Goal: Task Accomplishment & Management: Manage account settings

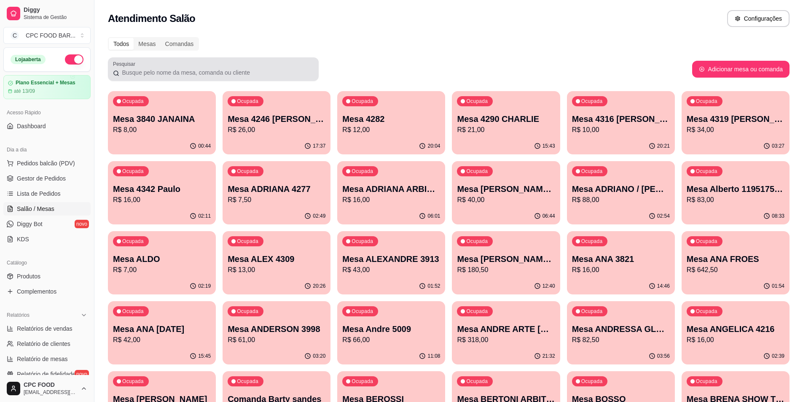
click at [159, 67] on div at bounding box center [213, 69] width 201 height 17
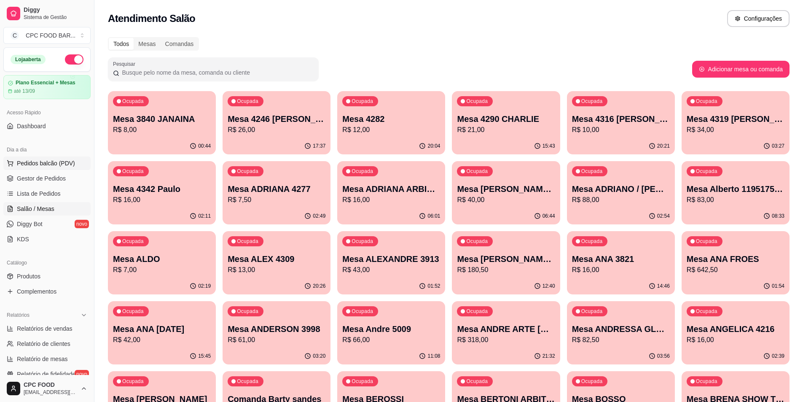
click at [52, 167] on span "Pedidos balcão (PDV)" at bounding box center [46, 163] width 58 height 8
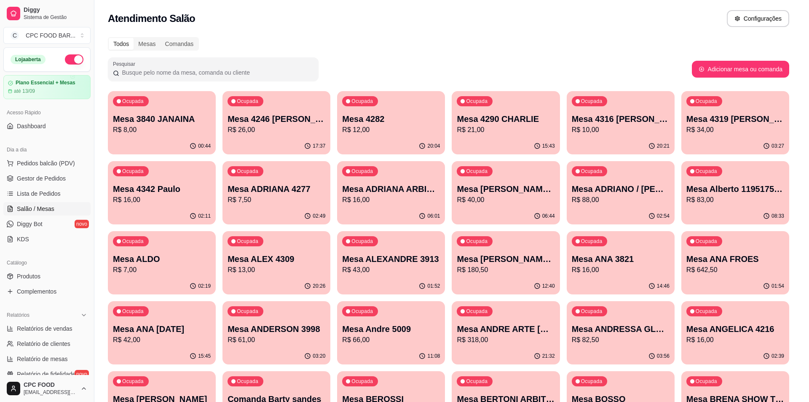
click at [352, 66] on input "Pesquisa" at bounding box center [312, 62] width 569 height 8
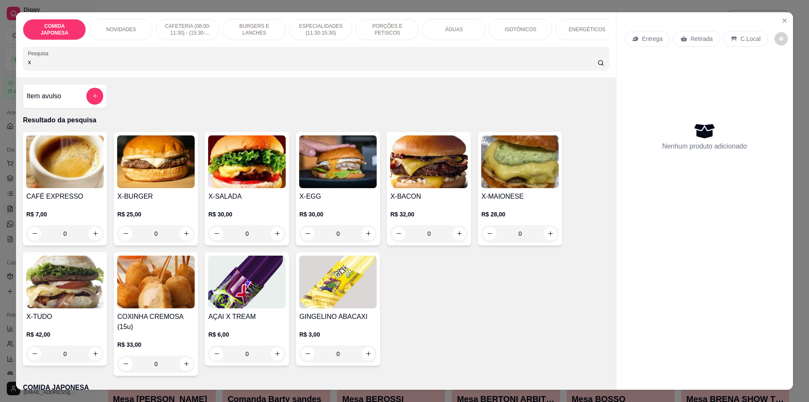
type input "x"
click at [454, 239] on div "0" at bounding box center [429, 233] width 78 height 17
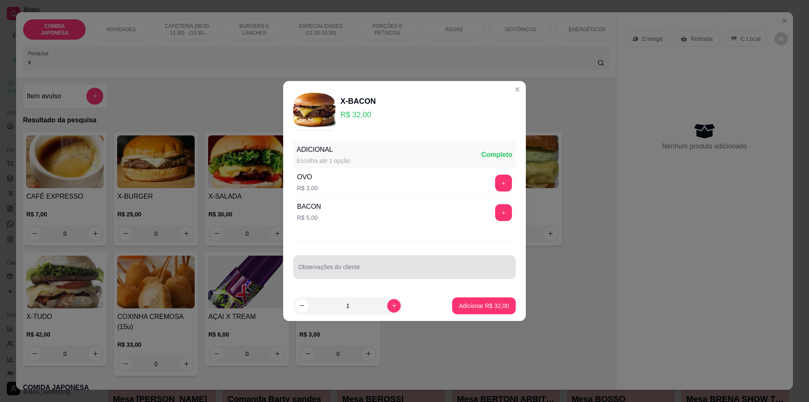
click at [396, 274] on input "Observações do cliente" at bounding box center [404, 270] width 212 height 8
type input "a"
type input "sem molho"
click at [492, 308] on p "Adicionar R$ 32,00" at bounding box center [484, 305] width 50 height 8
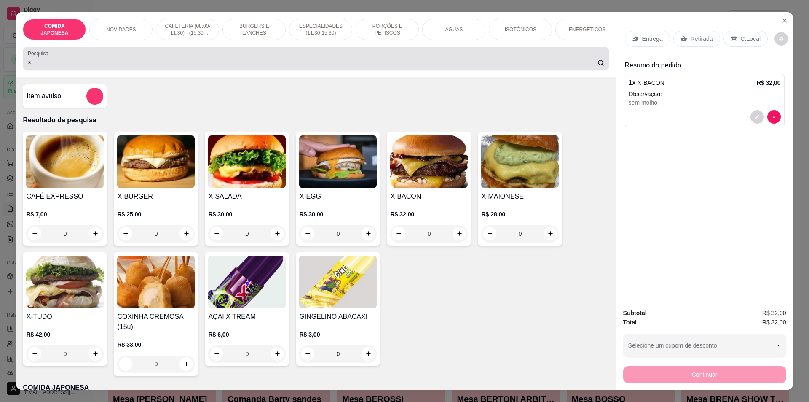
click at [309, 66] on input "x" at bounding box center [312, 62] width 569 height 8
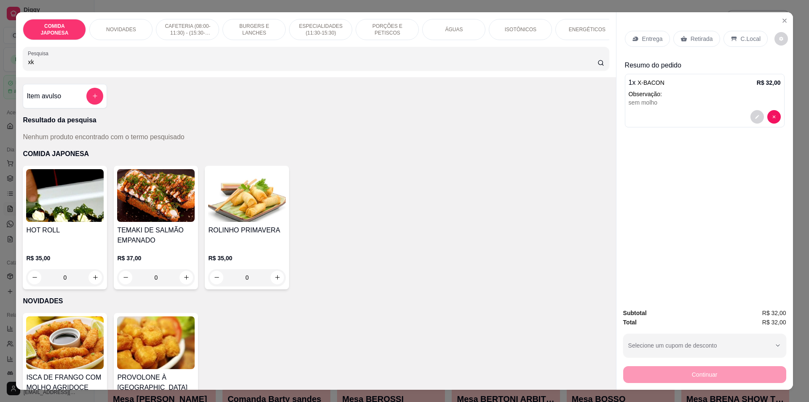
type input "x"
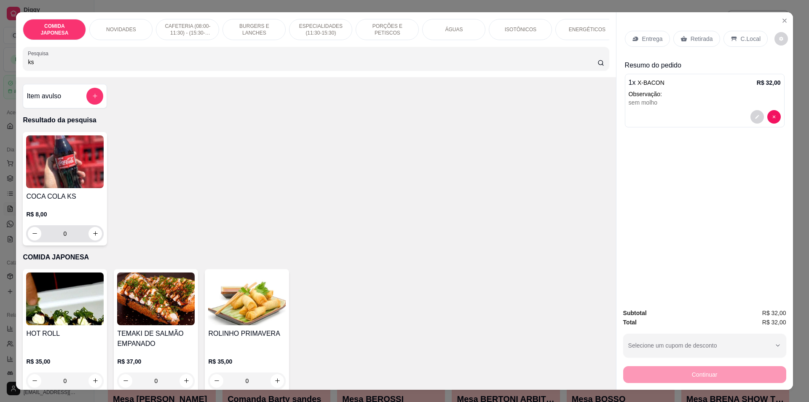
type input "ks"
click at [92, 236] on icon "increase-product-quantity" at bounding box center [95, 233] width 6 height 6
type input "1"
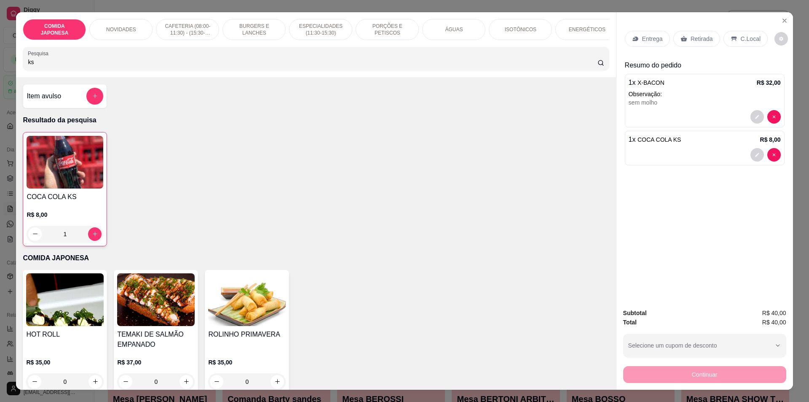
click at [696, 37] on p "Retirada" at bounding box center [702, 39] width 22 height 8
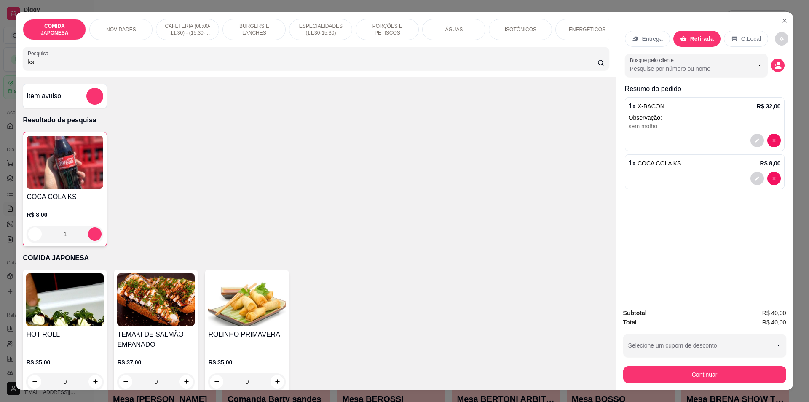
click at [726, 364] on div "Continuar" at bounding box center [704, 373] width 163 height 19
click at [715, 380] on button "Continuar" at bounding box center [704, 374] width 163 height 17
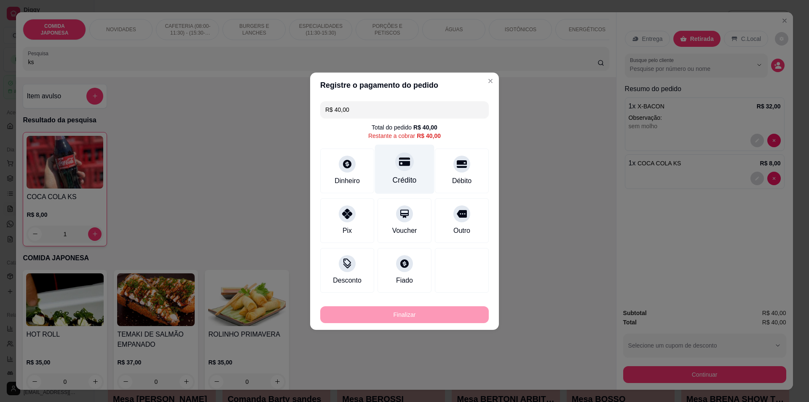
click at [399, 160] on icon at bounding box center [404, 161] width 11 height 11
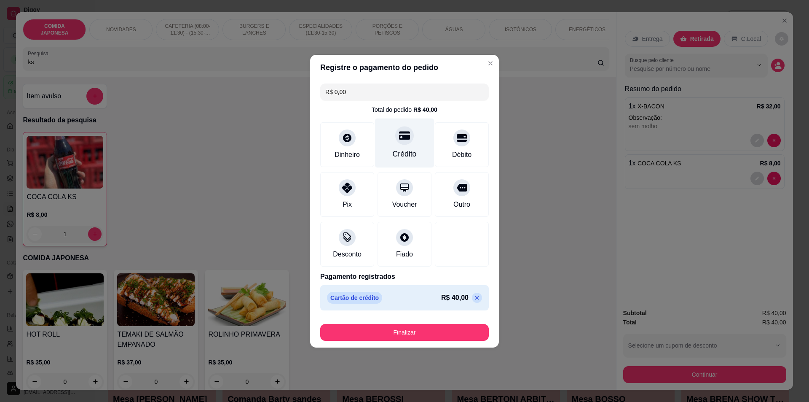
type input "R$ 0,00"
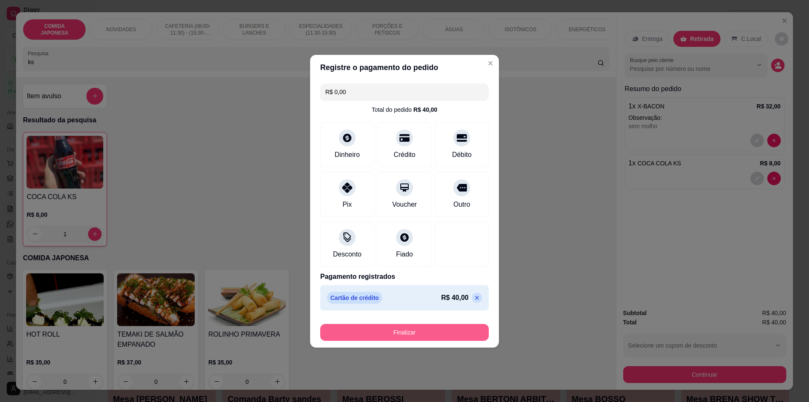
click at [423, 333] on button "Finalizar" at bounding box center [404, 332] width 169 height 17
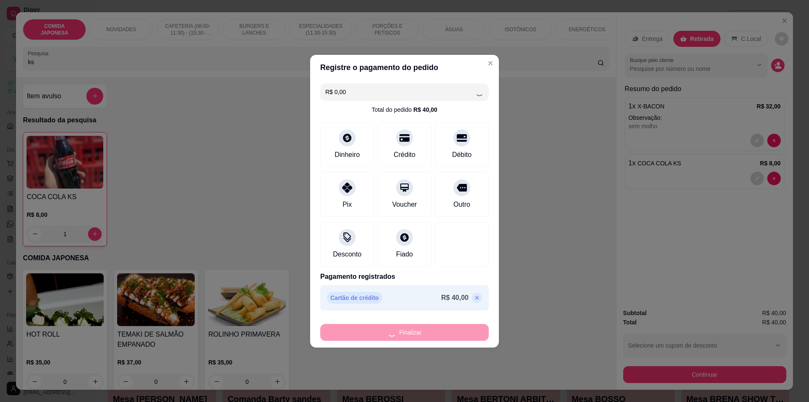
type input "0"
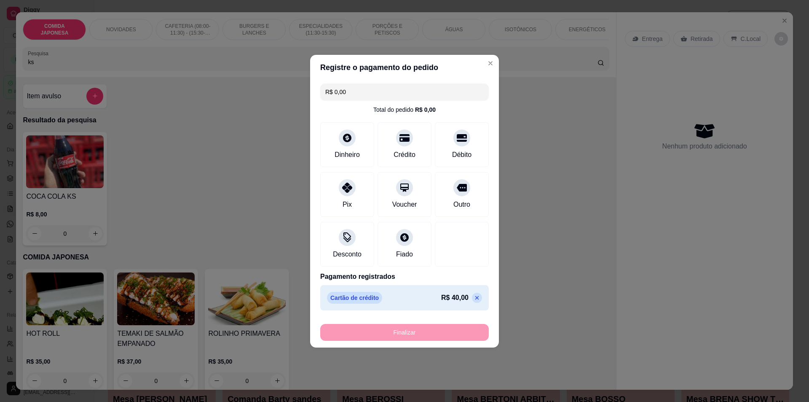
type input "-R$ 40,00"
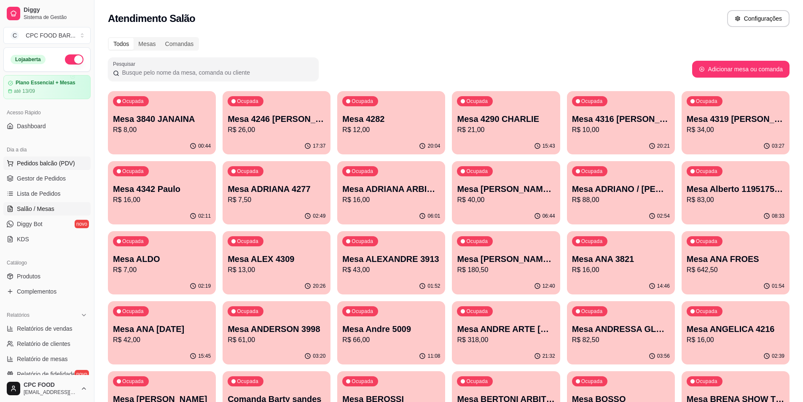
click at [60, 163] on span "Pedidos balcão (PDV)" at bounding box center [46, 163] width 58 height 8
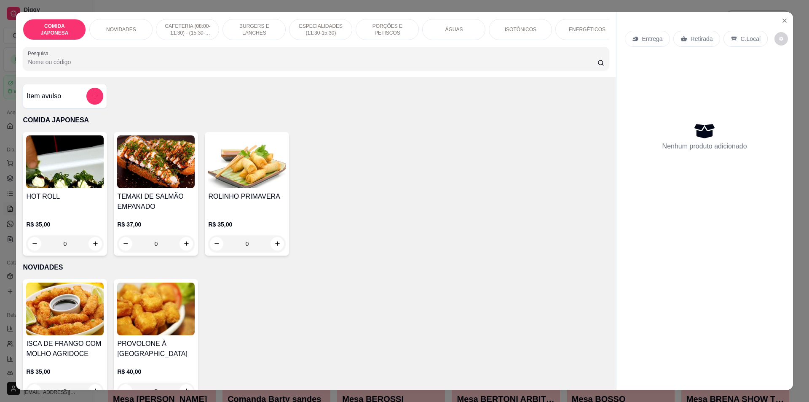
click at [241, 28] on p "BURGERS E LANCHES" at bounding box center [254, 29] width 49 height 13
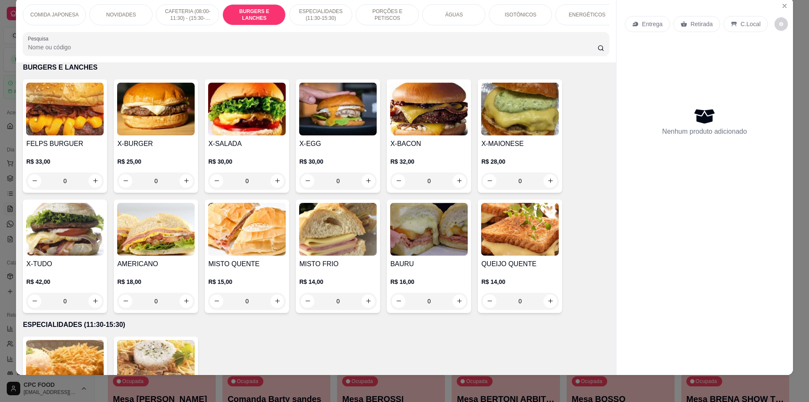
click at [272, 182] on div "0" at bounding box center [247, 180] width 78 height 17
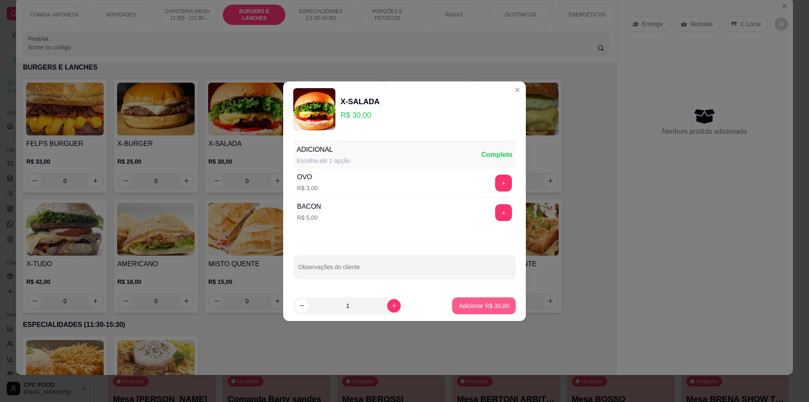
click at [480, 306] on p "Adicionar R$ 30,00" at bounding box center [484, 305] width 50 height 8
type input "1"
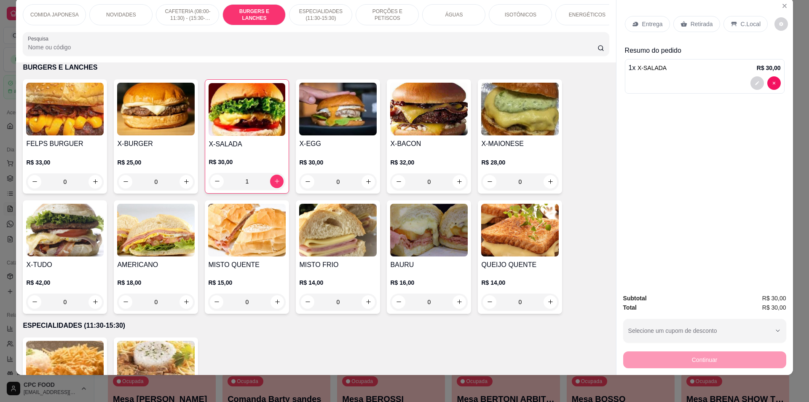
click at [461, 190] on div "0" at bounding box center [429, 181] width 78 height 17
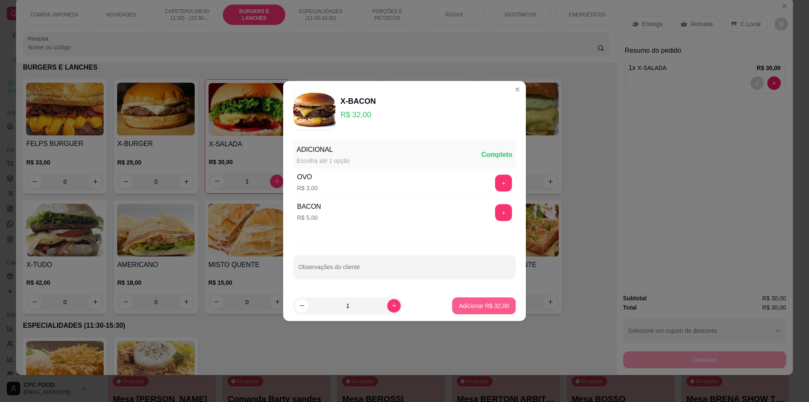
click at [485, 300] on button "Adicionar R$ 32,00" at bounding box center [484, 305] width 64 height 17
type input "1"
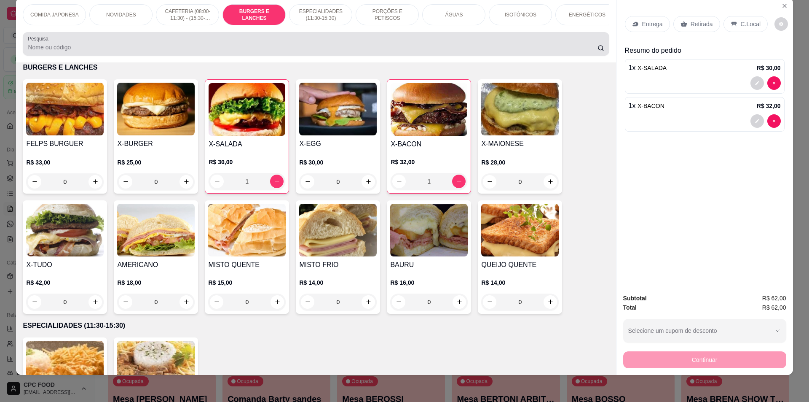
drag, startPoint x: 321, startPoint y: 48, endPoint x: 314, endPoint y: 51, distance: 8.0
click at [317, 50] on div at bounding box center [316, 43] width 576 height 17
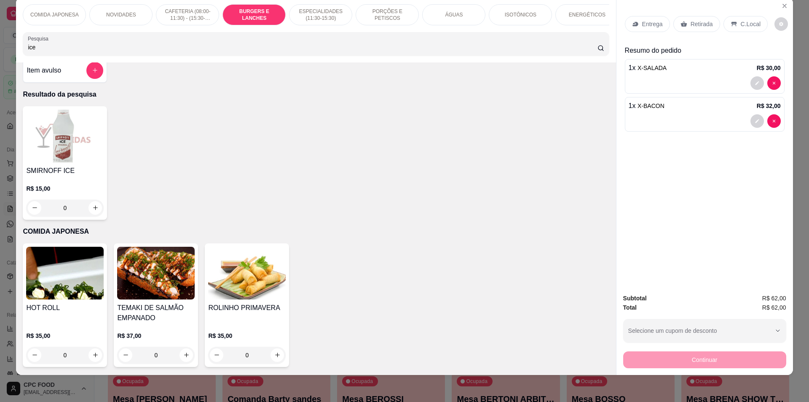
scroll to position [0, 0]
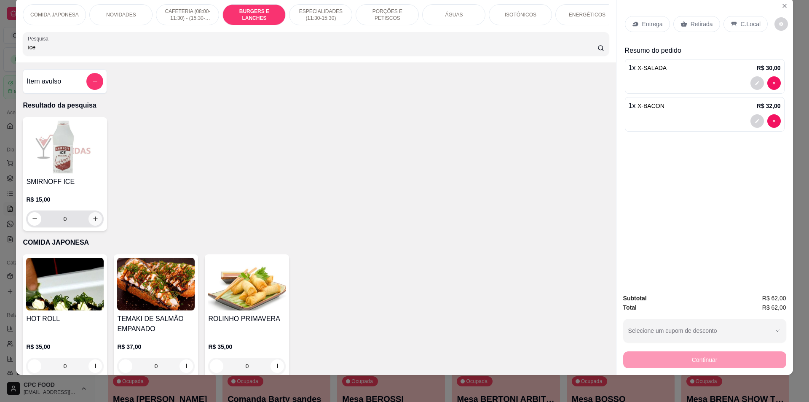
type input "ice"
click at [92, 222] on icon "increase-product-quantity" at bounding box center [95, 218] width 6 height 6
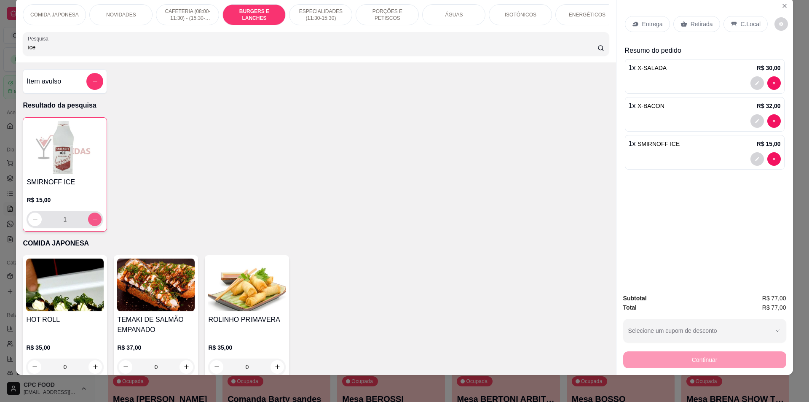
type input "1"
click at [684, 115] on div at bounding box center [705, 120] width 152 height 13
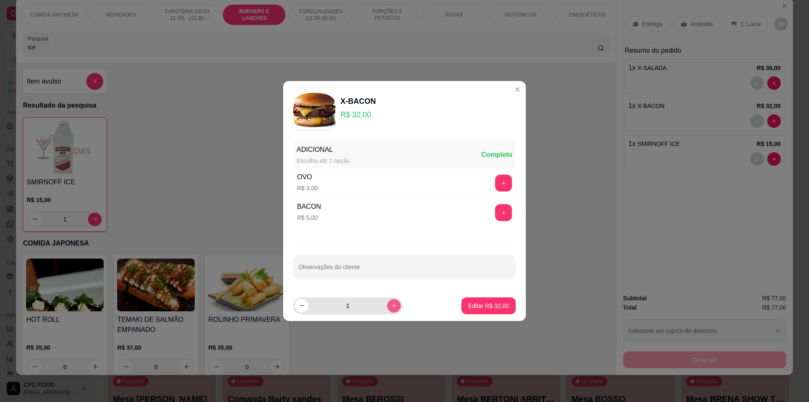
click at [391, 304] on icon "increase-product-quantity" at bounding box center [394, 305] width 6 height 6
type input "2"
click at [489, 299] on button "Editar R$ 64,00" at bounding box center [488, 305] width 54 height 17
type input "2"
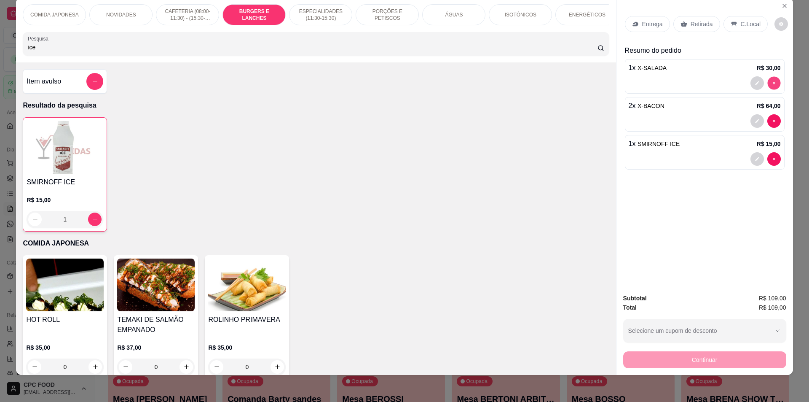
type input "0"
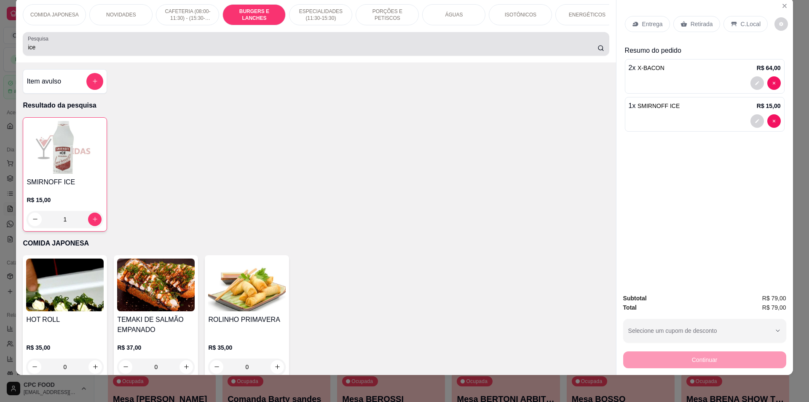
click at [525, 52] on div "ice" at bounding box center [316, 43] width 576 height 17
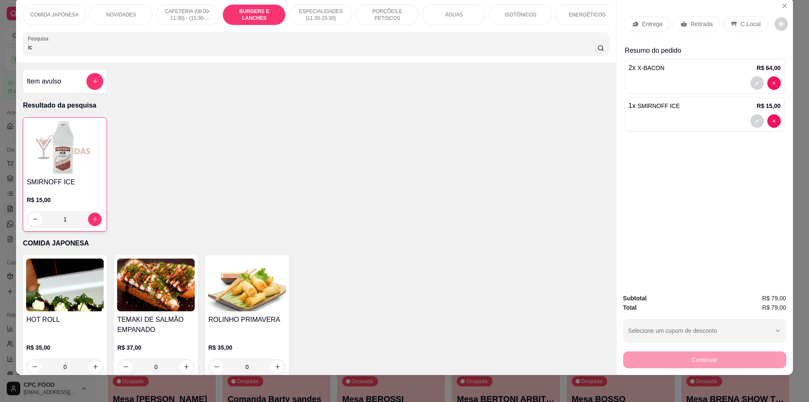
type input "i"
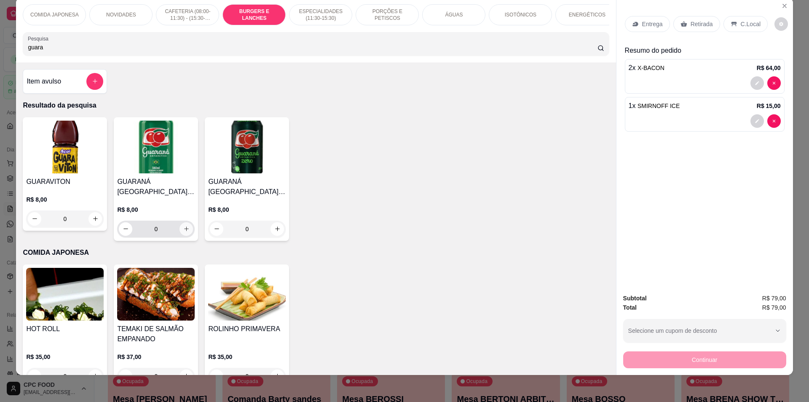
type input "guara"
click at [183, 232] on icon "increase-product-quantity" at bounding box center [186, 228] width 6 height 6
type input "1"
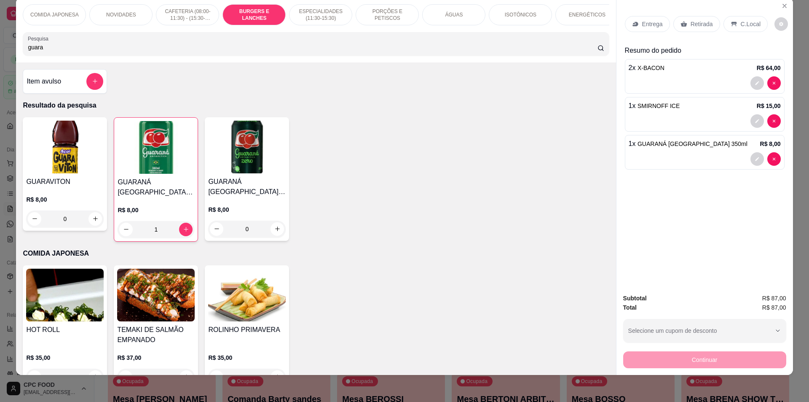
click at [700, 24] on p "Retirada" at bounding box center [702, 24] width 22 height 8
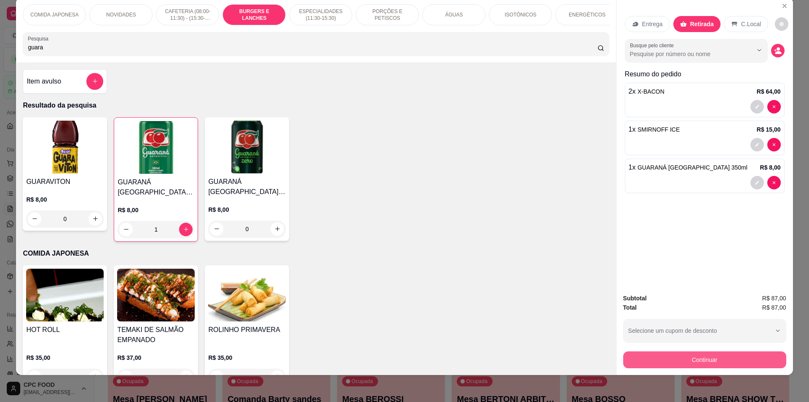
click at [743, 359] on button "Continuar" at bounding box center [704, 359] width 163 height 17
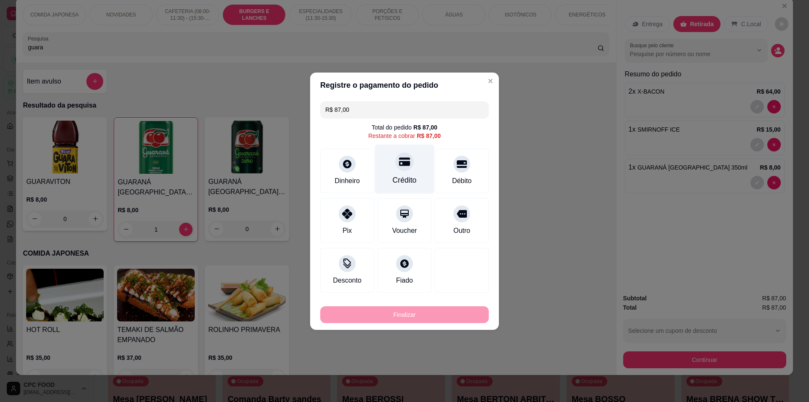
click at [399, 160] on icon at bounding box center [404, 161] width 11 height 11
type input "R$ 0,00"
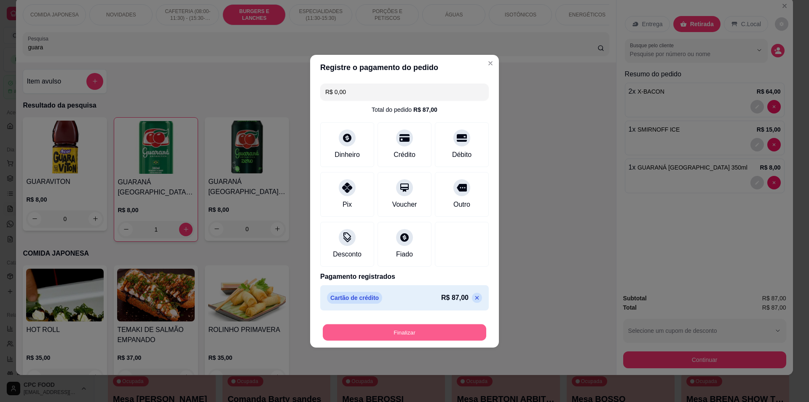
click at [434, 328] on button "Finalizar" at bounding box center [405, 332] width 164 height 16
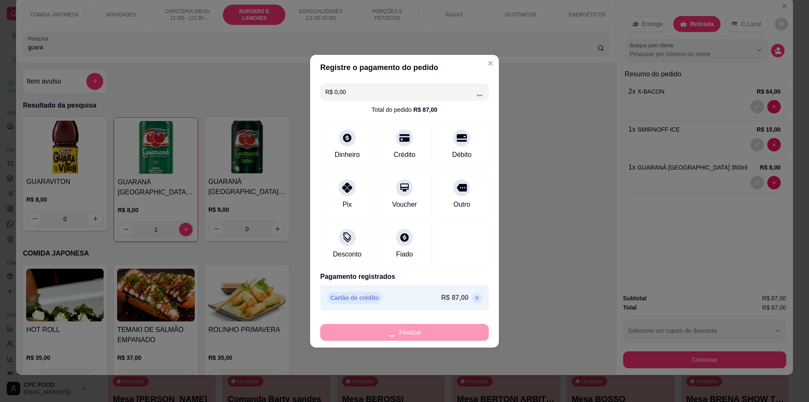
type input "0"
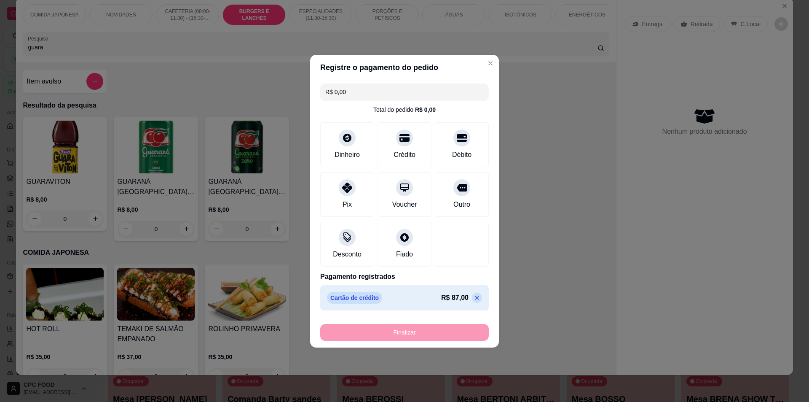
type input "-R$ 87,00"
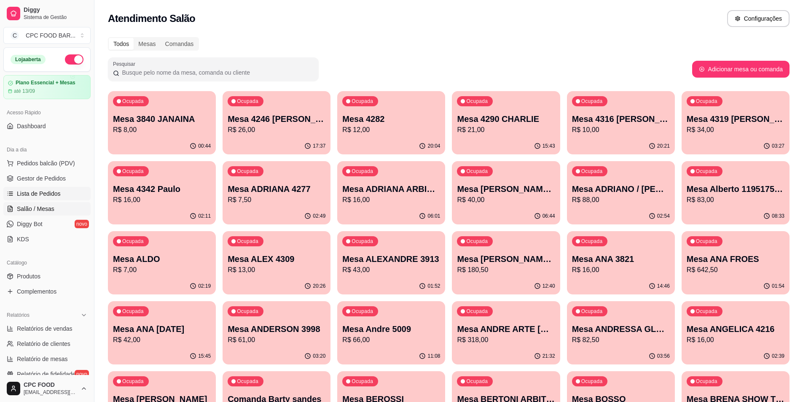
click at [48, 190] on span "Lista de Pedidos" at bounding box center [39, 193] width 44 height 8
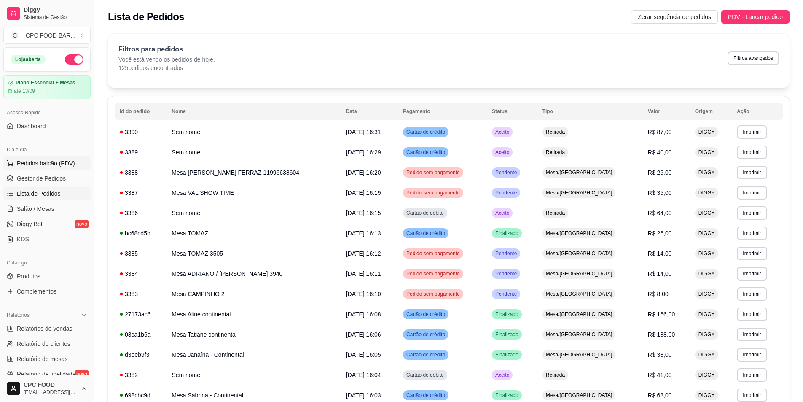
click at [27, 158] on button "Pedidos balcão (PDV)" at bounding box center [46, 162] width 87 height 13
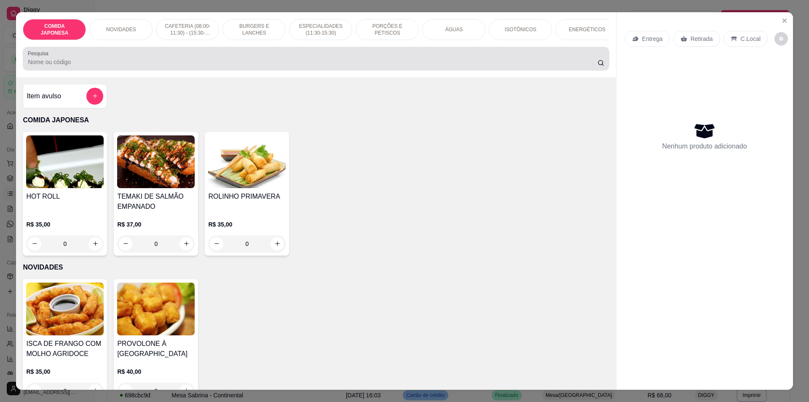
click at [140, 64] on input "Pesquisa" at bounding box center [312, 62] width 569 height 8
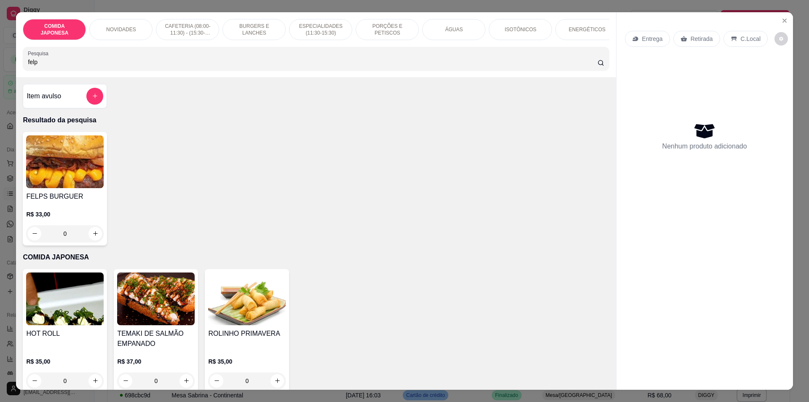
type input "felp"
click at [90, 236] on div "0" at bounding box center [65, 233] width 78 height 17
click at [96, 236] on div "0" at bounding box center [65, 233] width 78 height 17
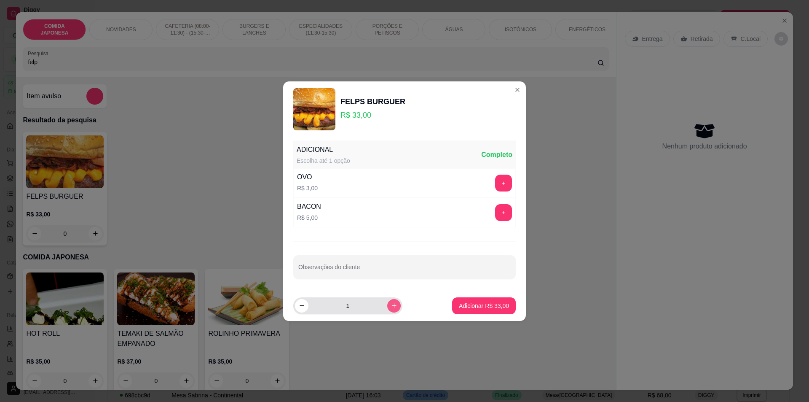
click at [387, 303] on button "increase-product-quantity" at bounding box center [393, 305] width 13 height 13
type input "2"
click at [484, 308] on p "Adicionar R$ 66,00" at bounding box center [484, 305] width 49 height 8
type input "2"
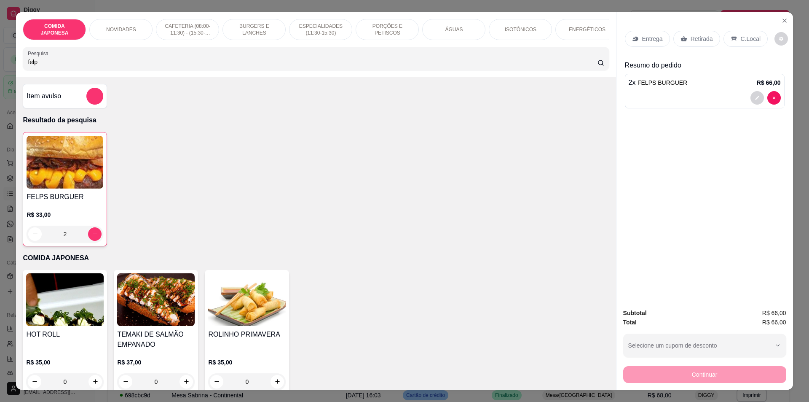
drag, startPoint x: 252, startPoint y: 65, endPoint x: 12, endPoint y: 67, distance: 240.6
click at [12, 67] on div "COMIDA JAPONESA NOVIDADES CAFETERIA (08:00-11:30) - (15:30-18:00) BURGERS E LAN…" at bounding box center [404, 201] width 809 height 402
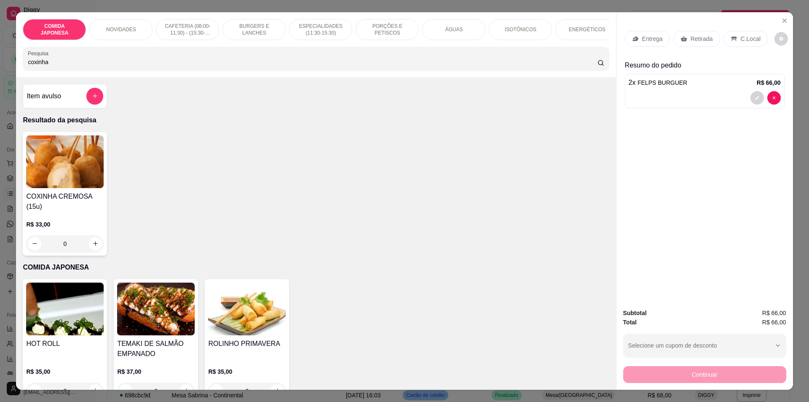
drag, startPoint x: 69, startPoint y: 62, endPoint x: 38, endPoint y: 70, distance: 31.3
click at [16, 64] on div "COMIDA JAPONESA NOVIDADES CAFETERIA (08:00-11:30) - (15:30-18:00) BURGERS E LAN…" at bounding box center [316, 44] width 600 height 65
drag, startPoint x: 47, startPoint y: 65, endPoint x: 16, endPoint y: 67, distance: 31.2
click at [16, 67] on div "COMIDA JAPONESA NOVIDADES CAFETERIA (08:00-11:30) - (15:30-18:00) BURGERS E LAN…" at bounding box center [316, 44] width 600 height 65
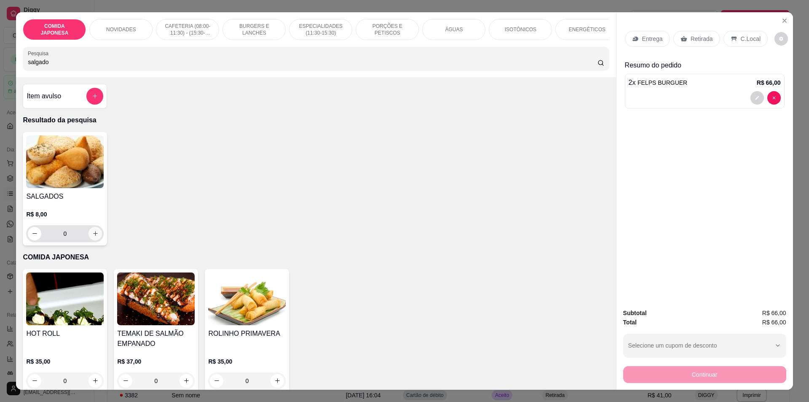
type input "salgado"
click at [89, 240] on button "increase-product-quantity" at bounding box center [95, 233] width 13 height 13
type input "1"
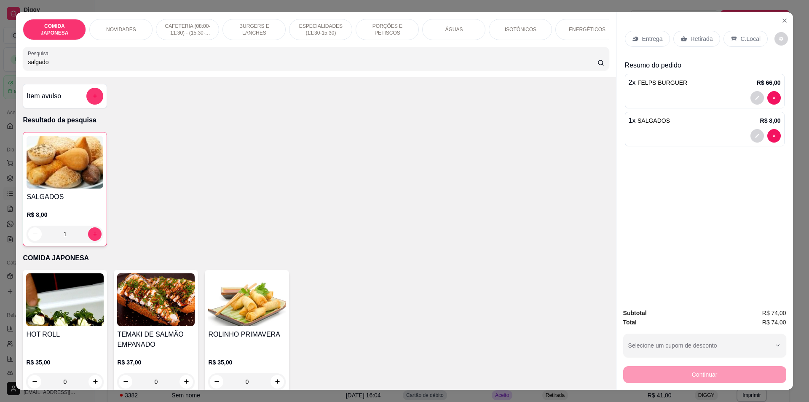
click at [692, 40] on p "Retirada" at bounding box center [702, 39] width 22 height 8
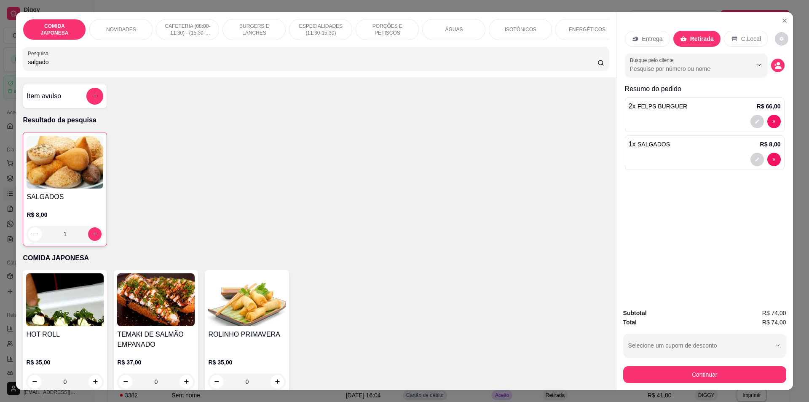
drag, startPoint x: 363, startPoint y: 59, endPoint x: 5, endPoint y: 70, distance: 357.5
click at [4, 70] on div "COMIDA JAPONESA NOVIDADES CAFETERIA (08:00-11:30) - (15:30-18:00) BURGERS E LAN…" at bounding box center [404, 201] width 809 height 402
click at [741, 382] on div "Subtotal R$ 74,00 Total R$ 74,00 Selecione um cupom de desconto CPCFOOD Selecio…" at bounding box center [705, 345] width 177 height 88
click at [717, 370] on button "Continuar" at bounding box center [704, 374] width 163 height 17
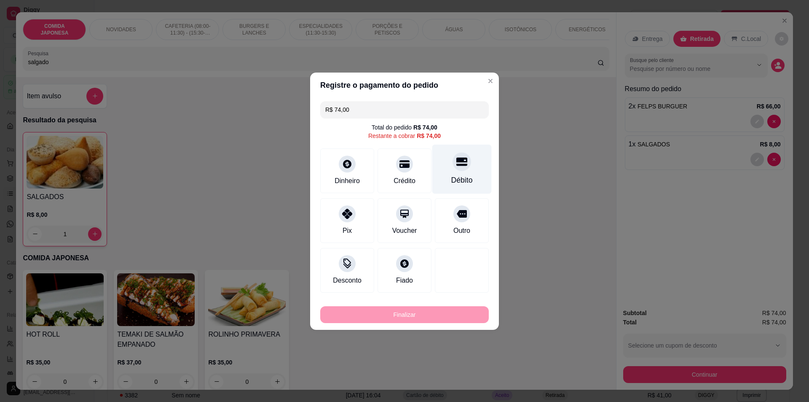
click at [465, 170] on div "Débito" at bounding box center [461, 168] width 59 height 49
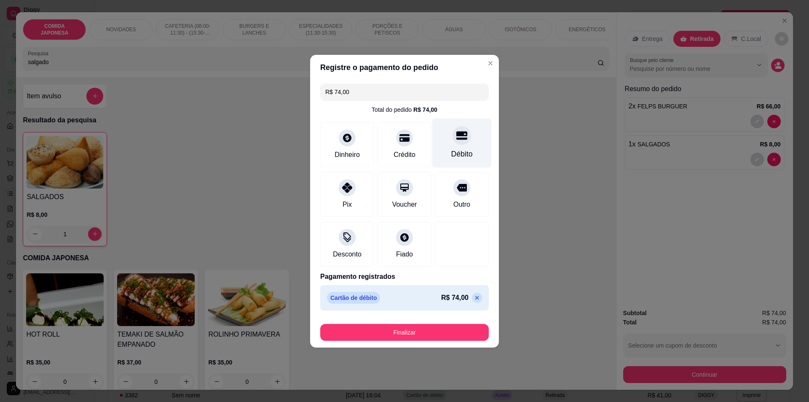
type input "R$ 0,00"
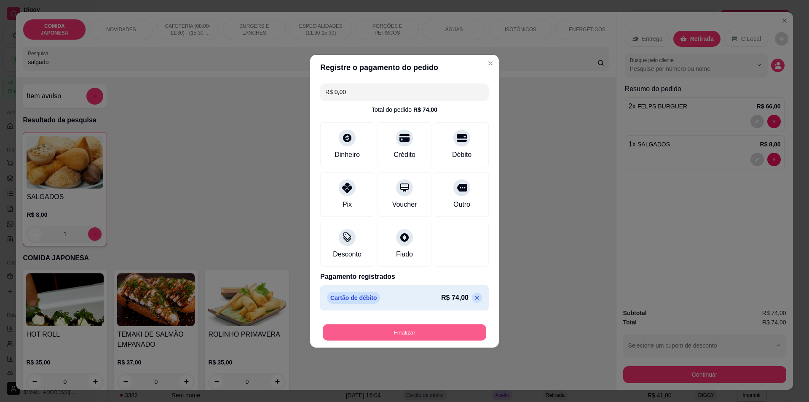
click at [453, 328] on button "Finalizar" at bounding box center [405, 332] width 164 height 16
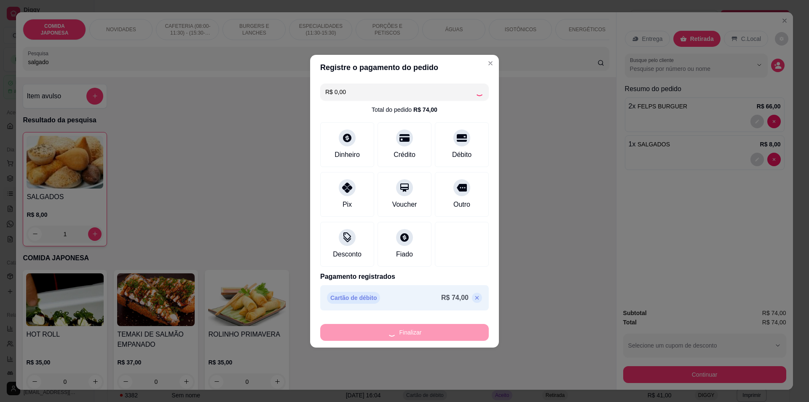
type input "0"
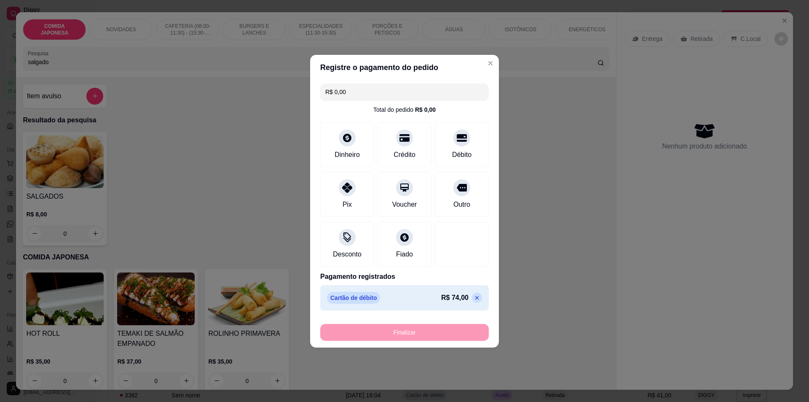
type input "-R$ 74,00"
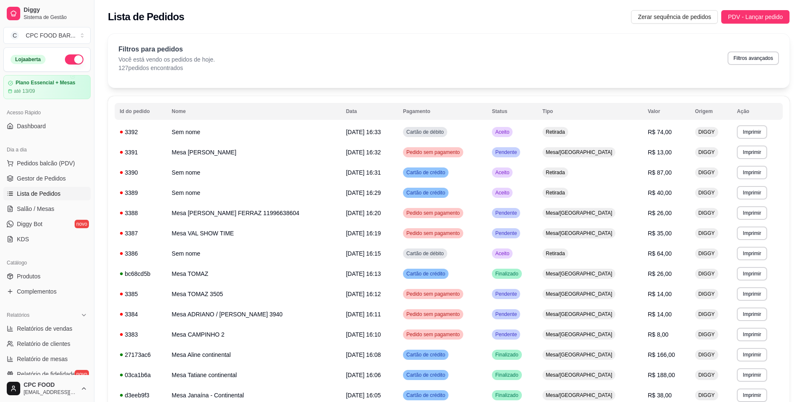
click at [46, 215] on ul "Pedidos balcão (PDV) Gestor de Pedidos Lista de Pedidos Salão / Mesas Diggy Bot…" at bounding box center [46, 200] width 87 height 89
click at [47, 206] on span "Salão / Mesas" at bounding box center [36, 208] width 38 height 8
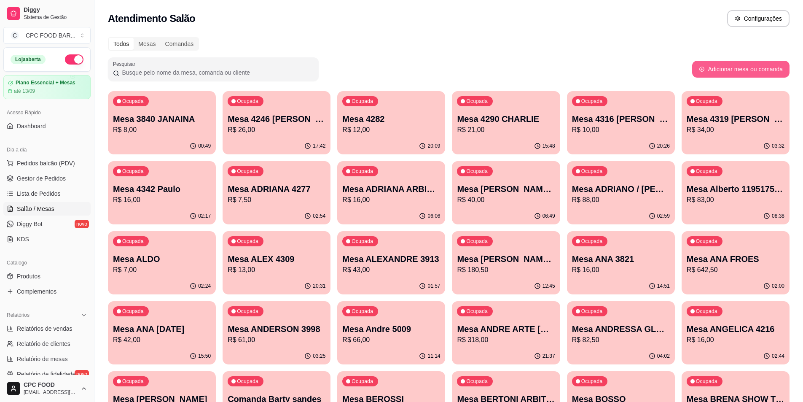
click at [764, 71] on button "Adicionar mesa ou comanda" at bounding box center [740, 69] width 97 height 17
select select "TABLE"
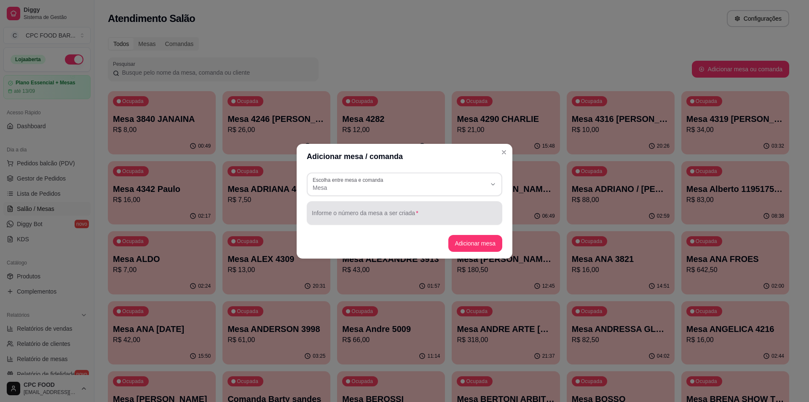
click at [355, 221] on div at bounding box center [404, 212] width 185 height 17
click at [355, 220] on div "adr" at bounding box center [404, 212] width 185 height 17
type input "a"
type input "[PERSON_NAME]"
click at [477, 247] on button "Adicionar mesa" at bounding box center [475, 243] width 54 height 17
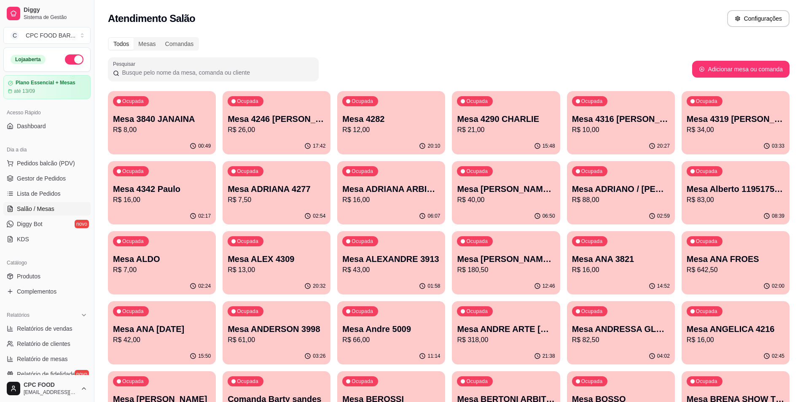
click at [236, 71] on input "Pesquisar" at bounding box center [216, 72] width 194 height 8
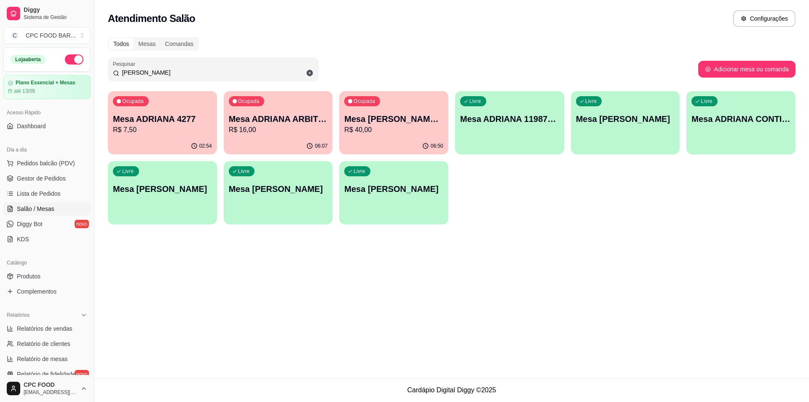
type input "[PERSON_NAME]"
click at [176, 204] on div "Livre Mesa [PERSON_NAME] ARBITRA" at bounding box center [162, 187] width 109 height 53
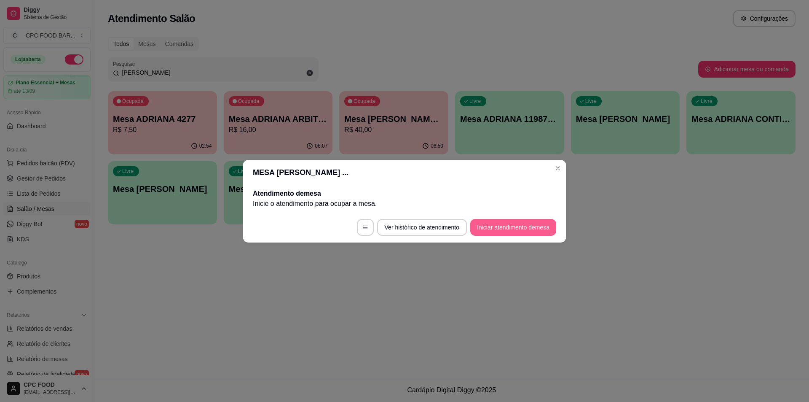
click at [526, 229] on button "Iniciar atendimento de mesa" at bounding box center [513, 227] width 86 height 17
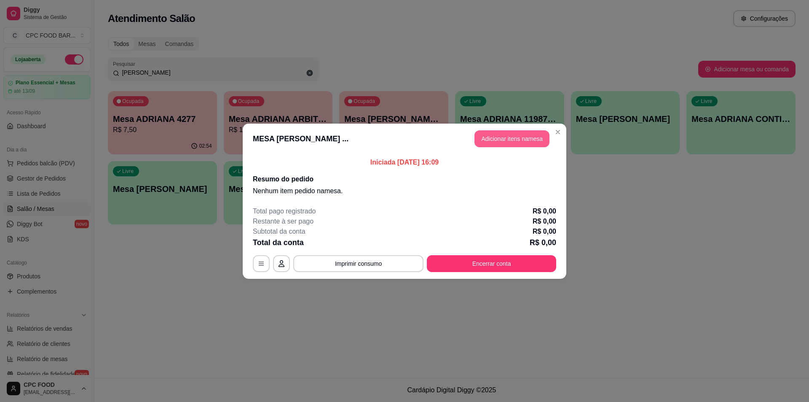
click at [495, 139] on button "Adicionar itens na mesa" at bounding box center [512, 138] width 75 height 17
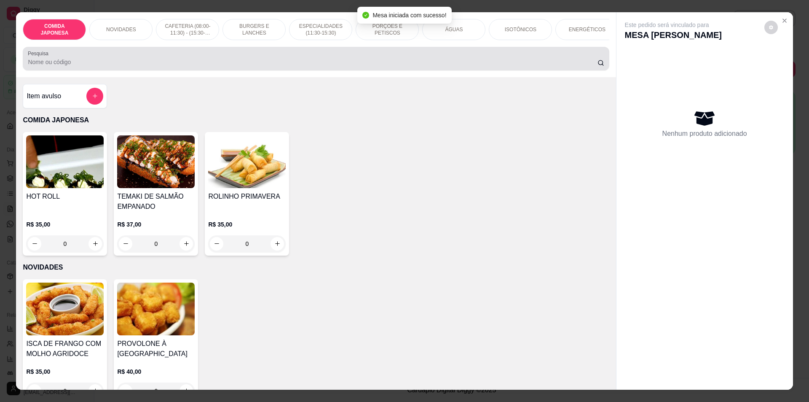
click at [384, 66] on input "Pesquisa" at bounding box center [312, 62] width 569 height 8
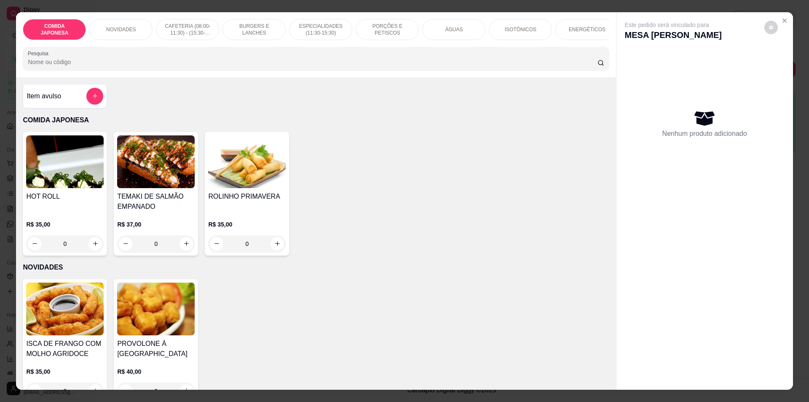
click at [256, 63] on div at bounding box center [316, 58] width 576 height 17
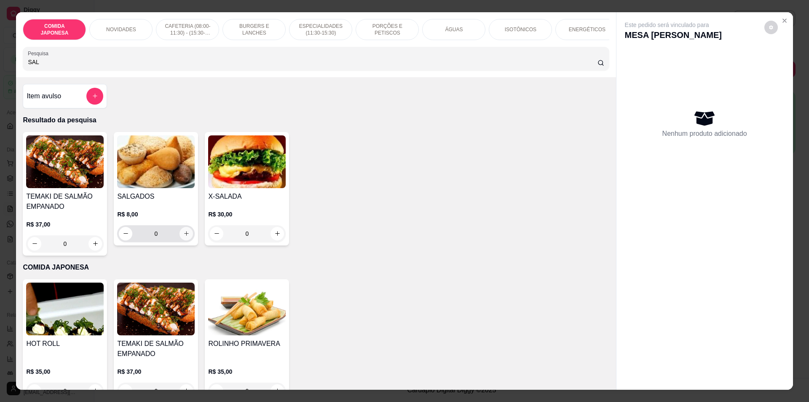
type input "SAL"
click at [180, 238] on button "increase-product-quantity" at bounding box center [186, 233] width 13 height 13
type input "1"
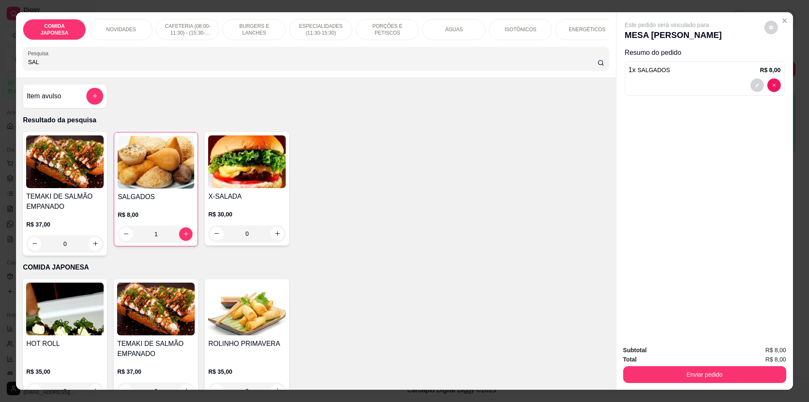
drag, startPoint x: 35, startPoint y: 67, endPoint x: 16, endPoint y: 67, distance: 19.4
click at [16, 67] on div "COMIDA JAPONESA NOVIDADES CAFETERIA (08:00-11:30) - (15:30-18:00) BURGERS E LAN…" at bounding box center [316, 44] width 600 height 65
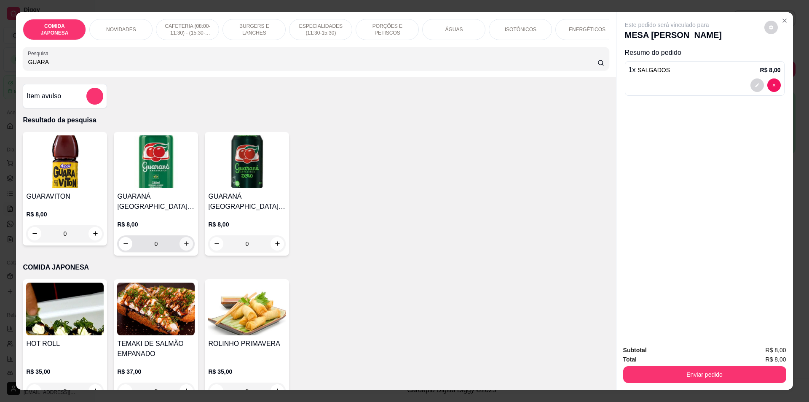
type input "GUARA"
click at [184, 247] on icon "increase-product-quantity" at bounding box center [186, 243] width 6 height 6
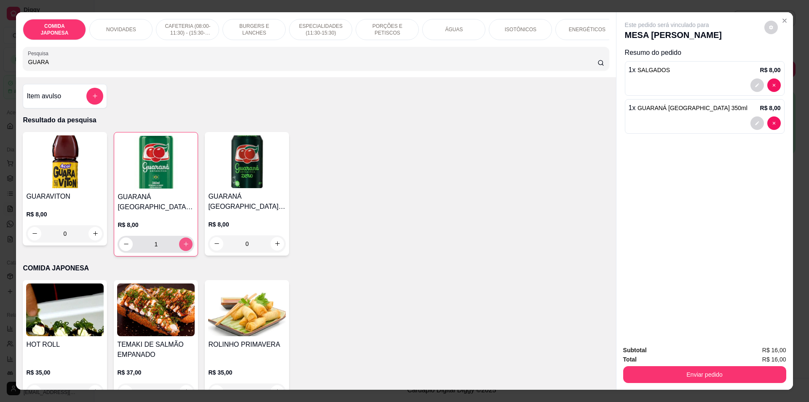
type input "1"
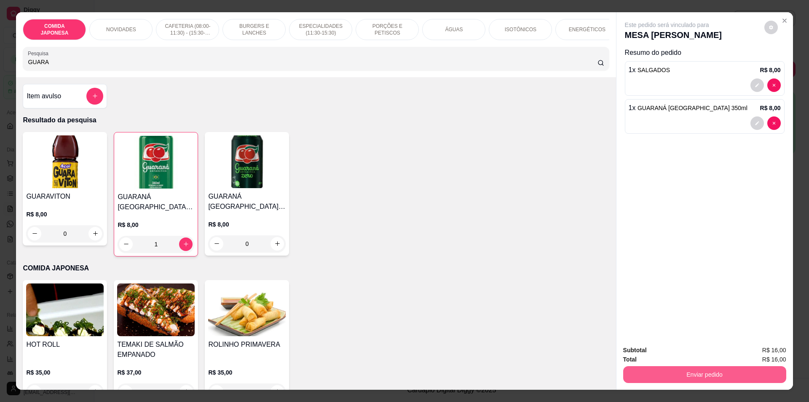
click at [664, 378] on button "Enviar pedido" at bounding box center [704, 374] width 163 height 17
click at [680, 346] on button "Não registrar e enviar pedido" at bounding box center [677, 354] width 88 height 16
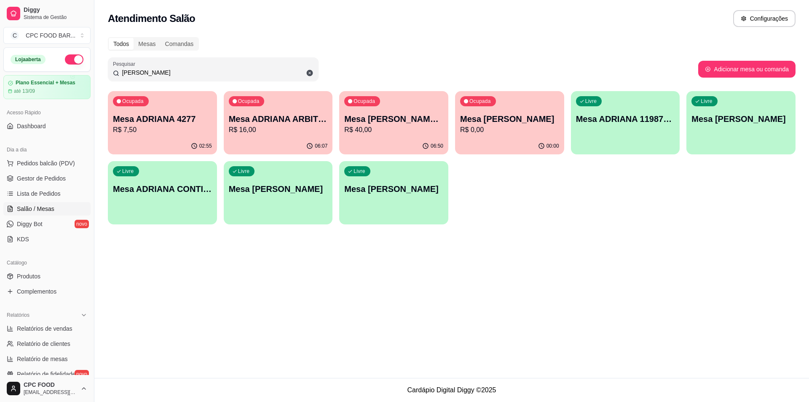
drag, startPoint x: 155, startPoint y: 73, endPoint x: 107, endPoint y: 71, distance: 47.7
click at [107, 71] on div "Todos Mesas Comandas Pesquisar [PERSON_NAME] Adicionar mesa ou comanda Ocupada …" at bounding box center [451, 133] width 715 height 202
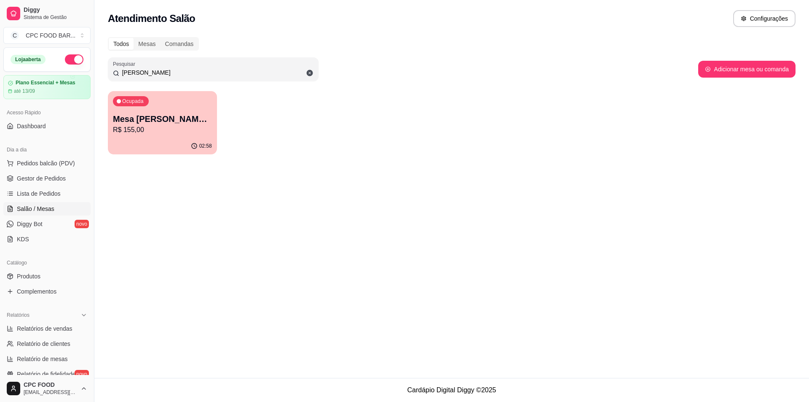
type input "[PERSON_NAME]"
click at [142, 121] on p "Mesa [PERSON_NAME] FERRAZ 11996638604" at bounding box center [163, 118] width 96 height 11
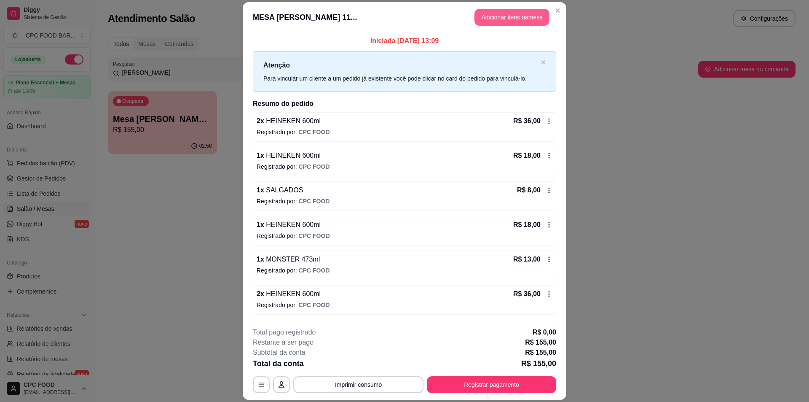
click at [485, 12] on button "Adicionar itens na mesa" at bounding box center [512, 17] width 75 height 17
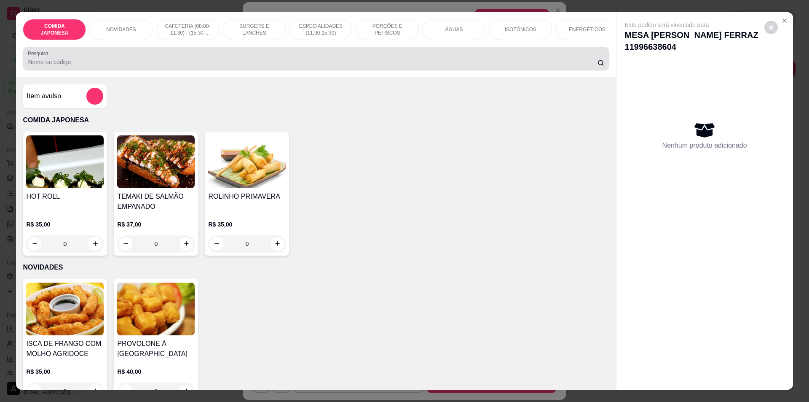
click at [346, 65] on input "Pesquisa" at bounding box center [312, 62] width 569 height 8
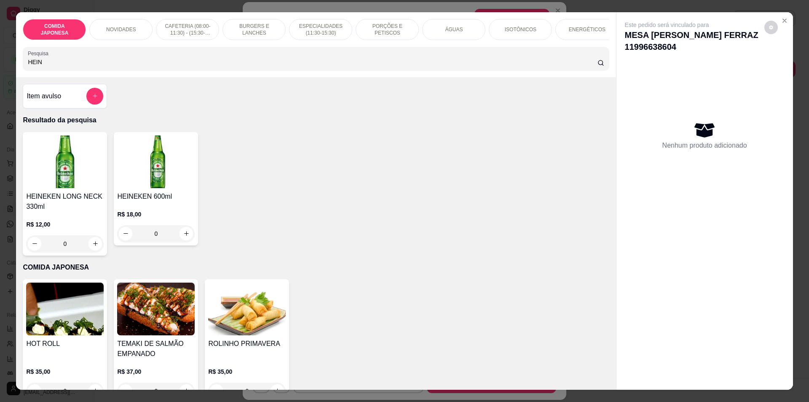
type input "HEIN"
click at [184, 236] on icon "increase-product-quantity" at bounding box center [186, 233] width 6 height 6
click at [185, 236] on icon "increase-product-quantity" at bounding box center [186, 233] width 6 height 6
type input "2"
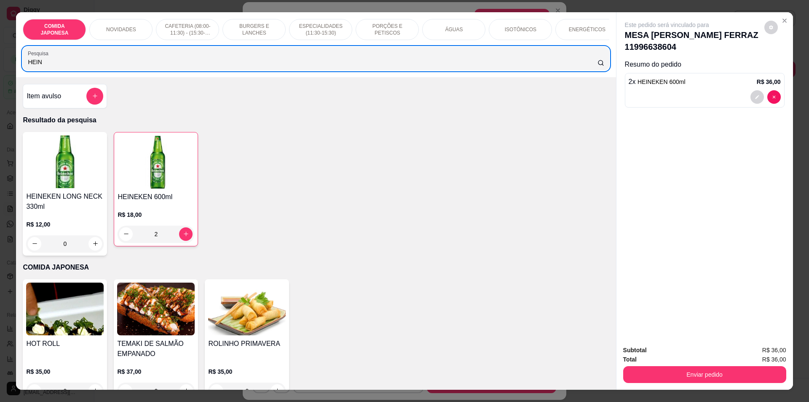
drag, startPoint x: 181, startPoint y: 58, endPoint x: 16, endPoint y: 72, distance: 165.4
click at [16, 72] on div "COMIDA JAPONESA NOVIDADES CAFETERIA (08:00-11:30) - (15:30-18:00) BURGERS E LAN…" at bounding box center [316, 44] width 600 height 65
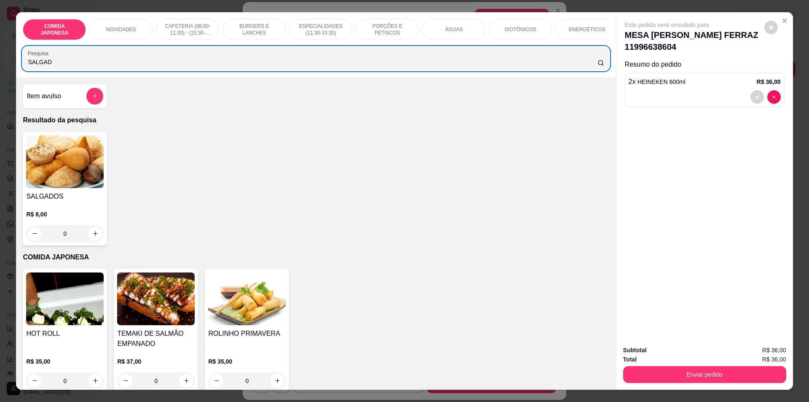
type input "SALGAD"
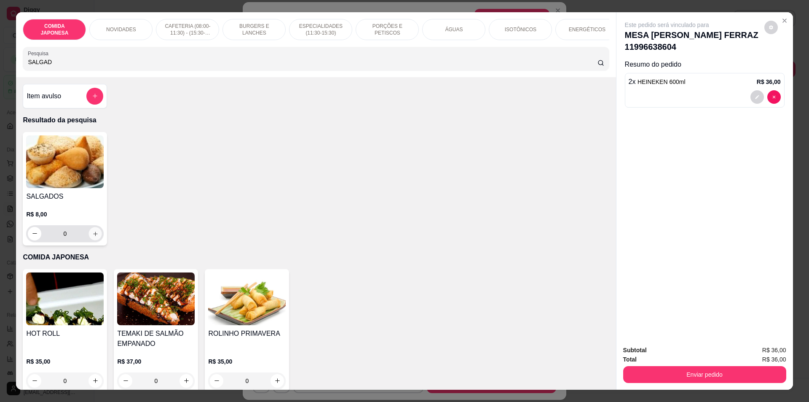
click at [92, 236] on icon "increase-product-quantity" at bounding box center [95, 233] width 6 height 6
type input "1"
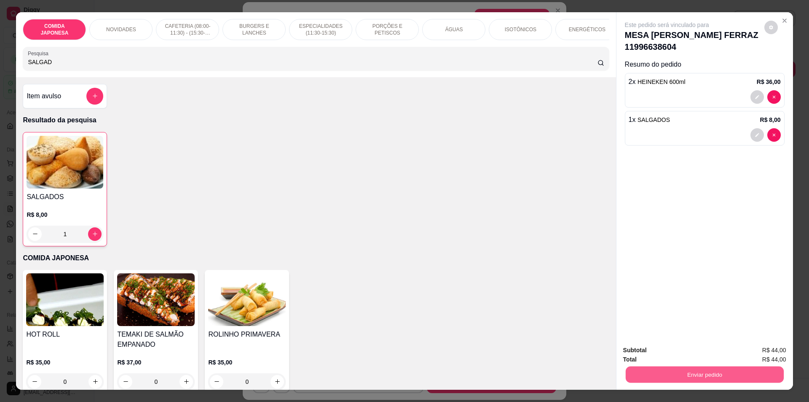
click at [640, 378] on button "Enviar pedido" at bounding box center [704, 374] width 158 height 16
click at [655, 350] on button "Não registrar e enviar pedido" at bounding box center [676, 354] width 85 height 16
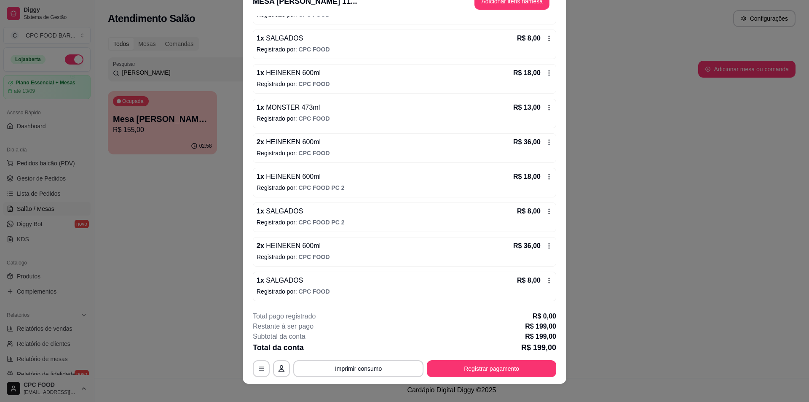
scroll to position [25, 0]
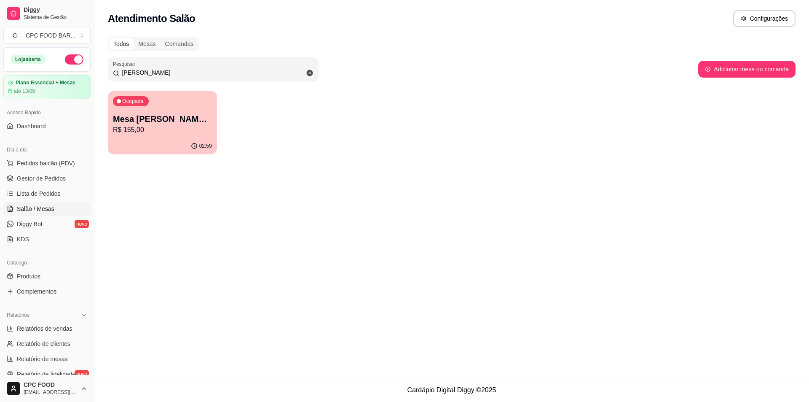
drag, startPoint x: 180, startPoint y: 70, endPoint x: 111, endPoint y: 67, distance: 69.6
click at [111, 67] on div "Pesquisar [PERSON_NAME]" at bounding box center [213, 69] width 211 height 24
click at [200, 123] on p "Mesa [PERSON_NAME] FERRAZ 11996638604" at bounding box center [163, 118] width 96 height 11
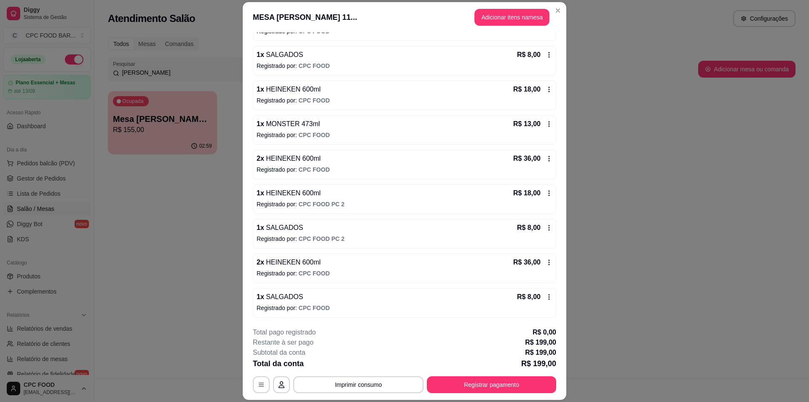
scroll to position [136, 0]
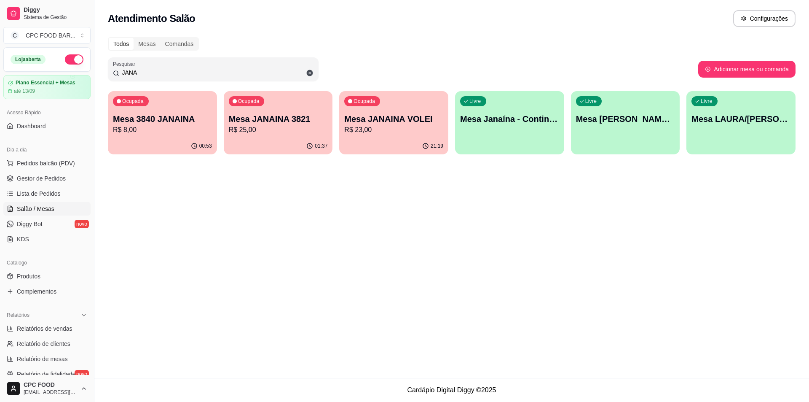
type input "JANA"
click at [286, 133] on p "R$ 25,00" at bounding box center [278, 130] width 99 height 10
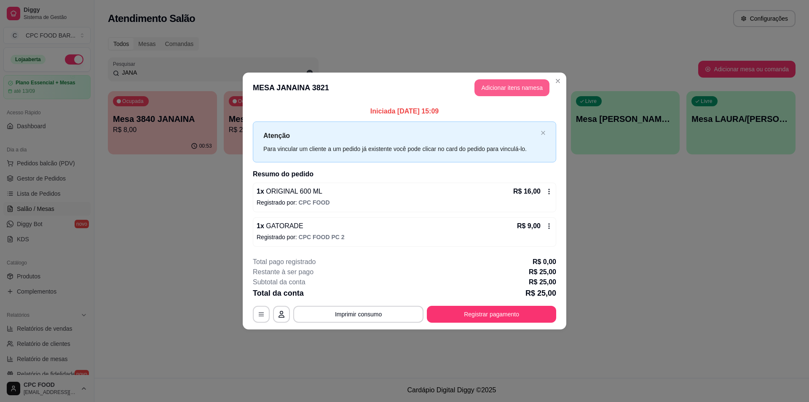
click at [511, 83] on button "Adicionar itens na mesa" at bounding box center [512, 87] width 75 height 17
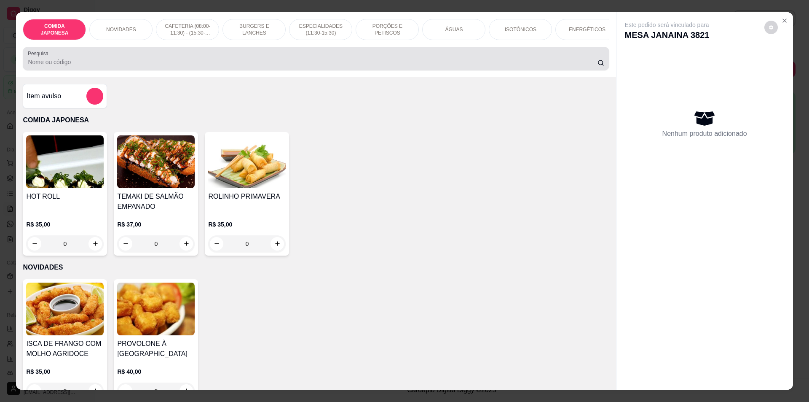
click at [345, 61] on div at bounding box center [316, 58] width 576 height 17
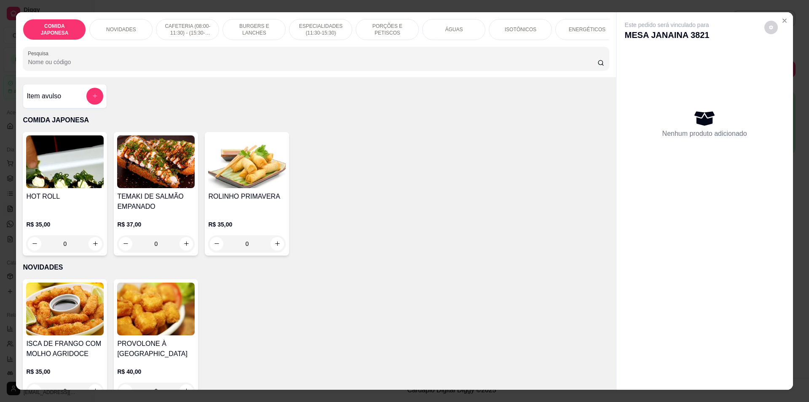
click at [350, 64] on input "Pesquisa" at bounding box center [312, 62] width 569 height 8
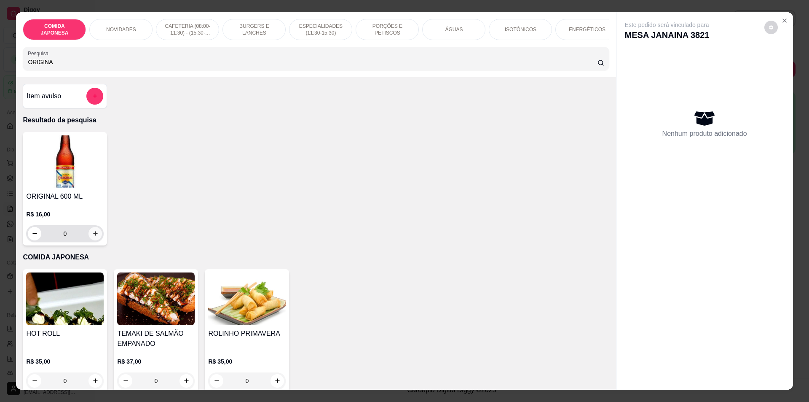
type input "ORIGINA"
click at [92, 236] on icon "increase-product-quantity" at bounding box center [95, 233] width 6 height 6
type input "1"
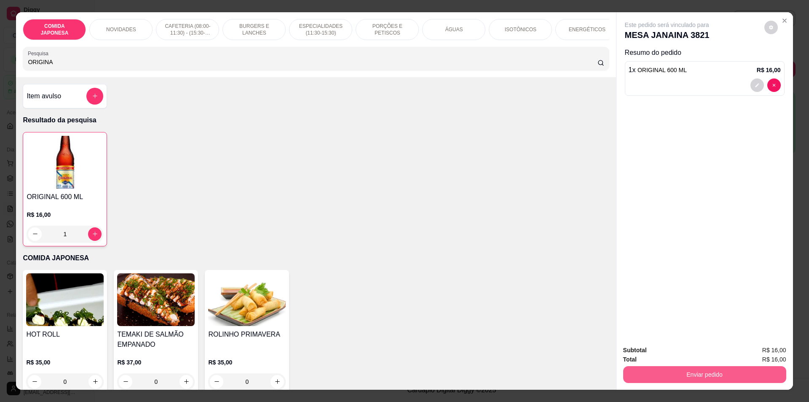
click at [656, 370] on button "Enviar pedido" at bounding box center [704, 374] width 163 height 17
click at [673, 351] on button "Não registrar e enviar pedido" at bounding box center [676, 354] width 85 height 16
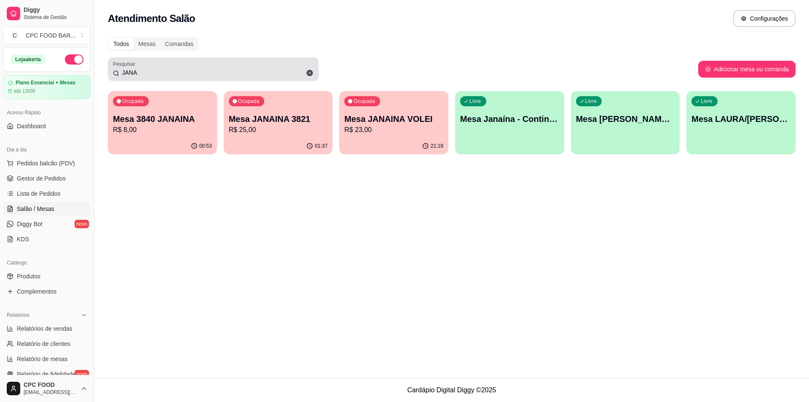
click at [240, 77] on div "JANA" at bounding box center [213, 69] width 201 height 17
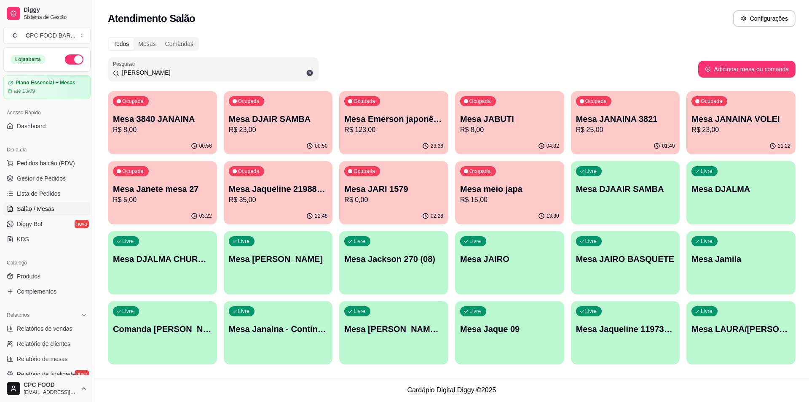
type input "J"
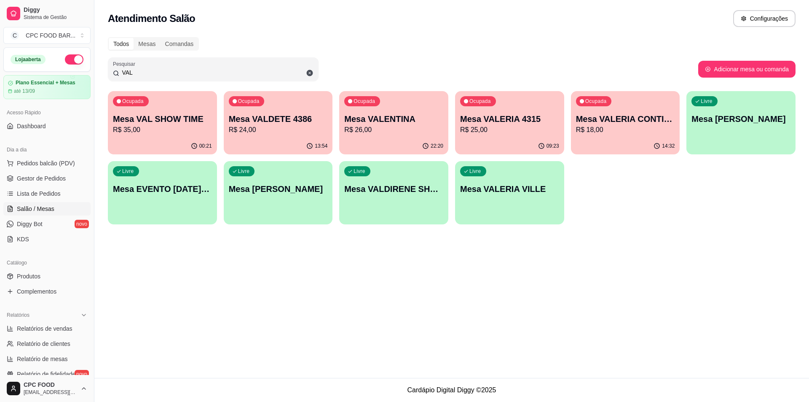
type input "VAL"
click at [184, 121] on p "Mesa VAL SHOW TIME" at bounding box center [162, 119] width 99 height 12
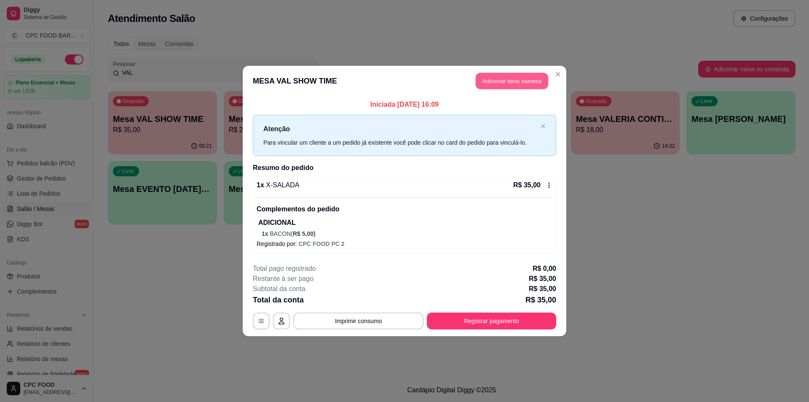
click at [512, 86] on button "Adicionar itens na mesa" at bounding box center [512, 81] width 72 height 16
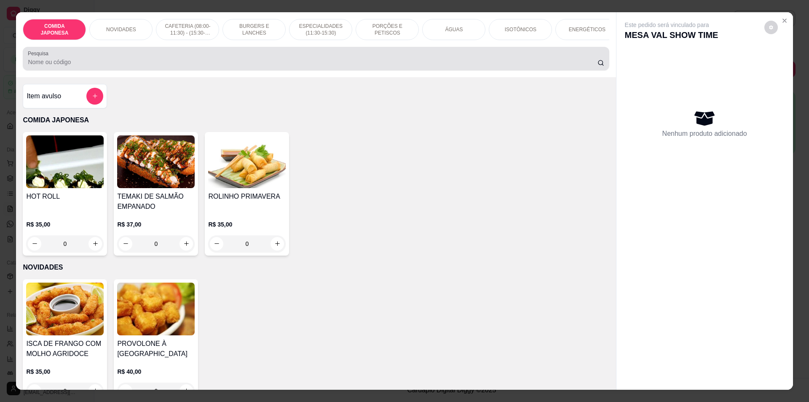
click at [202, 65] on input "Pesquisa" at bounding box center [312, 62] width 569 height 8
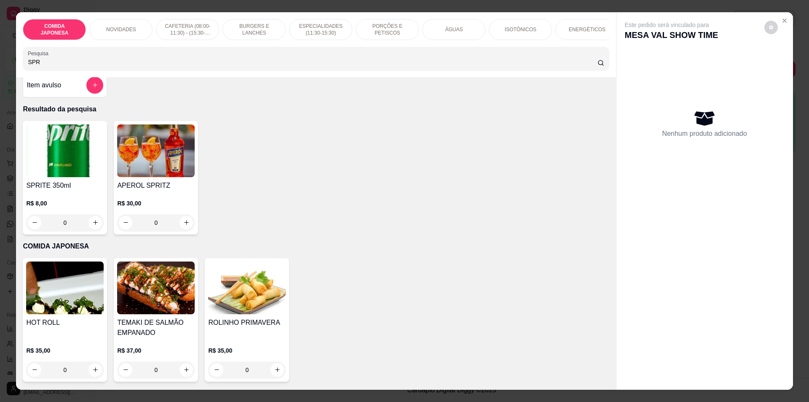
scroll to position [0, 0]
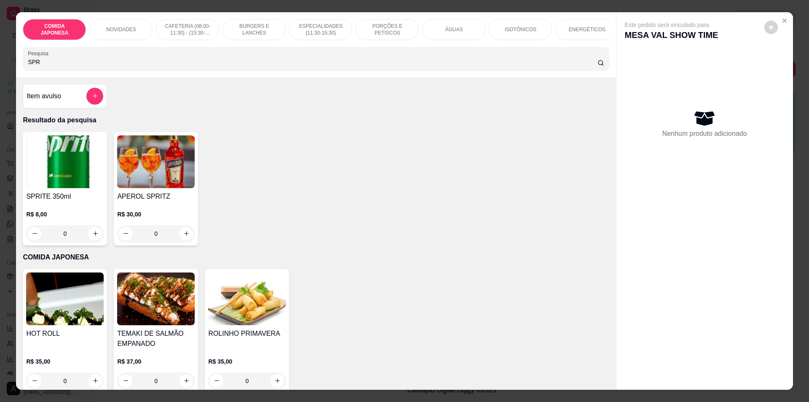
click at [139, 64] on input "SPR" at bounding box center [312, 62] width 569 height 8
type input "SPR"
click at [92, 236] on icon "increase-product-quantity" at bounding box center [95, 233] width 6 height 6
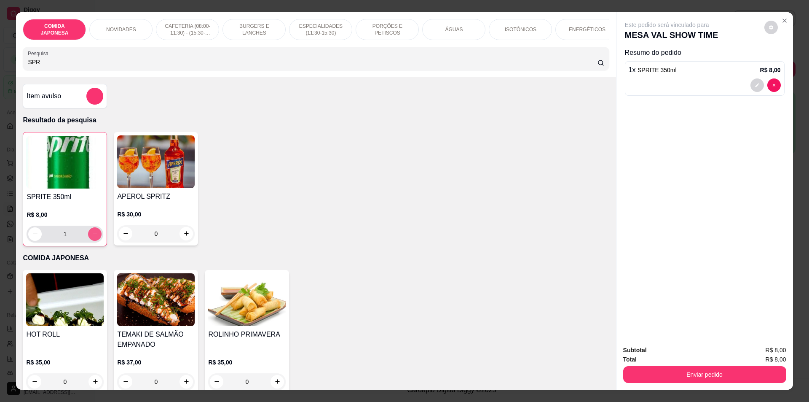
type input "1"
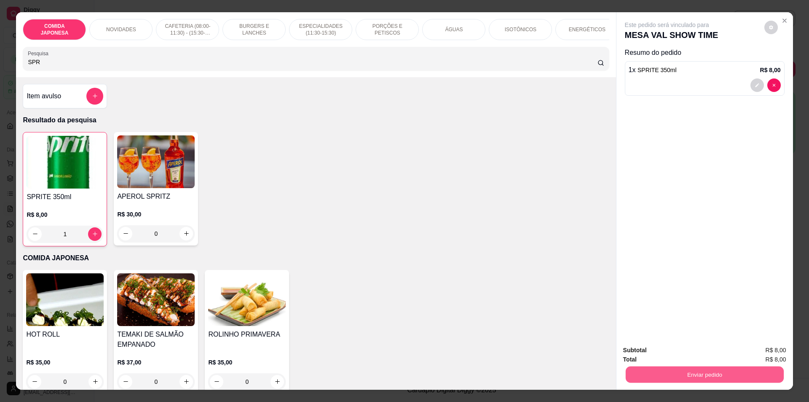
click at [684, 369] on button "Enviar pedido" at bounding box center [704, 374] width 158 height 16
click at [678, 357] on button "Não registrar e enviar pedido" at bounding box center [676, 354] width 85 height 16
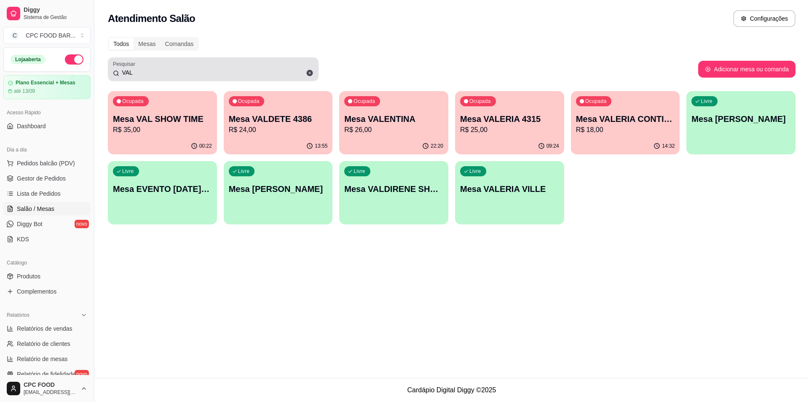
click at [255, 67] on div "VAL" at bounding box center [213, 69] width 201 height 17
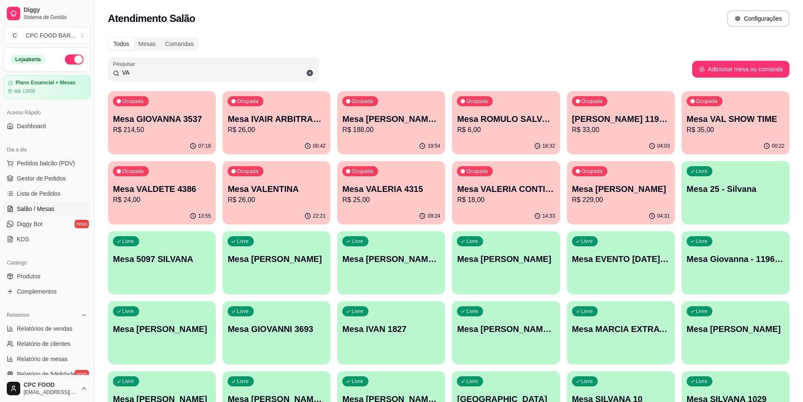
type input "V"
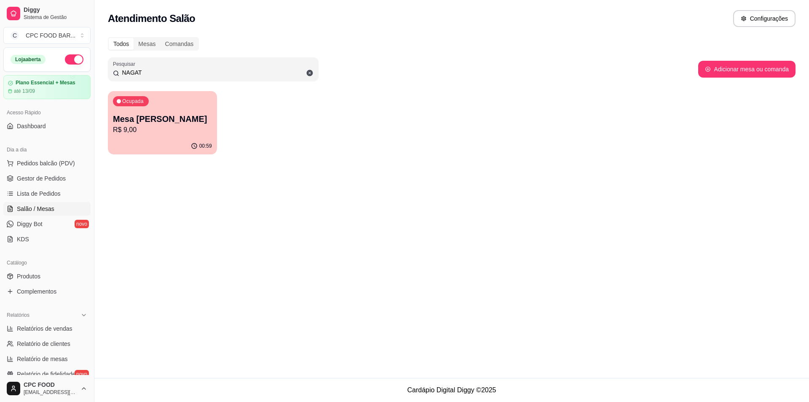
click at [290, 76] on div "NAGAT" at bounding box center [213, 69] width 201 height 17
type input "N"
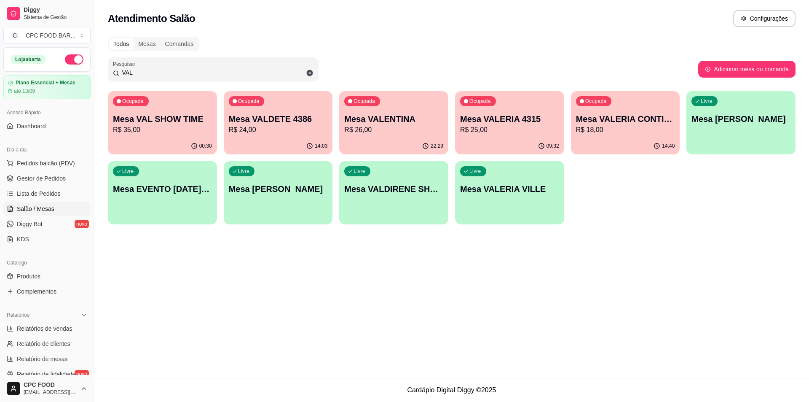
type input "VAL"
click at [201, 108] on div "Ocupada Mesa VAL SHOW TIME R$ 35,00" at bounding box center [162, 114] width 109 height 47
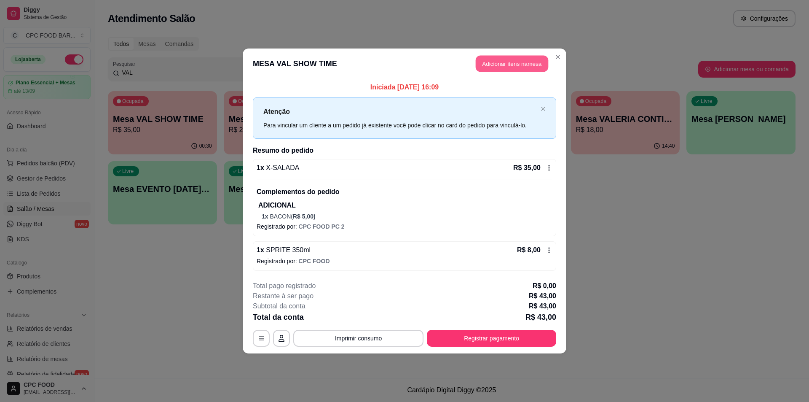
click at [490, 62] on button "Adicionar itens na mesa" at bounding box center [512, 64] width 72 height 16
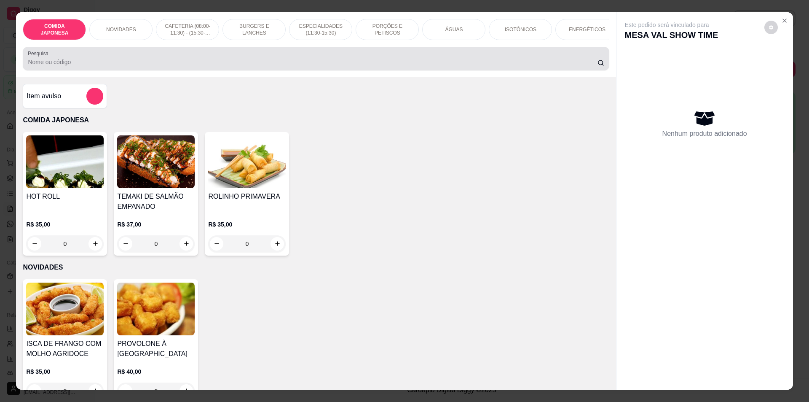
click at [178, 66] on input "Pesquisa" at bounding box center [312, 62] width 569 height 8
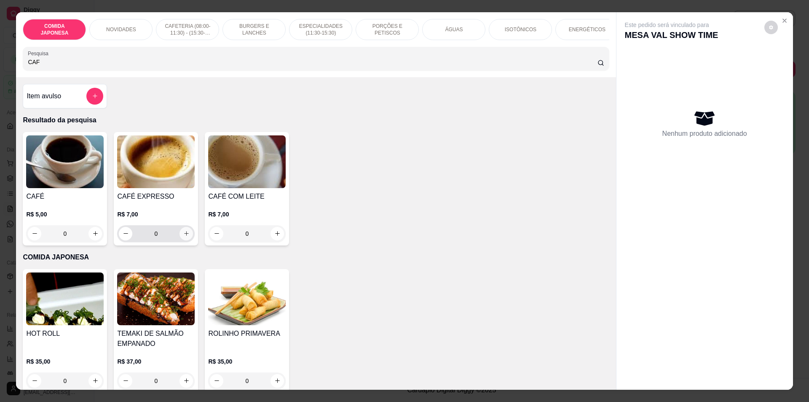
type input "CAF"
click at [183, 236] on icon "increase-product-quantity" at bounding box center [186, 233] width 6 height 6
type input "1"
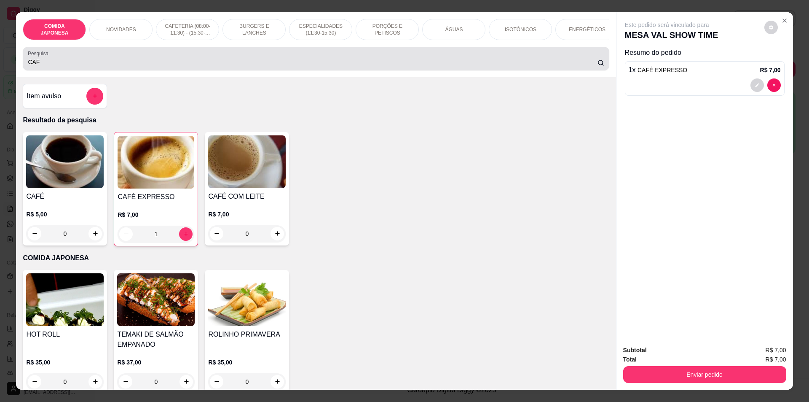
click at [172, 59] on div "CAF" at bounding box center [316, 58] width 576 height 17
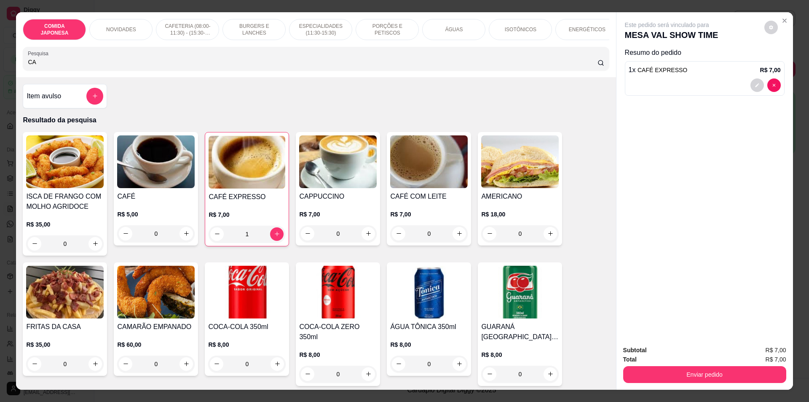
type input "C"
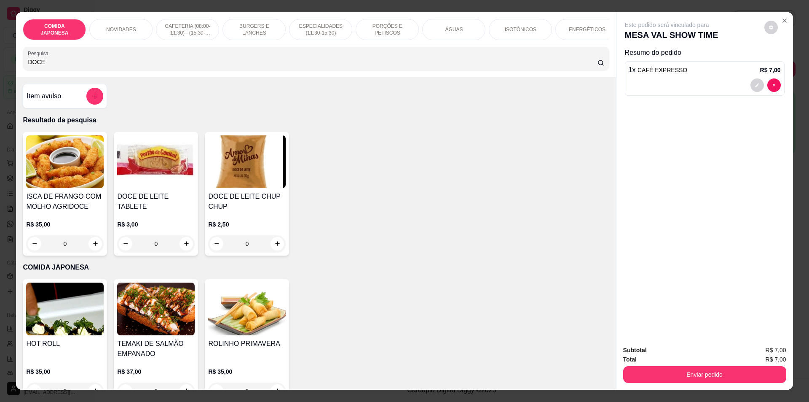
click at [153, 61] on div "DOCE" at bounding box center [316, 58] width 576 height 17
type input "D"
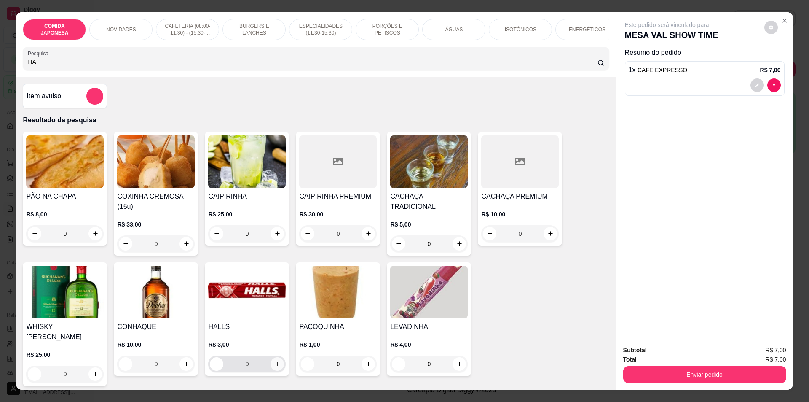
type input "HA"
click at [274, 367] on icon "increase-product-quantity" at bounding box center [277, 363] width 6 height 6
type input "1"
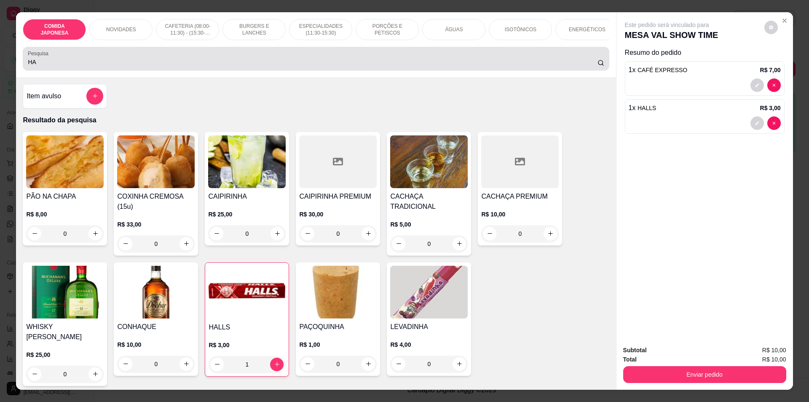
click at [150, 58] on div "HA" at bounding box center [316, 58] width 576 height 17
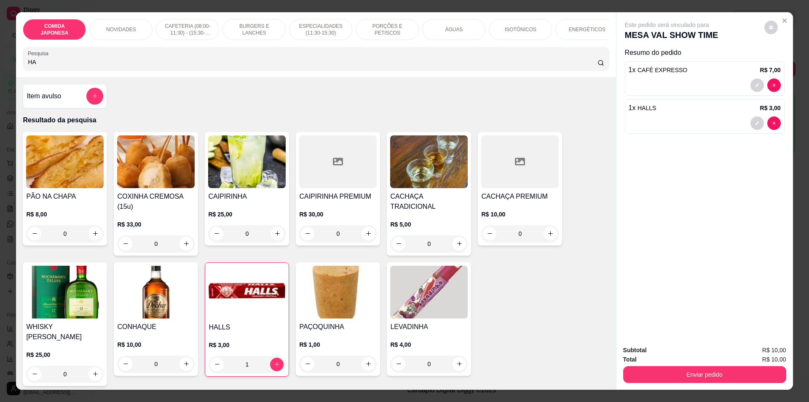
type input "H"
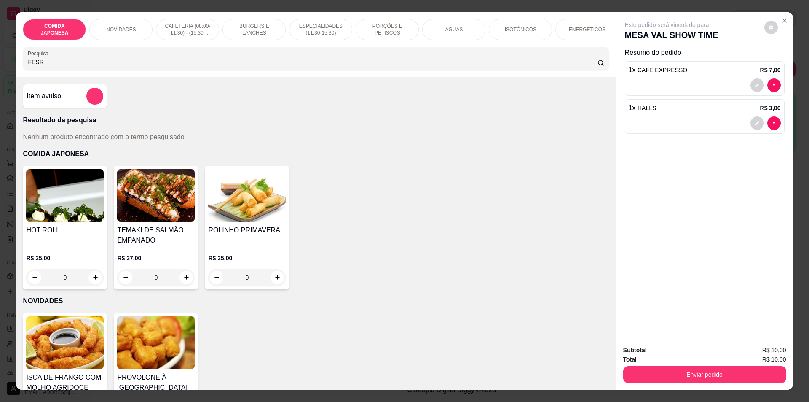
click at [30, 108] on div "Item avulso" at bounding box center [65, 96] width 84 height 24
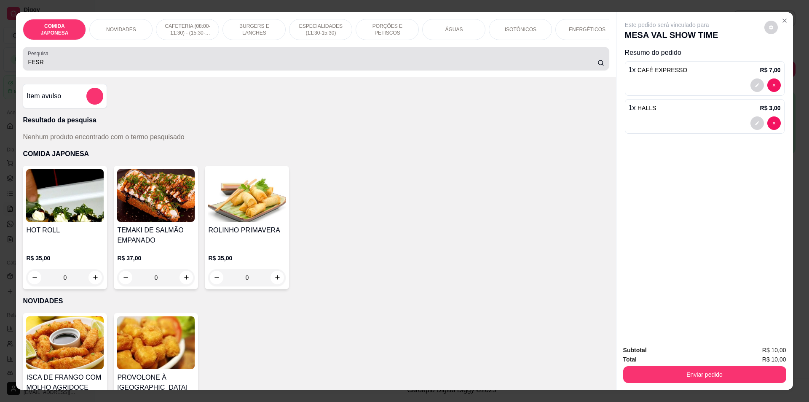
click at [156, 66] on input "FESR" at bounding box center [312, 62] width 569 height 8
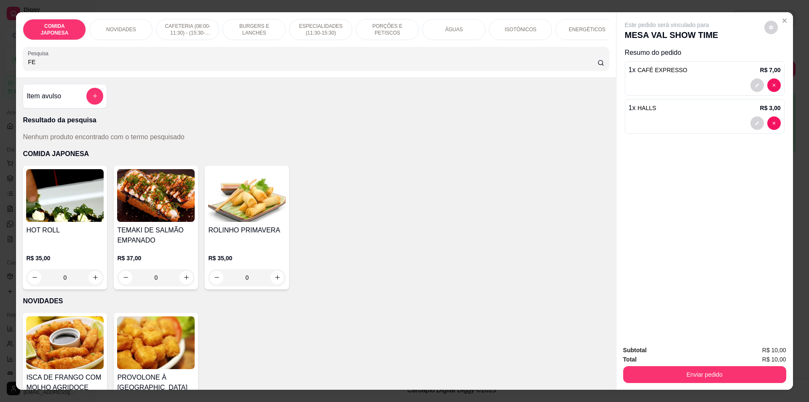
type input "F"
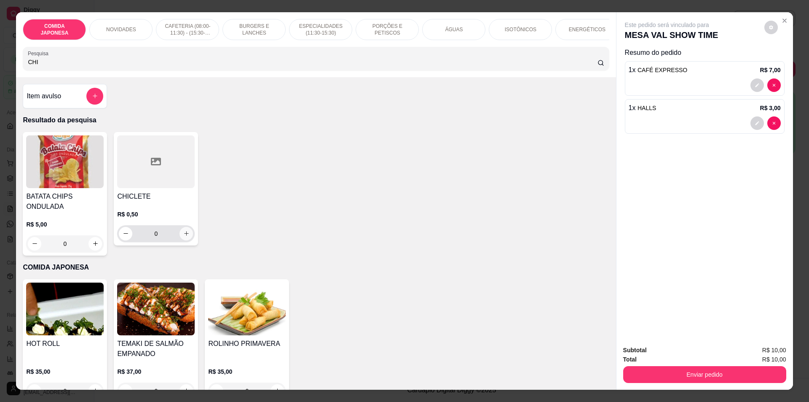
type input "CHI"
click at [187, 238] on button "increase-product-quantity" at bounding box center [186, 233] width 13 height 13
type input "1"
click at [184, 237] on icon "increase-product-quantity" at bounding box center [186, 234] width 6 height 6
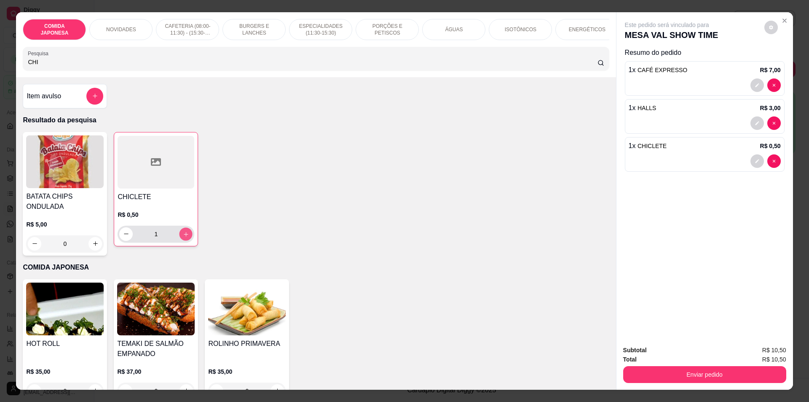
type input "2"
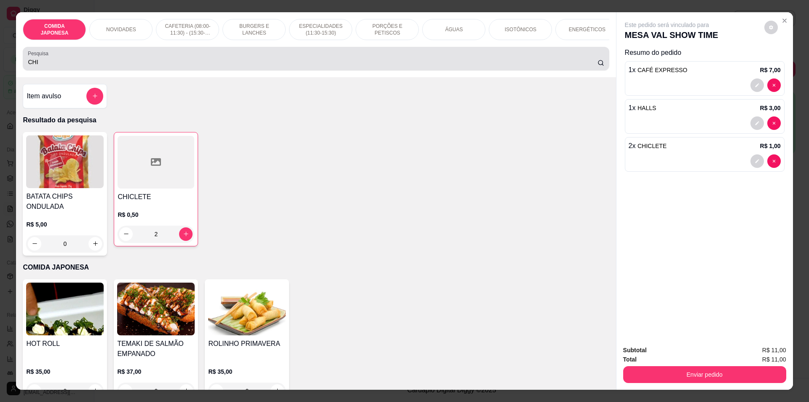
click at [174, 60] on div "CHI" at bounding box center [316, 58] width 576 height 17
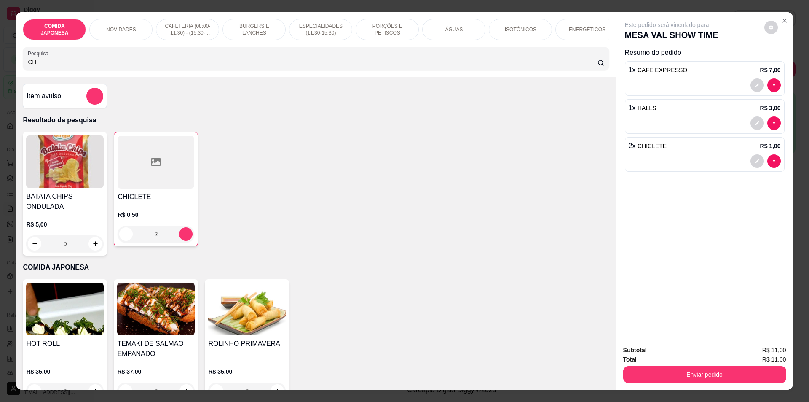
type input "C"
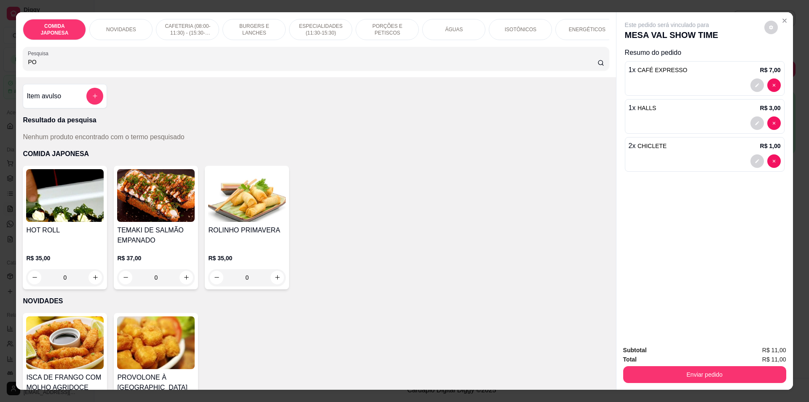
type input "P"
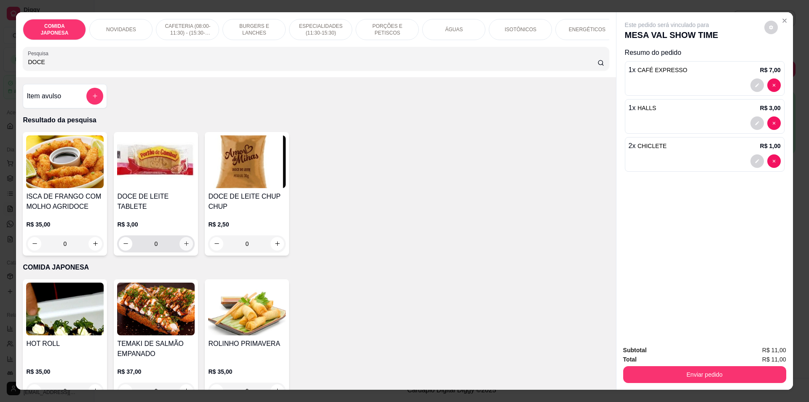
type input "DOCE"
click at [183, 240] on icon "increase-product-quantity" at bounding box center [186, 243] width 6 height 6
type input "1"
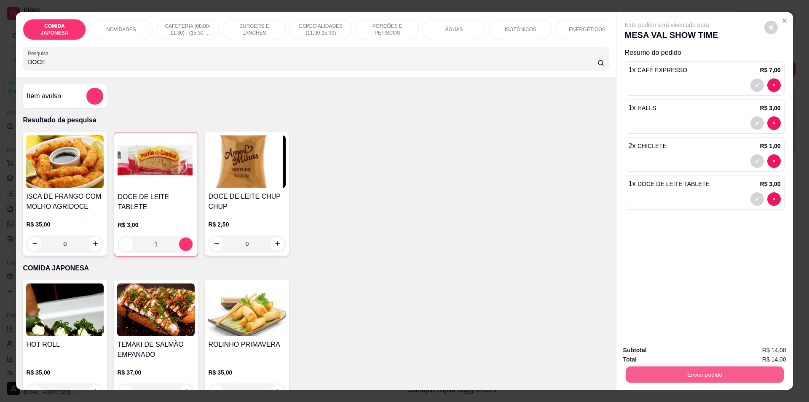
click at [694, 376] on button "Enviar pedido" at bounding box center [704, 374] width 158 height 16
click at [692, 347] on button "Não registrar e enviar pedido" at bounding box center [676, 354] width 85 height 16
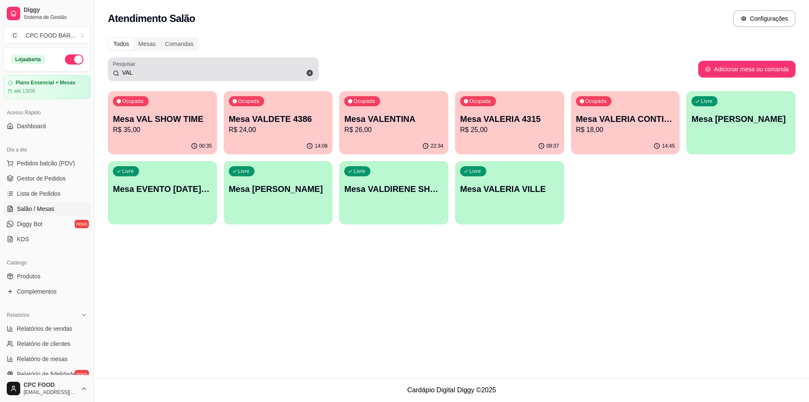
click at [278, 75] on input "VAL" at bounding box center [216, 72] width 194 height 8
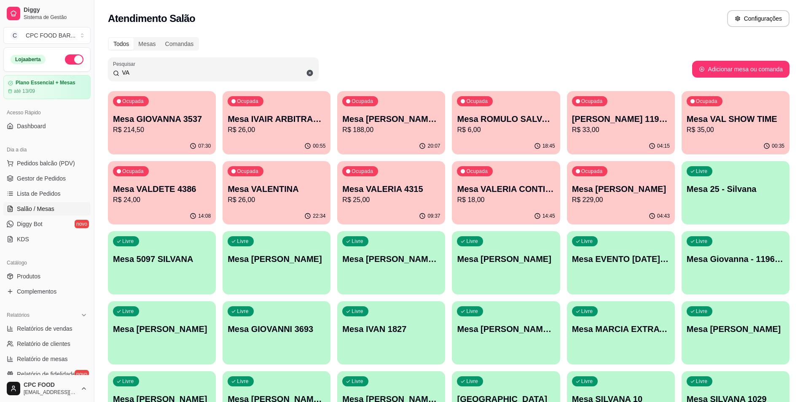
type input "V"
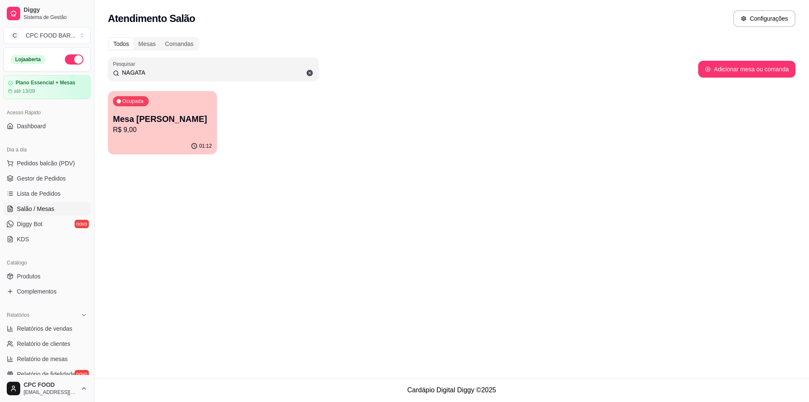
click at [148, 122] on p "Mesa [PERSON_NAME]" at bounding box center [162, 119] width 99 height 12
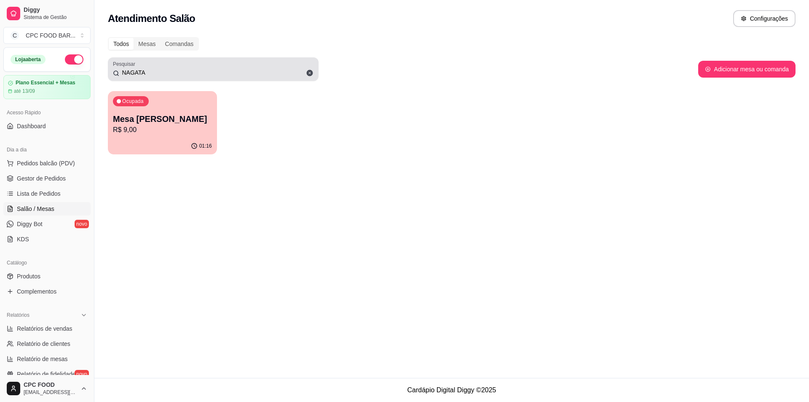
click at [275, 70] on input "NAGATA" at bounding box center [216, 72] width 194 height 8
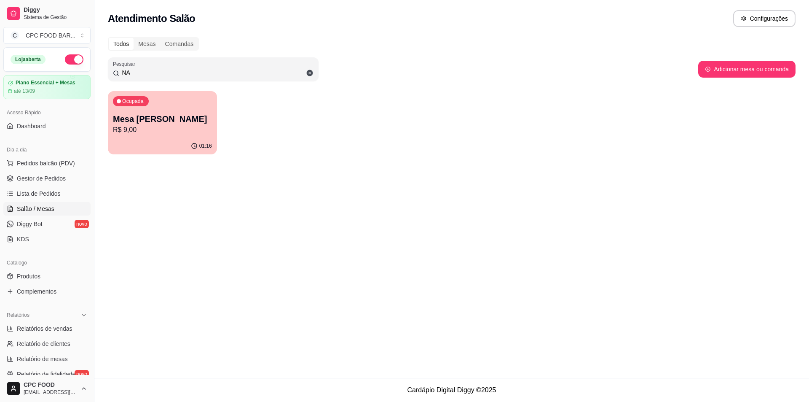
type input "N"
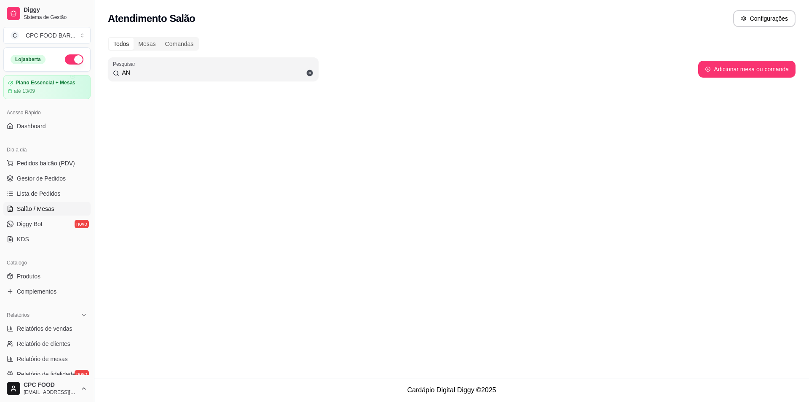
type input "A"
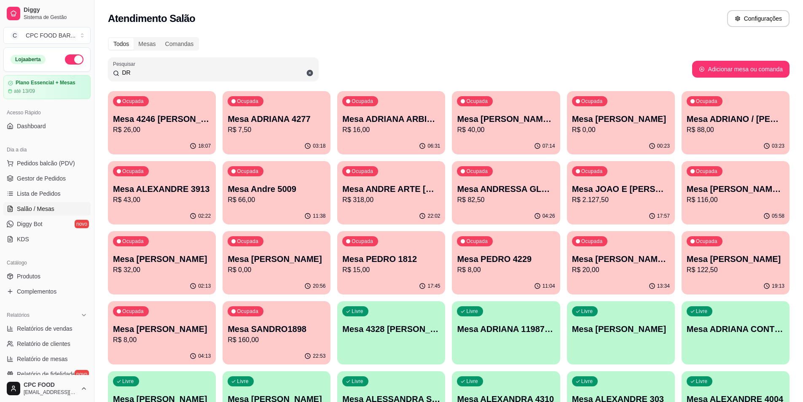
type input "D"
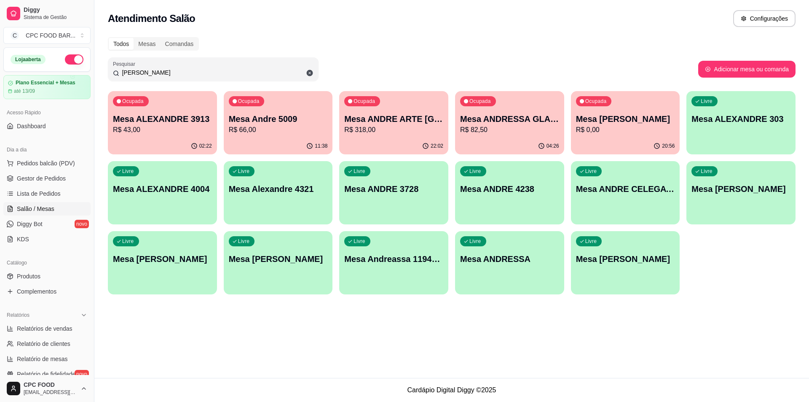
type input "[PERSON_NAME]"
click at [278, 129] on p "R$ 66,00" at bounding box center [278, 130] width 99 height 10
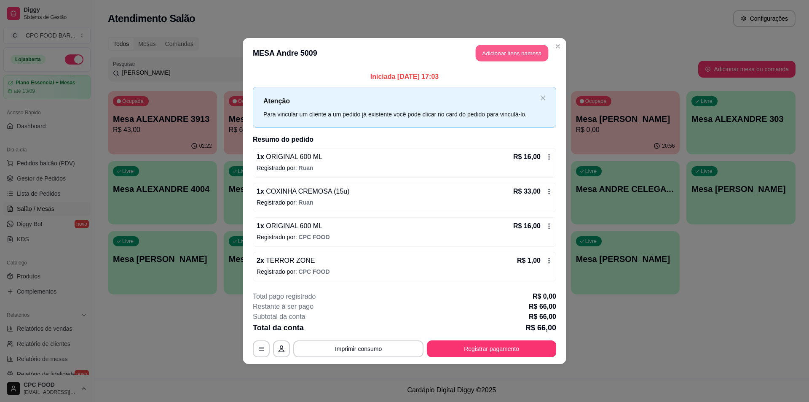
click at [504, 52] on button "Adicionar itens na mesa" at bounding box center [512, 53] width 72 height 16
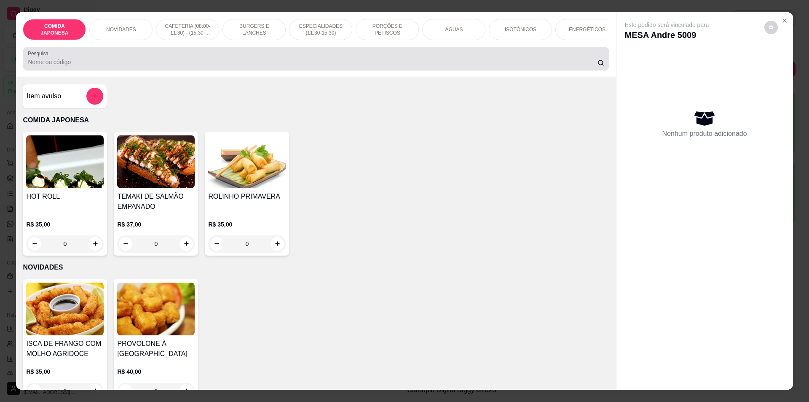
click at [169, 66] on input "Pesquisa" at bounding box center [312, 62] width 569 height 8
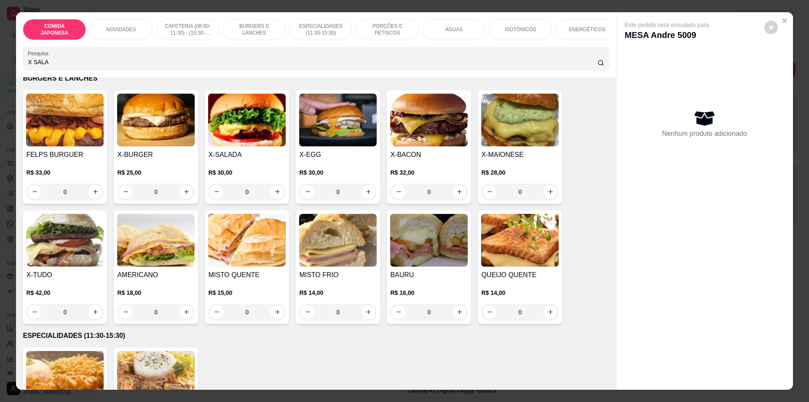
scroll to position [590, 0]
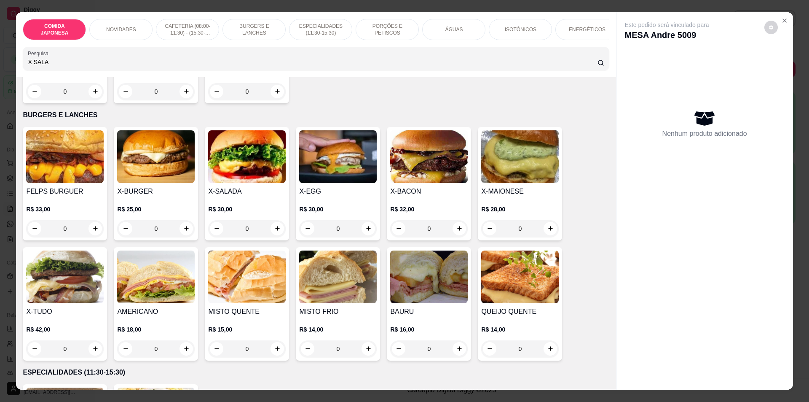
type input "X SALA"
click at [272, 231] on div "0" at bounding box center [247, 228] width 78 height 17
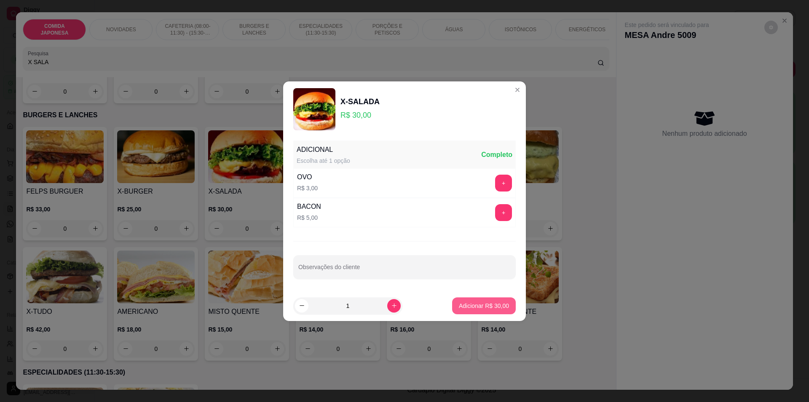
click at [485, 301] on p "Adicionar R$ 30,00" at bounding box center [484, 305] width 50 height 8
type input "1"
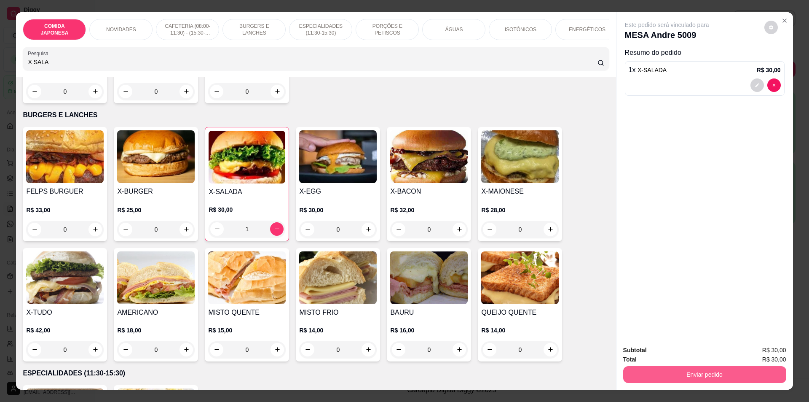
click at [742, 371] on button "Enviar pedido" at bounding box center [704, 374] width 163 height 17
click at [683, 350] on button "Não registrar e enviar pedido" at bounding box center [676, 354] width 85 height 16
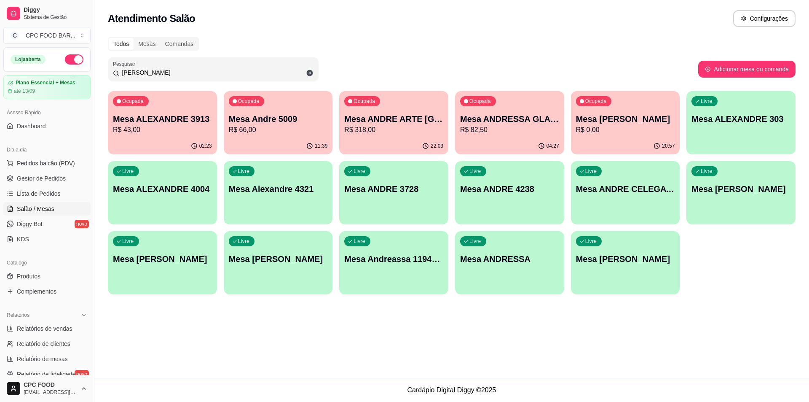
click at [247, 72] on input "[PERSON_NAME]" at bounding box center [216, 72] width 194 height 8
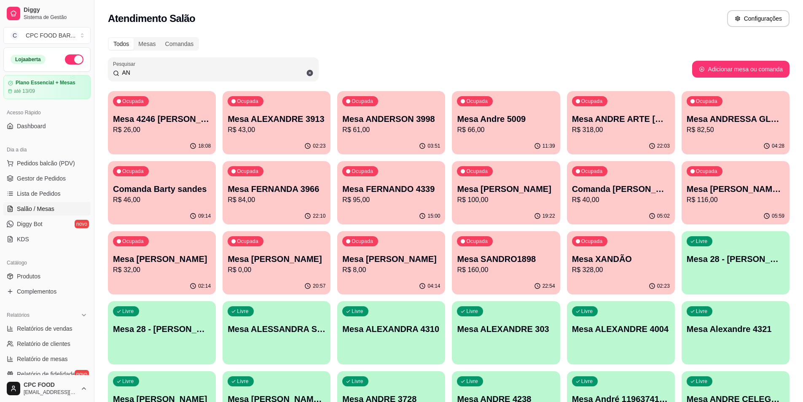
type input "A"
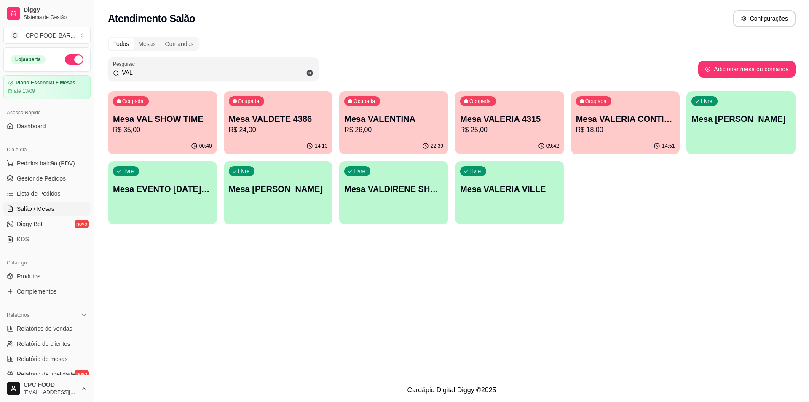
type input "VAL"
click at [171, 133] on p "R$ 35,00" at bounding box center [162, 130] width 99 height 10
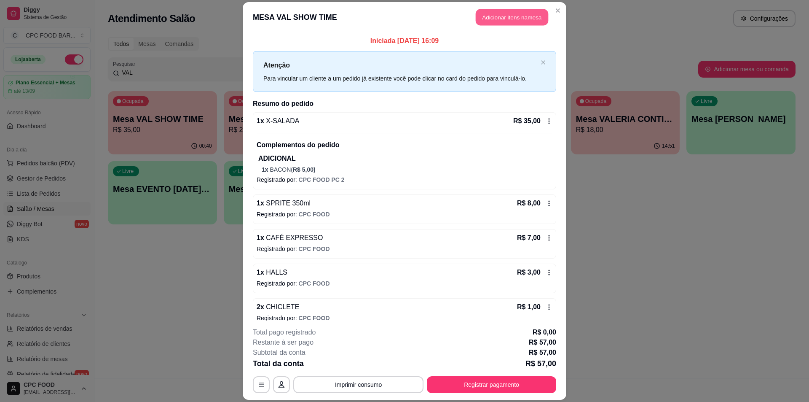
click at [492, 15] on button "Adicionar itens na mesa" at bounding box center [512, 17] width 72 height 16
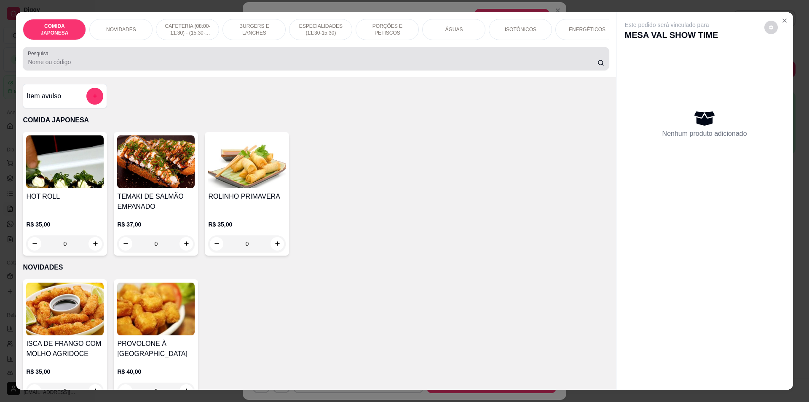
click at [248, 70] on div "Pesquisa" at bounding box center [316, 59] width 586 height 24
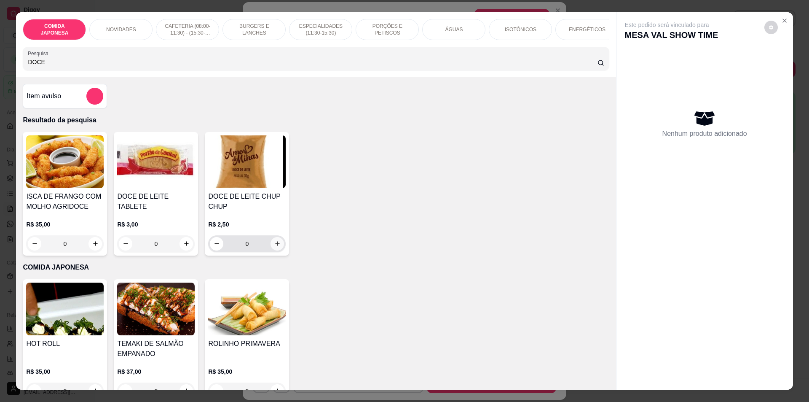
type input "DOCE"
click at [278, 250] on button "increase-product-quantity" at bounding box center [277, 243] width 13 height 13
type input "1"
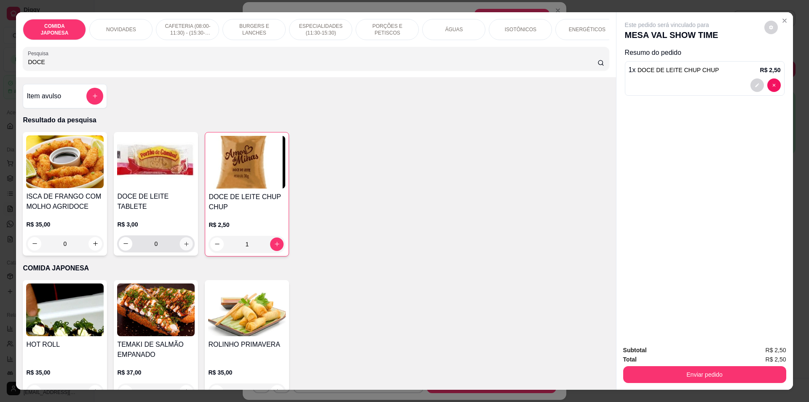
click at [180, 237] on button "increase-product-quantity" at bounding box center [186, 243] width 13 height 13
type input "1"
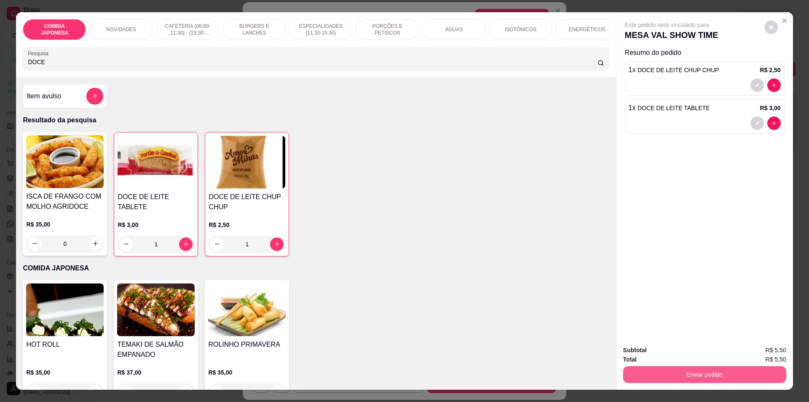
click at [726, 373] on button "Enviar pedido" at bounding box center [704, 374] width 163 height 17
click at [712, 352] on button "Não registrar e enviar pedido" at bounding box center [677, 354] width 88 height 16
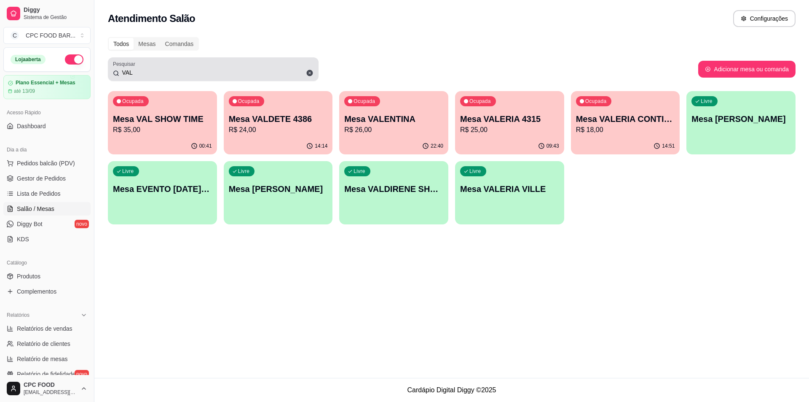
click at [221, 78] on div "Pesquisar VAL" at bounding box center [213, 69] width 211 height 24
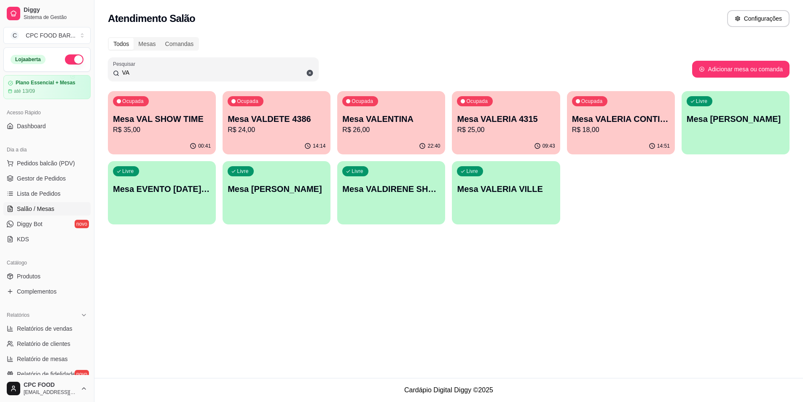
type input "V"
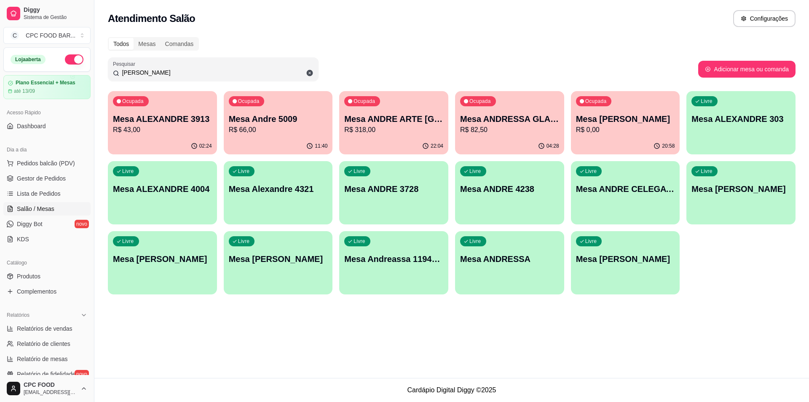
type input "[PERSON_NAME]"
click at [270, 120] on p "Mesa Andre 5009" at bounding box center [278, 119] width 99 height 12
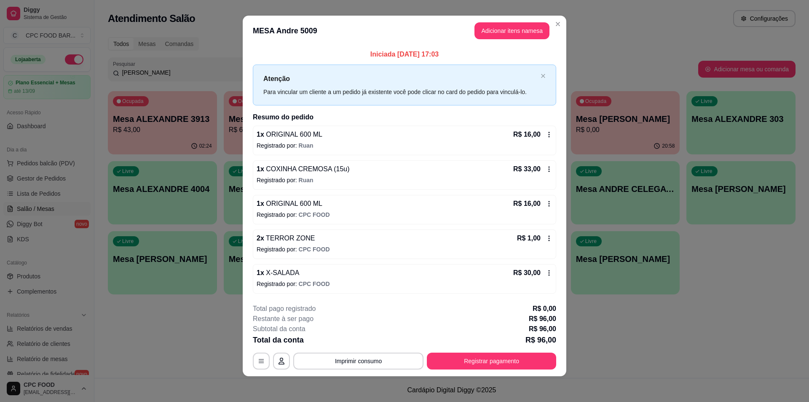
scroll to position [6, 0]
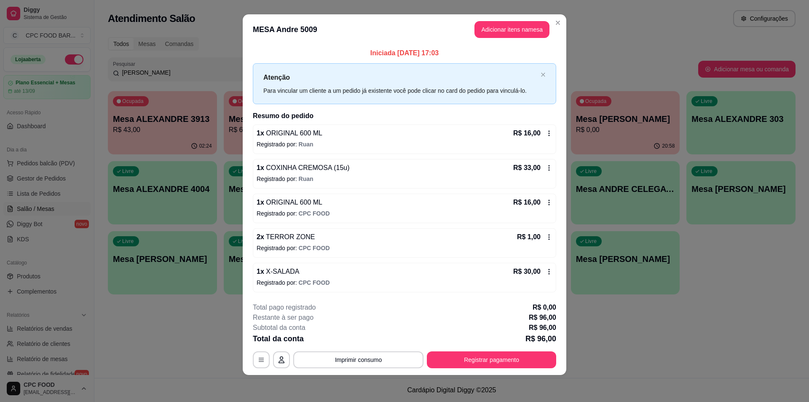
click at [545, 267] on div "R$ 30,00" at bounding box center [532, 271] width 39 height 10
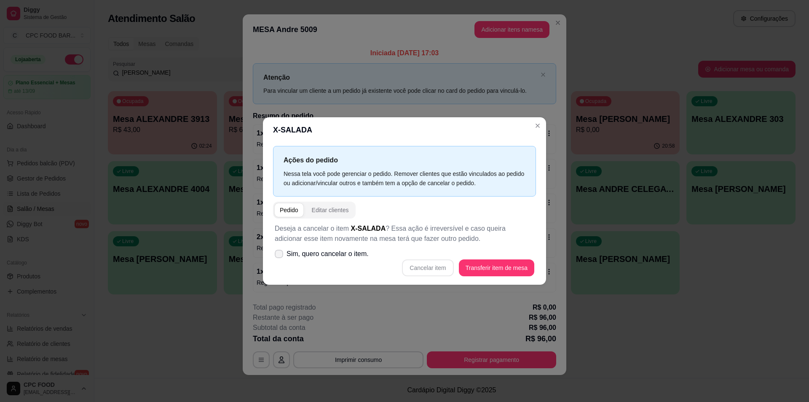
click at [289, 254] on span "Sim, quero cancelar o item." at bounding box center [328, 254] width 82 height 10
click at [280, 255] on input "Sim, quero cancelar o item." at bounding box center [276, 257] width 5 height 5
checkbox input "true"
click at [445, 263] on button "Cancelar item" at bounding box center [427, 267] width 51 height 17
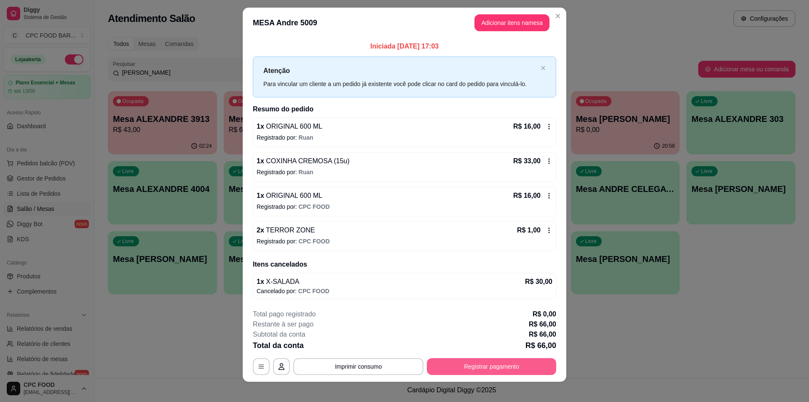
click at [461, 371] on button "Registrar pagamento" at bounding box center [491, 366] width 129 height 17
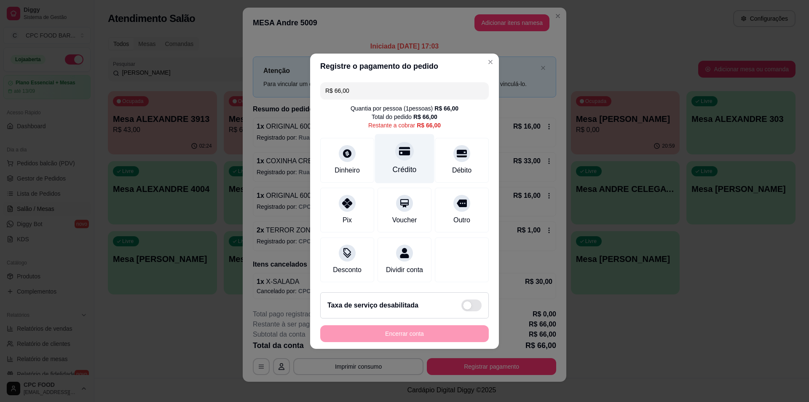
click at [413, 150] on div "Crédito" at bounding box center [404, 158] width 59 height 49
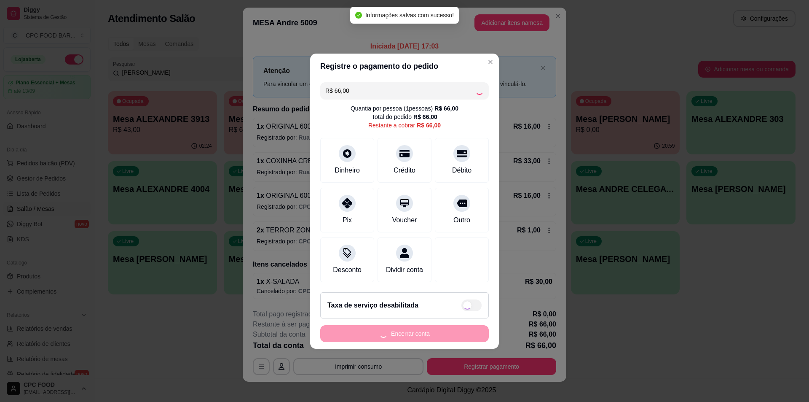
type input "R$ 0,00"
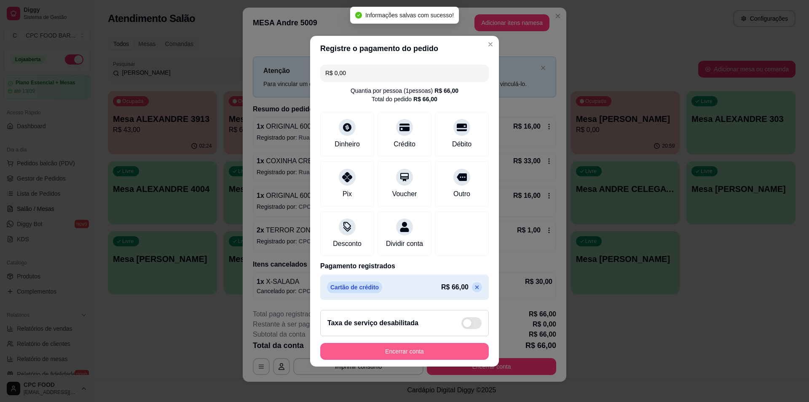
click at [407, 357] on button "Encerrar conta" at bounding box center [404, 351] width 169 height 17
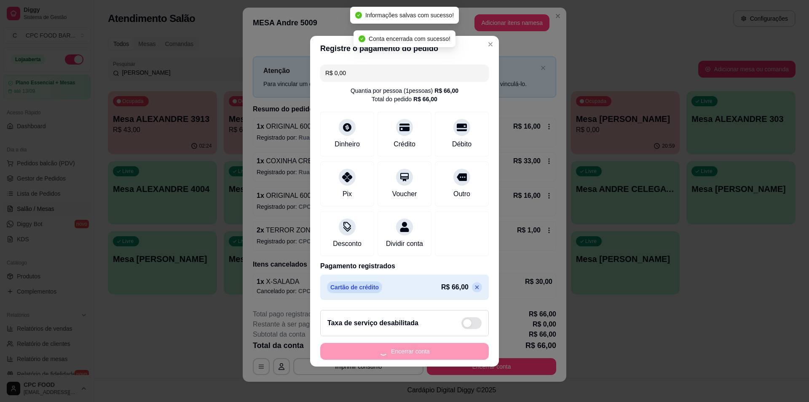
scroll to position [0, 0]
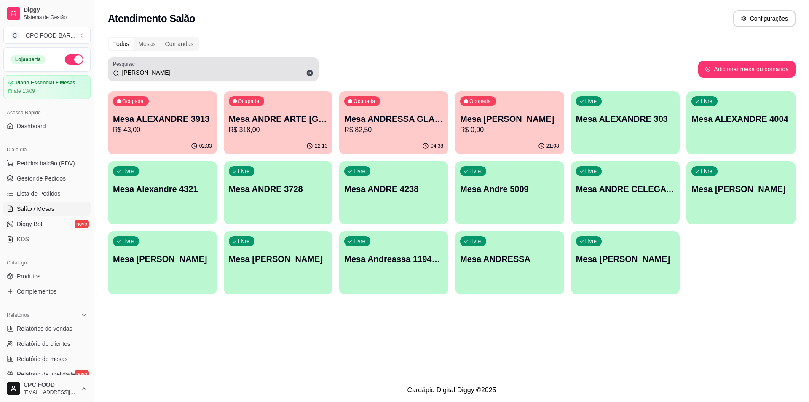
drag, startPoint x: 169, startPoint y: 65, endPoint x: 127, endPoint y: 70, distance: 41.6
click at [127, 70] on div "[PERSON_NAME]" at bounding box center [213, 69] width 201 height 17
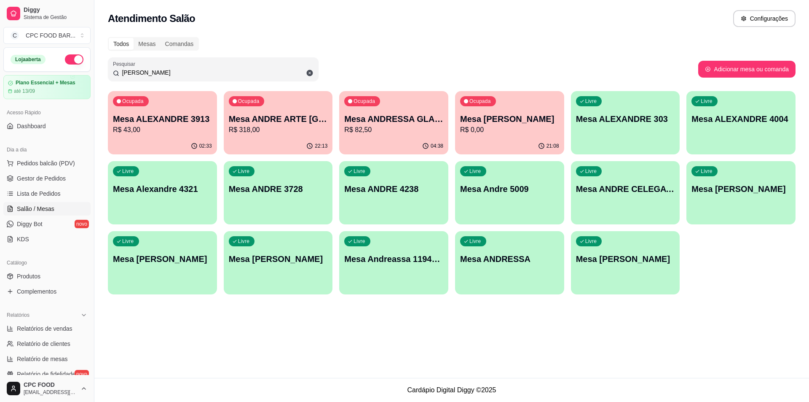
drag, startPoint x: 142, startPoint y: 76, endPoint x: 129, endPoint y: 75, distance: 13.1
click at [129, 75] on input "[PERSON_NAME]" at bounding box center [216, 72] width 194 height 8
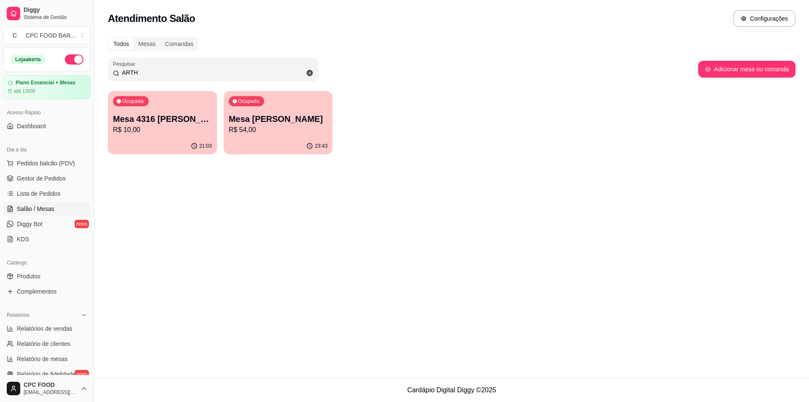
type input "ARTH"
click at [271, 123] on p "Mesa [PERSON_NAME]" at bounding box center [278, 119] width 99 height 12
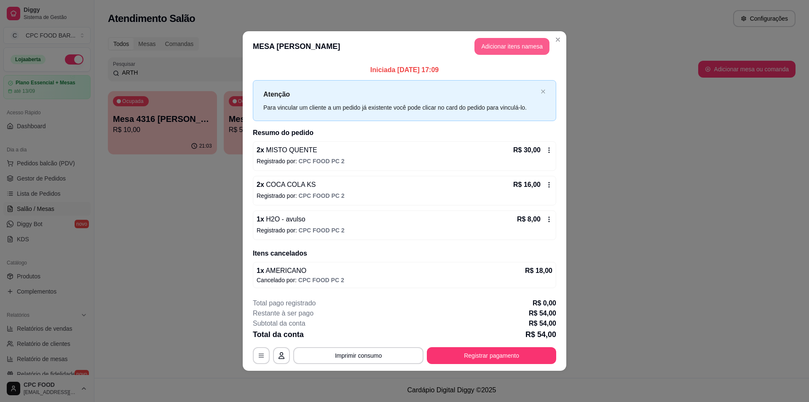
click at [507, 51] on button "Adicionar itens na mesa" at bounding box center [512, 46] width 75 height 17
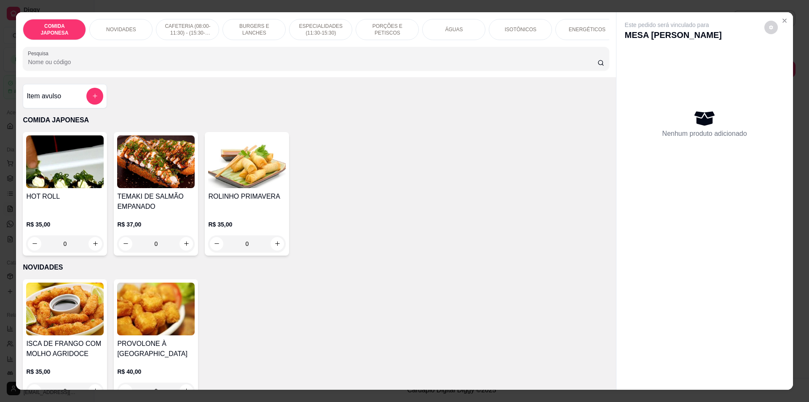
click at [323, 64] on input "Pesquisa" at bounding box center [312, 62] width 569 height 8
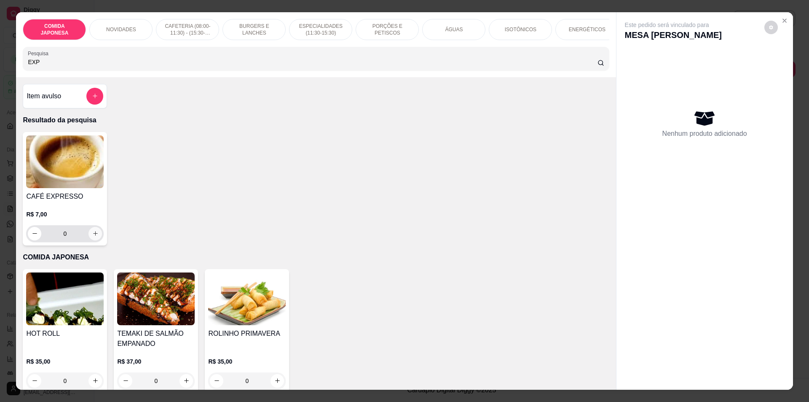
type input "EXP"
click at [89, 239] on button "increase-product-quantity" at bounding box center [95, 233] width 13 height 13
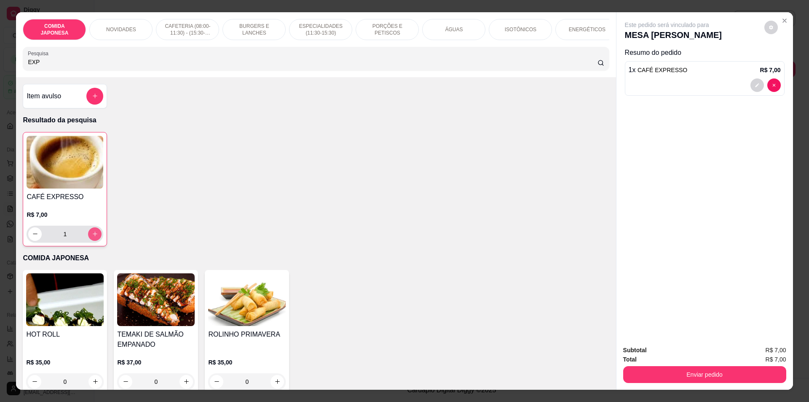
type input "1"
drag, startPoint x: 88, startPoint y: 75, endPoint x: 27, endPoint y: 68, distance: 61.0
click at [23, 70] on div "Pesquisa EXP" at bounding box center [316, 59] width 586 height 24
click at [176, 25] on p "CAFETERIA (08:00-11:30) - (15:30-18:00)" at bounding box center [187, 29] width 49 height 13
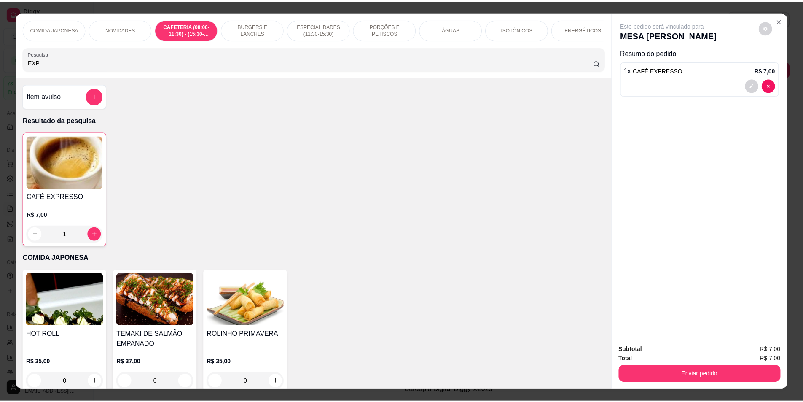
scroll to position [15, 0]
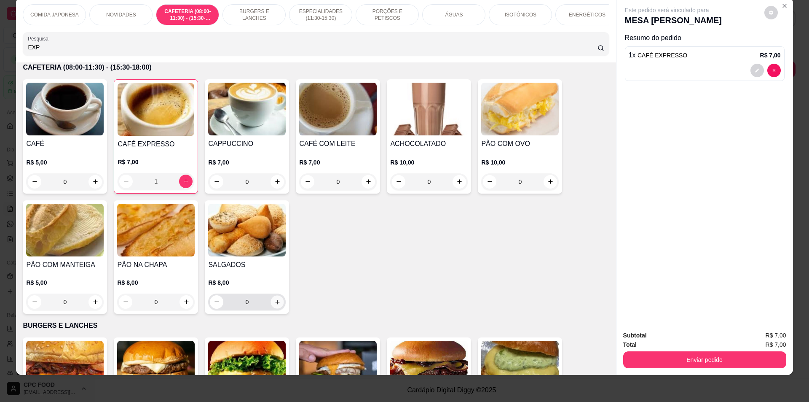
click at [276, 305] on icon "increase-product-quantity" at bounding box center [277, 301] width 6 height 6
type input "1"
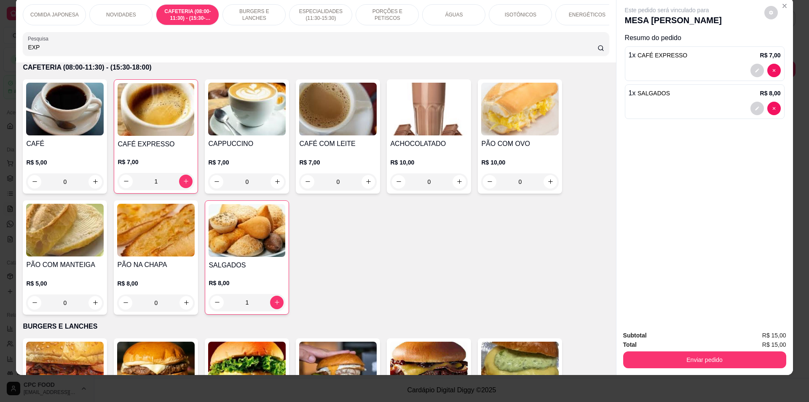
click at [645, 350] on div "Enviar pedido" at bounding box center [704, 358] width 163 height 19
click at [652, 355] on button "Enviar pedido" at bounding box center [704, 359] width 158 height 16
click at [647, 343] on button "Não registrar e enviar pedido" at bounding box center [676, 339] width 85 height 16
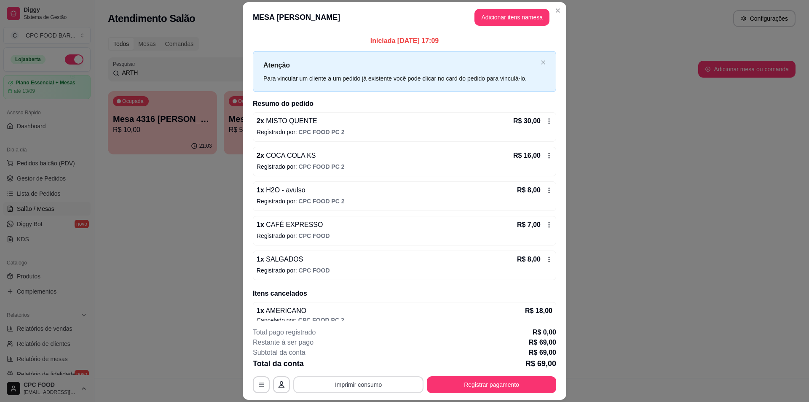
click at [391, 385] on button "Imprimir consumo" at bounding box center [358, 384] width 130 height 17
click at [362, 367] on button "IMPRESSORA" at bounding box center [357, 364] width 59 height 13
click at [466, 388] on button "Registrar pagamento" at bounding box center [492, 384] width 126 height 16
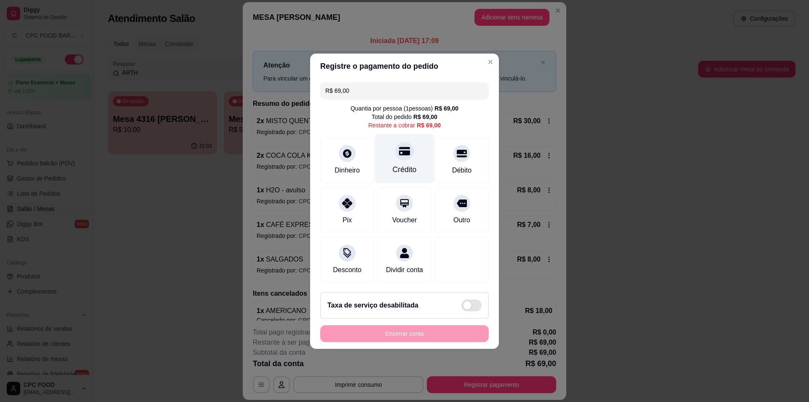
click at [411, 153] on div "Crédito" at bounding box center [404, 158] width 59 height 49
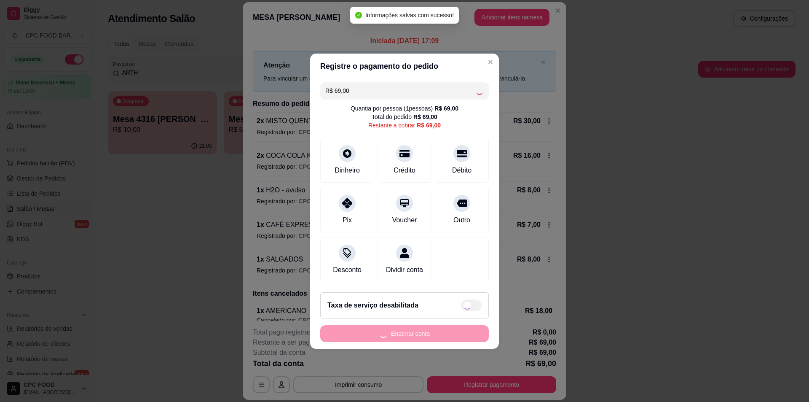
type input "R$ 0,00"
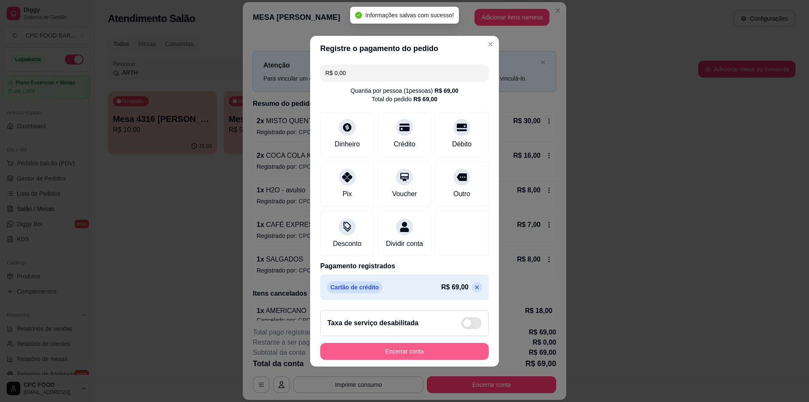
click at [428, 359] on button "Encerrar conta" at bounding box center [404, 351] width 169 height 17
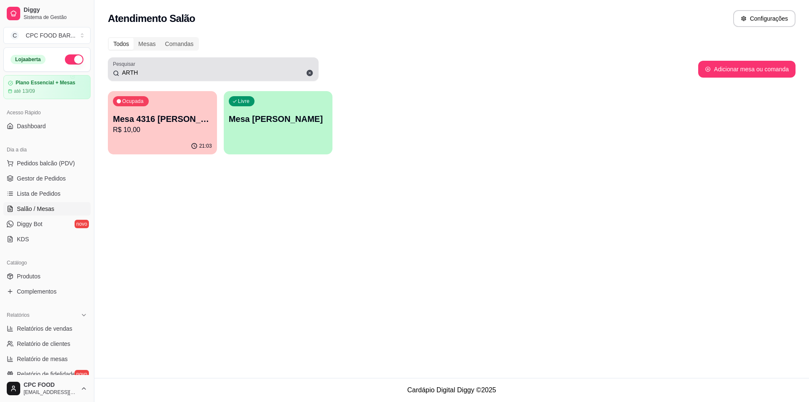
drag, startPoint x: 144, startPoint y: 78, endPoint x: 113, endPoint y: 75, distance: 30.9
click at [114, 75] on div "Pesquisar ARTH" at bounding box center [213, 69] width 211 height 24
drag, startPoint x: 139, startPoint y: 68, endPoint x: 114, endPoint y: 71, distance: 25.0
click at [113, 70] on div "ARTH" at bounding box center [213, 69] width 201 height 17
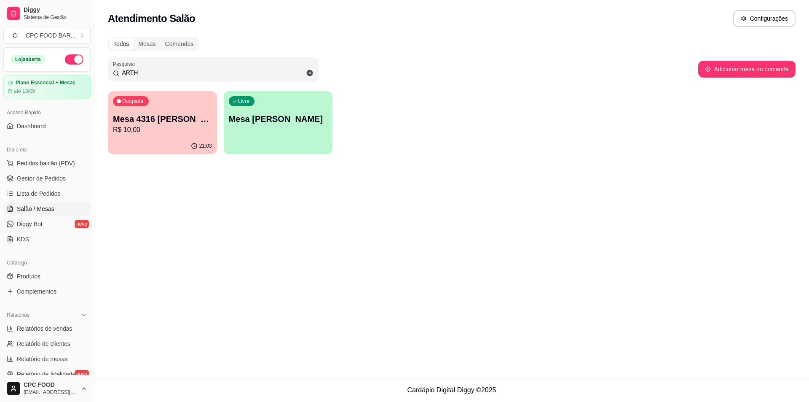
drag, startPoint x: 139, startPoint y: 71, endPoint x: 118, endPoint y: 71, distance: 21.9
click at [118, 71] on div "ARTH" at bounding box center [213, 69] width 201 height 17
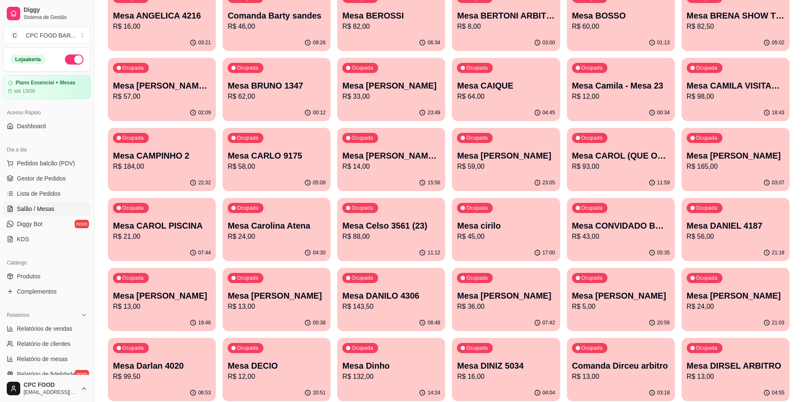
scroll to position [548, 0]
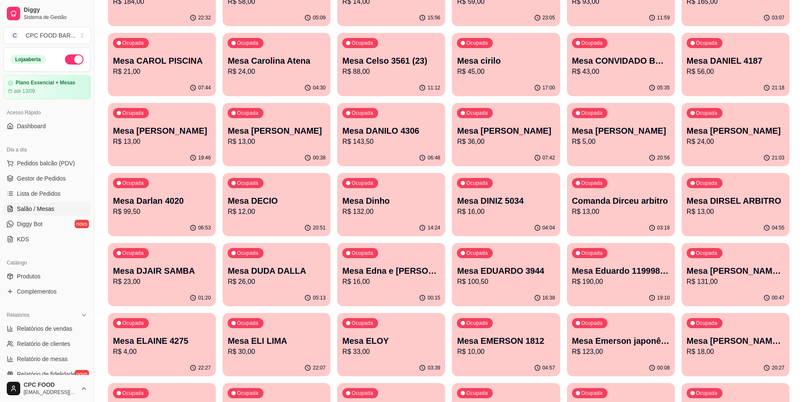
click at [395, 77] on div "Ocupada Mesa Celso 3561 (23) R$ 88,00" at bounding box center [391, 56] width 108 height 47
click at [412, 64] on p "Mesa Celso 3561 (23)" at bounding box center [391, 60] width 95 height 11
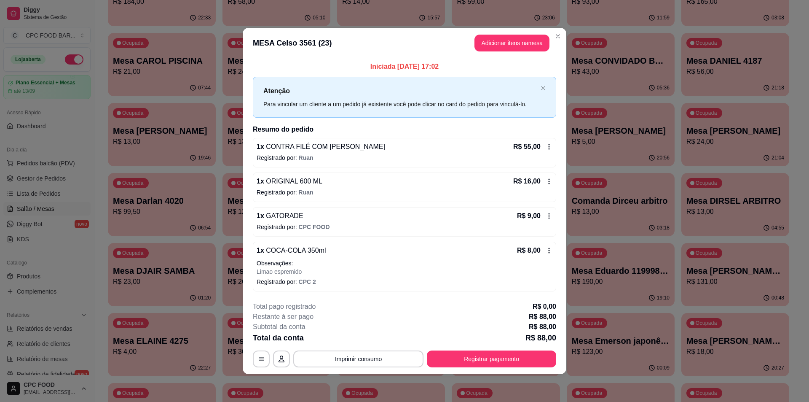
drag, startPoint x: 462, startPoint y: 348, endPoint x: 463, endPoint y: 356, distance: 8.1
click at [462, 350] on div "**********" at bounding box center [404, 334] width 303 height 66
click at [464, 360] on button "Registrar pagamento" at bounding box center [491, 358] width 129 height 17
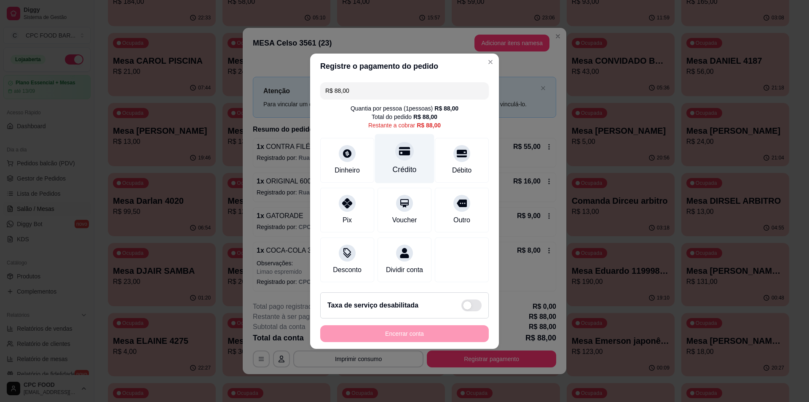
click at [418, 139] on div "Crédito" at bounding box center [404, 158] width 59 height 49
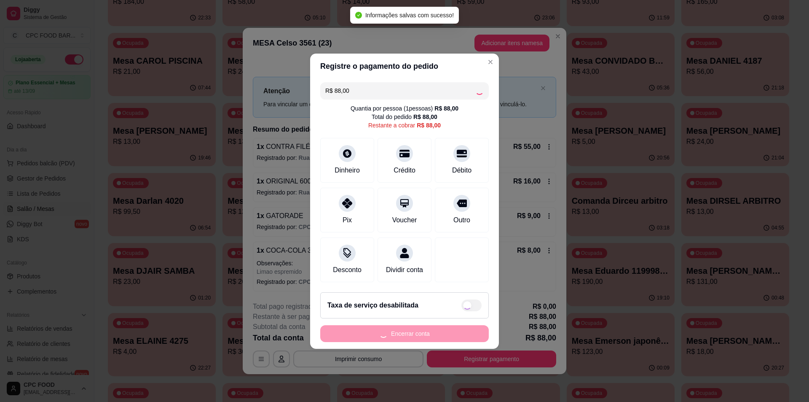
type input "R$ 0,00"
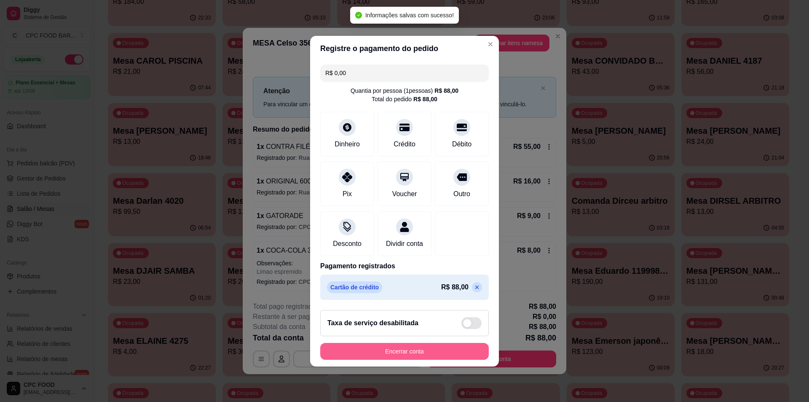
click at [423, 351] on button "Encerrar conta" at bounding box center [404, 351] width 169 height 17
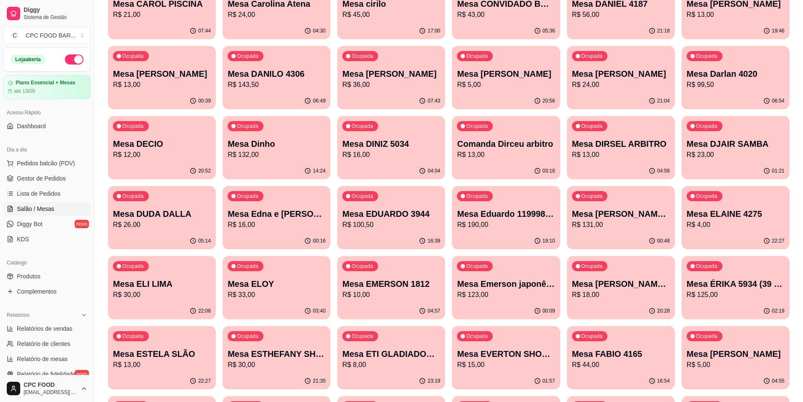
scroll to position [843, 0]
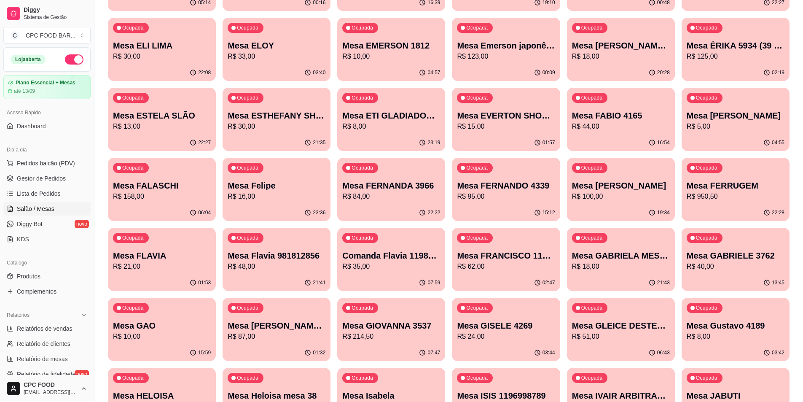
click at [384, 342] on div "Ocupada Mesa GIOVANNA 3537 R$ 214,50" at bounding box center [391, 321] width 108 height 47
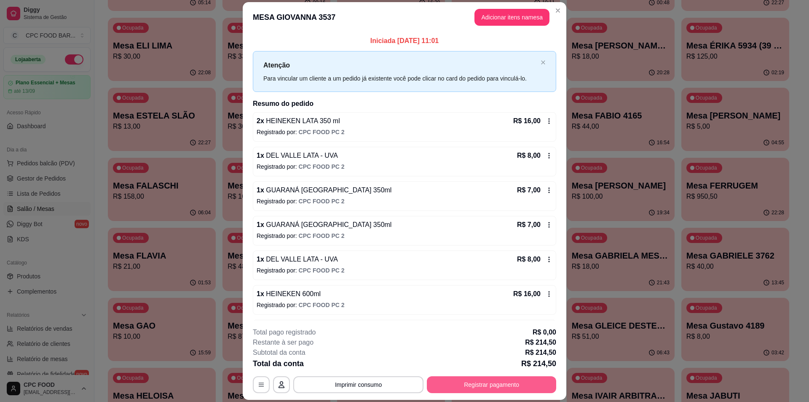
click at [480, 384] on button "Registrar pagamento" at bounding box center [491, 384] width 129 height 17
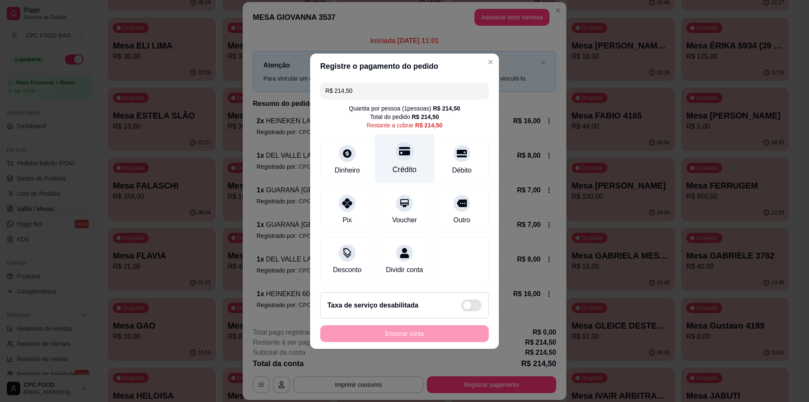
click at [390, 152] on div "Crédito" at bounding box center [404, 158] width 59 height 49
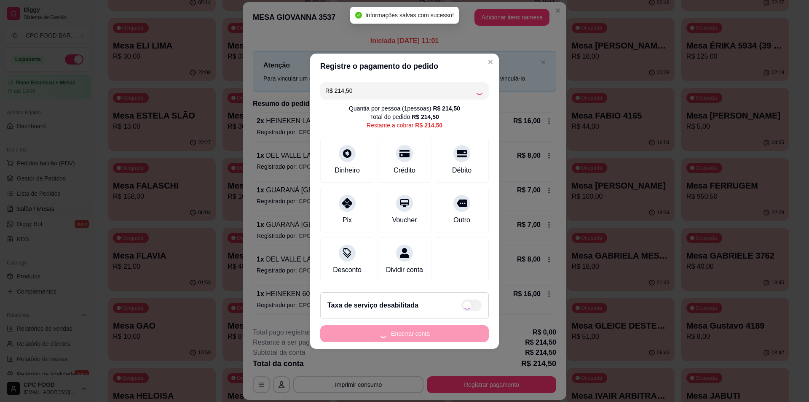
type input "R$ 0,00"
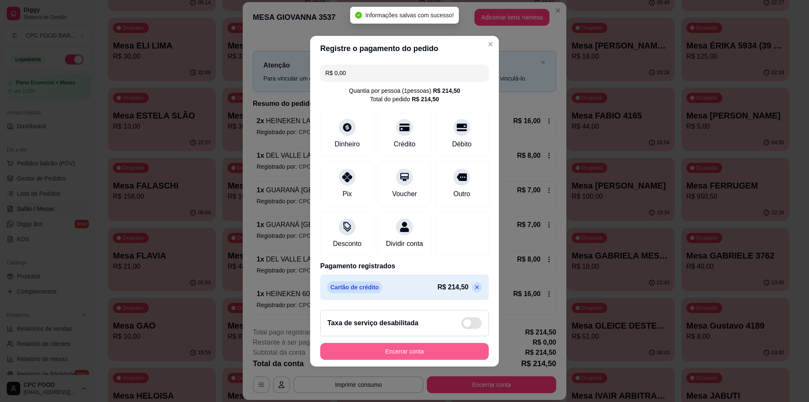
click at [425, 358] on button "Encerrar conta" at bounding box center [404, 351] width 169 height 17
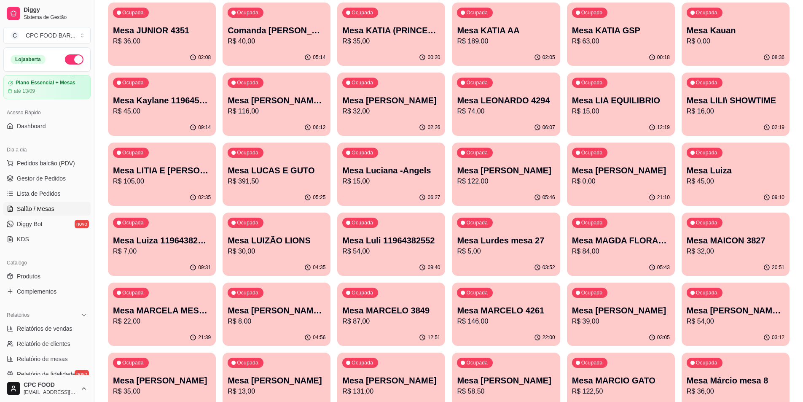
scroll to position [1644, 0]
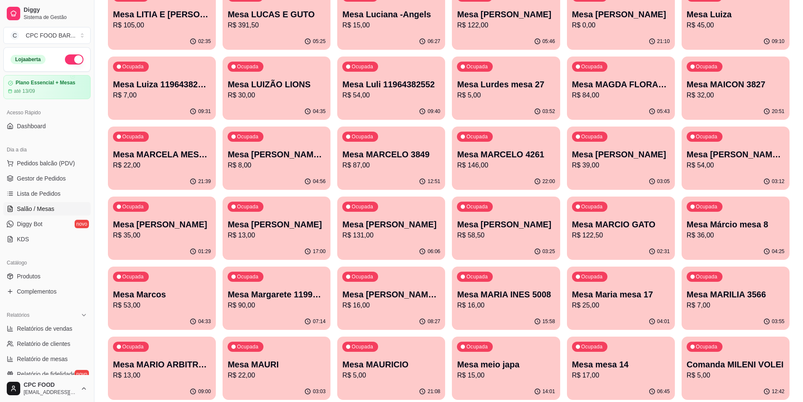
click at [356, 81] on p "Mesa Luli 11964382552" at bounding box center [391, 84] width 98 height 12
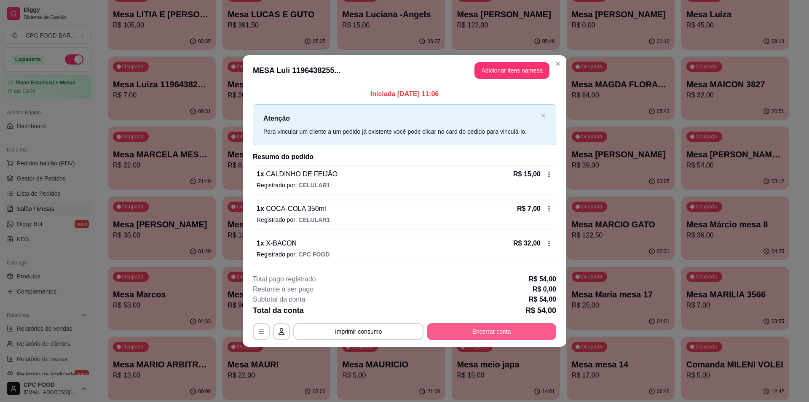
click at [487, 346] on footer "**********" at bounding box center [405, 306] width 324 height 79
click at [467, 338] on button "Encerrar conta" at bounding box center [491, 331] width 129 height 17
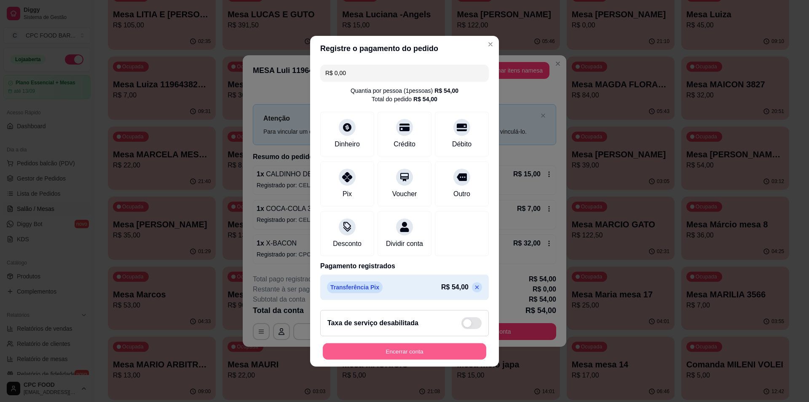
click at [451, 359] on button "Encerrar conta" at bounding box center [405, 351] width 164 height 16
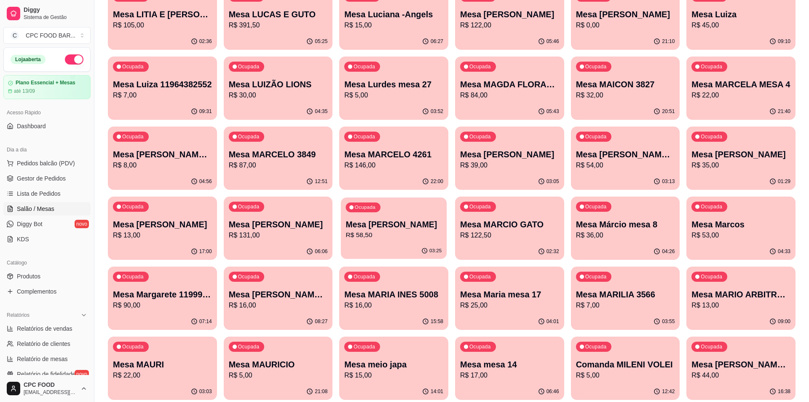
click at [366, 228] on p "Mesa [PERSON_NAME]" at bounding box center [394, 224] width 96 height 11
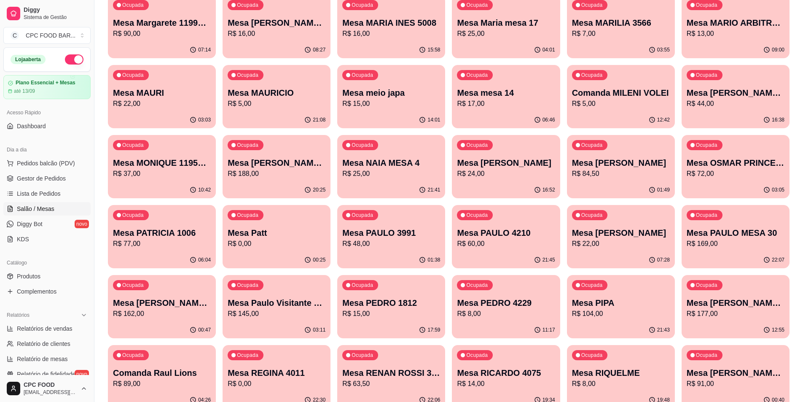
scroll to position [1939, 0]
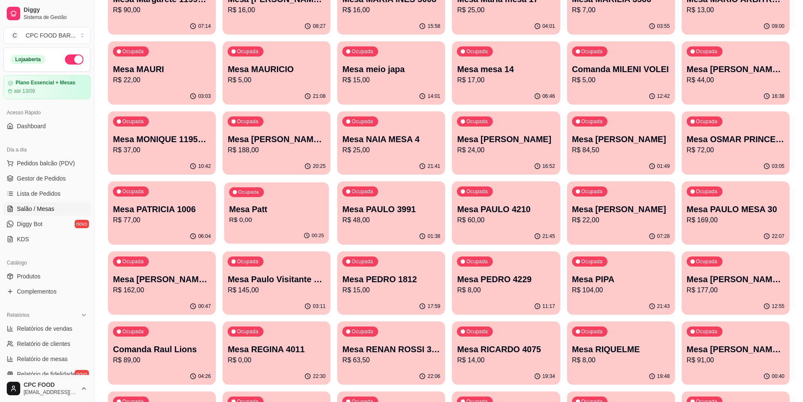
click at [282, 232] on div "00:25" at bounding box center [276, 236] width 105 height 16
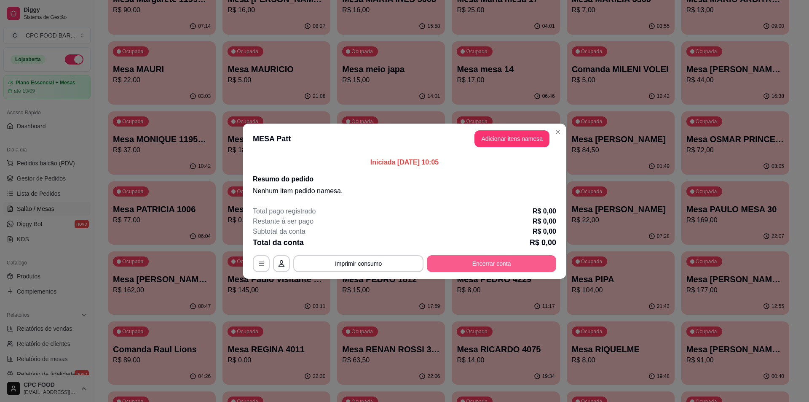
click at [508, 263] on button "Encerrar conta" at bounding box center [491, 263] width 129 height 17
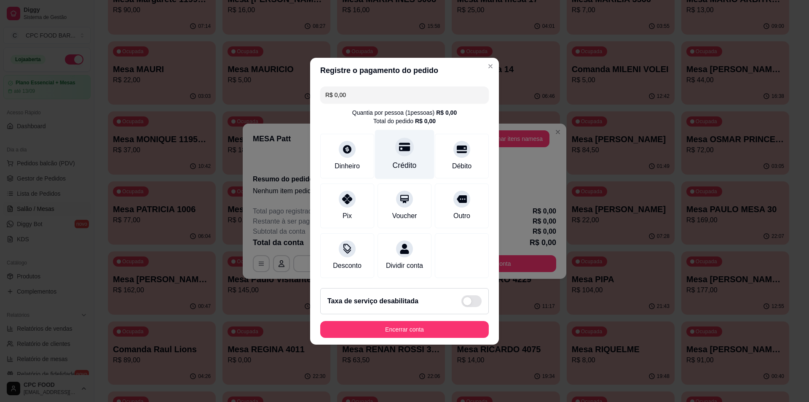
click at [395, 154] on div "Crédito" at bounding box center [404, 153] width 59 height 49
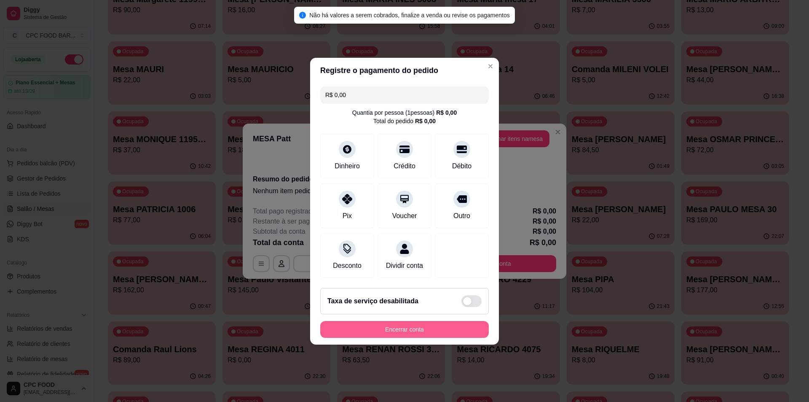
click at [439, 338] on button "Encerrar conta" at bounding box center [404, 329] width 169 height 17
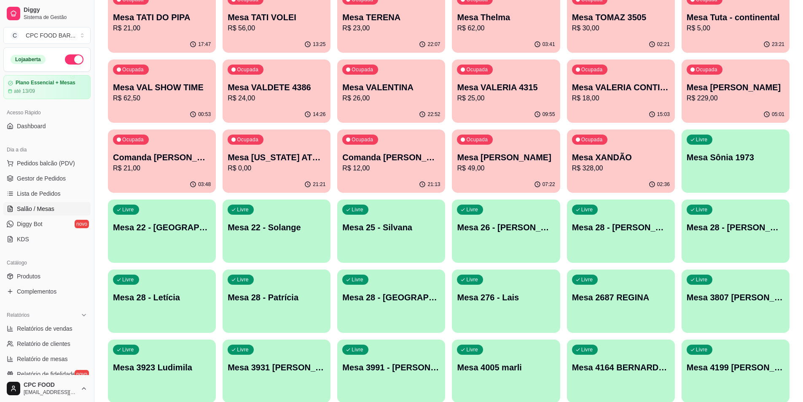
scroll to position [2571, 0]
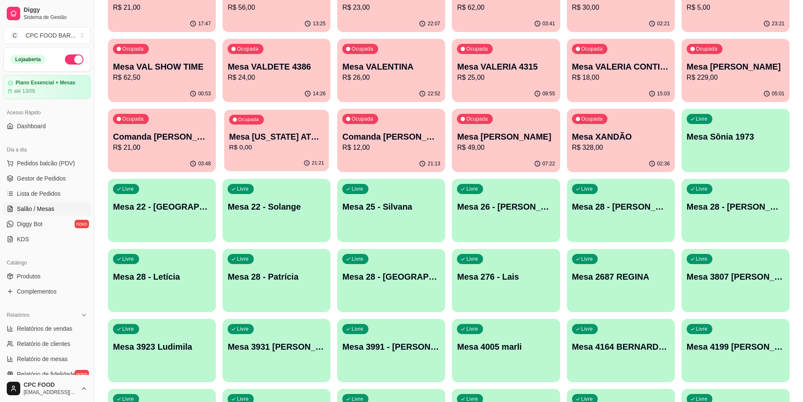
click at [271, 153] on div "Ocupada Mesa [US_STATE] ATENA R$ 0,00" at bounding box center [276, 133] width 105 height 46
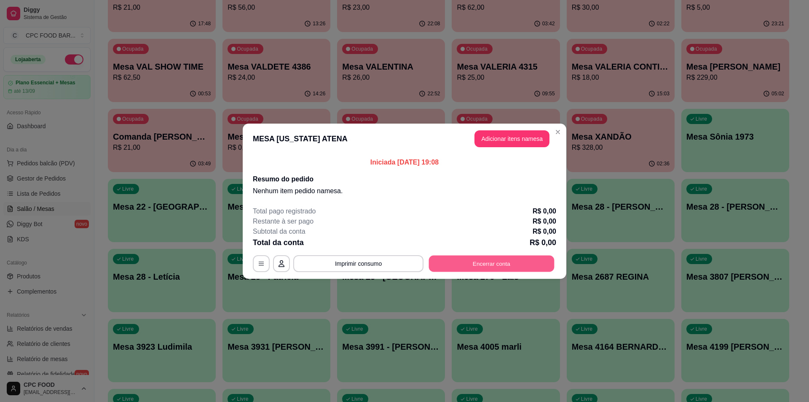
click at [475, 269] on button "Encerrar conta" at bounding box center [492, 263] width 126 height 16
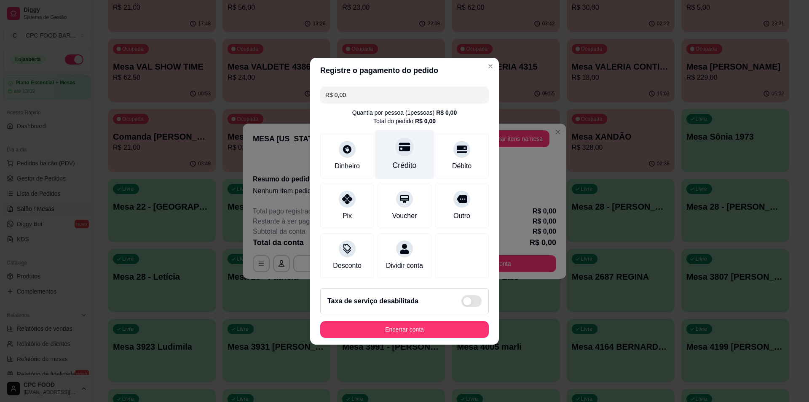
click at [392, 154] on div "Crédito" at bounding box center [404, 153] width 59 height 49
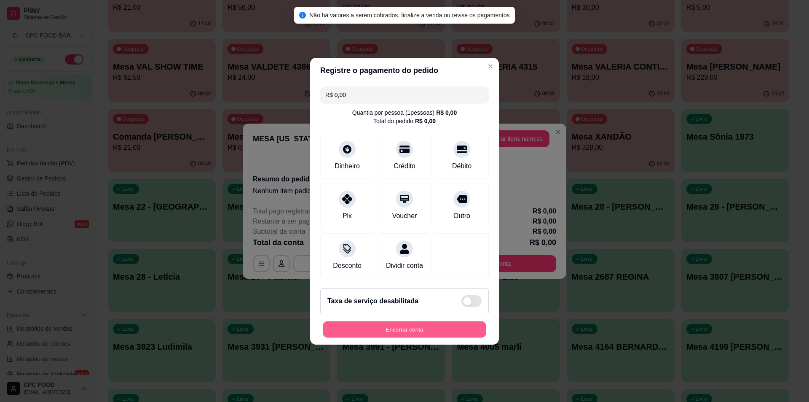
click at [375, 330] on button "Encerrar conta" at bounding box center [405, 329] width 164 height 16
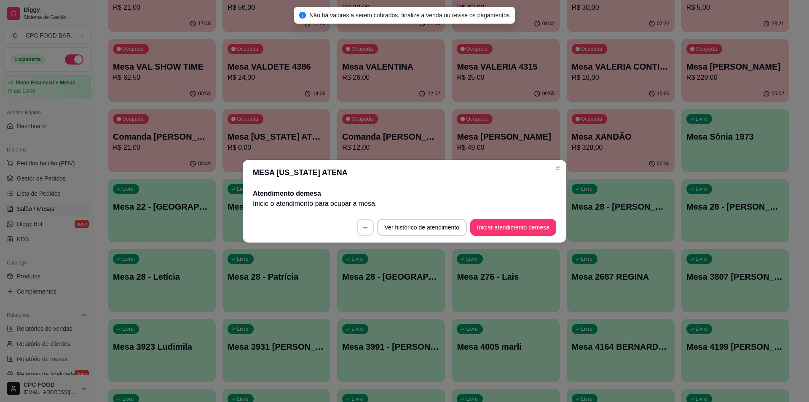
click at [365, 230] on button "button" at bounding box center [365, 227] width 17 height 17
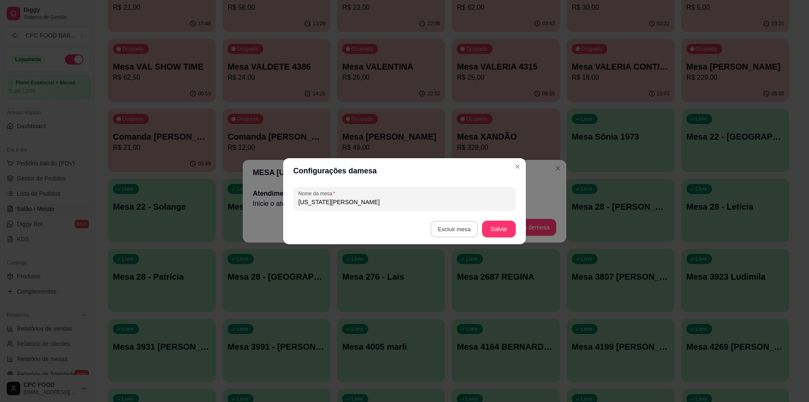
click at [462, 230] on button "Excluir mesa" at bounding box center [455, 228] width 48 height 16
click at [445, 283] on button "Confirmar" at bounding box center [456, 282] width 30 height 13
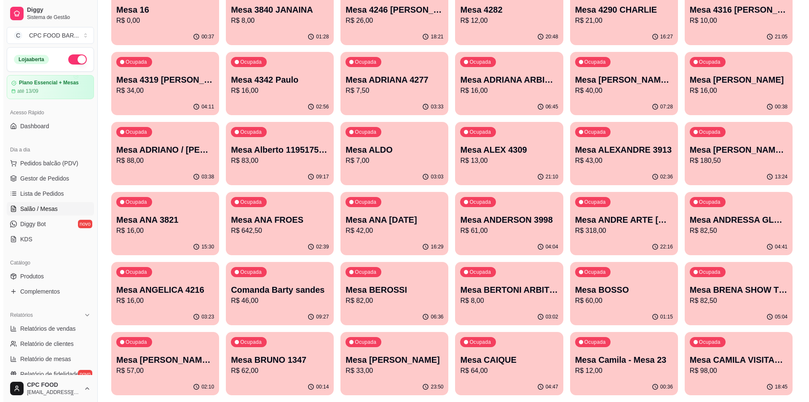
scroll to position [0, 0]
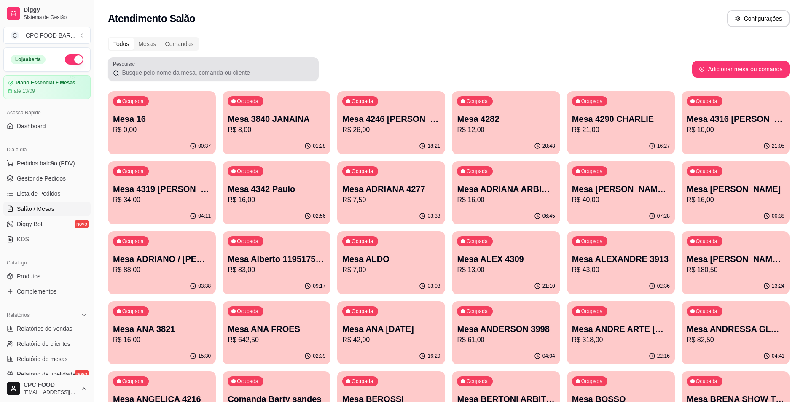
click at [268, 60] on div "Pesquisar" at bounding box center [213, 69] width 211 height 24
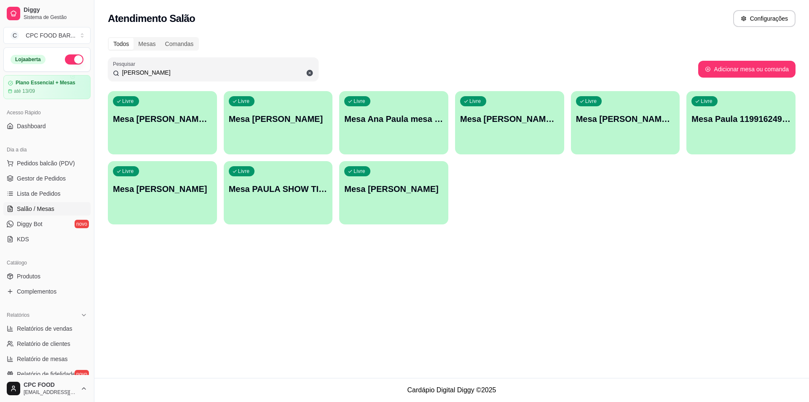
type input "[PERSON_NAME]"
click at [257, 213] on button "Livre Mesa PAULA SHOW TIME" at bounding box center [278, 193] width 106 height 62
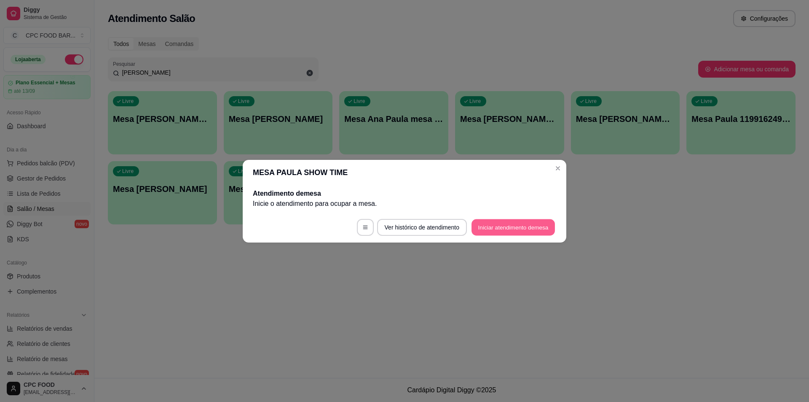
click at [527, 229] on button "Iniciar atendimento de mesa" at bounding box center [513, 227] width 83 height 16
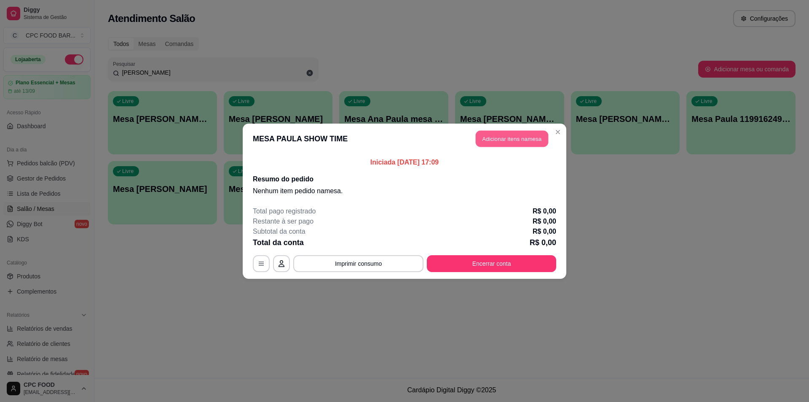
click at [496, 142] on button "Adicionar itens na mesa" at bounding box center [512, 138] width 72 height 16
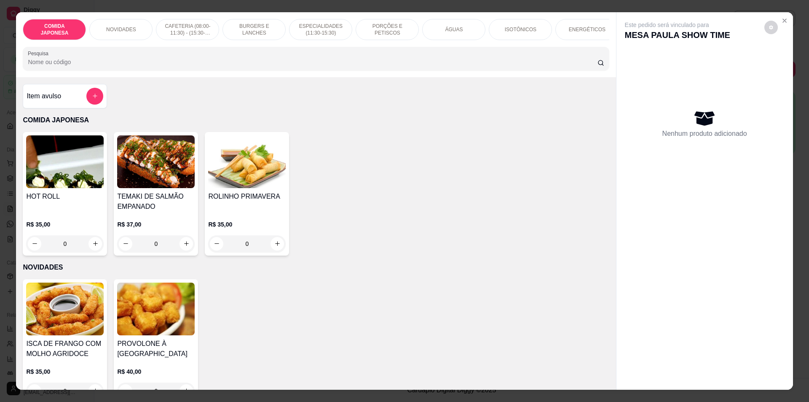
click at [408, 70] on div "Pesquisa" at bounding box center [316, 59] width 586 height 24
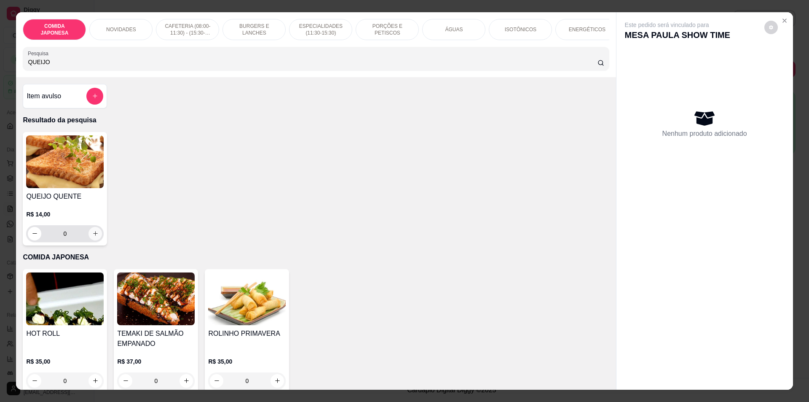
type input "QUEIJO"
click at [97, 237] on button "increase-product-quantity" at bounding box center [95, 233] width 13 height 13
type input "1"
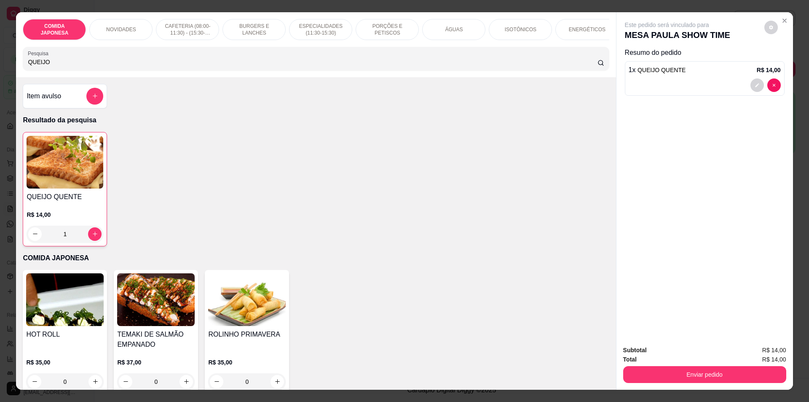
click at [545, 66] on input "QUEIJO" at bounding box center [312, 62] width 569 height 8
drag, startPoint x: 46, startPoint y: 64, endPoint x: 23, endPoint y: 62, distance: 22.8
click at [23, 62] on div "Pesquisa QUEIJO" at bounding box center [316, 59] width 586 height 24
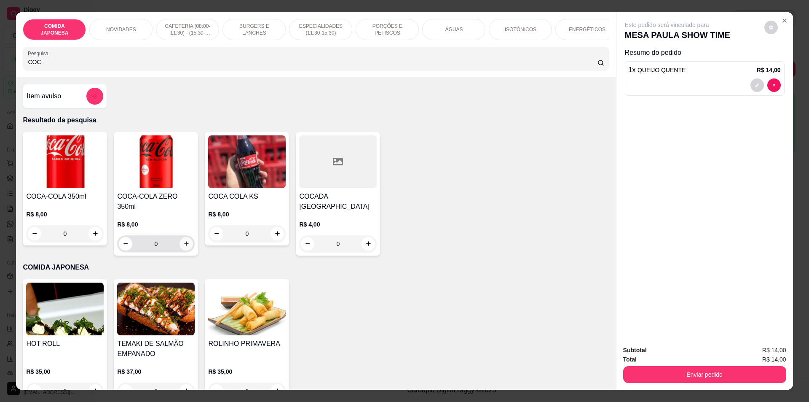
type input "COC"
click at [183, 240] on icon "increase-product-quantity" at bounding box center [186, 243] width 6 height 6
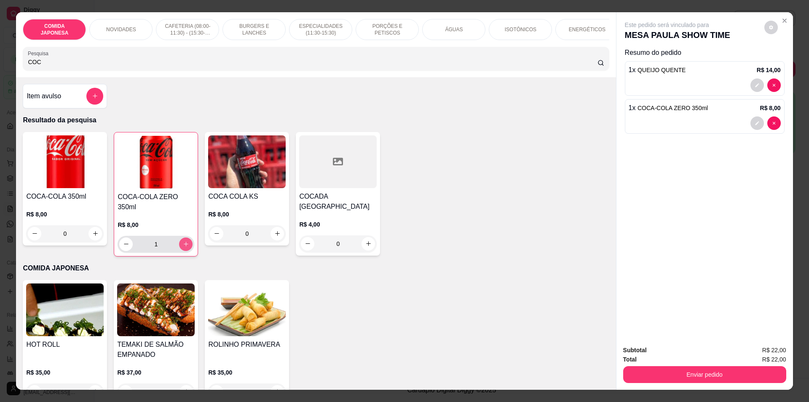
type input "1"
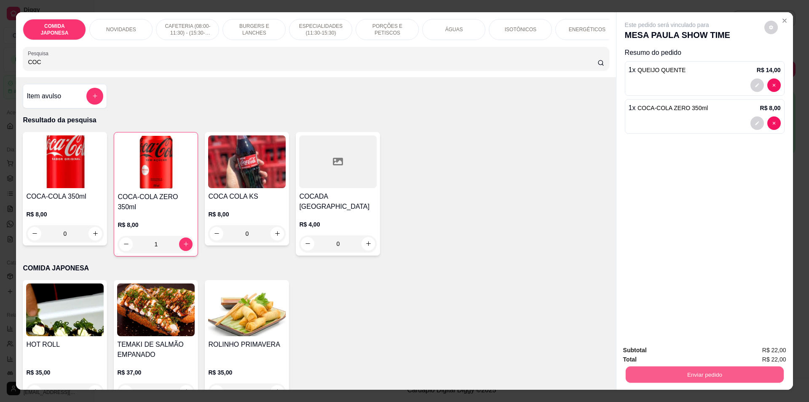
click at [663, 365] on div "Enviar pedido" at bounding box center [704, 373] width 163 height 19
click at [689, 384] on div "Subtotal R$ 22,00 Total R$ 22,00 Enviar pedido" at bounding box center [705, 363] width 177 height 51
click at [687, 374] on button "Enviar pedido" at bounding box center [704, 374] width 163 height 17
click at [687, 357] on button "Não registrar e enviar pedido" at bounding box center [676, 354] width 85 height 16
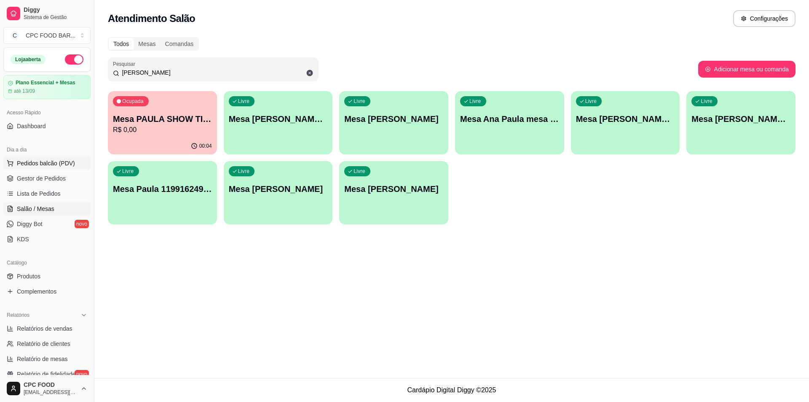
click at [58, 164] on span "Pedidos balcão (PDV)" at bounding box center [46, 163] width 58 height 8
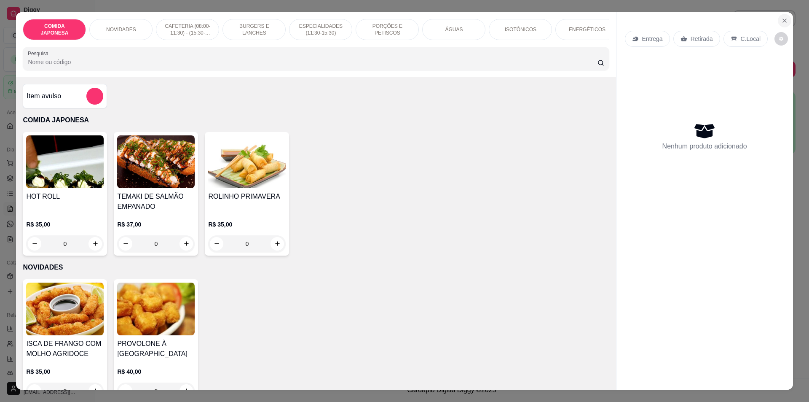
click at [781, 21] on icon "Close" at bounding box center [784, 20] width 7 height 7
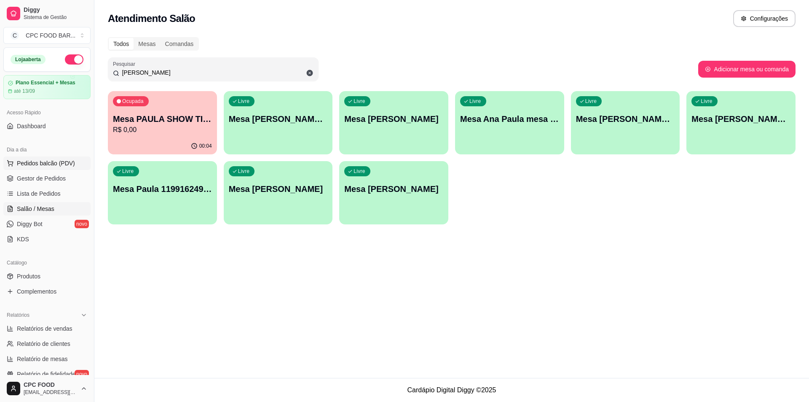
click at [19, 166] on span "Pedidos balcão (PDV)" at bounding box center [46, 163] width 58 height 8
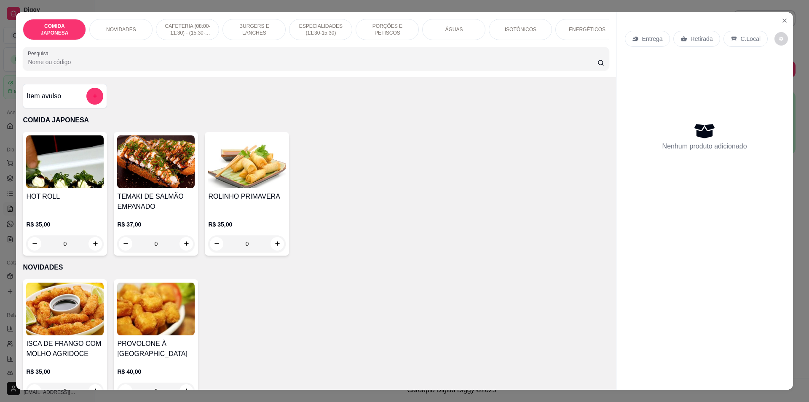
click at [139, 77] on div "COMIDA JAPONESA NOVIDADES CAFETERIA (08:00-11:30) - (15:30-18:00) BURGERS E LAN…" at bounding box center [316, 44] width 600 height 65
click at [139, 64] on input "Pesquisa" at bounding box center [312, 62] width 569 height 8
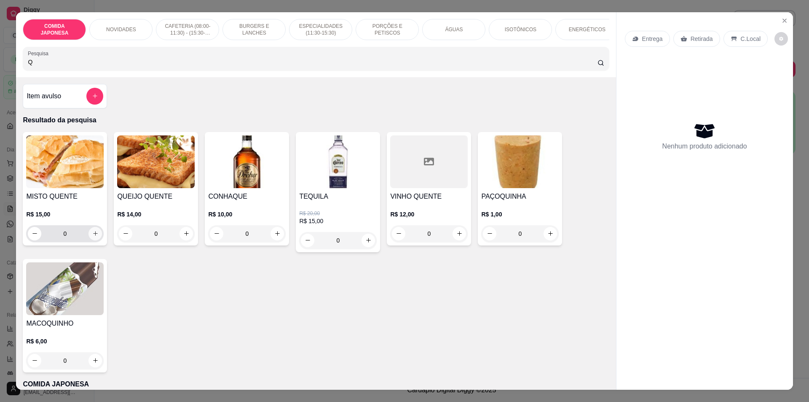
type input "Q"
click at [92, 236] on icon "increase-product-quantity" at bounding box center [95, 233] width 6 height 6
type input "1"
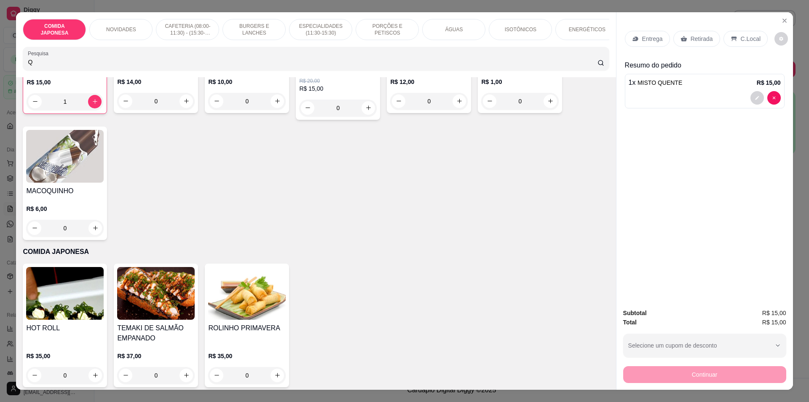
scroll to position [169, 0]
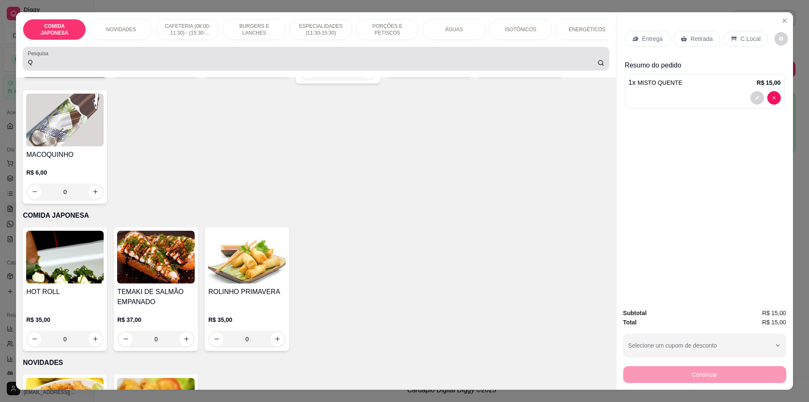
click at [55, 59] on div "Q" at bounding box center [316, 58] width 576 height 17
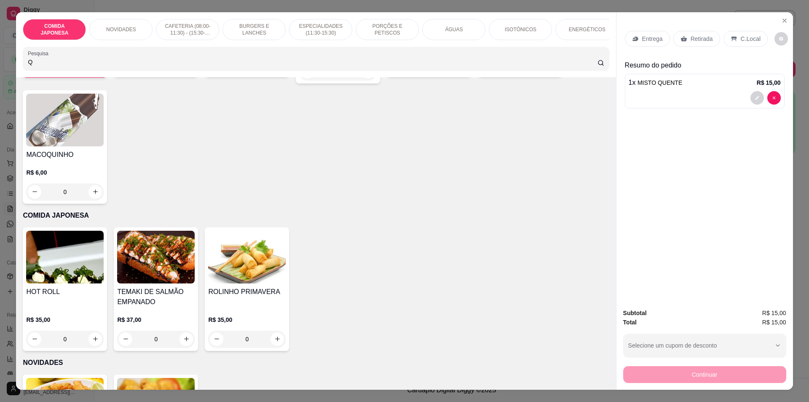
drag, startPoint x: 53, startPoint y: 65, endPoint x: 0, endPoint y: 63, distance: 52.7
click at [0, 63] on div "COMIDA JAPONESA NOVIDADES CAFETERIA (08:00-11:30) - (15:30-18:00) BURGERS E LAN…" at bounding box center [404, 201] width 809 height 402
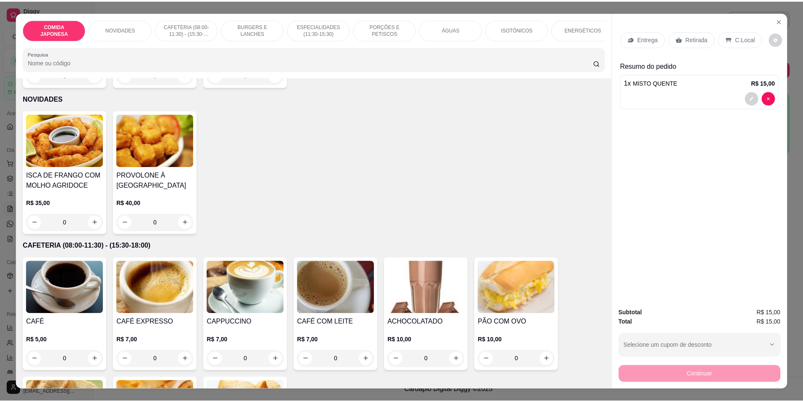
scroll to position [0, 0]
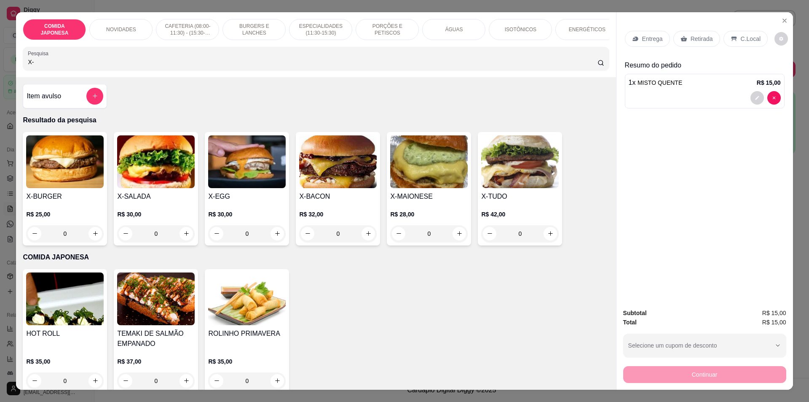
type input "X-"
click at [93, 233] on div "0" at bounding box center [65, 233] width 78 height 17
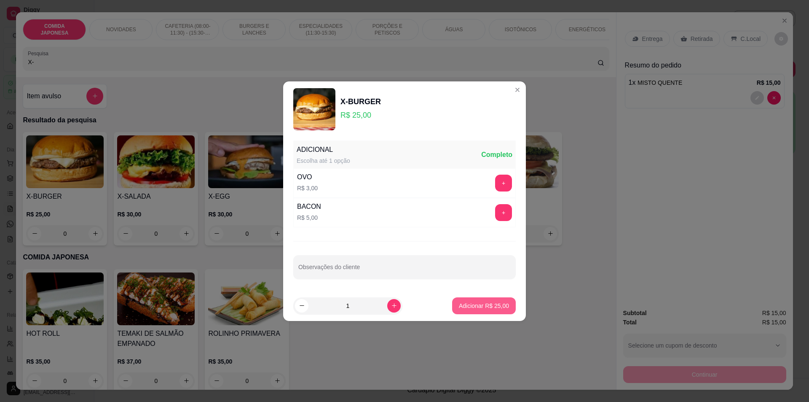
click at [482, 305] on p "Adicionar R$ 25,00" at bounding box center [484, 305] width 50 height 8
type input "1"
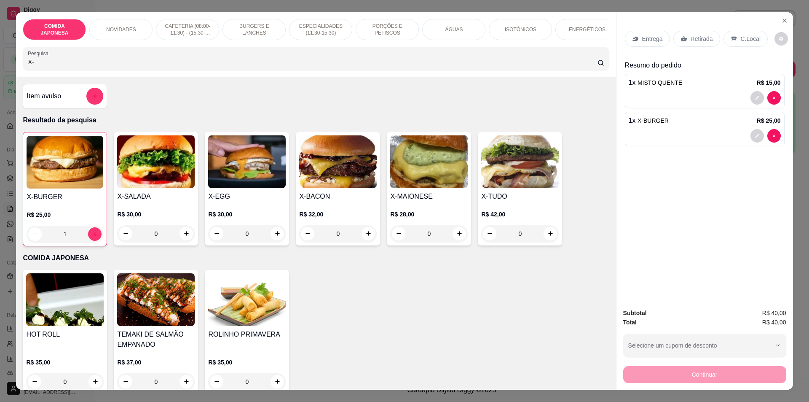
drag, startPoint x: 65, startPoint y: 71, endPoint x: 0, endPoint y: 54, distance: 67.1
click at [0, 54] on div "COMIDA JAPONESA NOVIDADES CAFETERIA (08:00-11:30) - (15:30-18:00) BURGERS E LAN…" at bounding box center [404, 201] width 809 height 402
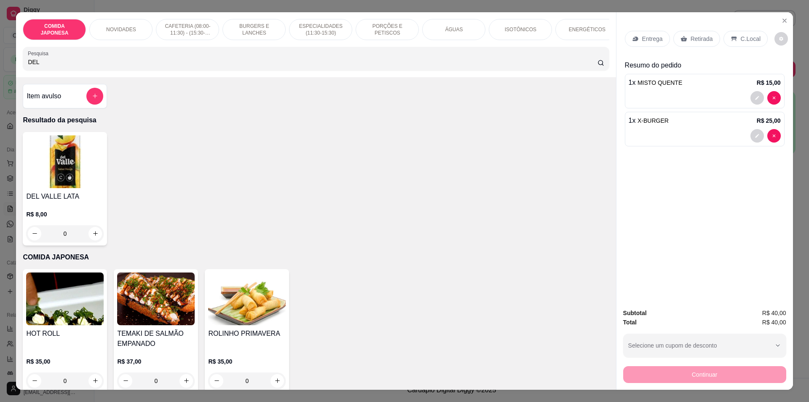
type input "DEL"
click at [86, 236] on div "0" at bounding box center [65, 233] width 78 height 17
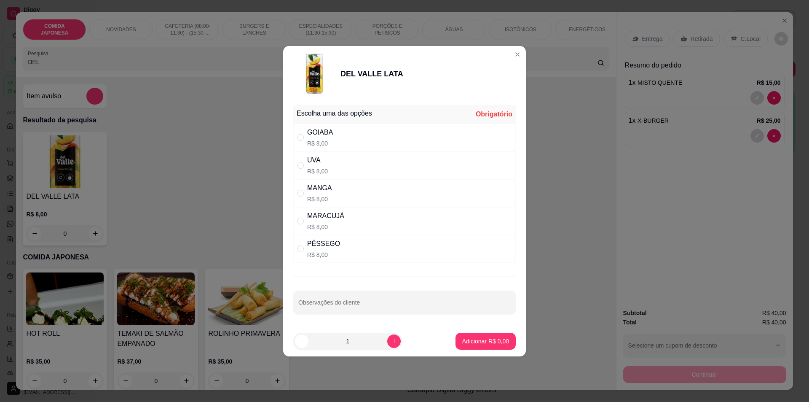
click at [465, 212] on div "MARACUJÁ R$ 8,00" at bounding box center [404, 221] width 223 height 28
radio input "true"
click at [487, 342] on p "Adicionar R$ 8,00" at bounding box center [486, 341] width 46 height 8
type input "1"
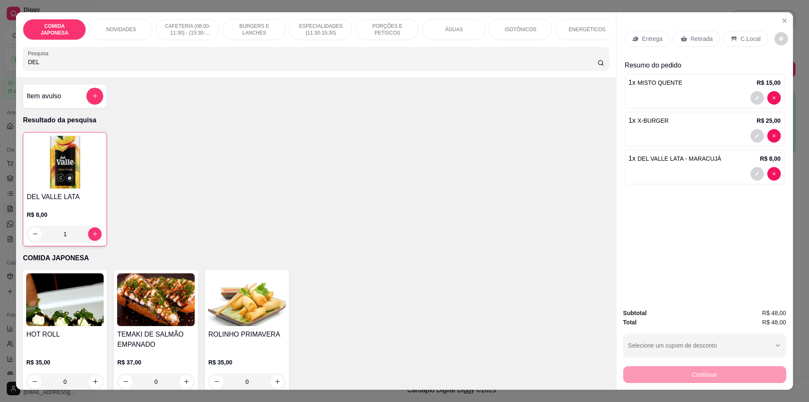
drag, startPoint x: 41, startPoint y: 70, endPoint x: 0, endPoint y: 62, distance: 41.7
click at [0, 62] on div "COMIDA JAPONESA NOVIDADES CAFETERIA (08:00-11:30) - (15:30-18:00) BURGERS E LAN…" at bounding box center [404, 201] width 809 height 402
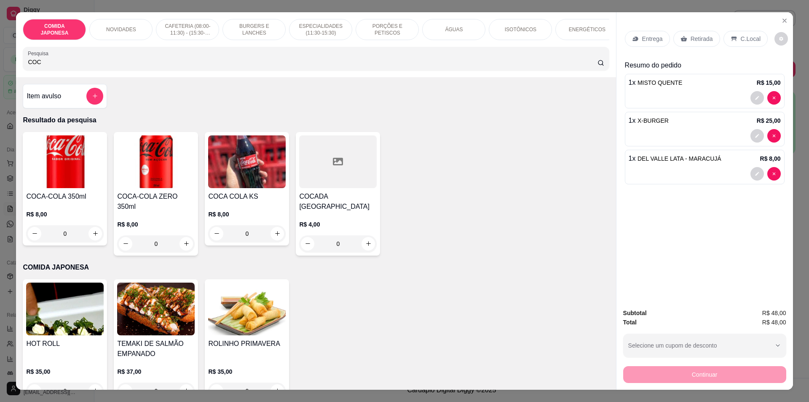
type input "COC"
click at [185, 241] on icon "increase-product-quantity" at bounding box center [186, 243] width 6 height 6
type input "1"
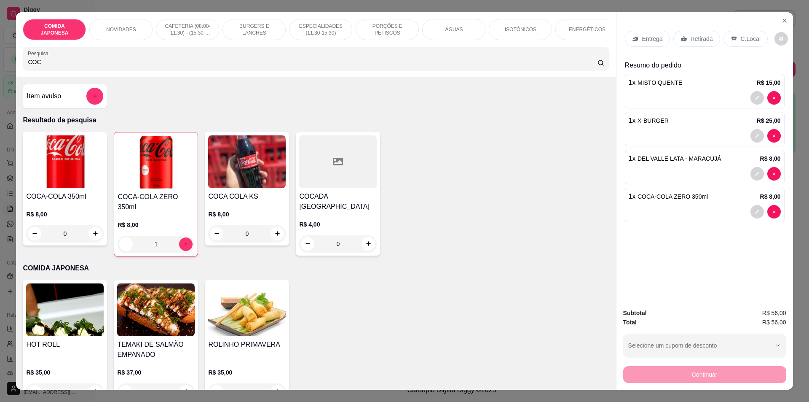
click at [742, 36] on p "C.Local" at bounding box center [751, 39] width 20 height 8
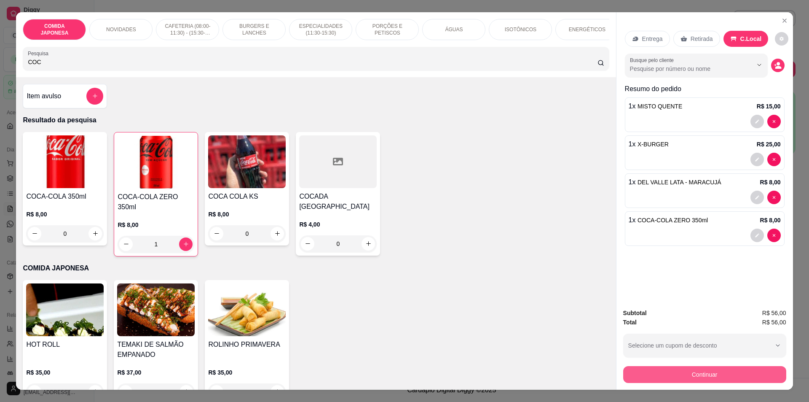
click at [692, 377] on button "Continuar" at bounding box center [704, 374] width 163 height 17
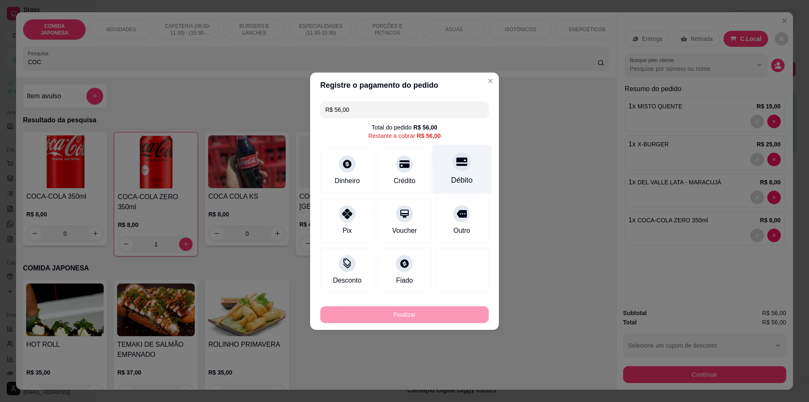
click at [453, 169] on div at bounding box center [462, 161] width 19 height 19
type input "R$ 0,00"
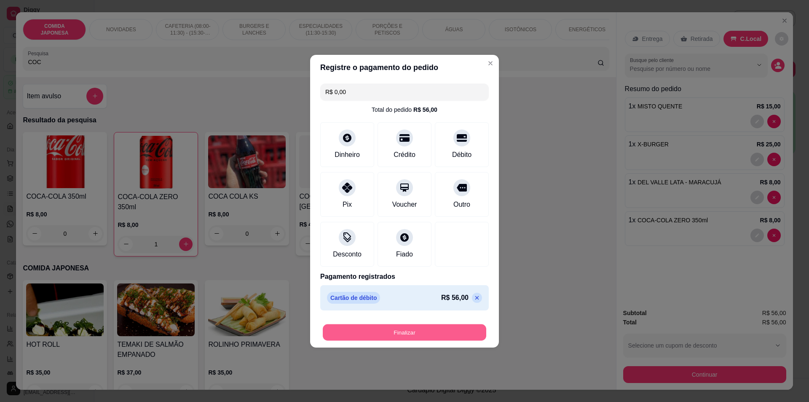
click at [408, 338] on button "Finalizar" at bounding box center [405, 332] width 164 height 16
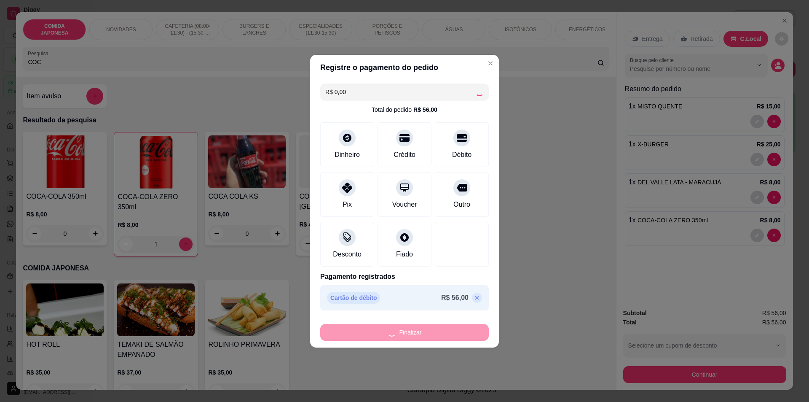
type input "0"
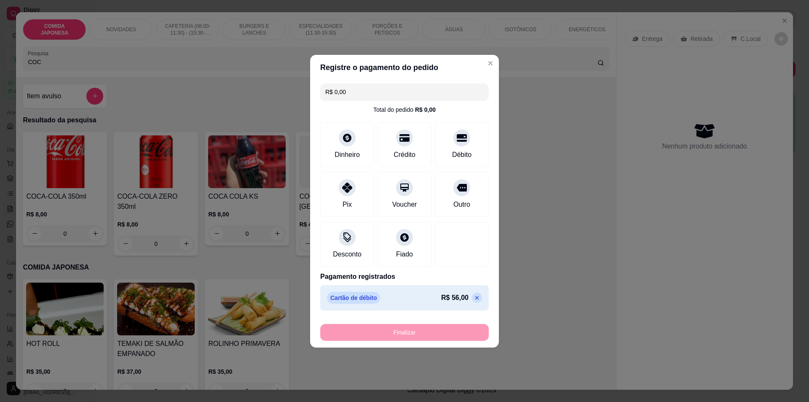
type input "-R$ 56,00"
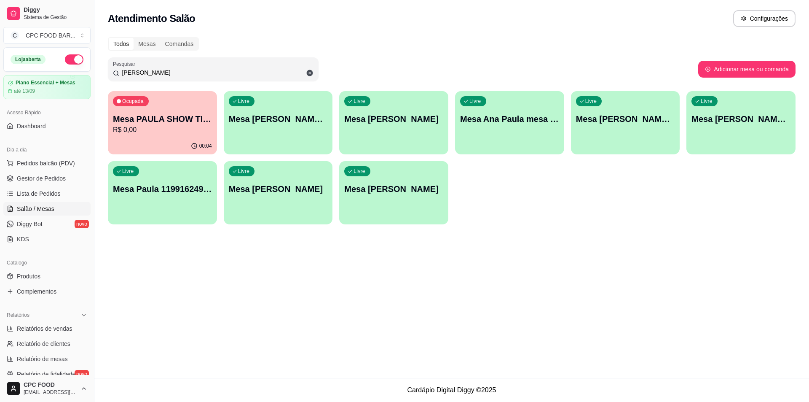
drag, startPoint x: 177, startPoint y: 68, endPoint x: 38, endPoint y: 68, distance: 139.1
click at [38, 68] on div "Diggy Sistema de Gestão C CPC FOOD BAR ... Loja aberta Plano Essencial + Mesas …" at bounding box center [404, 201] width 809 height 402
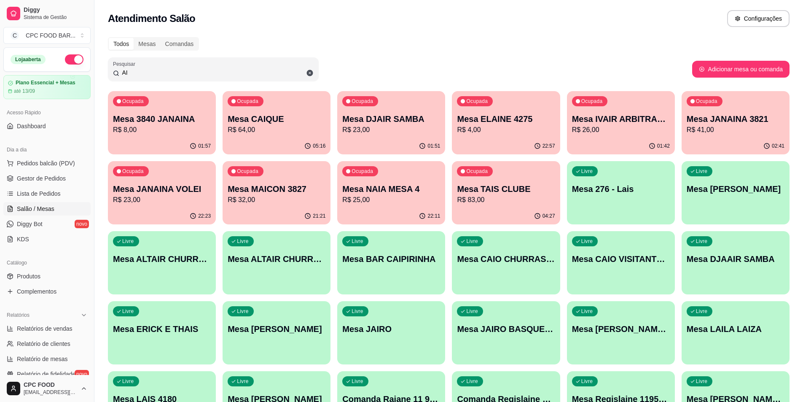
type input "A"
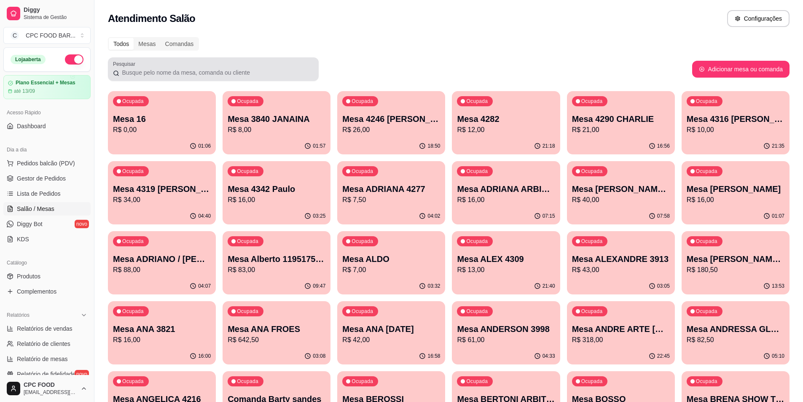
click at [125, 78] on div "Pesquisar" at bounding box center [213, 69] width 211 height 24
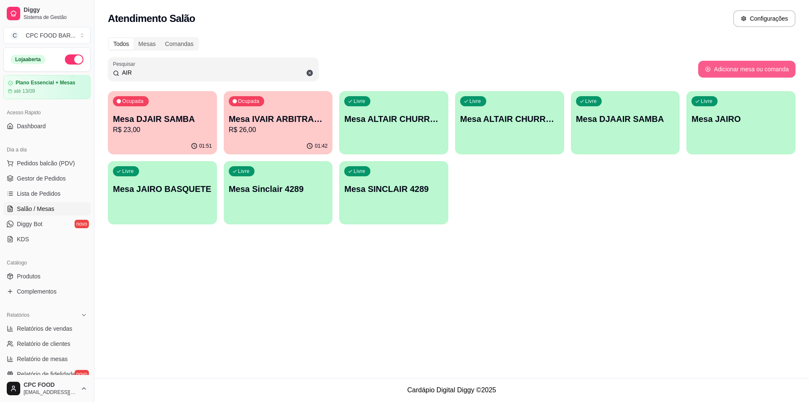
type input "AIR"
click at [743, 70] on button "Adicionar mesa ou comanda" at bounding box center [747, 69] width 94 height 16
select select "TABLE"
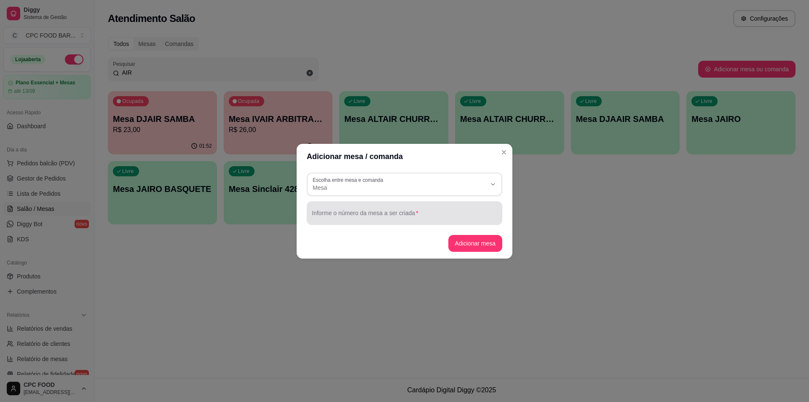
click at [335, 215] on input "Informe o número da mesa a ser criada" at bounding box center [404, 216] width 185 height 8
type input "AIRTON MESA 11"
click at [467, 242] on button "Adicionar mesa" at bounding box center [475, 243] width 53 height 16
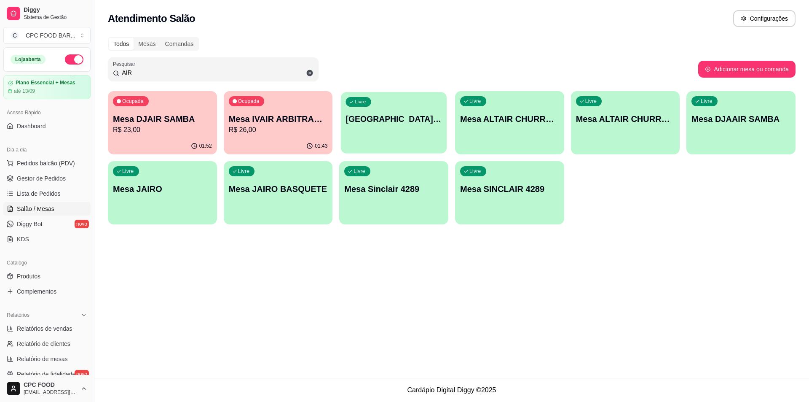
click at [402, 118] on p "Mesa AIRTON MESA 11" at bounding box center [394, 118] width 96 height 11
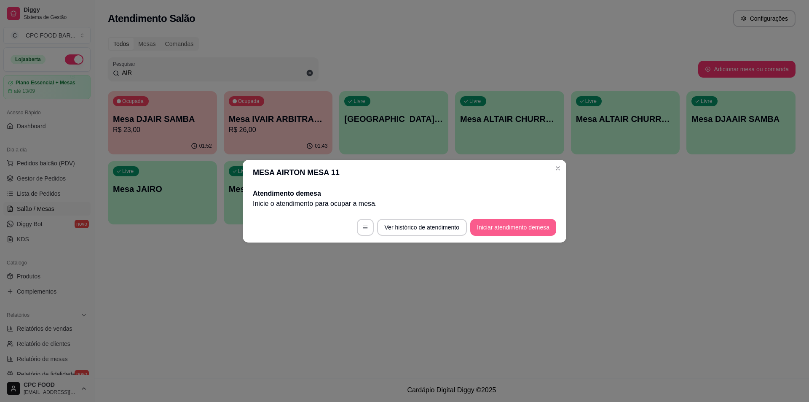
click at [503, 231] on button "Iniciar atendimento de mesa" at bounding box center [513, 227] width 86 height 17
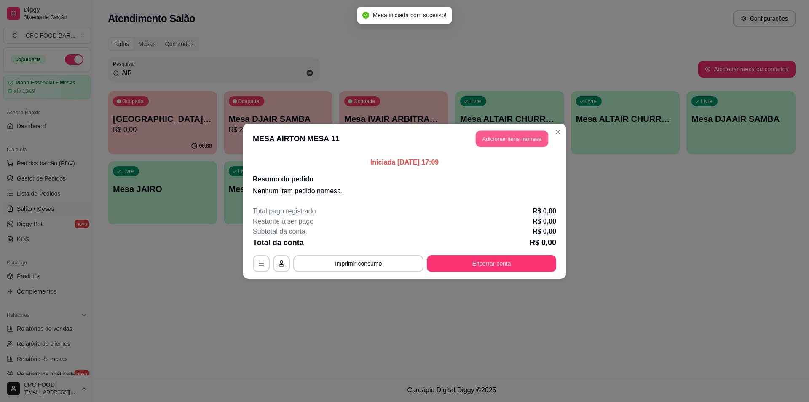
click at [500, 139] on button "Adicionar itens na mesa" at bounding box center [512, 138] width 72 height 16
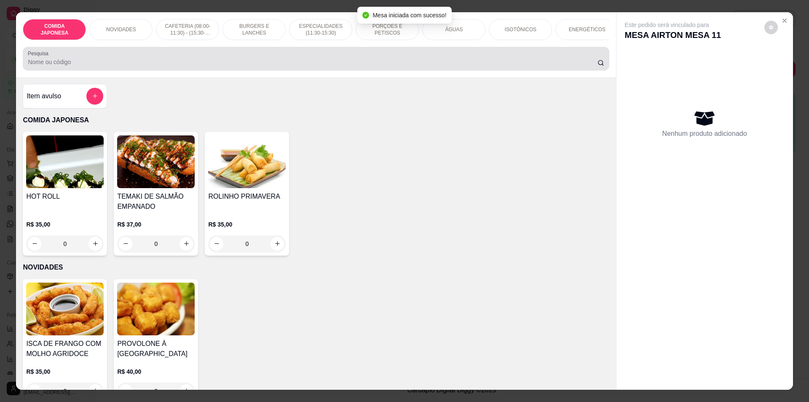
click at [210, 65] on input "Pesquisa" at bounding box center [312, 62] width 569 height 8
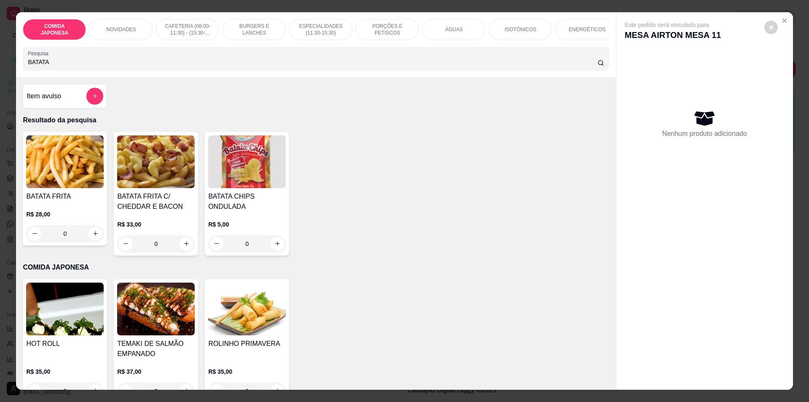
type input "BATATA"
click at [92, 236] on icon "increase-product-quantity" at bounding box center [95, 233] width 6 height 6
type input "1"
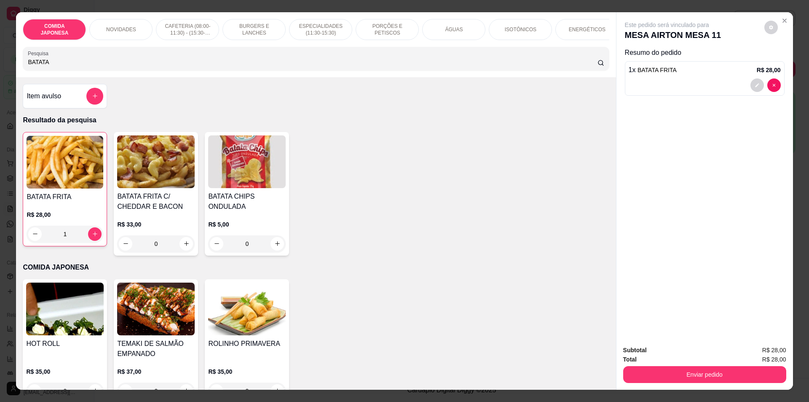
drag, startPoint x: 56, startPoint y: 67, endPoint x: 0, endPoint y: 67, distance: 56.5
click at [0, 67] on div "COMIDA JAPONESA NOVIDADES CAFETERIA (08:00-11:30) - (15:30-18:00) BURGERS E LAN…" at bounding box center [404, 201] width 809 height 402
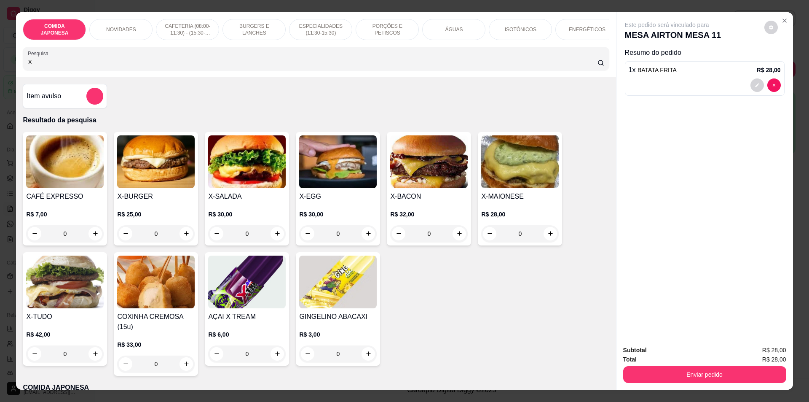
type input "X"
click at [267, 242] on div "0" at bounding box center [247, 233] width 78 height 17
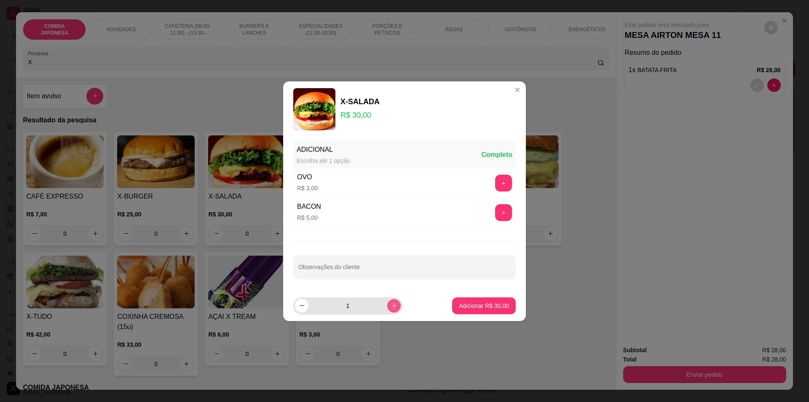
click at [391, 306] on icon "increase-product-quantity" at bounding box center [394, 305] width 6 height 6
type input "2"
click at [510, 303] on footer "2 Adicionar R$ 60,00" at bounding box center [404, 305] width 243 height 30
click at [473, 301] on button "Adicionar R$ 60,00" at bounding box center [484, 305] width 64 height 17
type input "2"
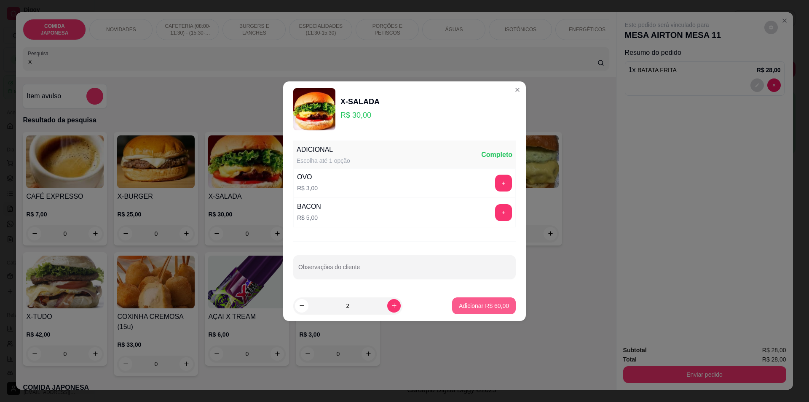
type input "2"
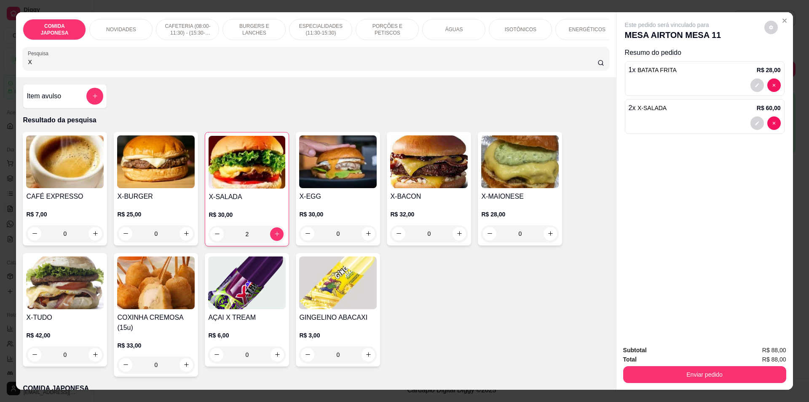
drag, startPoint x: 174, startPoint y: 62, endPoint x: 0, endPoint y: 66, distance: 173.7
click at [0, 66] on div "COMIDA JAPONESA NOVIDADES CAFETERIA (08:00-11:30) - (15:30-18:00) BURGERS E LAN…" at bounding box center [404, 201] width 809 height 402
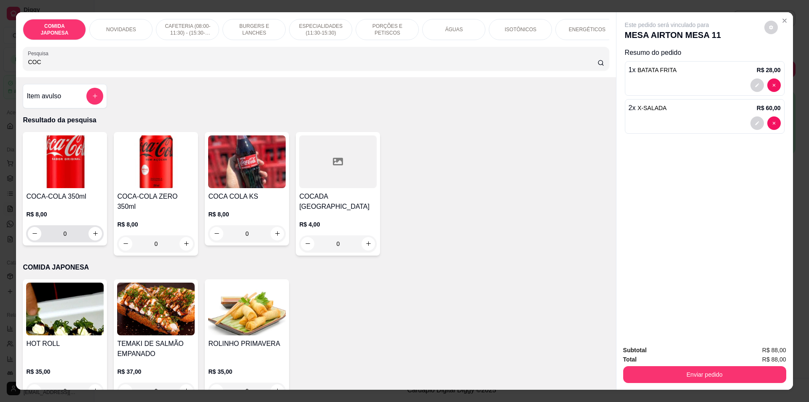
type input "COC"
click at [88, 242] on div "0" at bounding box center [65, 233] width 74 height 17
click at [91, 236] on button "increase-product-quantity" at bounding box center [95, 233] width 13 height 13
type input "2"
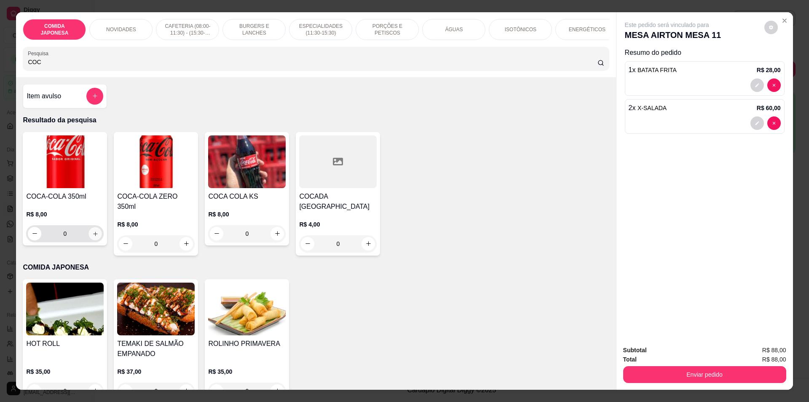
type input "2"
drag, startPoint x: 82, startPoint y: 68, endPoint x: 0, endPoint y: 68, distance: 81.8
click at [0, 68] on div "COMIDA JAPONESA NOVIDADES CAFETERIA (08:00-11:30) - (15:30-18:00) BURGERS E LAN…" at bounding box center [404, 201] width 809 height 402
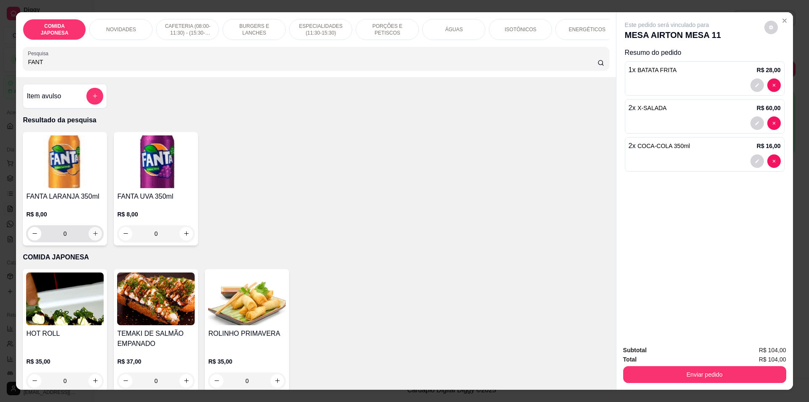
type input "FANT"
click at [93, 236] on icon "increase-product-quantity" at bounding box center [95, 233] width 5 height 5
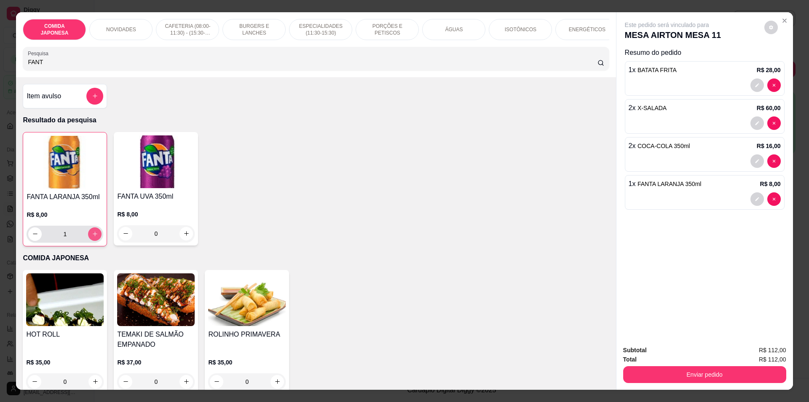
type input "1"
drag, startPoint x: 48, startPoint y: 69, endPoint x: 0, endPoint y: 69, distance: 48.5
click at [0, 69] on div "COMIDA JAPONESA NOVIDADES CAFETERIA (08:00-11:30) - (15:30-18:00) BURGERS E LAN…" at bounding box center [404, 201] width 809 height 402
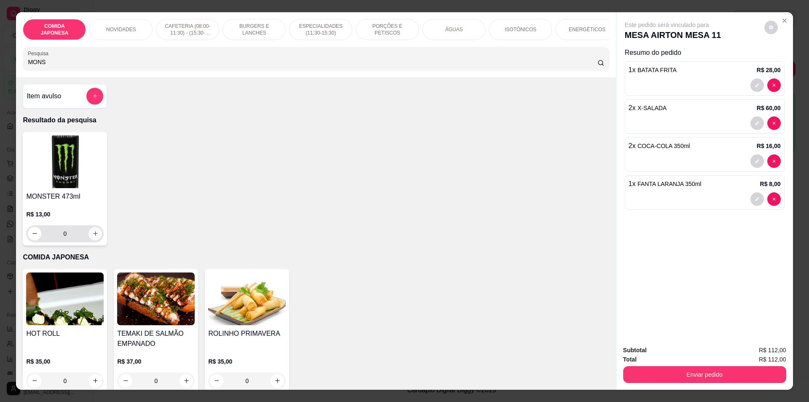
type input "MONS"
click at [92, 236] on icon "increase-product-quantity" at bounding box center [95, 233] width 6 height 6
type input "1"
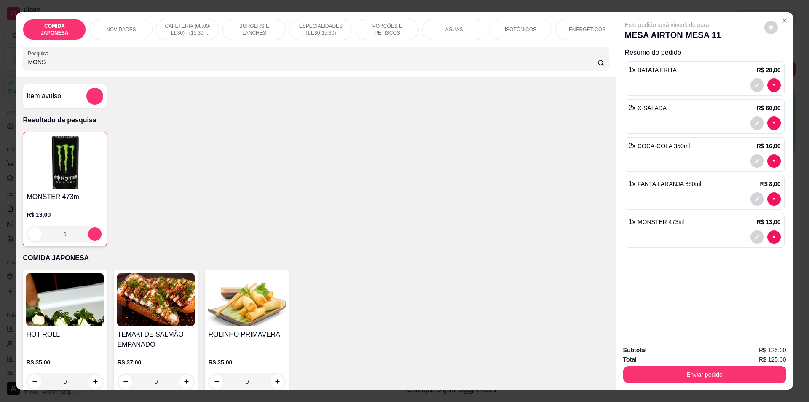
drag, startPoint x: 49, startPoint y: 70, endPoint x: 4, endPoint y: 64, distance: 45.5
click at [4, 64] on div "COMIDA JAPONESA NOVIDADES CAFETERIA (08:00-11:30) - (15:30-18:00) BURGERS E LAN…" at bounding box center [404, 201] width 809 height 402
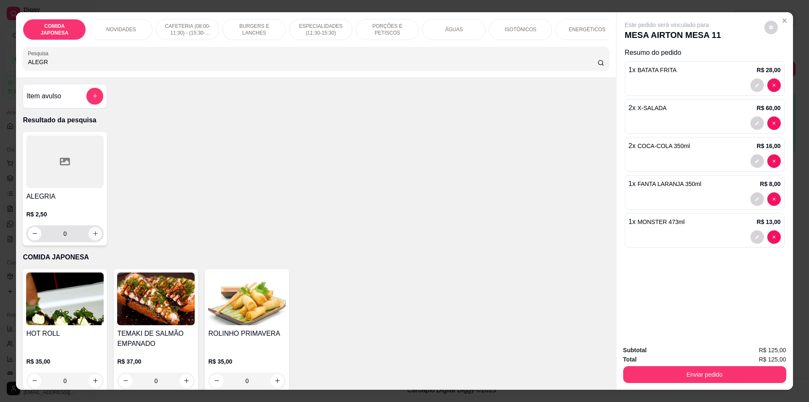
type input "ALEGR"
click at [98, 233] on div "0" at bounding box center [65, 233] width 74 height 17
click at [93, 236] on button "increase-product-quantity" at bounding box center [95, 233] width 13 height 13
type input "1"
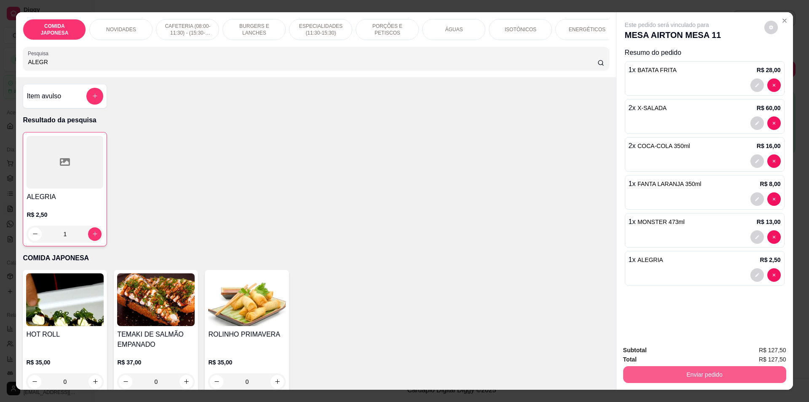
click at [689, 363] on div "Total R$ 127,50" at bounding box center [704, 358] width 163 height 9
click at [690, 368] on button "Enviar pedido" at bounding box center [704, 374] width 163 height 17
click at [679, 354] on button "Não registrar e enviar pedido" at bounding box center [677, 354] width 88 height 16
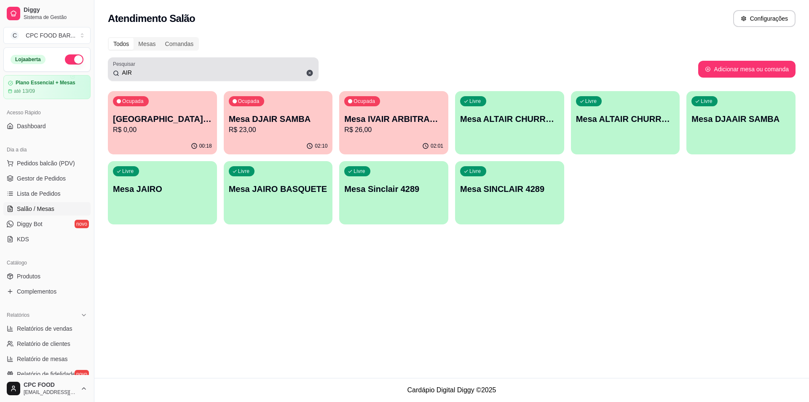
click at [151, 80] on div "Pesquisar AIR" at bounding box center [213, 69] width 211 height 24
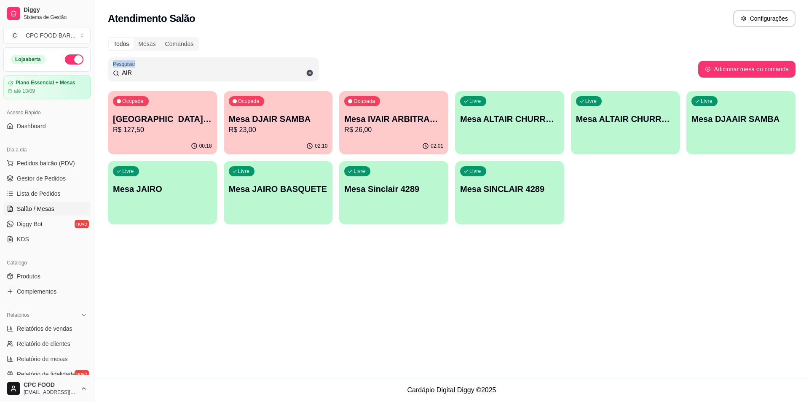
click at [151, 80] on div "Pesquisar AIR" at bounding box center [213, 69] width 211 height 24
click at [156, 72] on input "AIR" at bounding box center [216, 72] width 194 height 8
drag, startPoint x: 156, startPoint y: 72, endPoint x: 154, endPoint y: 67, distance: 5.9
click at [156, 72] on input "AIR" at bounding box center [216, 72] width 194 height 8
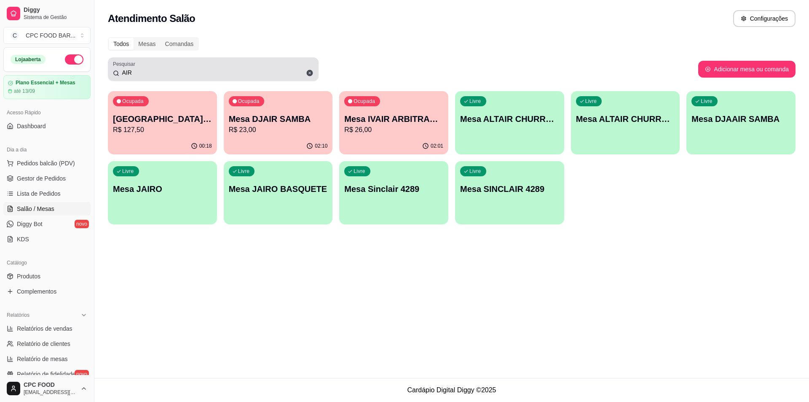
click at [154, 67] on div "AIR" at bounding box center [213, 69] width 201 height 17
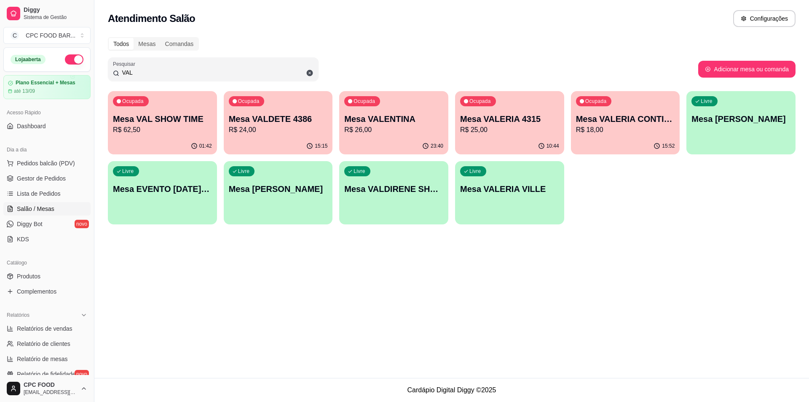
type input "VAL"
click at [153, 135] on div "Ocupada Mesa VAL SHOW TIME R$ 62,50" at bounding box center [162, 114] width 109 height 47
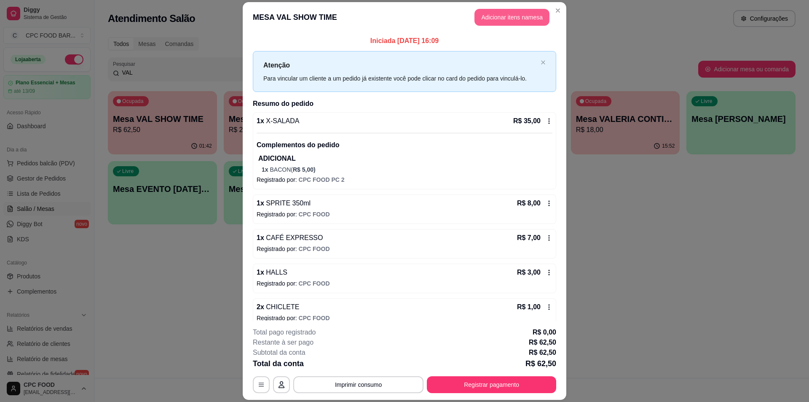
click at [495, 13] on button "Adicionar itens na mesa" at bounding box center [512, 17] width 75 height 17
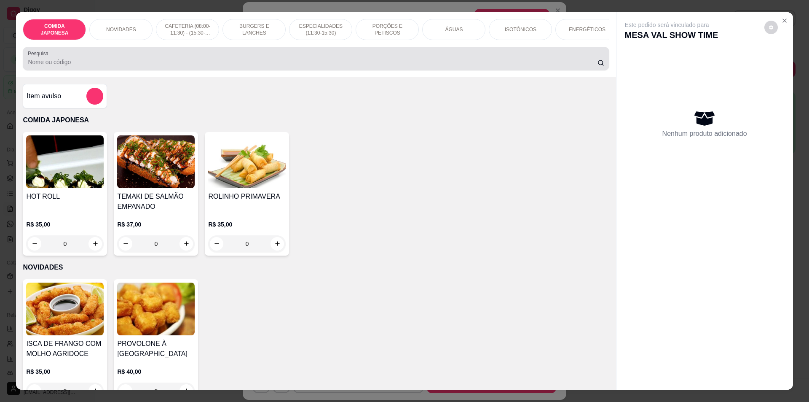
click at [199, 66] on input "Pesquisa" at bounding box center [312, 62] width 569 height 8
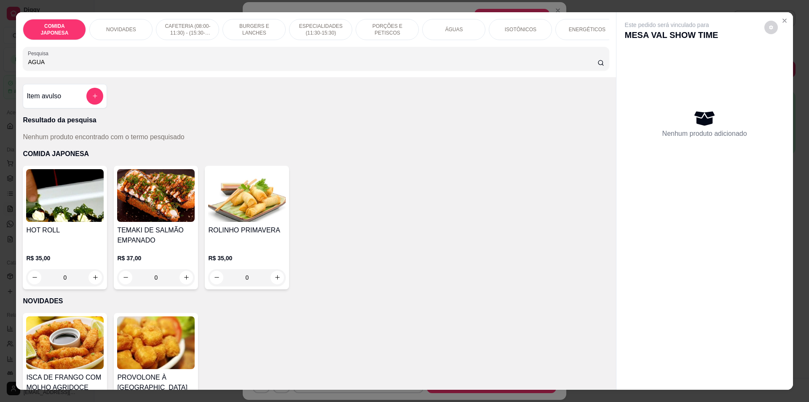
type input "AGUA"
click at [464, 27] on div "ÁGUAS" at bounding box center [453, 29] width 63 height 21
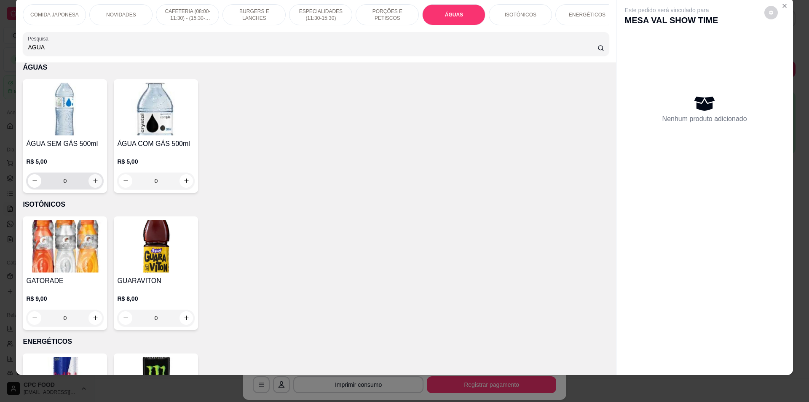
click at [93, 181] on button "increase-product-quantity" at bounding box center [95, 180] width 13 height 13
type input "1"
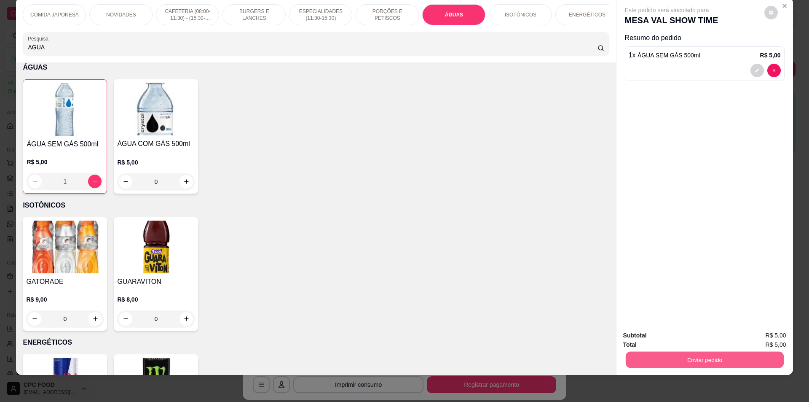
click at [697, 365] on button "Enviar pedido" at bounding box center [704, 359] width 158 height 16
click at [703, 332] on button "Não registrar e enviar pedido" at bounding box center [677, 339] width 88 height 16
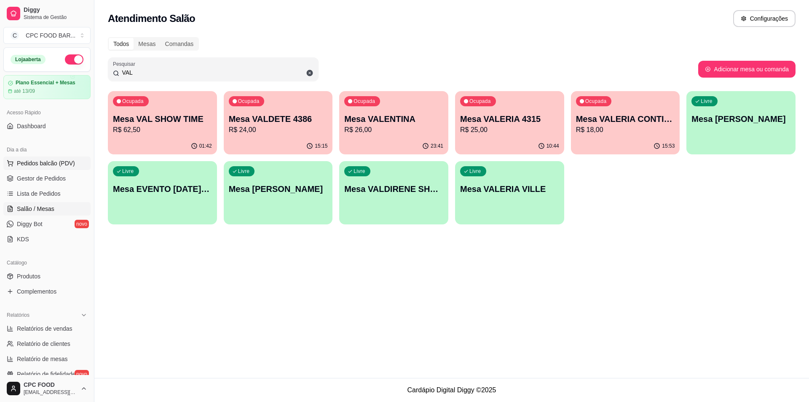
click at [45, 163] on span "Pedidos balcão (PDV)" at bounding box center [46, 163] width 58 height 8
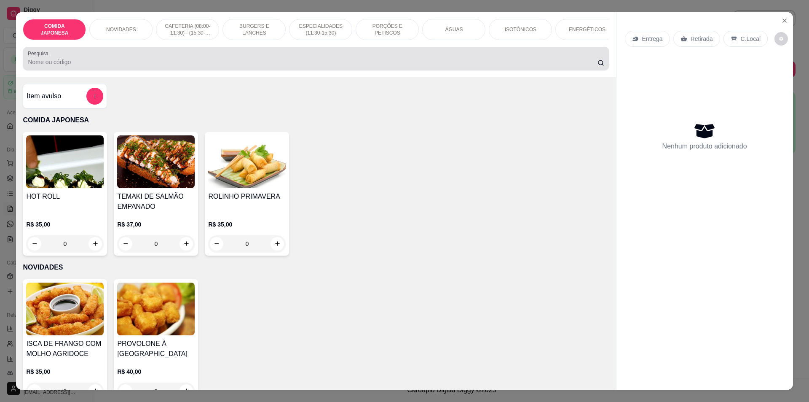
click at [91, 64] on div at bounding box center [316, 58] width 576 height 17
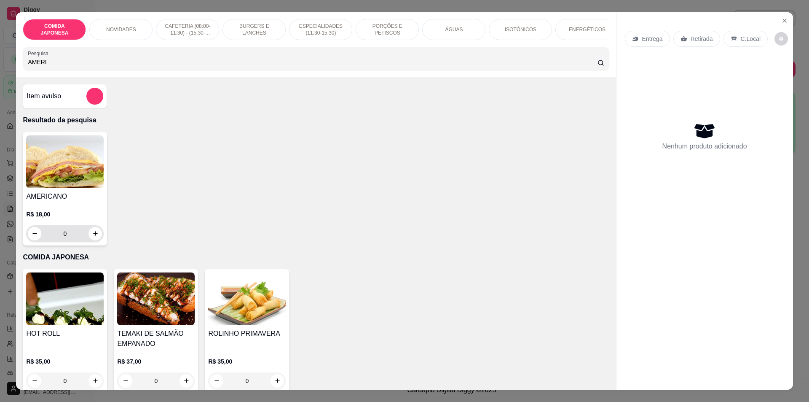
type input "AMERI"
click at [93, 233] on div "0" at bounding box center [65, 233] width 74 height 17
click at [93, 236] on icon "increase-product-quantity" at bounding box center [95, 233] width 5 height 5
type input "1"
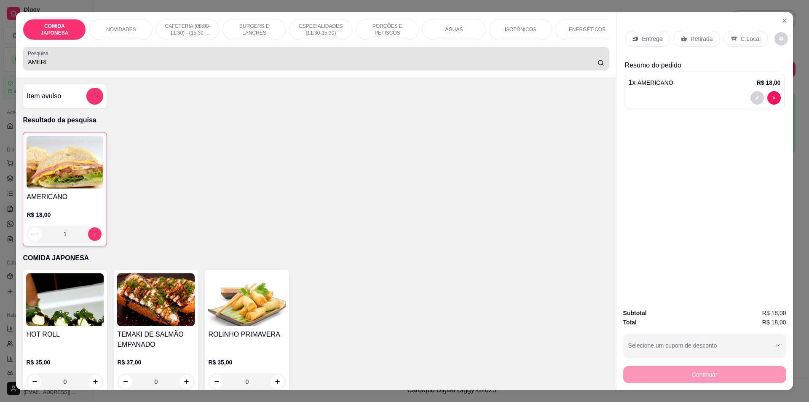
click at [120, 60] on div "AMERI" at bounding box center [316, 58] width 576 height 17
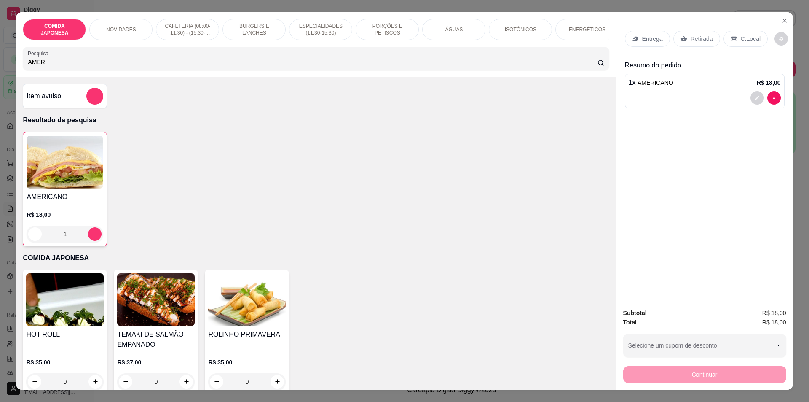
click at [120, 66] on input "AMERI" at bounding box center [312, 62] width 569 height 8
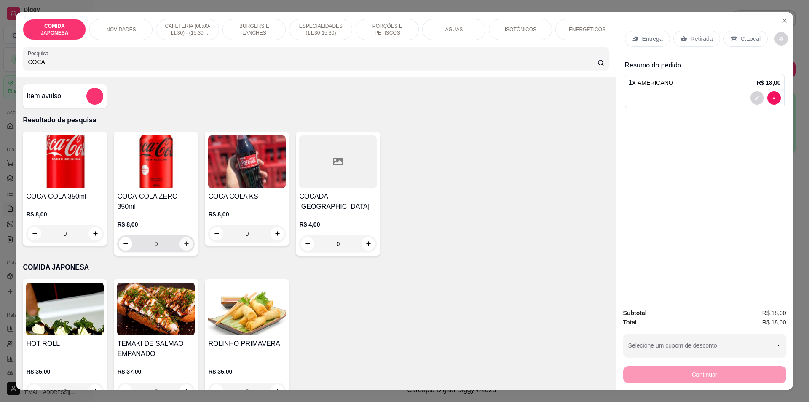
type input "COCA"
click at [183, 241] on icon "increase-product-quantity" at bounding box center [186, 243] width 6 height 6
type input "1"
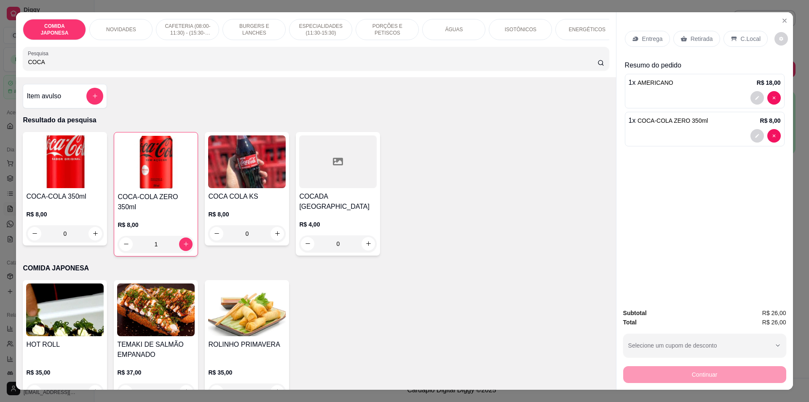
click at [700, 43] on p "Retirada" at bounding box center [702, 39] width 22 height 8
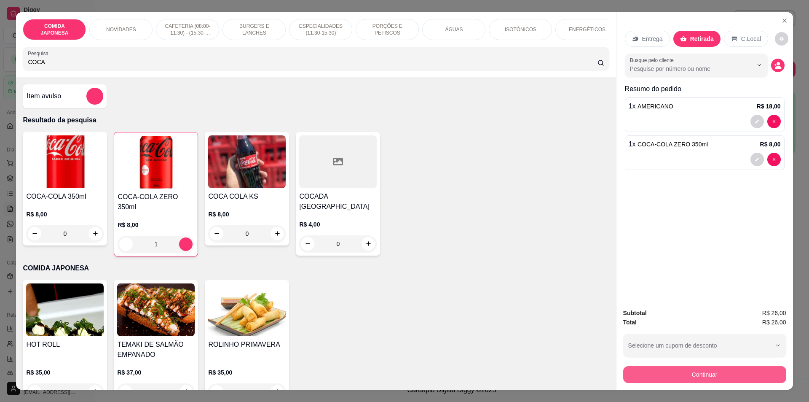
click at [710, 376] on button "Continuar" at bounding box center [704, 374] width 163 height 17
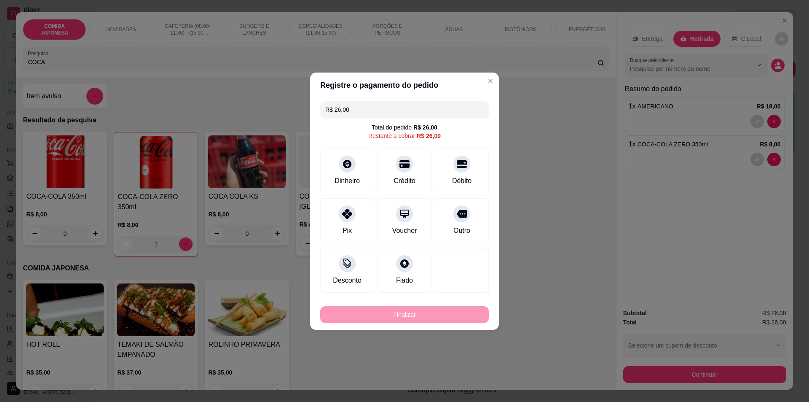
click at [396, 168] on div at bounding box center [404, 164] width 17 height 17
type input "R$ 0,00"
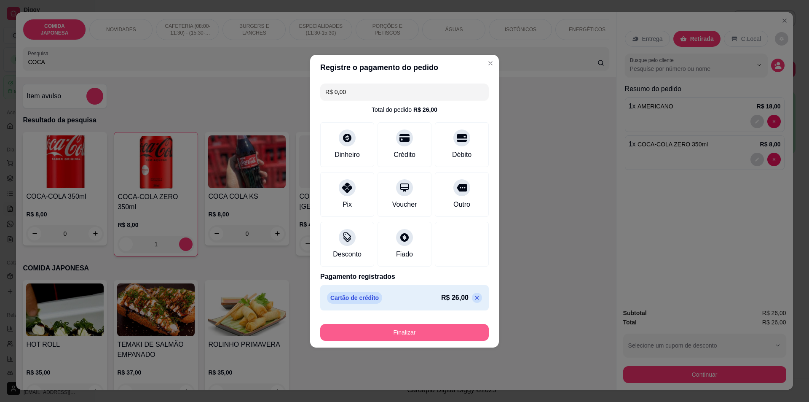
click at [400, 325] on button "Finalizar" at bounding box center [404, 332] width 169 height 17
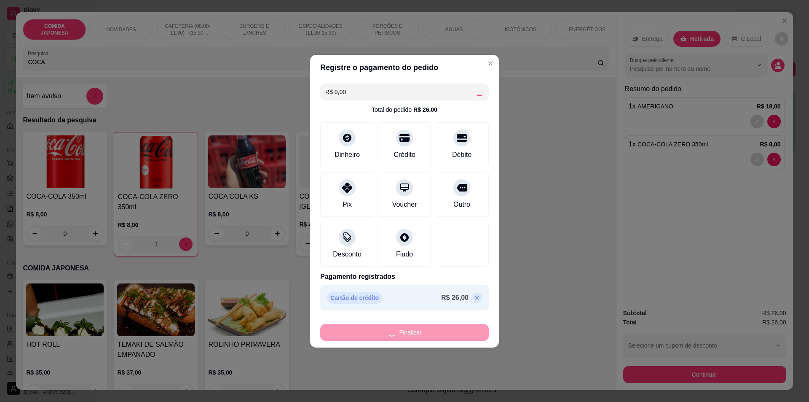
type input "0"
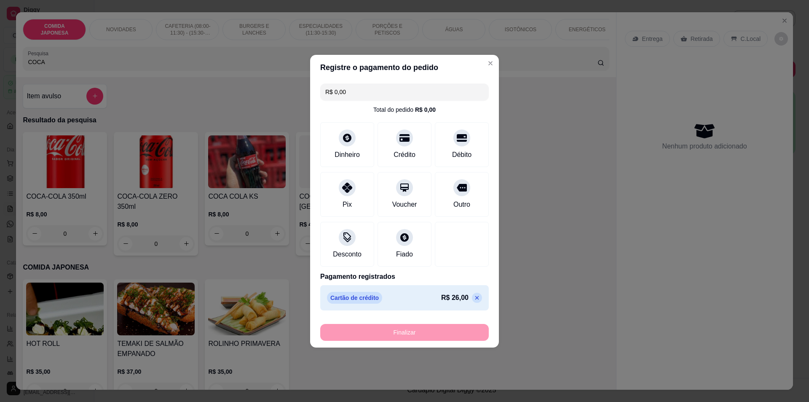
type input "-R$ 26,00"
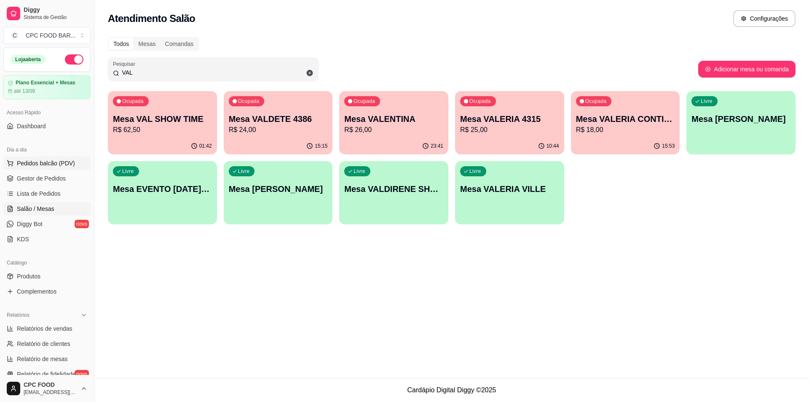
click at [46, 166] on span "Pedidos balcão (PDV)" at bounding box center [46, 163] width 58 height 8
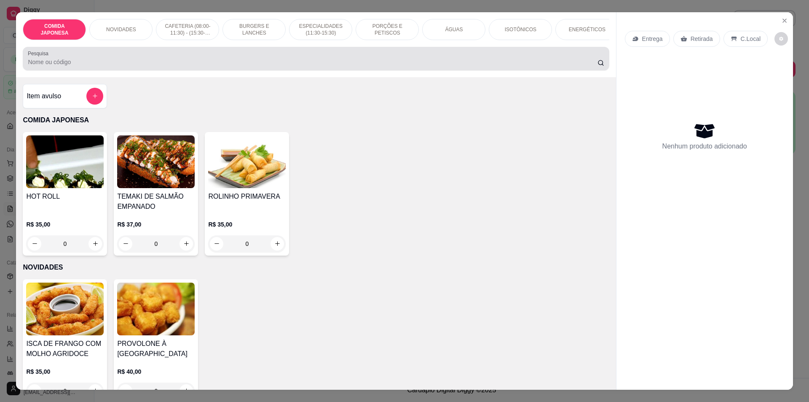
click at [221, 61] on div at bounding box center [316, 58] width 576 height 17
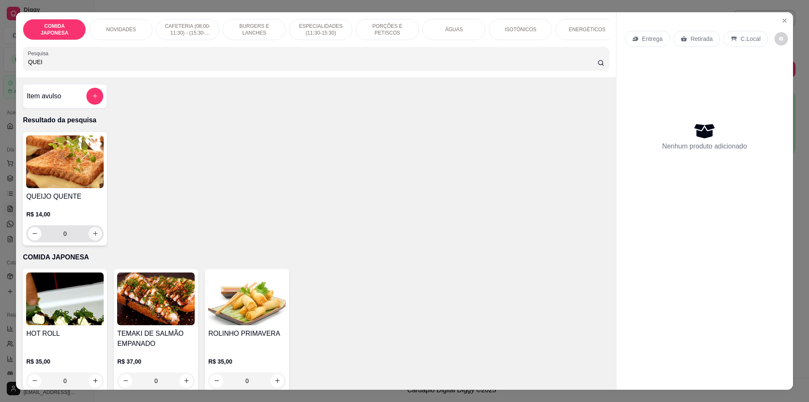
type input "QUEI"
click at [94, 236] on icon "increase-product-quantity" at bounding box center [95, 233] width 6 height 6
type input "1"
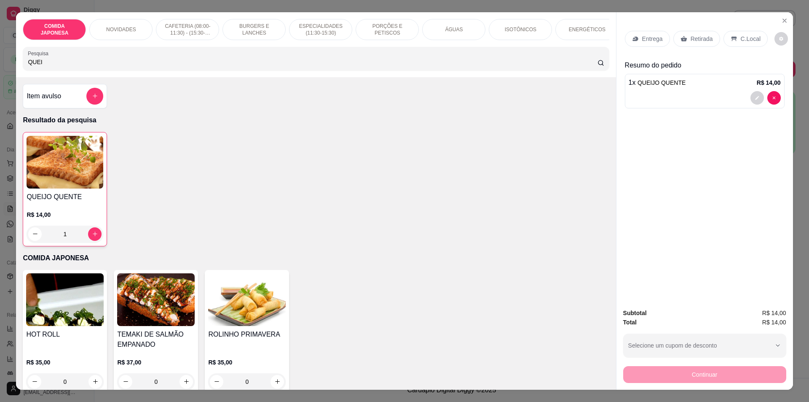
click at [697, 42] on p "Retirada" at bounding box center [702, 39] width 22 height 8
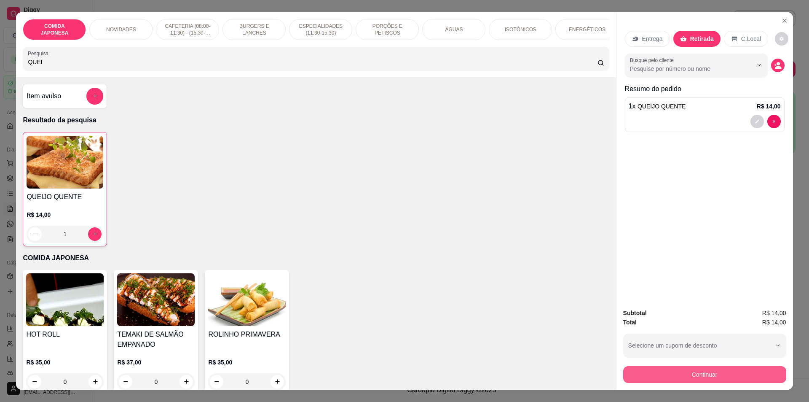
click at [707, 370] on button "Continuar" at bounding box center [704, 374] width 163 height 17
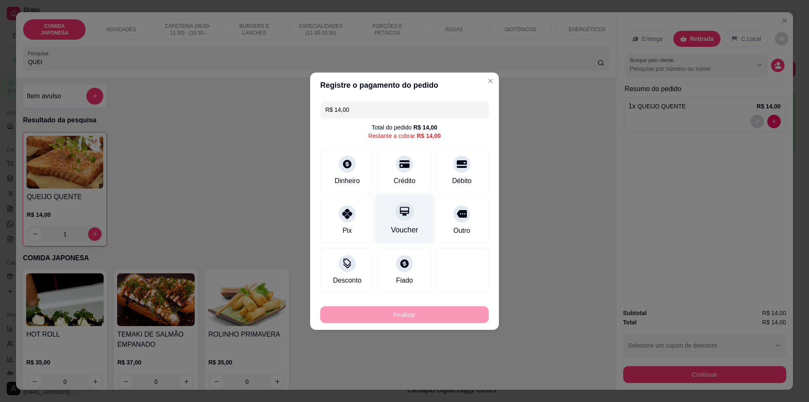
click at [401, 172] on div "Crédito" at bounding box center [405, 170] width 54 height 45
type input "R$ 0,00"
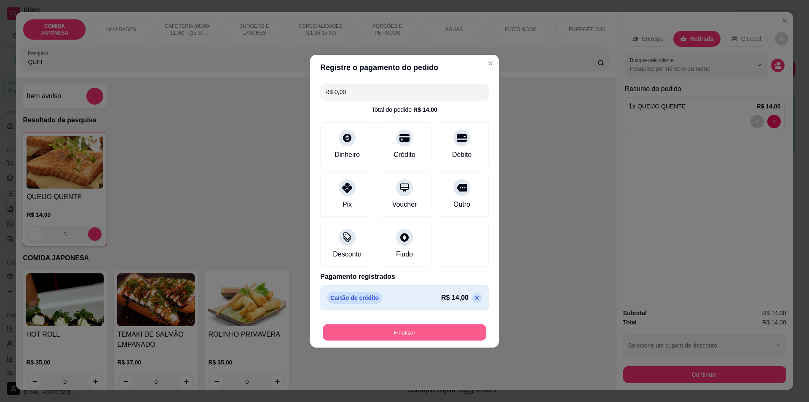
click at [414, 332] on button "Finalizar" at bounding box center [405, 332] width 164 height 16
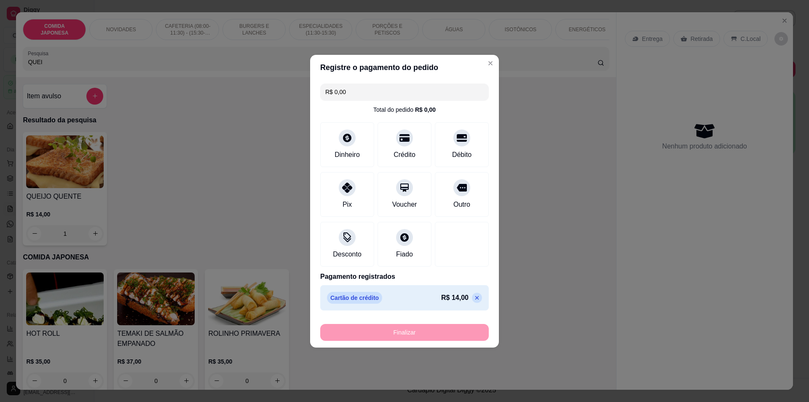
type input "0"
type input "-R$ 14,00"
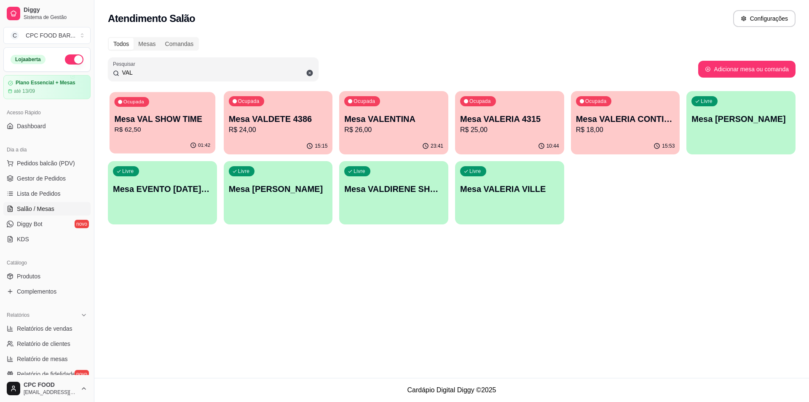
click at [190, 131] on p "R$ 62,50" at bounding box center [163, 130] width 96 height 10
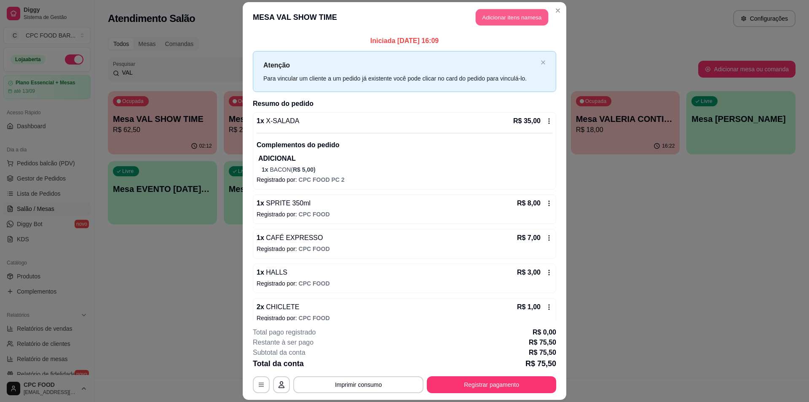
click at [508, 14] on button "Adicionar itens na mesa" at bounding box center [512, 17] width 72 height 16
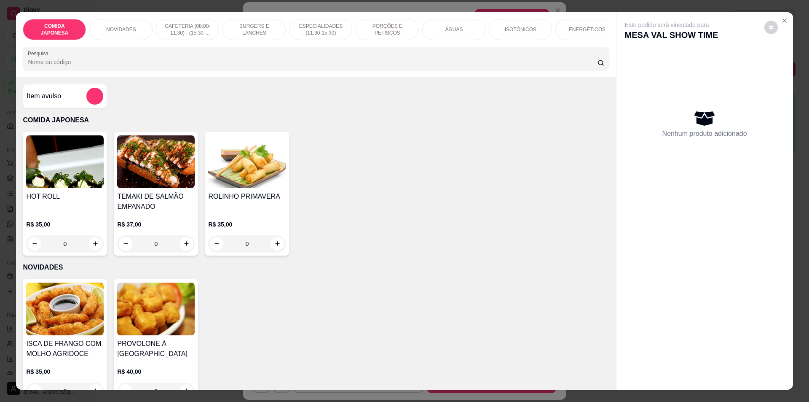
click at [86, 66] on input "Pesquisa" at bounding box center [312, 62] width 569 height 8
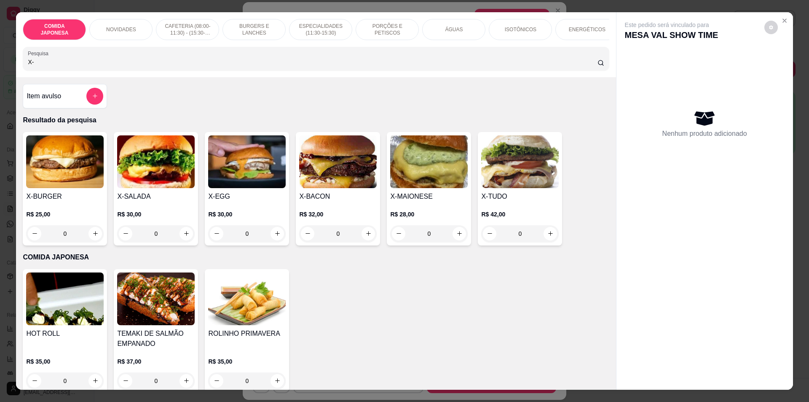
type input "X-"
click at [93, 237] on div "0" at bounding box center [65, 233] width 78 height 17
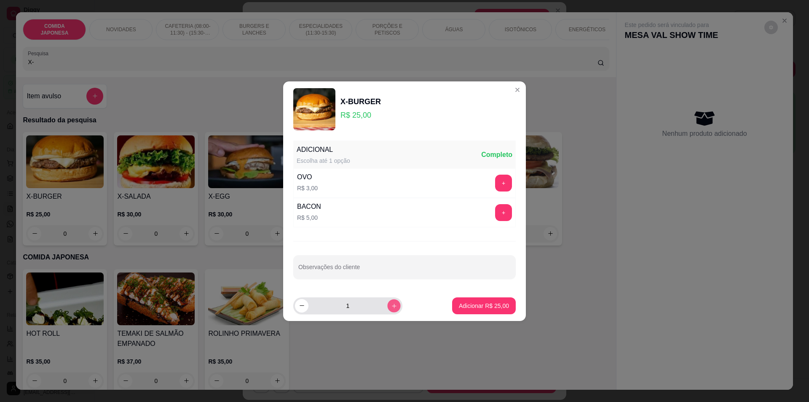
click at [391, 308] on icon "increase-product-quantity" at bounding box center [394, 305] width 6 height 6
type input "3"
click at [495, 300] on button "Adicionar R$ 75,00" at bounding box center [484, 305] width 64 height 17
type input "3"
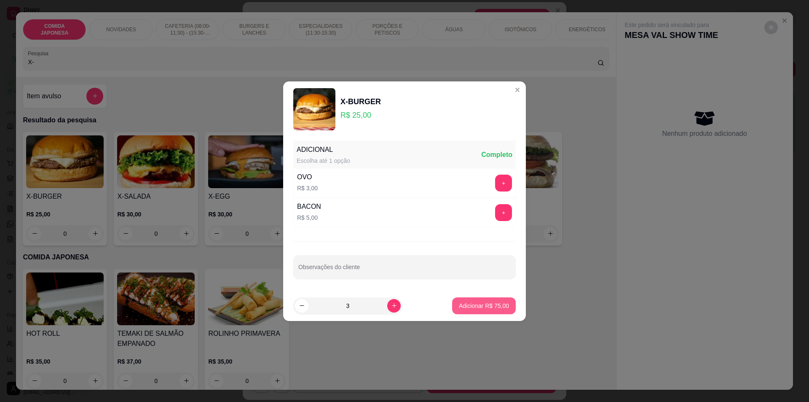
type input "3"
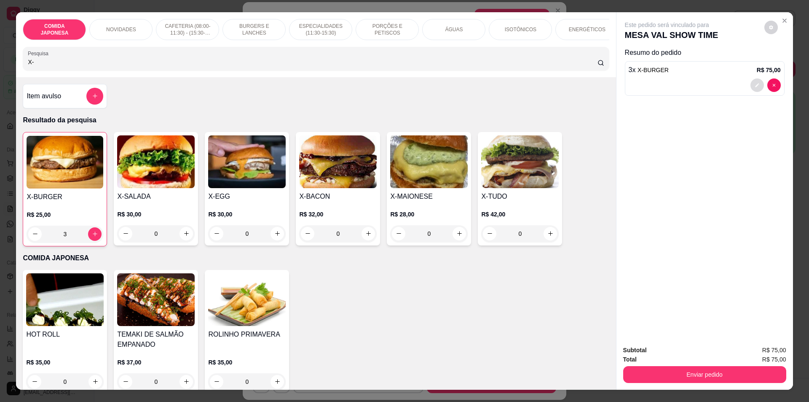
click at [755, 85] on icon "decrease-product-quantity" at bounding box center [757, 85] width 5 height 5
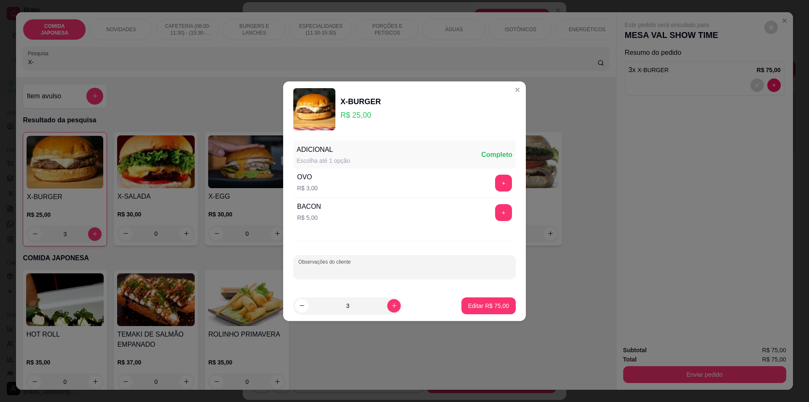
click at [318, 272] on input "Observações do cliente" at bounding box center [404, 270] width 212 height 8
type input "1 DELES SEM O QUEIJO"
click at [490, 306] on p "Editar R$ 75,00" at bounding box center [488, 305] width 41 height 8
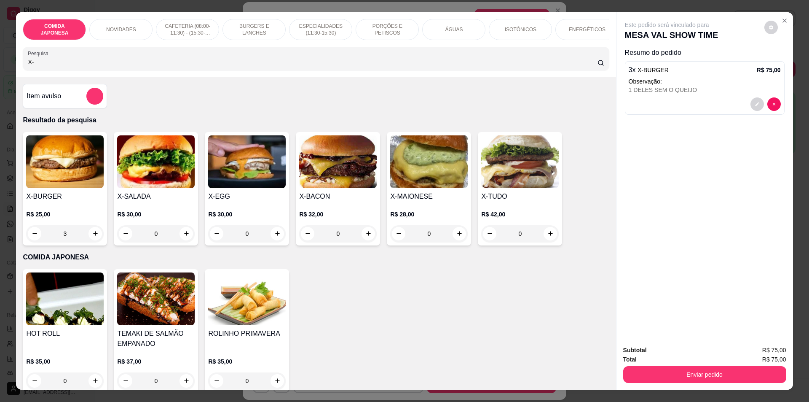
type input "0"
click at [456, 242] on div "0" at bounding box center [429, 233] width 78 height 17
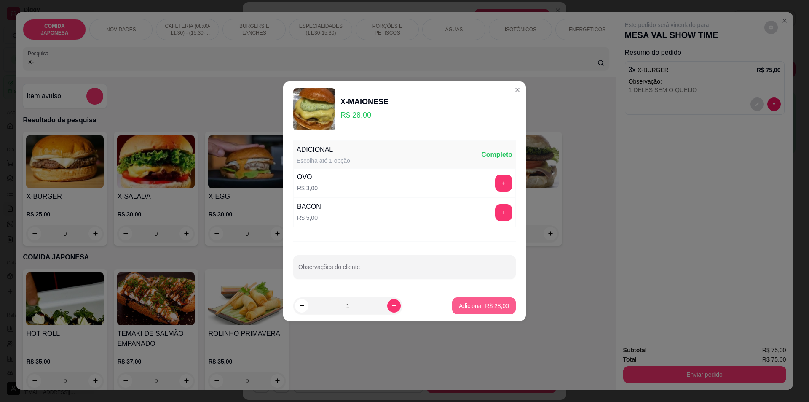
click at [484, 307] on p "Adicionar R$ 28,00" at bounding box center [484, 305] width 50 height 8
type input "1"
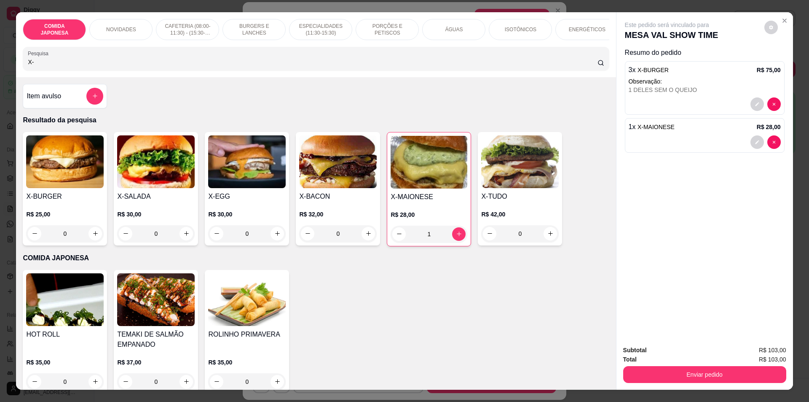
drag, startPoint x: 51, startPoint y: 70, endPoint x: 0, endPoint y: 57, distance: 52.2
click at [0, 57] on div "COMIDA JAPONESA NOVIDADES CAFETERIA (08:00-11:30) - (15:30-18:00) BURGERS E LAN…" at bounding box center [404, 201] width 809 height 402
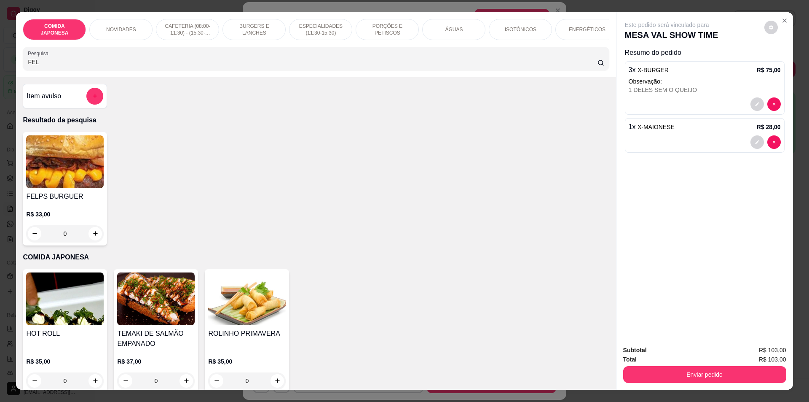
type input "FEL"
click at [98, 234] on div "0" at bounding box center [65, 233] width 78 height 17
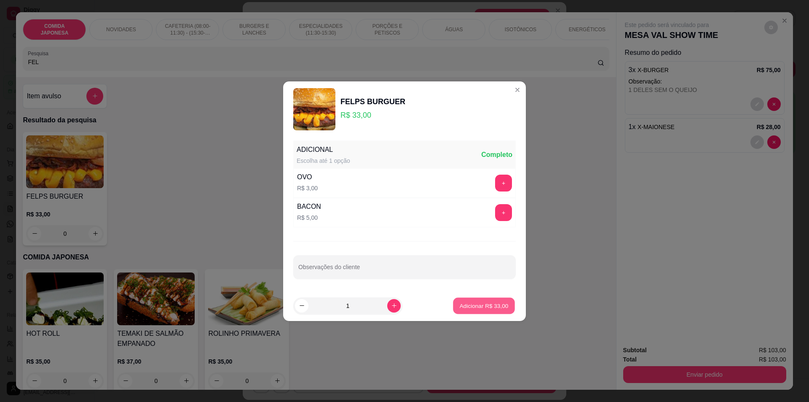
click at [467, 304] on p "Adicionar R$ 33,00" at bounding box center [484, 305] width 49 height 8
type input "1"
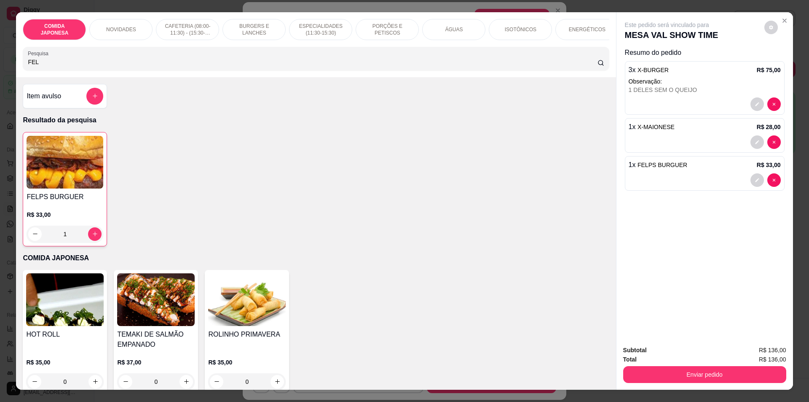
drag, startPoint x: 66, startPoint y: 57, endPoint x: 0, endPoint y: 54, distance: 66.3
click at [0, 54] on div "COMIDA JAPONESA NOVIDADES CAFETERIA (08:00-11:30) - (15:30-18:00) BURGERS E LAN…" at bounding box center [404, 201] width 809 height 402
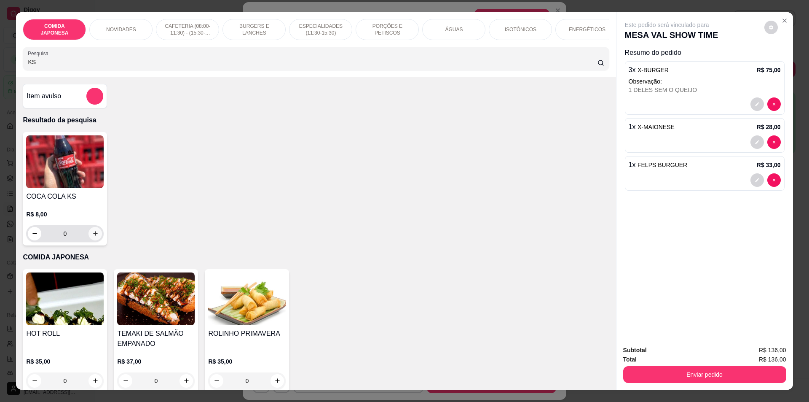
type input "KS"
click at [94, 236] on icon "increase-product-quantity" at bounding box center [95, 233] width 6 height 6
type input "1"
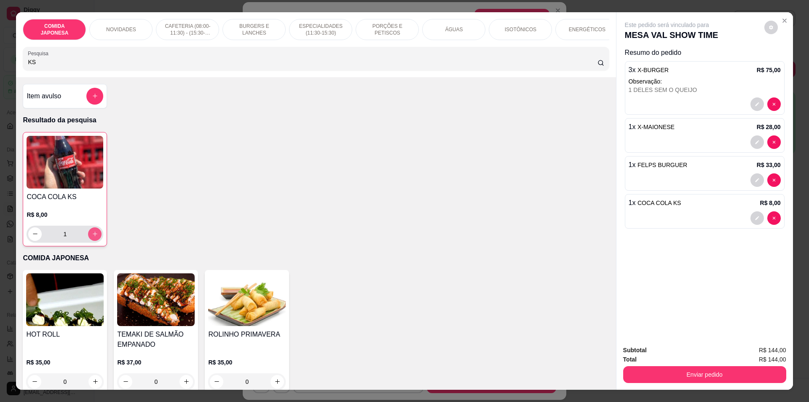
click at [94, 237] on icon "increase-product-quantity" at bounding box center [95, 234] width 6 height 6
type input "2"
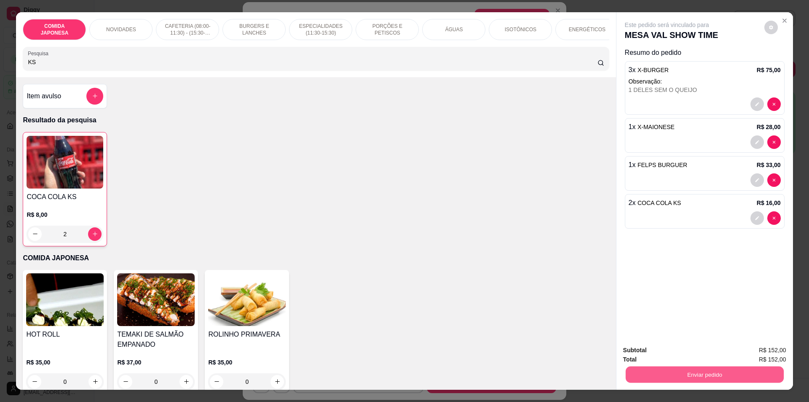
click at [683, 373] on button "Enviar pedido" at bounding box center [704, 374] width 158 height 16
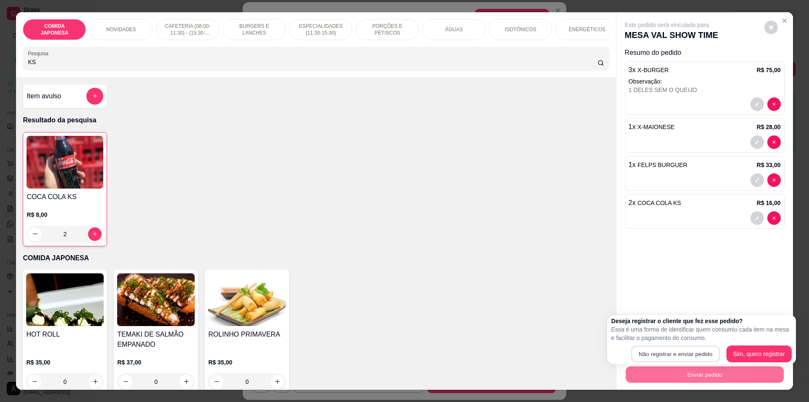
click at [686, 346] on button "Não registrar e enviar pedido" at bounding box center [675, 354] width 89 height 16
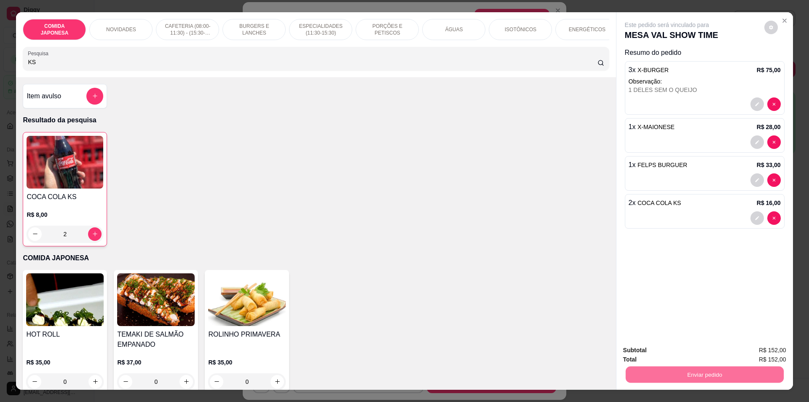
click at [654, 354] on button "Não registrar e enviar pedido" at bounding box center [676, 354] width 85 height 16
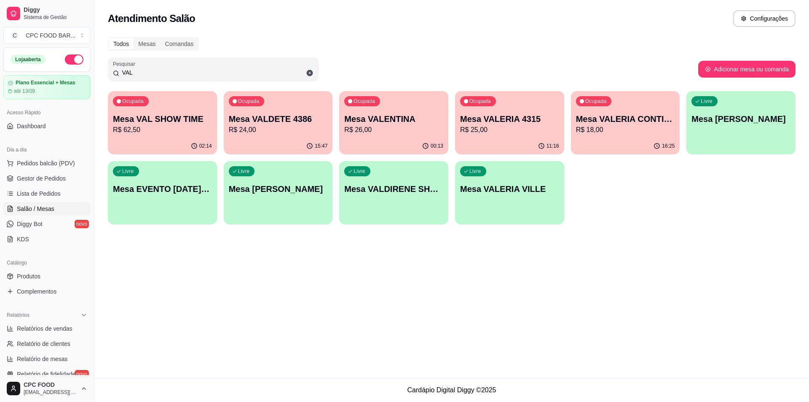
drag, startPoint x: 161, startPoint y: 76, endPoint x: 87, endPoint y: 64, distance: 75.5
click at [87, 64] on div "Diggy Sistema de Gestão C CPC FOOD BAR ... Loja aberta Plano Essencial + Mesas …" at bounding box center [404, 201] width 809 height 402
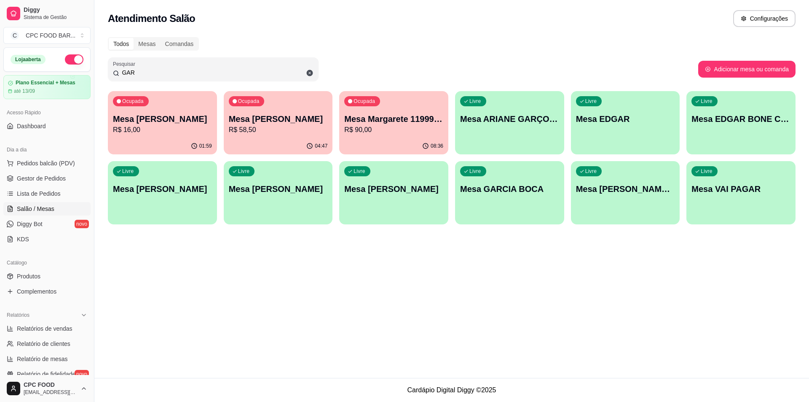
type input "GAR"
click at [141, 121] on p "Mesa [PERSON_NAME]" at bounding box center [163, 118] width 96 height 11
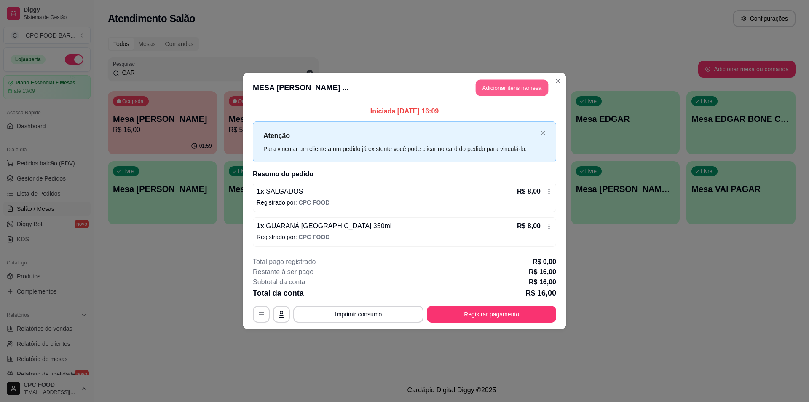
click at [517, 84] on button "Adicionar itens na mesa" at bounding box center [512, 88] width 72 height 16
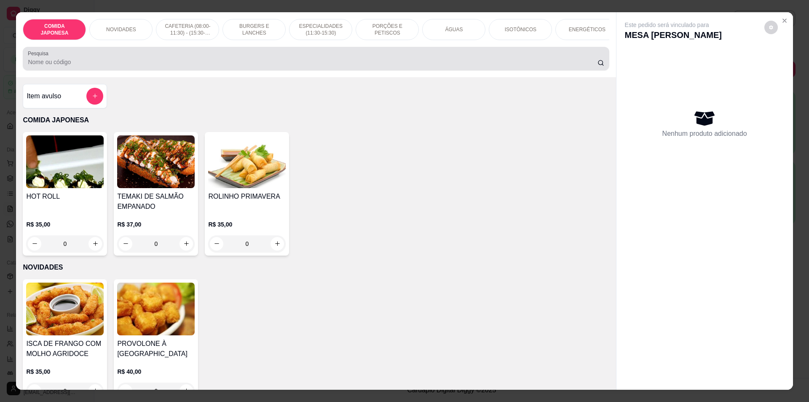
click at [425, 66] on input "Pesquisa" at bounding box center [312, 62] width 569 height 8
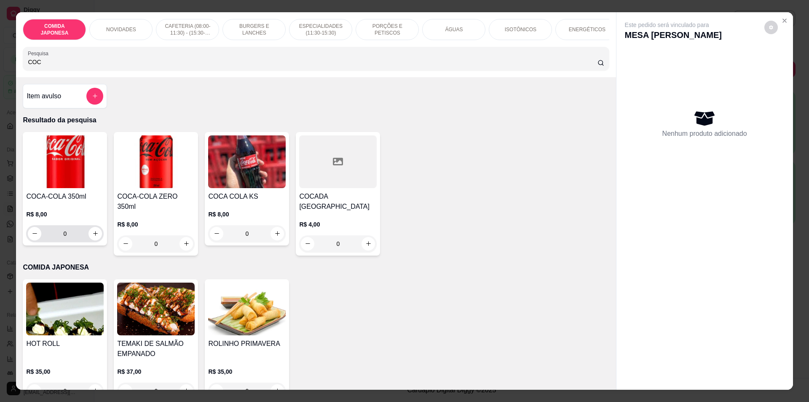
type input "COC"
click at [92, 236] on icon "increase-product-quantity" at bounding box center [95, 233] width 6 height 6
type input "1"
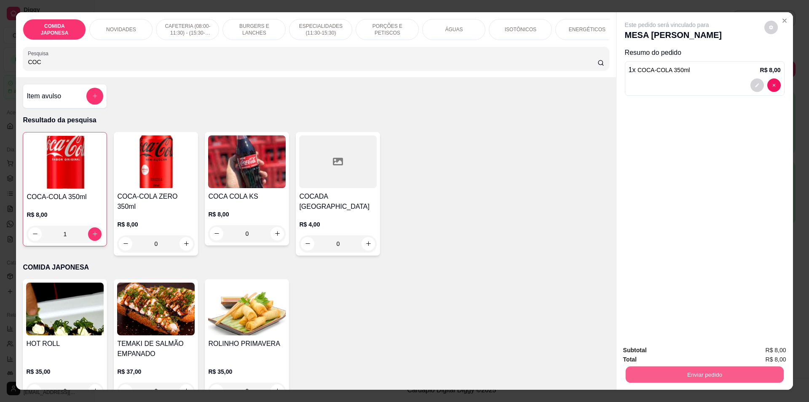
click at [703, 369] on button "Enviar pedido" at bounding box center [704, 374] width 158 height 16
click at [687, 354] on button "Não registrar e enviar pedido" at bounding box center [677, 354] width 88 height 16
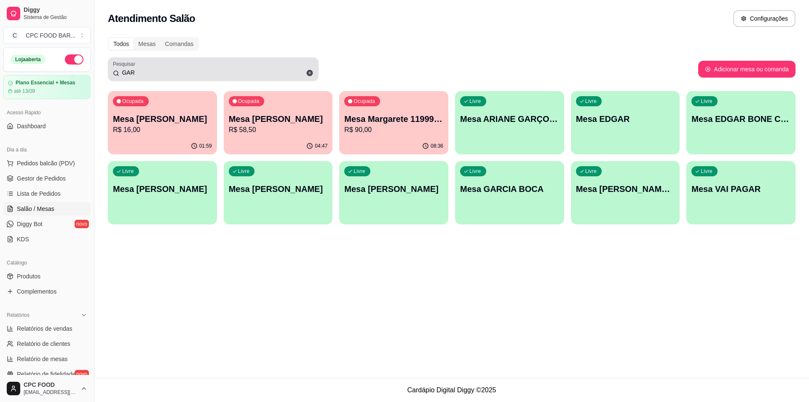
drag, startPoint x: 136, startPoint y: 68, endPoint x: 103, endPoint y: 74, distance: 33.3
click at [103, 74] on div "Todos Mesas Comandas Pesquisar GAR Adicionar mesa ou comanda Ocupada Mesa ADRIA…" at bounding box center [451, 133] width 715 height 202
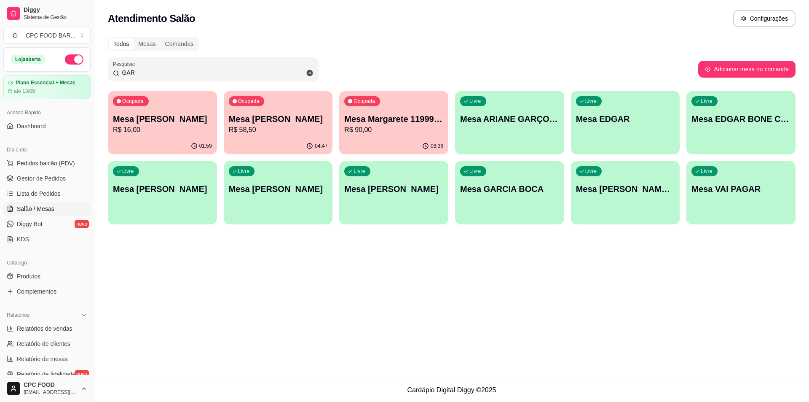
drag, startPoint x: 135, startPoint y: 69, endPoint x: 120, endPoint y: 71, distance: 15.3
click at [120, 71] on input "GAR" at bounding box center [216, 72] width 194 height 8
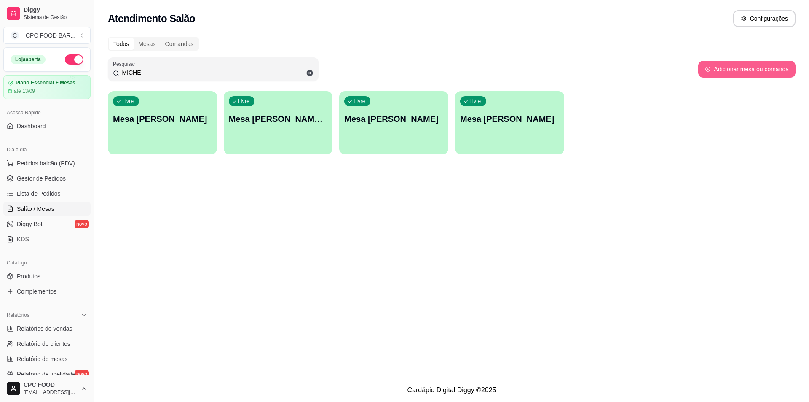
type input "MICHE"
click at [738, 76] on button "Adicionar mesa ou comanda" at bounding box center [747, 69] width 94 height 16
select select "TABLE"
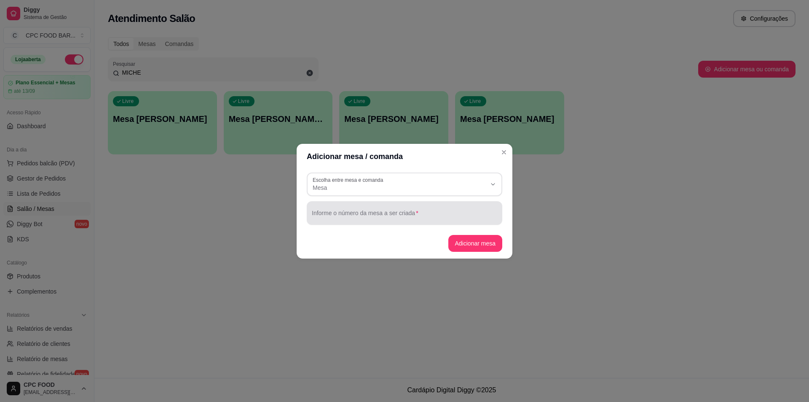
click at [311, 209] on div "Informe o número da mesa a ser criada" at bounding box center [405, 213] width 196 height 24
type input "MICHELE PRINCESAS"
click at [491, 239] on button "Adicionar mesa" at bounding box center [475, 243] width 53 height 16
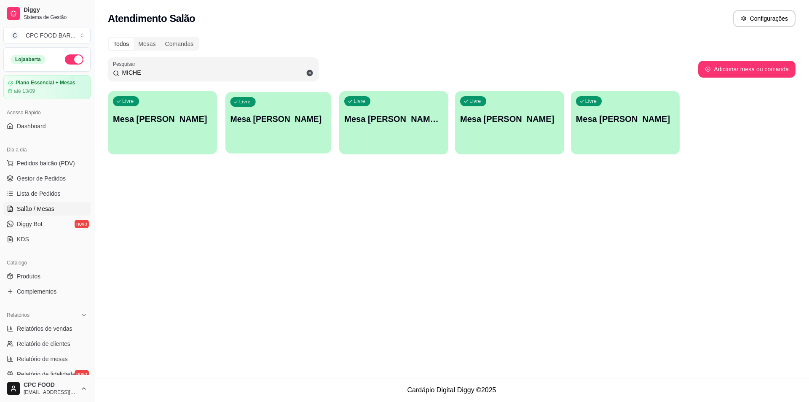
click at [278, 119] on p "Mesa MICHELE PRINCESAS" at bounding box center [278, 118] width 96 height 11
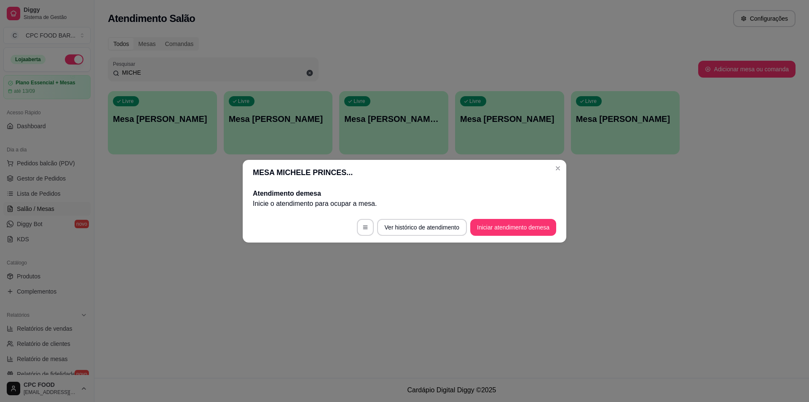
click at [512, 227] on button "Iniciar atendimento de mesa" at bounding box center [513, 227] width 86 height 17
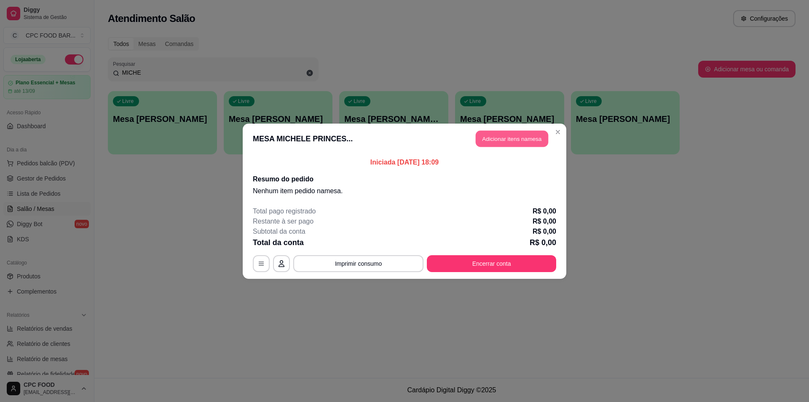
click at [508, 137] on button "Adicionar itens na mesa" at bounding box center [512, 138] width 72 height 16
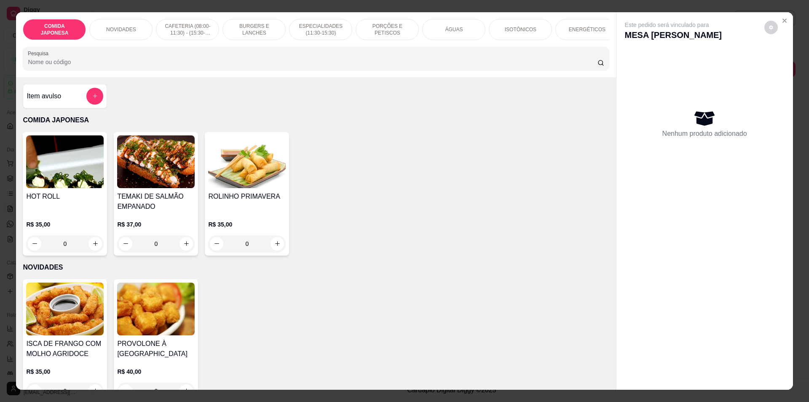
click at [413, 66] on input "Pesquisa" at bounding box center [312, 62] width 569 height 8
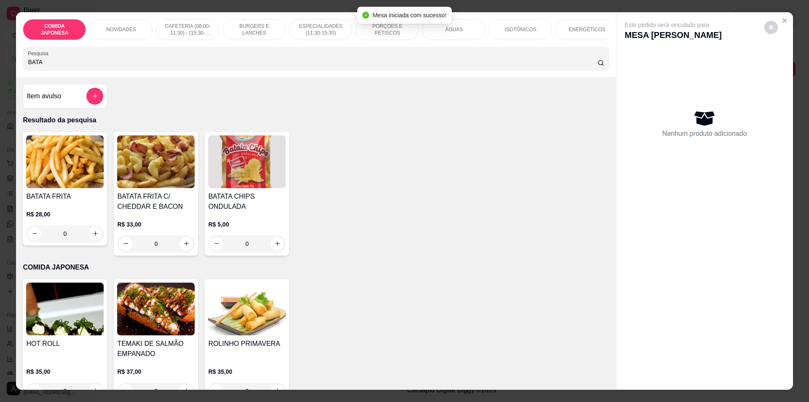
type input "BATA"
click at [84, 239] on input "0" at bounding box center [64, 233] width 47 height 17
click at [94, 236] on icon "increase-product-quantity" at bounding box center [95, 233] width 6 height 6
type input "1"
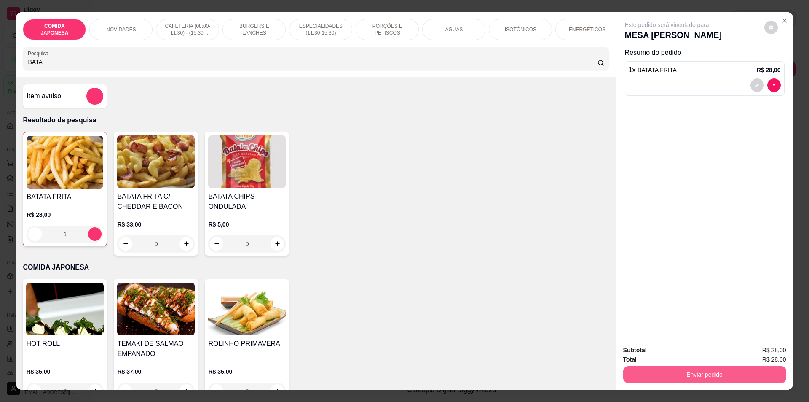
click at [744, 374] on button "Enviar pedido" at bounding box center [704, 374] width 163 height 17
click at [699, 354] on button "Não registrar e enviar pedido" at bounding box center [677, 354] width 88 height 16
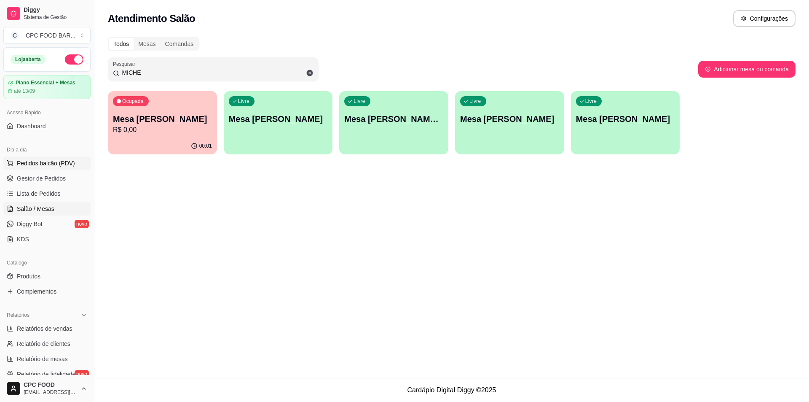
click at [55, 162] on span "Pedidos balcão (PDV)" at bounding box center [46, 163] width 58 height 8
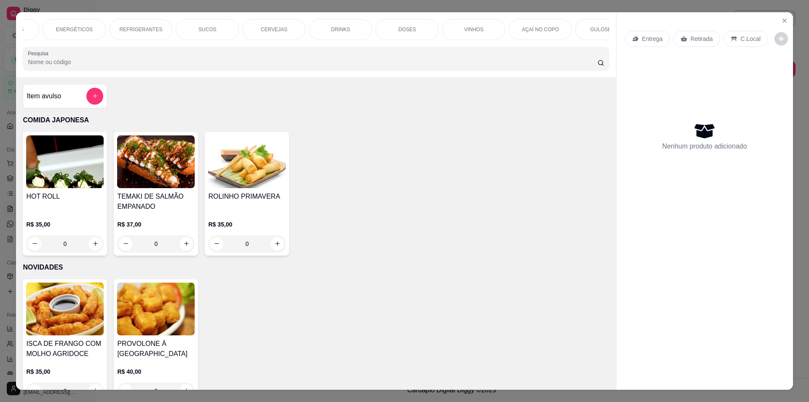
scroll to position [0, 676]
click at [366, 28] on p "AÇAÍ NO COPO" at bounding box center [377, 29] width 37 height 7
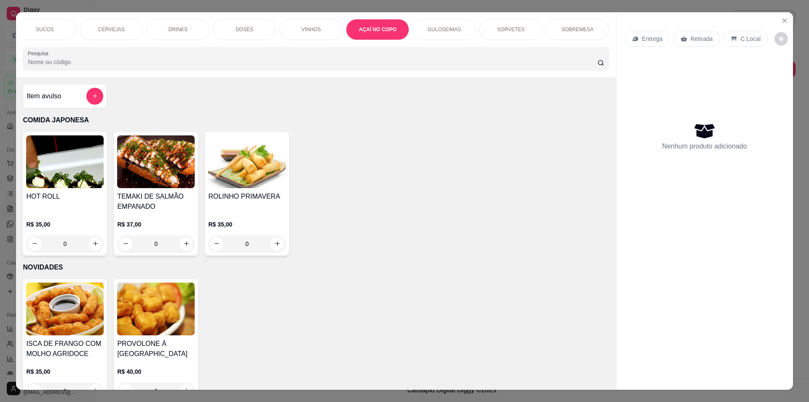
scroll to position [15, 0]
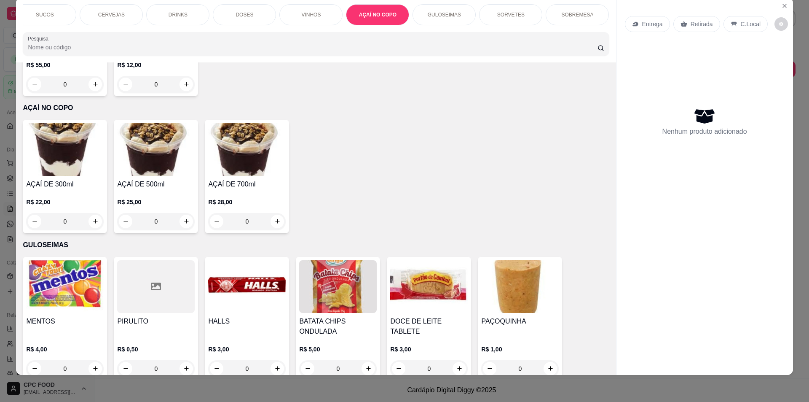
click at [247, 179] on h4 "AÇAÍ DE 700ml" at bounding box center [247, 184] width 78 height 10
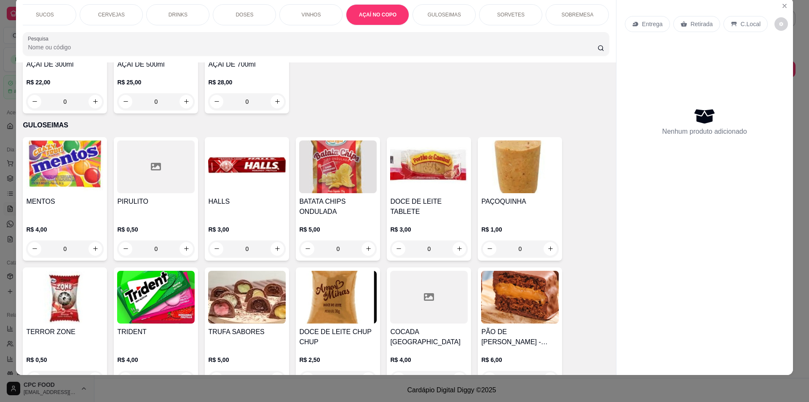
scroll to position [3215, 0]
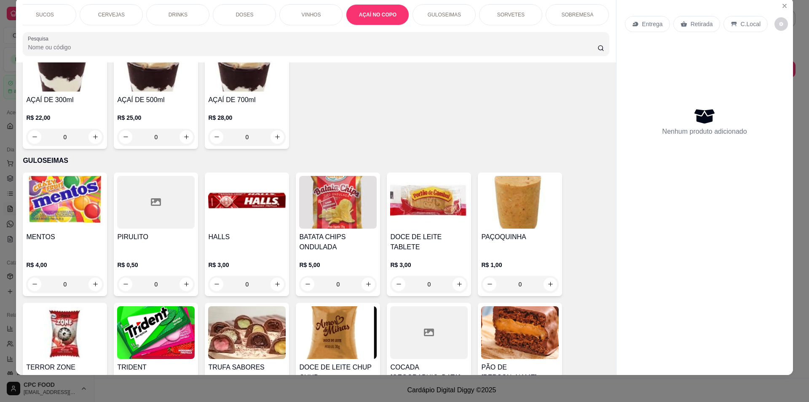
drag, startPoint x: 423, startPoint y: 65, endPoint x: 46, endPoint y: 56, distance: 376.9
click at [46, 56] on div "COMIDA JAPONESA NOVIDADES CAFETERIA (08:00-11:30) - (15:30-18:00) BURGERS E LAN…" at bounding box center [316, 29] width 600 height 65
click at [46, 51] on input "Pesquisa" at bounding box center [312, 47] width 569 height 8
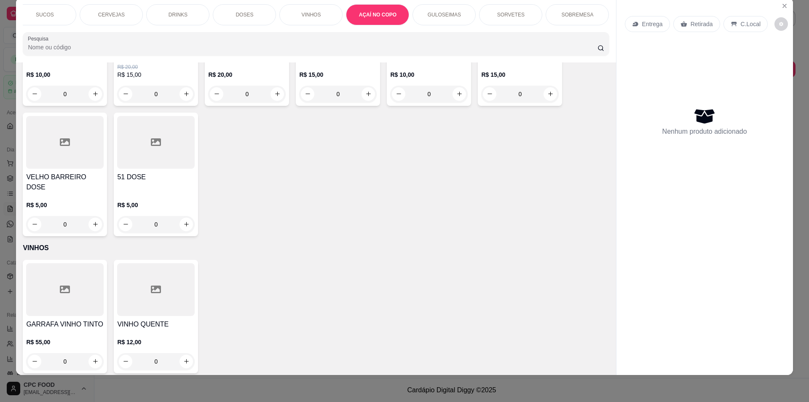
scroll to position [2836, 0]
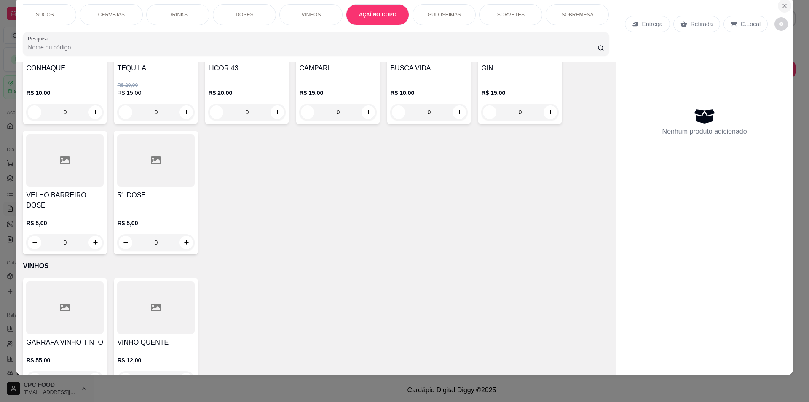
click at [785, 0] on button "Close" at bounding box center [784, 5] width 13 height 13
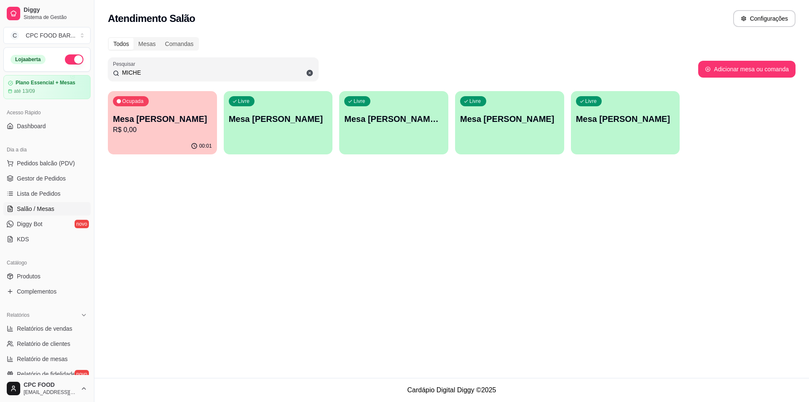
click at [180, 131] on p "R$ 0,00" at bounding box center [162, 130] width 99 height 10
drag, startPoint x: 151, startPoint y: 70, endPoint x: 79, endPoint y: 71, distance: 72.5
click at [79, 71] on div "Diggy Sistema de Gestão C CPC FOOD BAR ... Loja aberta Plano Essencial + Mesas …" at bounding box center [404, 201] width 809 height 402
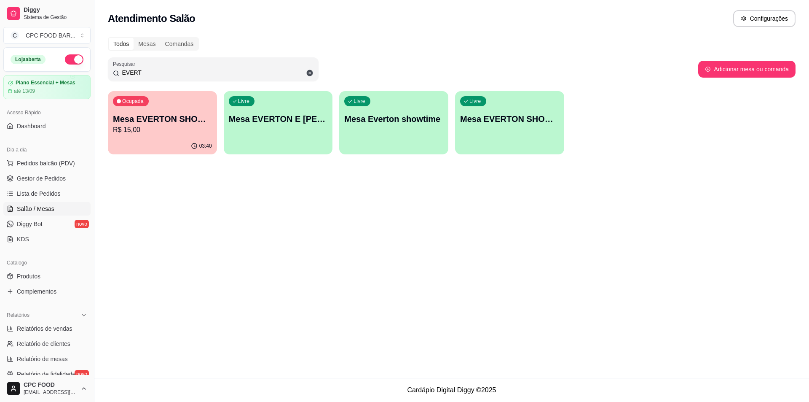
type input "EVERT"
click at [202, 127] on p "R$ 15,00" at bounding box center [162, 130] width 99 height 10
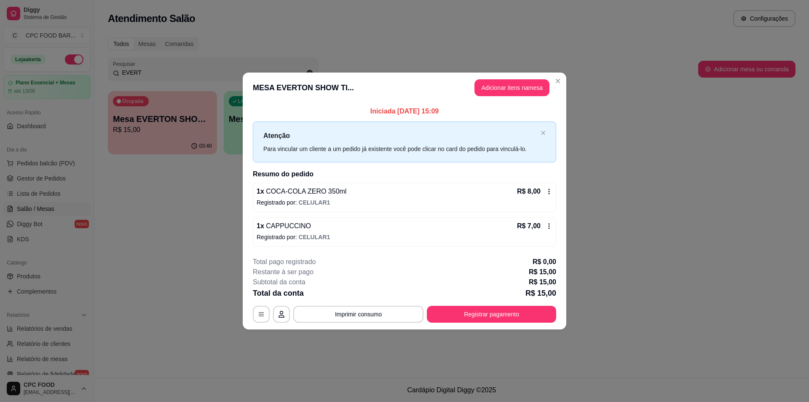
click at [508, 72] on header "MESA EVERTON SHOW TI... Adicionar itens na mesa" at bounding box center [405, 87] width 324 height 30
click at [505, 90] on button "Adicionar itens na mesa" at bounding box center [512, 87] width 75 height 17
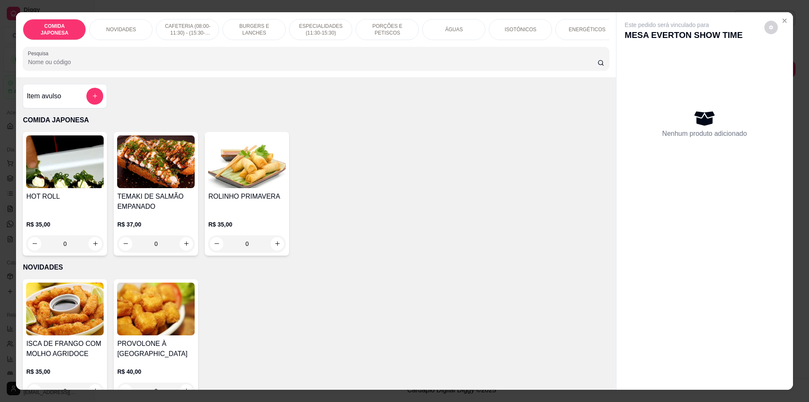
click at [292, 65] on input "Pesquisa" at bounding box center [312, 62] width 569 height 8
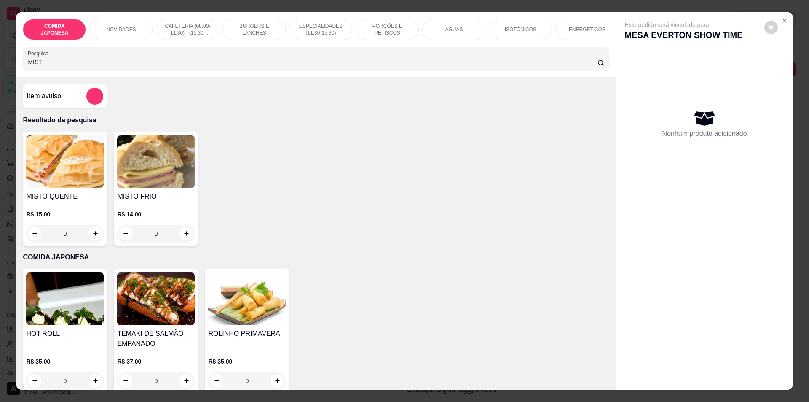
click at [37, 170] on img at bounding box center [65, 161] width 78 height 53
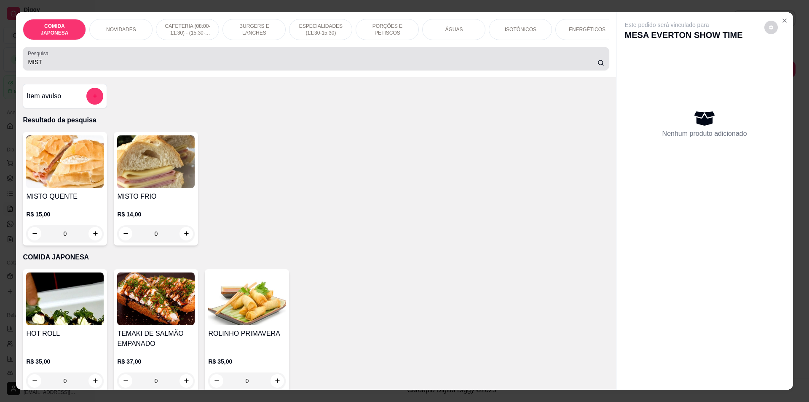
click at [414, 66] on input "MIST" at bounding box center [312, 62] width 569 height 8
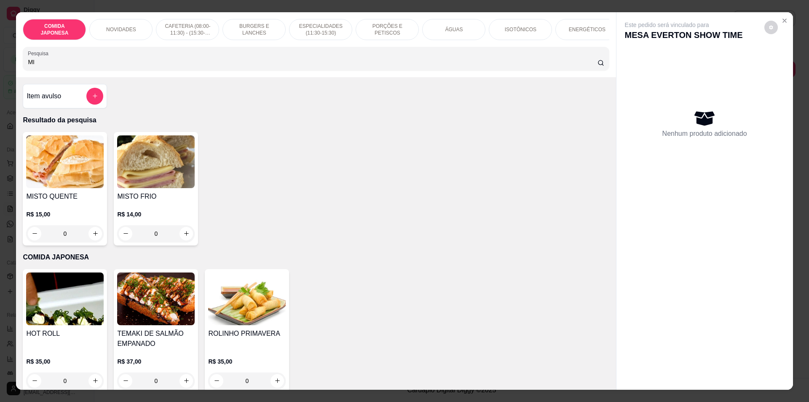
type input "M"
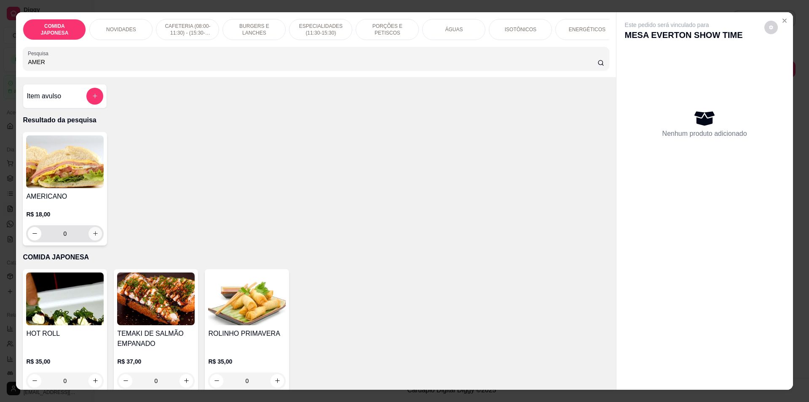
type input "AMER"
click at [90, 235] on button "increase-product-quantity" at bounding box center [95, 233] width 13 height 13
type input "1"
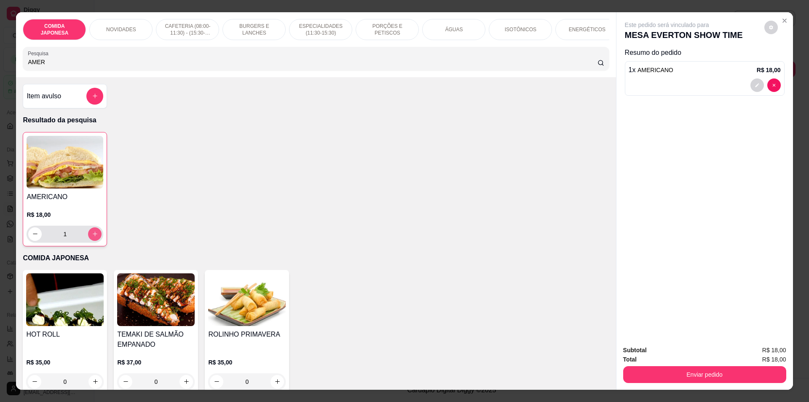
click at [92, 237] on icon "increase-product-quantity" at bounding box center [95, 234] width 6 height 6
type input "2"
click at [671, 82] on div at bounding box center [705, 84] width 152 height 13
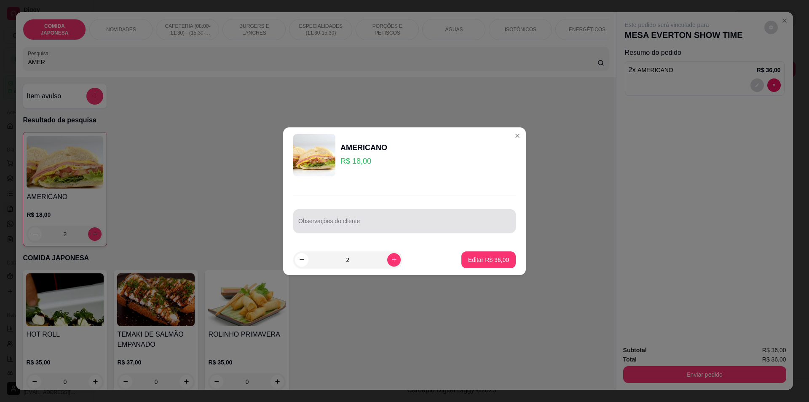
click at [371, 214] on div at bounding box center [404, 220] width 212 height 17
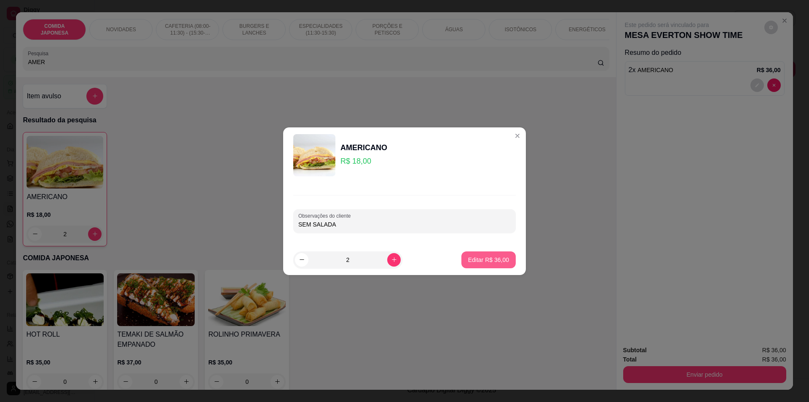
type input "SEM SALADA"
click at [474, 261] on p "Editar R$ 36,00" at bounding box center [488, 259] width 41 height 8
type input "0"
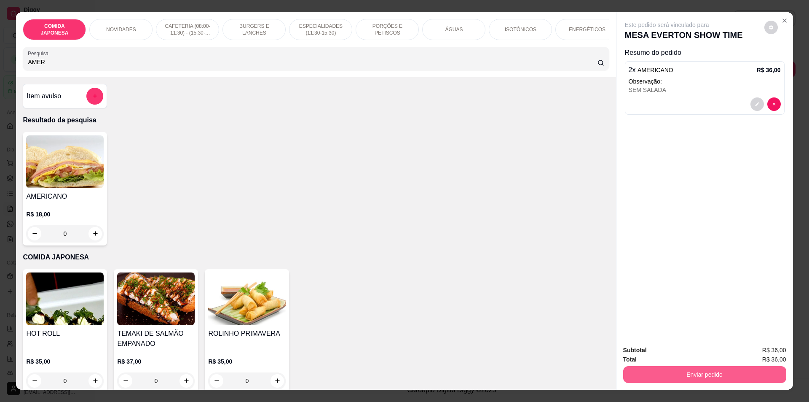
click at [723, 370] on button "Enviar pedido" at bounding box center [704, 374] width 163 height 17
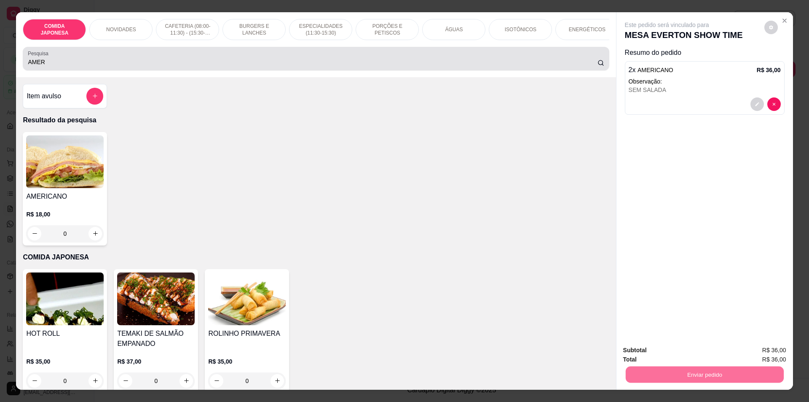
click at [457, 66] on input "AMER" at bounding box center [312, 62] width 569 height 8
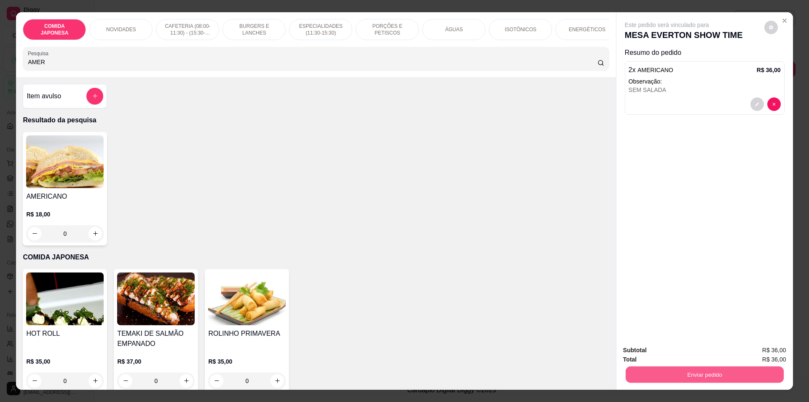
click at [686, 374] on button "Enviar pedido" at bounding box center [704, 374] width 158 height 16
click at [681, 347] on button "Não registrar e enviar pedido" at bounding box center [676, 354] width 85 height 16
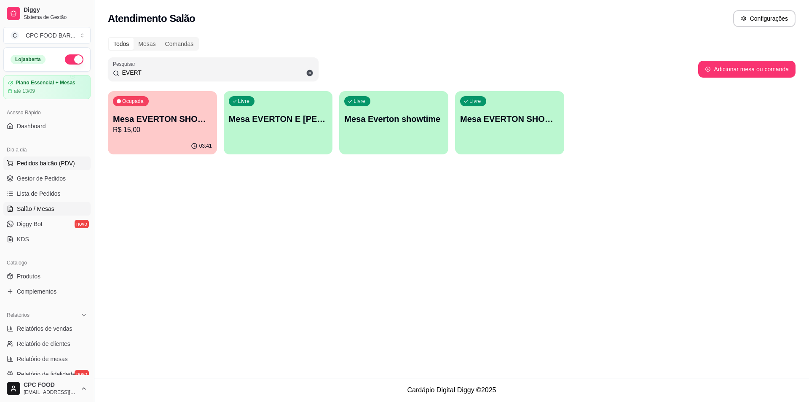
click at [41, 157] on button "Pedidos balcão (PDV)" at bounding box center [46, 162] width 87 height 13
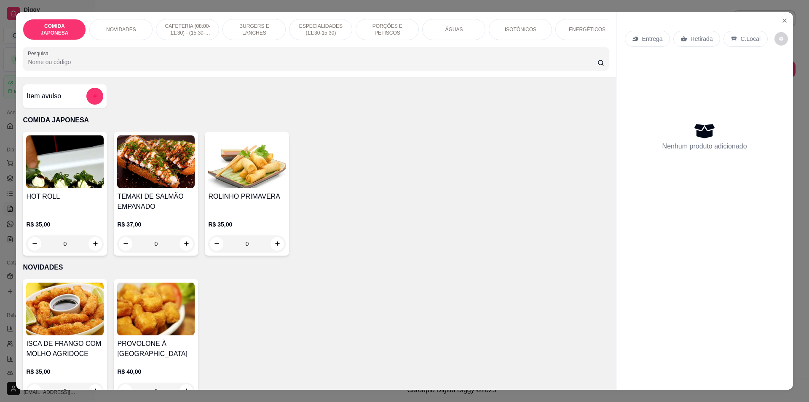
click at [275, 66] on input "Pesquisa" at bounding box center [312, 62] width 569 height 8
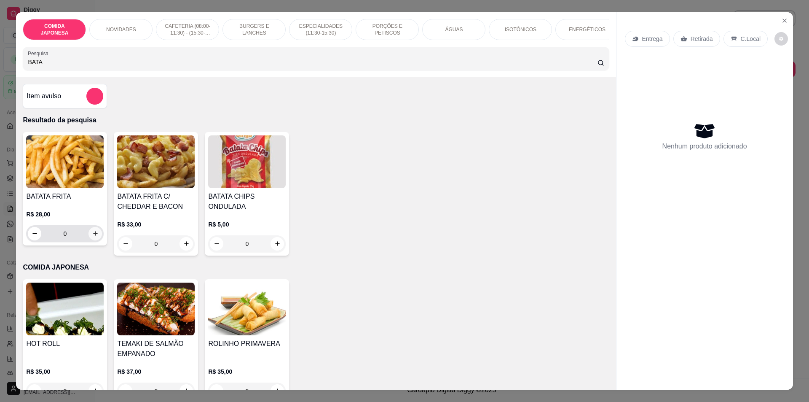
type input "BATA"
click at [96, 232] on div "0" at bounding box center [65, 233] width 74 height 17
click at [94, 236] on icon "increase-product-quantity" at bounding box center [95, 233] width 6 height 6
type input "1"
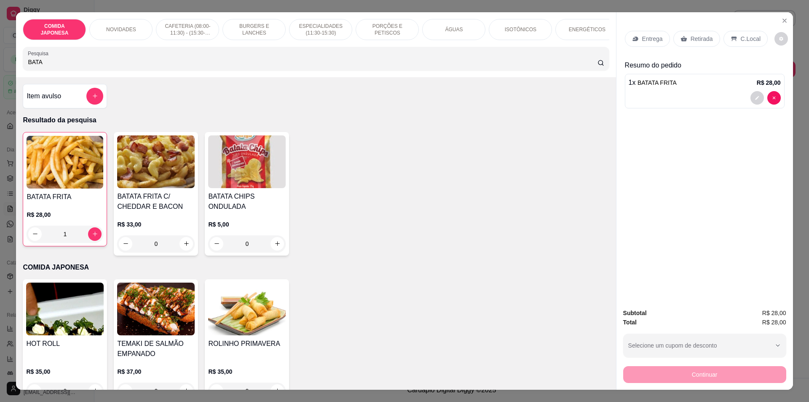
click at [256, 66] on input "BATA" at bounding box center [312, 62] width 569 height 8
drag, startPoint x: 104, startPoint y: 67, endPoint x: 10, endPoint y: 65, distance: 94.4
click at [10, 65] on div "COMIDA JAPONESA NOVIDADES CAFETERIA (08:00-11:30) - (15:30-18:00) BURGERS E LAN…" at bounding box center [404, 201] width 809 height 402
click at [174, 66] on input "BATA" at bounding box center [312, 62] width 569 height 8
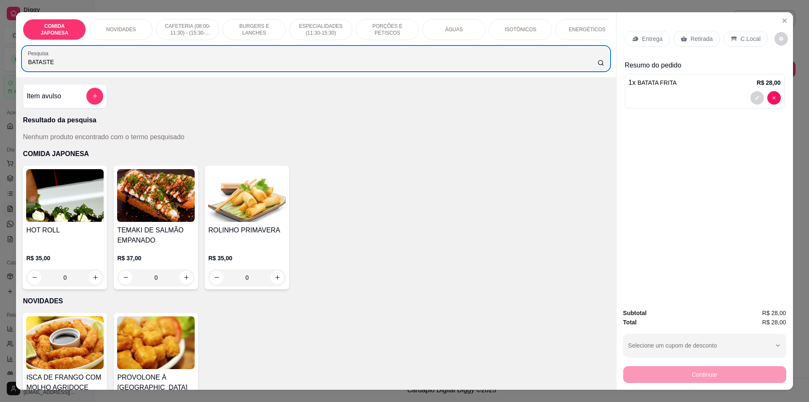
drag, startPoint x: 44, startPoint y: 73, endPoint x: 46, endPoint y: 67, distance: 6.3
click at [46, 67] on div "COMIDA JAPONESA NOVIDADES CAFETERIA (08:00-11:30) - (15:30-18:00) BURGERS E LAN…" at bounding box center [316, 44] width 600 height 65
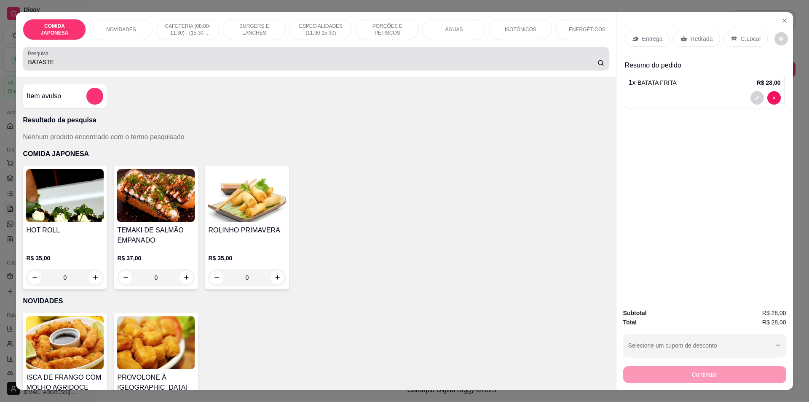
drag, startPoint x: 43, startPoint y: 63, endPoint x: 27, endPoint y: 65, distance: 17.0
click at [25, 64] on div "Pesquisa BATASTE" at bounding box center [316, 59] width 586 height 24
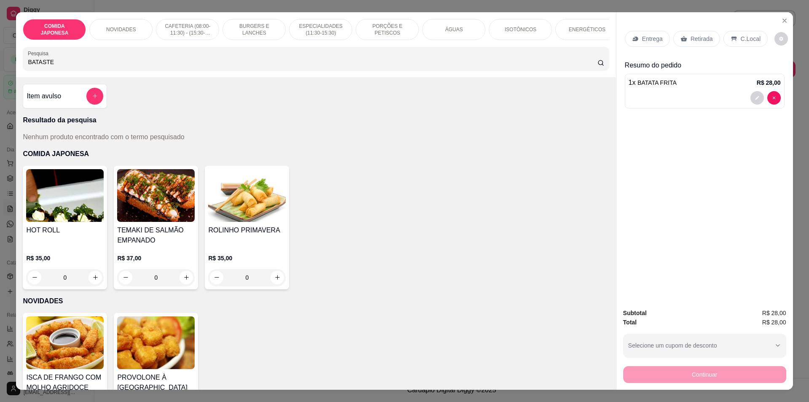
drag, startPoint x: 48, startPoint y: 67, endPoint x: 0, endPoint y: 55, distance: 49.0
click at [0, 64] on div "COMIDA JAPONESA NOVIDADES CAFETERIA (08:00-11:30) - (15:30-18:00) BURGERS E LAN…" at bounding box center [404, 201] width 809 height 402
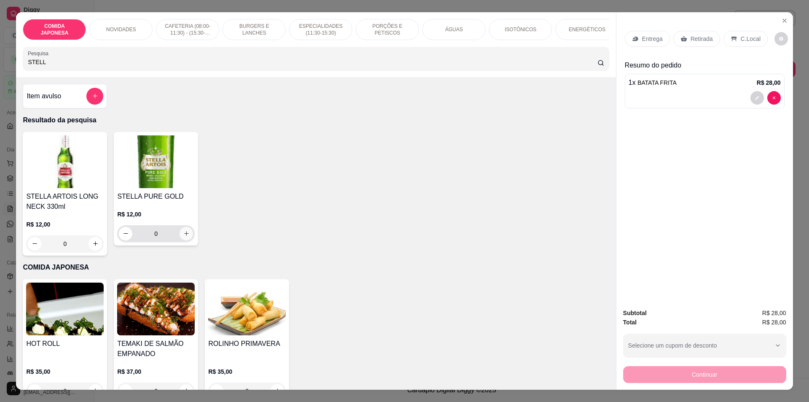
type input "STELL"
click at [183, 235] on button "increase-product-quantity" at bounding box center [186, 233] width 13 height 13
type input "1"
click at [183, 235] on button "increase-product-quantity" at bounding box center [185, 233] width 13 height 13
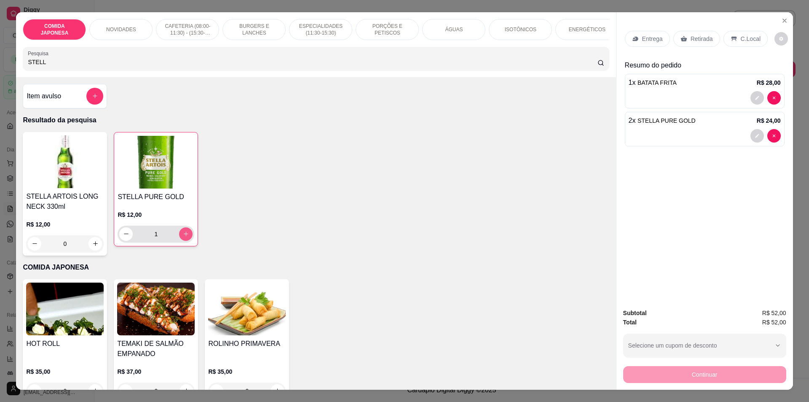
type input "2"
click at [123, 237] on icon "decrease-product-quantity" at bounding box center [126, 234] width 6 height 6
type input "1"
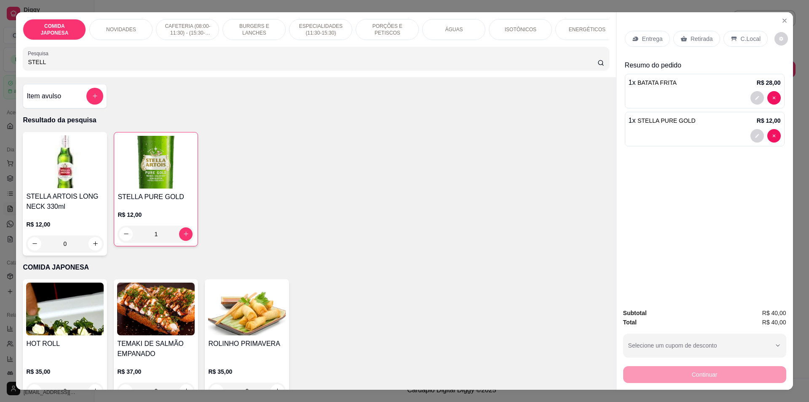
click at [695, 35] on p "Retirada" at bounding box center [702, 39] width 22 height 8
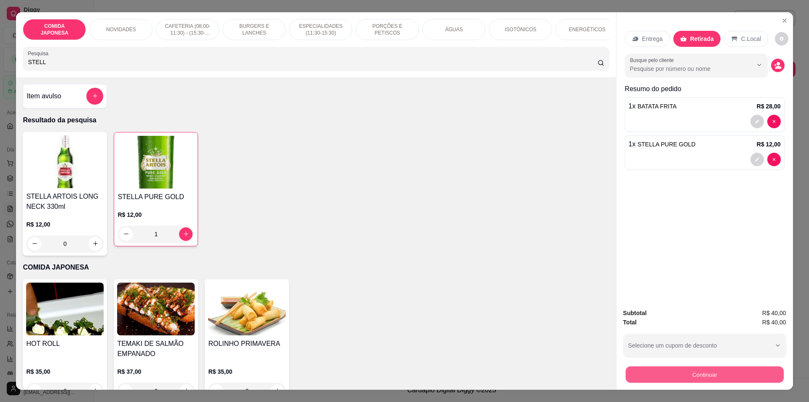
click at [754, 367] on button "Continuar" at bounding box center [704, 374] width 158 height 16
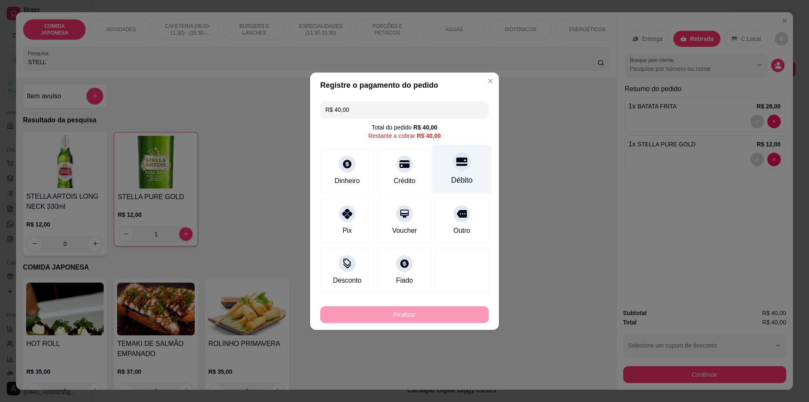
click at [459, 165] on icon at bounding box center [461, 161] width 11 height 11
type input "R$ 0,00"
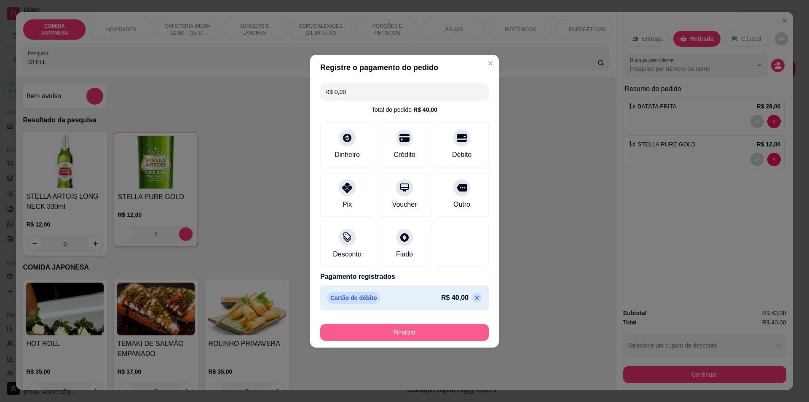
click at [430, 338] on button "Finalizar" at bounding box center [404, 332] width 169 height 17
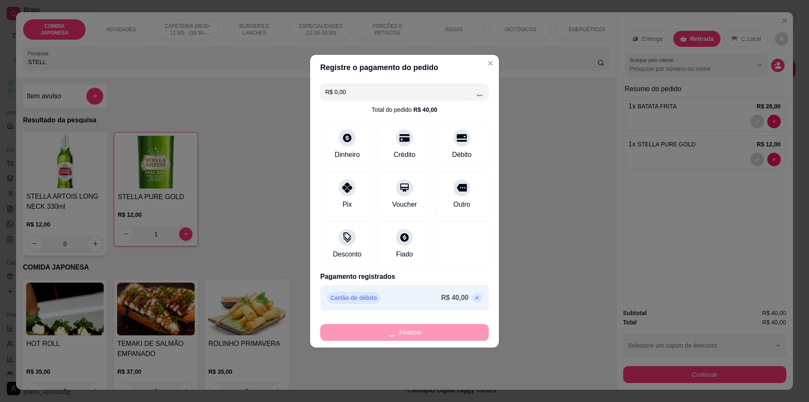
type input "0"
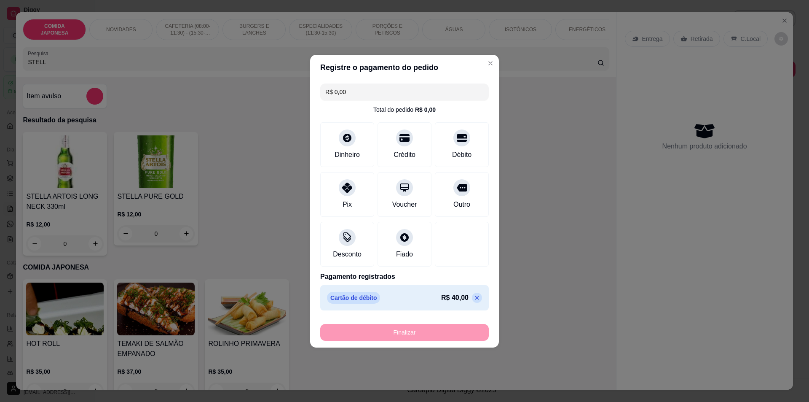
type input "-R$ 40,00"
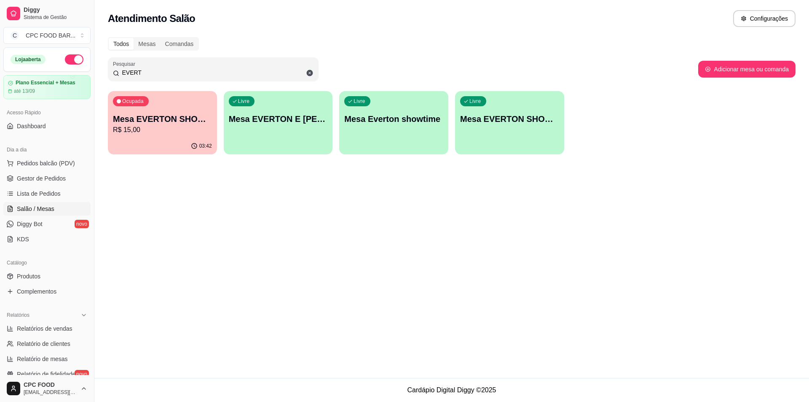
click at [146, 127] on p "R$ 15,00" at bounding box center [162, 130] width 99 height 10
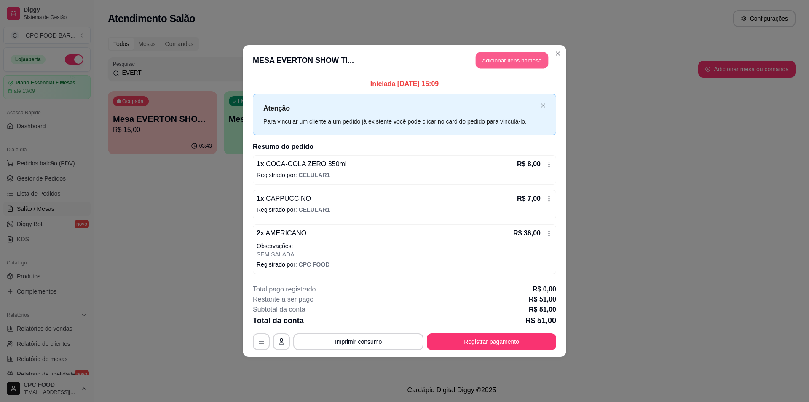
click at [520, 54] on button "Adicionar itens na mesa" at bounding box center [512, 60] width 72 height 16
click at [313, 62] on div at bounding box center [316, 58] width 576 height 17
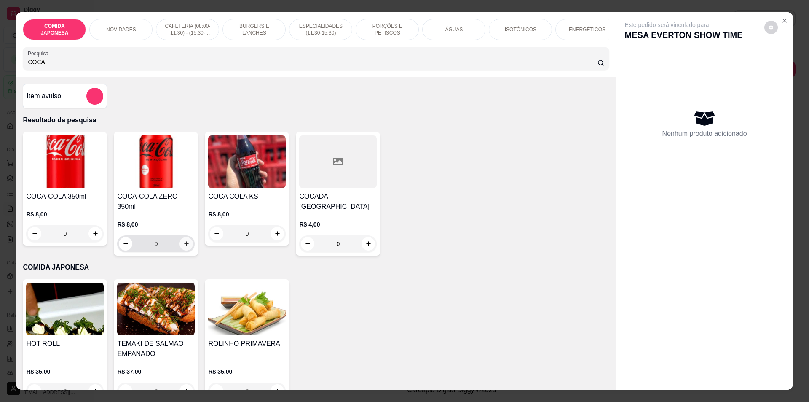
type input "COCA"
click at [176, 239] on div "0" at bounding box center [156, 243] width 74 height 17
click at [183, 240] on icon "increase-product-quantity" at bounding box center [186, 243] width 6 height 6
type input "1"
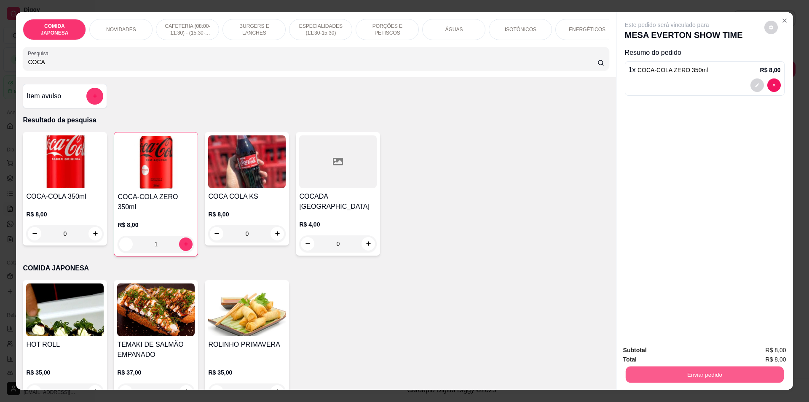
click at [709, 377] on button "Enviar pedido" at bounding box center [704, 374] width 158 height 16
click at [687, 349] on button "Não registrar e enviar pedido" at bounding box center [676, 354] width 85 height 16
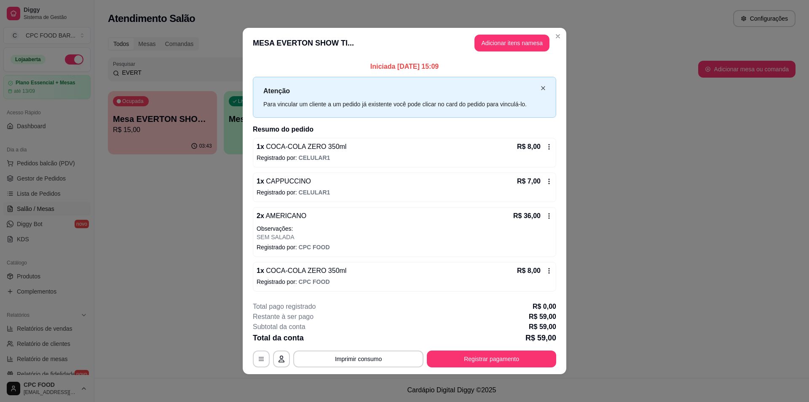
click at [542, 88] on icon "close" at bounding box center [543, 88] width 5 height 5
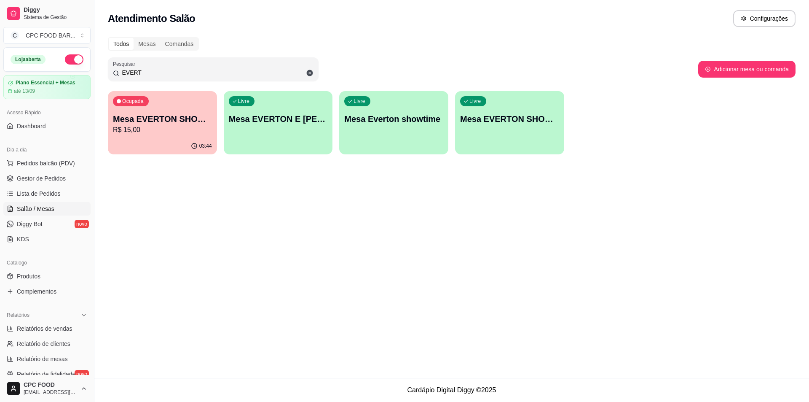
drag, startPoint x: 177, startPoint y: 70, endPoint x: 101, endPoint y: 62, distance: 76.3
click at [107, 71] on div "Todos Mesas Comandas Pesquisar EVERT Adicionar mesa ou comanda Ocupada Mesa EVE…" at bounding box center [451, 98] width 715 height 132
click at [304, 71] on span at bounding box center [310, 73] width 14 height 14
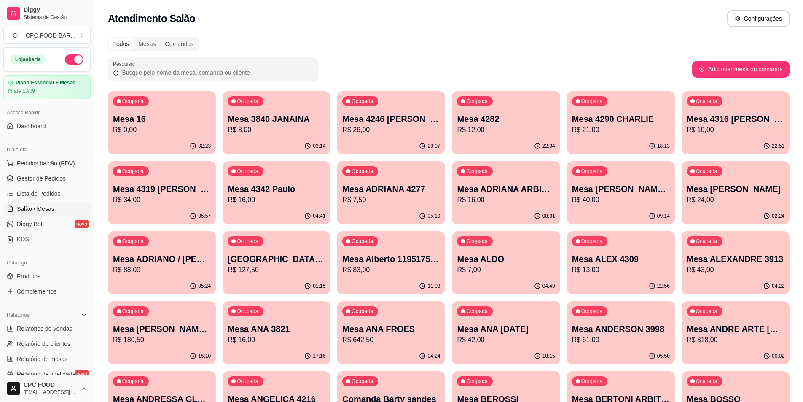
click at [228, 67] on div at bounding box center [213, 69] width 201 height 17
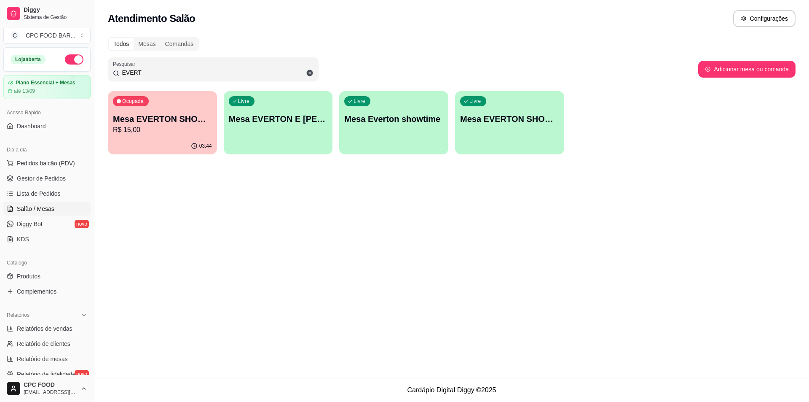
type input "EVERT"
click at [159, 132] on p "R$ 15,00" at bounding box center [163, 130] width 96 height 10
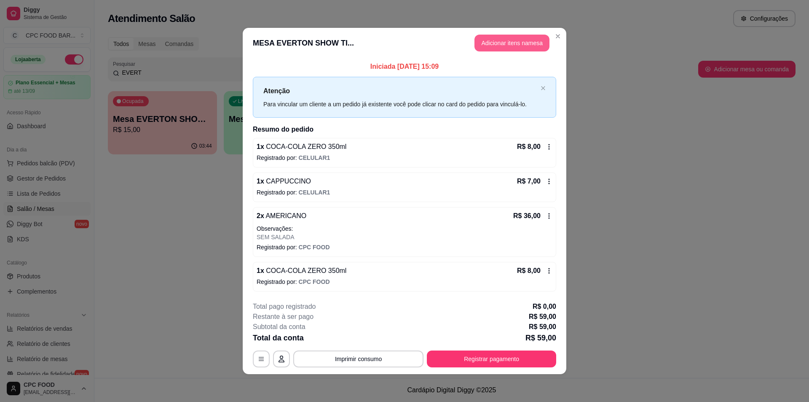
click at [529, 38] on button "Adicionar itens na mesa" at bounding box center [512, 43] width 75 height 17
click at [415, 66] on input "Pesquisa" at bounding box center [312, 62] width 569 height 8
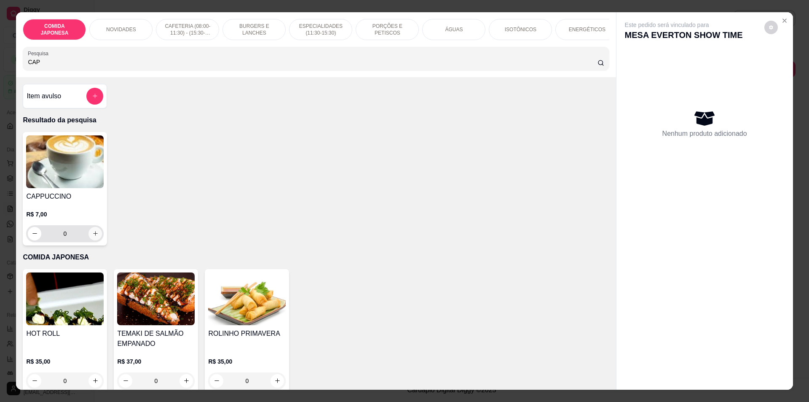
type input "CAP"
click at [92, 236] on icon "increase-product-quantity" at bounding box center [95, 233] width 6 height 6
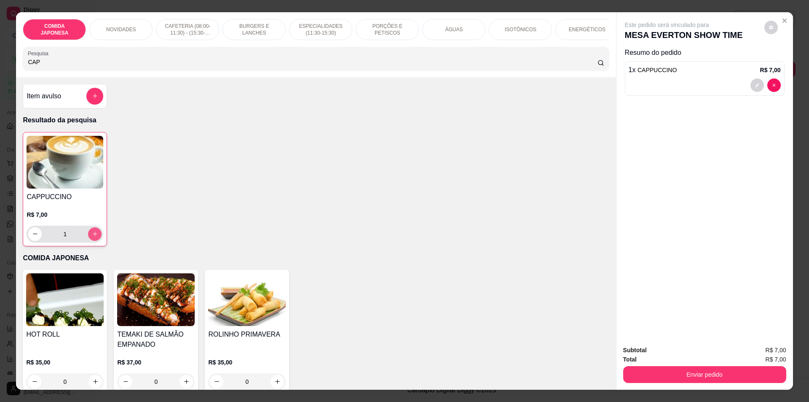
type input "1"
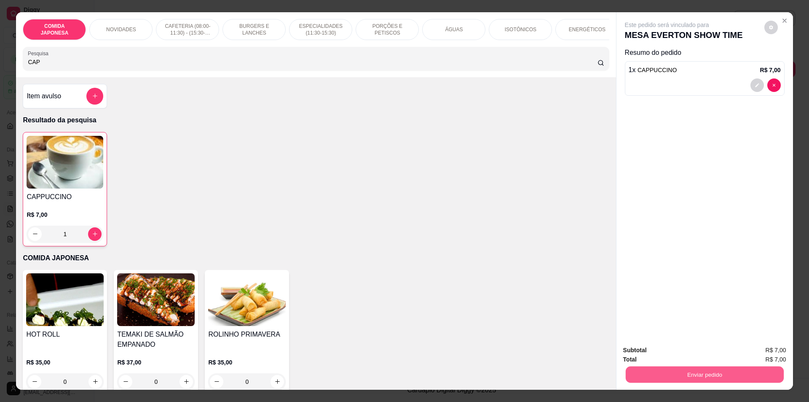
click at [648, 373] on button "Enviar pedido" at bounding box center [704, 374] width 158 height 16
click at [661, 354] on button "Não registrar e enviar pedido" at bounding box center [677, 354] width 88 height 16
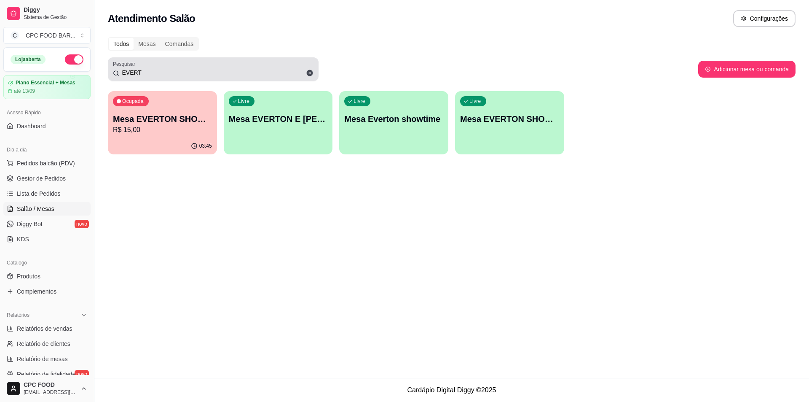
click at [310, 72] on icon at bounding box center [310, 73] width 6 height 6
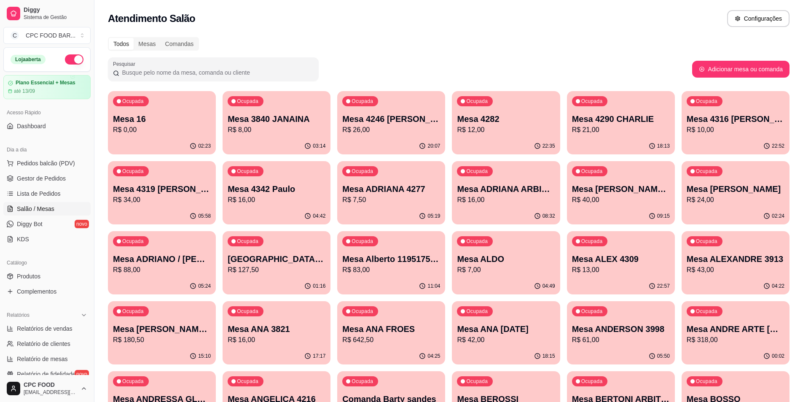
click at [200, 67] on div at bounding box center [213, 69] width 201 height 17
click at [61, 161] on span "Pedidos balcão (PDV)" at bounding box center [46, 163] width 58 height 8
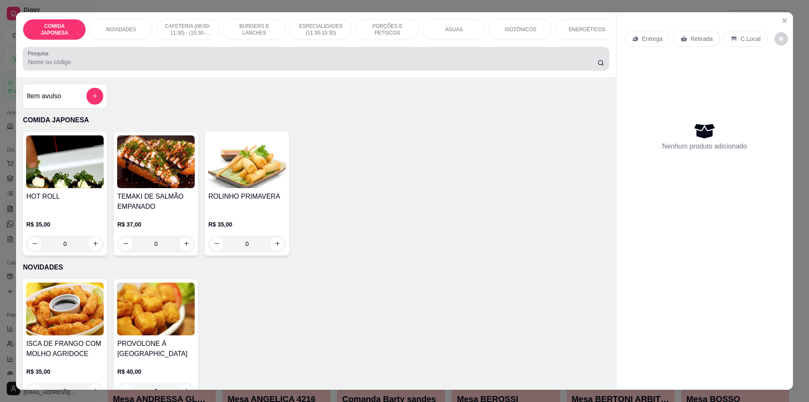
click at [259, 66] on input "Pesquisa" at bounding box center [312, 62] width 569 height 8
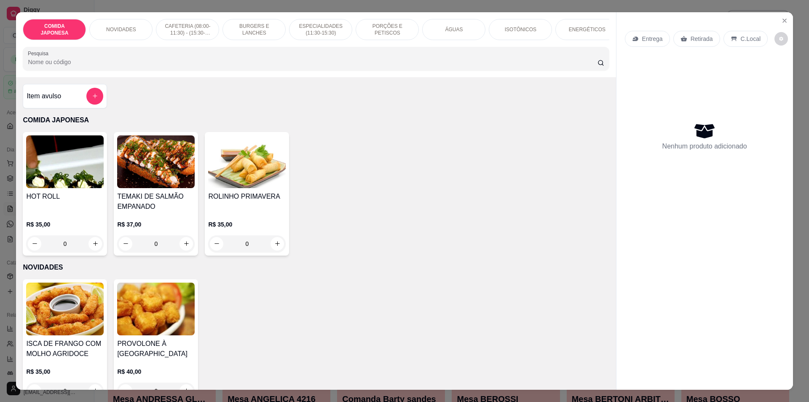
click at [79, 66] on input "Pesquisa" at bounding box center [312, 62] width 569 height 8
click at [102, 66] on input "Pesquisa" at bounding box center [312, 62] width 569 height 8
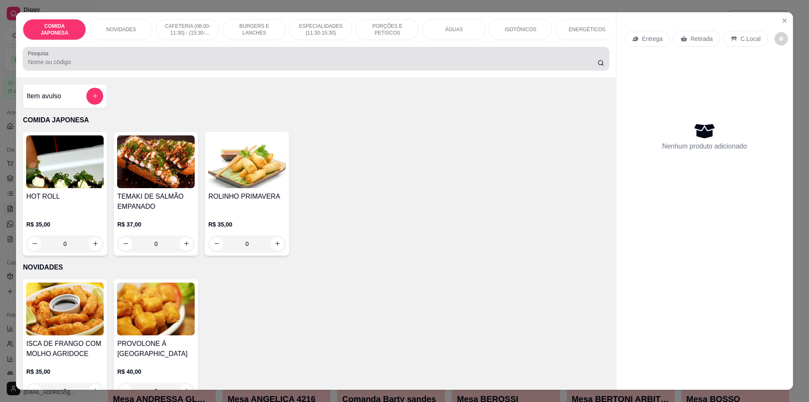
click at [232, 62] on div at bounding box center [316, 58] width 576 height 17
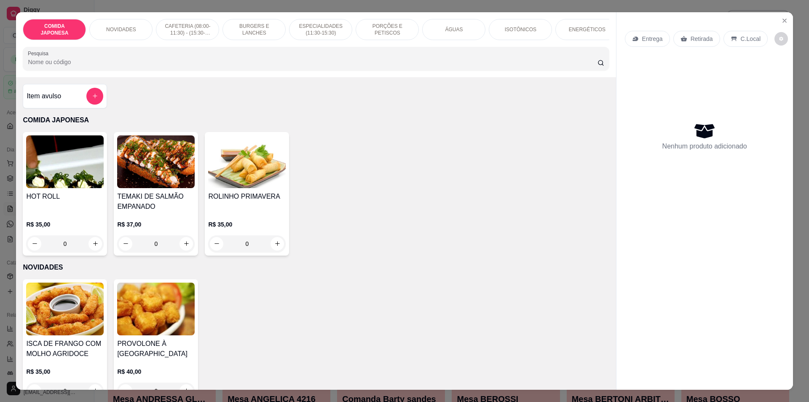
type input "X"
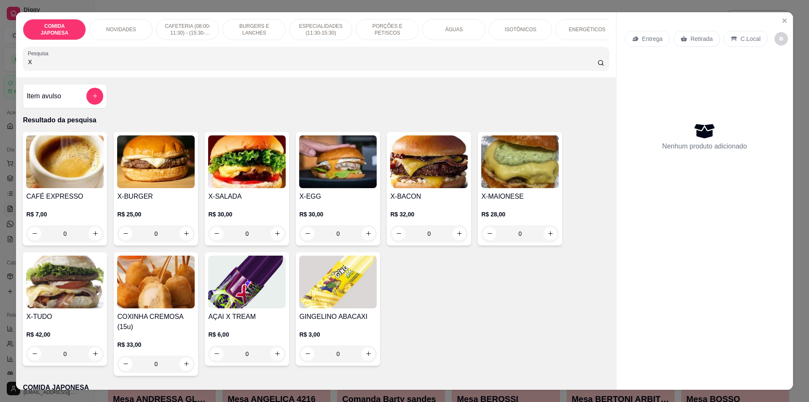
click at [513, 66] on input "X" at bounding box center [312, 62] width 569 height 8
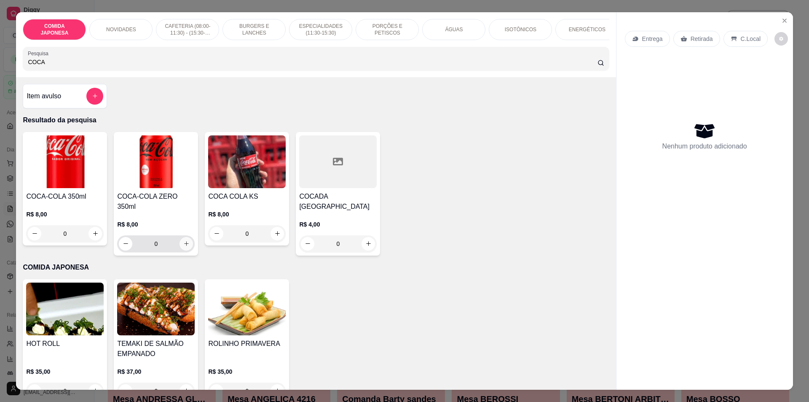
type input "COCA"
click at [180, 237] on button "increase-product-quantity" at bounding box center [186, 243] width 13 height 13
type input "1"
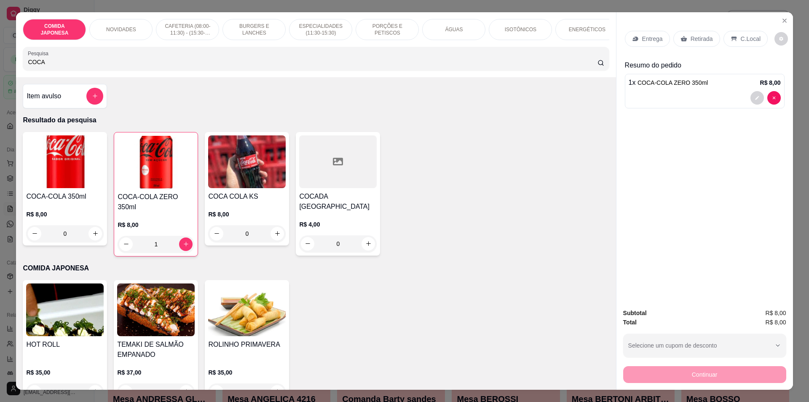
drag, startPoint x: 12, startPoint y: 71, endPoint x: 0, endPoint y: 71, distance: 11.8
click at [0, 71] on div "COMIDA JAPONESA NOVIDADES CAFETERIA (08:00-11:30) - (15:30-18:00) BURGERS E LAN…" at bounding box center [404, 201] width 809 height 402
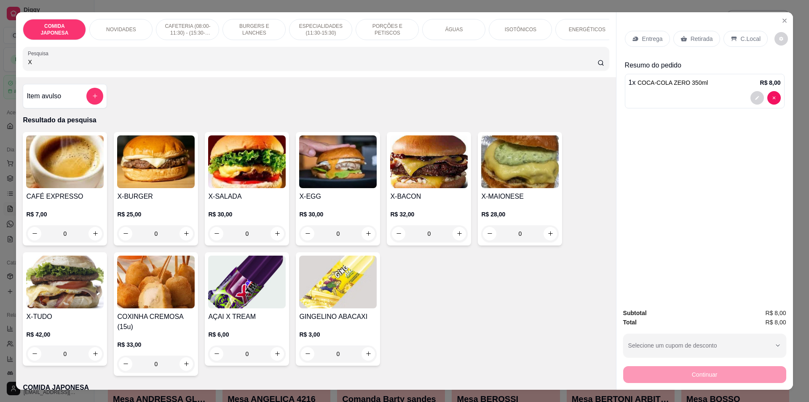
type input "X"
click at [788, 24] on div "Entrega Retirada C.Local Resumo do pedido 1 x COCA-COLA ZERO 350ml R$ 8,00" at bounding box center [705, 157] width 177 height 290
click at [780, 16] on button "Close" at bounding box center [784, 20] width 13 height 13
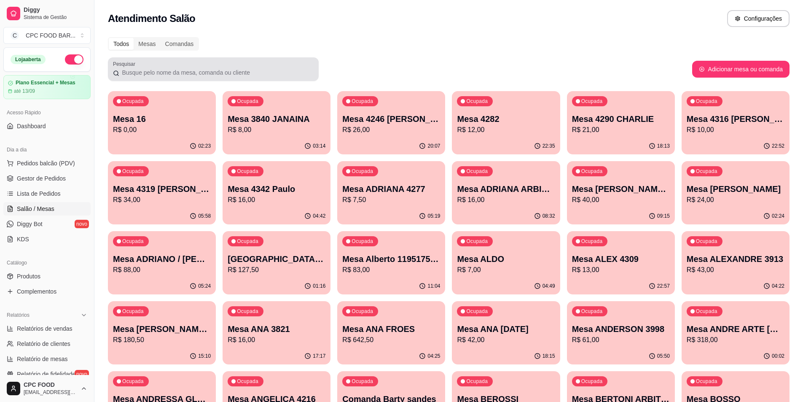
click at [168, 80] on div "Pesquisar" at bounding box center [213, 69] width 211 height 24
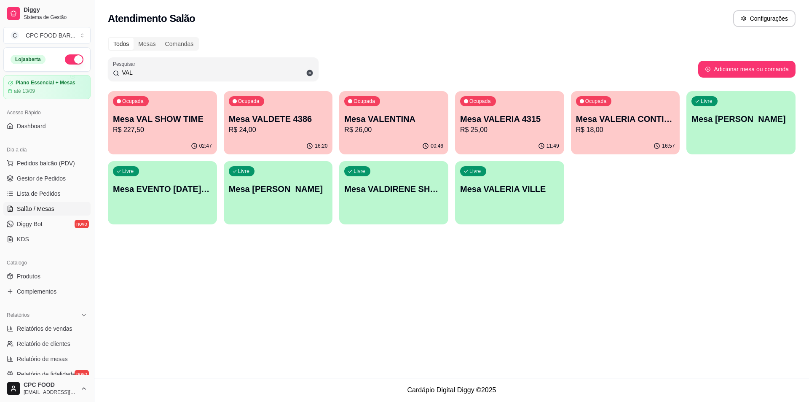
type input "VAL"
click at [181, 135] on div "Ocupada Mesa VAL SHOW TIME R$ 227,50" at bounding box center [163, 115] width 106 height 46
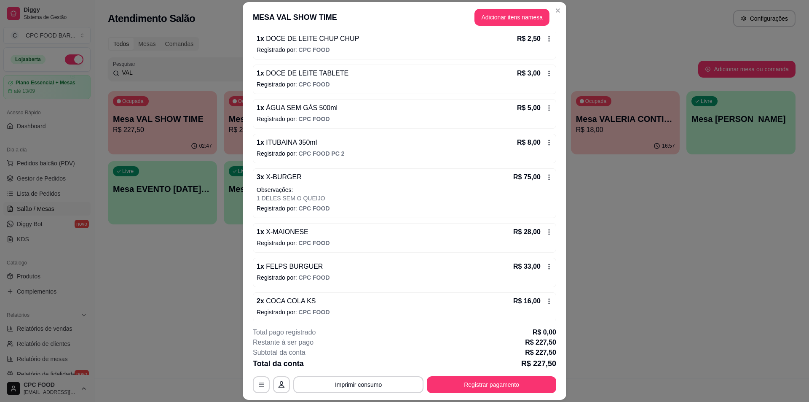
scroll to position [342, 0]
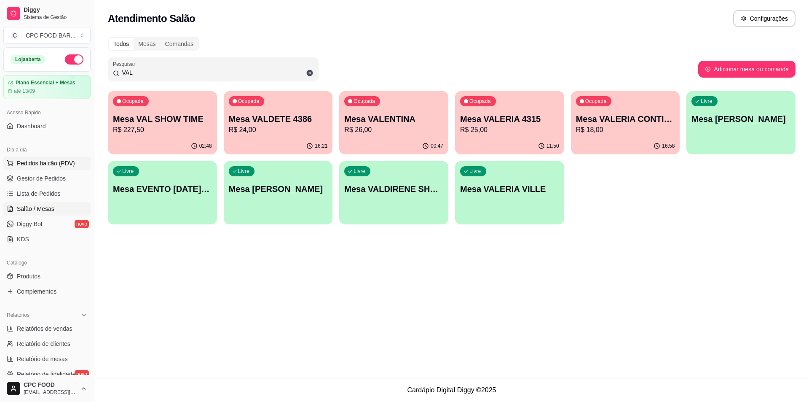
click at [39, 161] on span "Pedidos balcão (PDV)" at bounding box center [46, 163] width 58 height 8
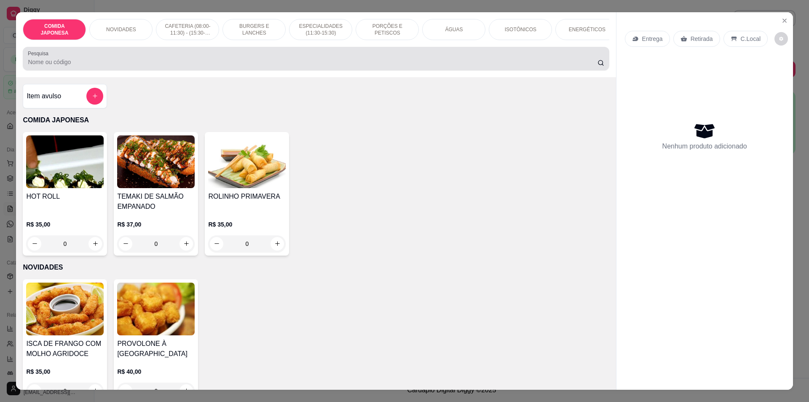
click at [238, 66] on input "Pesquisa" at bounding box center [312, 62] width 569 height 8
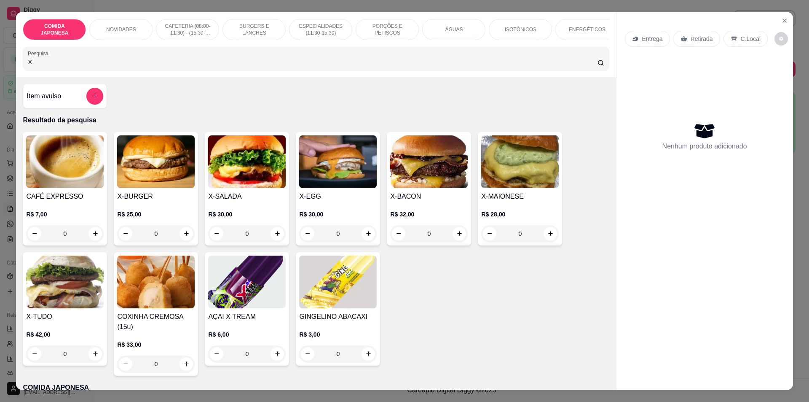
type input "X"
click at [277, 236] on div "0" at bounding box center [247, 233] width 78 height 17
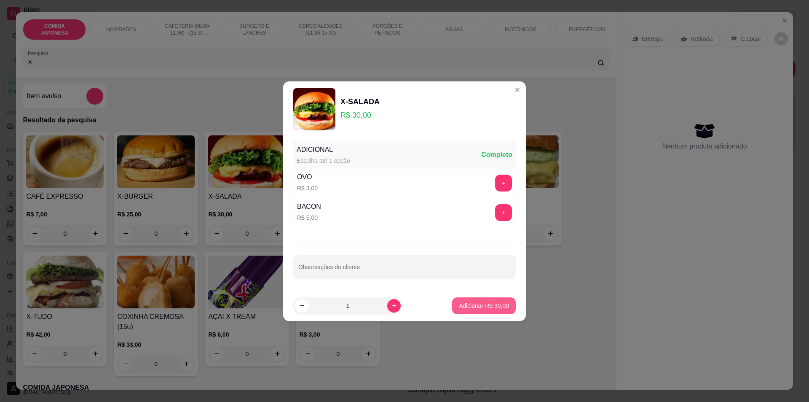
click at [502, 308] on p "Adicionar R$ 30,00" at bounding box center [484, 305] width 50 height 8
type input "1"
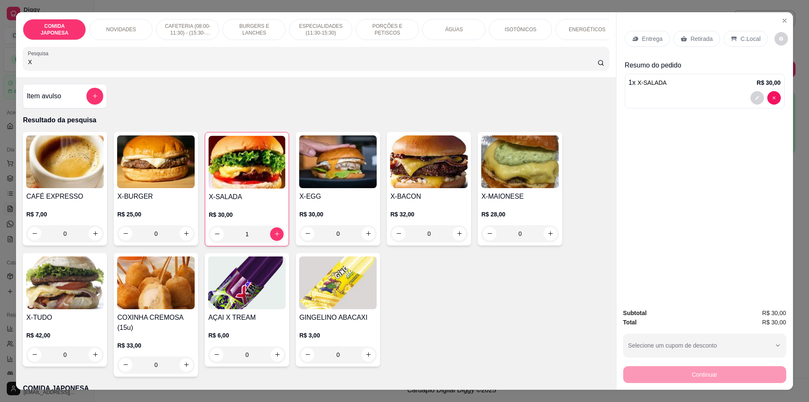
drag, startPoint x: 279, startPoint y: 62, endPoint x: 7, endPoint y: 75, distance: 272.6
click at [8, 75] on div "COMIDA JAPONESA NOVIDADES CAFETERIA (08:00-11:30) - (15:30-18:00) BURGERS E LAN…" at bounding box center [404, 201] width 809 height 402
click at [56, 98] on h4 "Item avulso" at bounding box center [44, 96] width 35 height 10
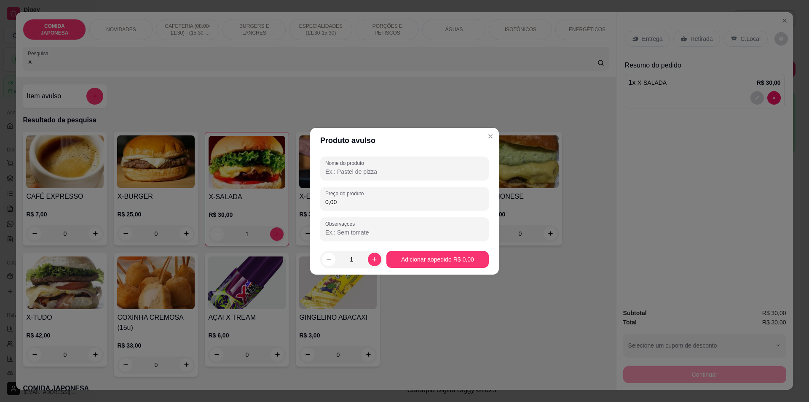
click at [388, 172] on input "Nome do produto" at bounding box center [404, 171] width 158 height 8
type input "MEIA BATATA"
click at [452, 207] on div "0,00" at bounding box center [404, 198] width 158 height 17
type input "12,50"
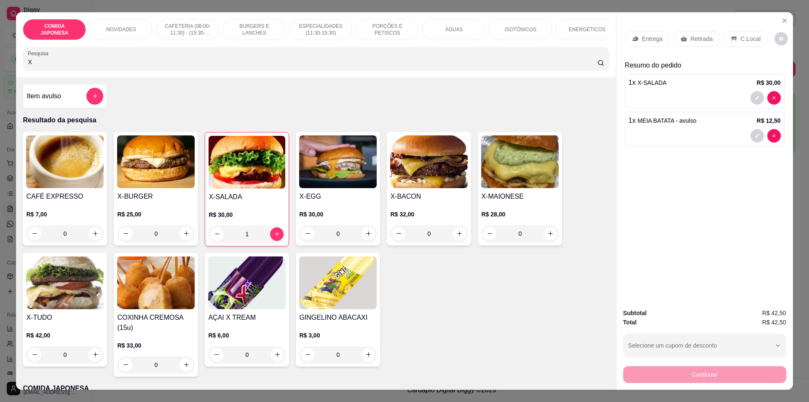
drag, startPoint x: 279, startPoint y: 64, endPoint x: 4, endPoint y: 74, distance: 275.0
click at [4, 74] on div "COMIDA JAPONESA NOVIDADES CAFETERIA (08:00-11:30) - (15:30-18:00) BURGERS E LAN…" at bounding box center [404, 201] width 809 height 402
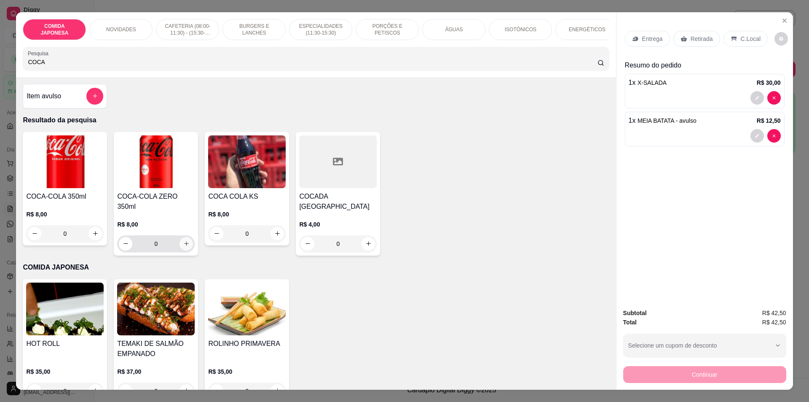
type input "COCA"
click at [182, 239] on button "increase-product-quantity" at bounding box center [186, 243] width 13 height 13
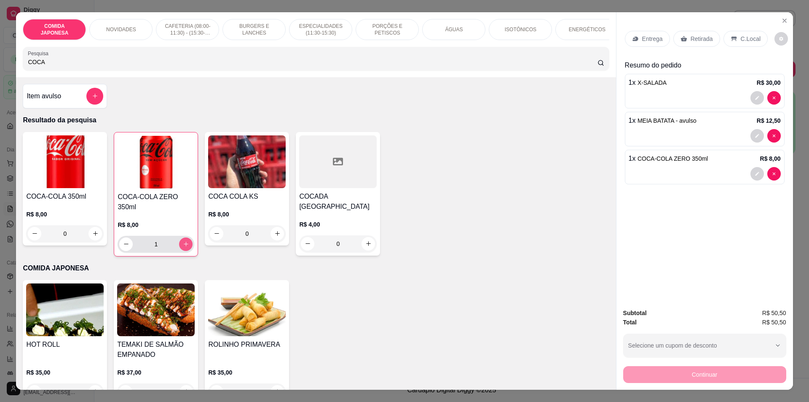
type input "1"
type input "0"
drag, startPoint x: 352, startPoint y: 67, endPoint x: 0, endPoint y: 64, distance: 351.9
click at [0, 64] on div "COMIDA JAPONESA NOVIDADES CAFETERIA (08:00-11:30) - (15:30-18:00) BURGERS E LAN…" at bounding box center [404, 201] width 809 height 402
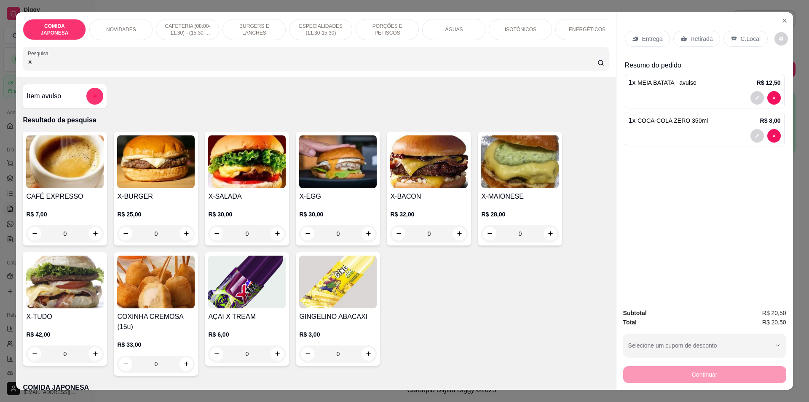
type input "X"
click at [545, 236] on div "0" at bounding box center [520, 233] width 78 height 17
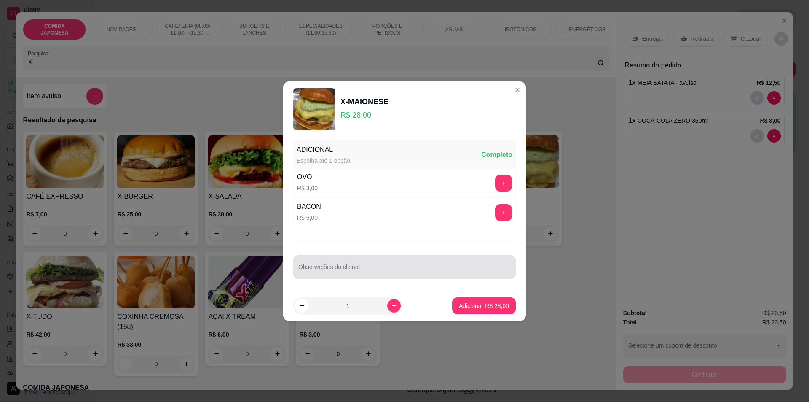
click at [434, 265] on div at bounding box center [404, 266] width 212 height 17
type input "BEM PASSADO"
click at [464, 311] on button "Adicionar R$ 28,00" at bounding box center [484, 305] width 64 height 17
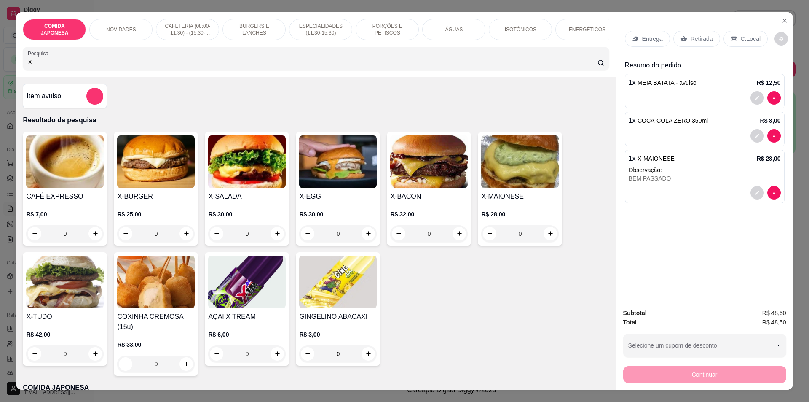
click at [699, 35] on p "Retirada" at bounding box center [702, 39] width 22 height 8
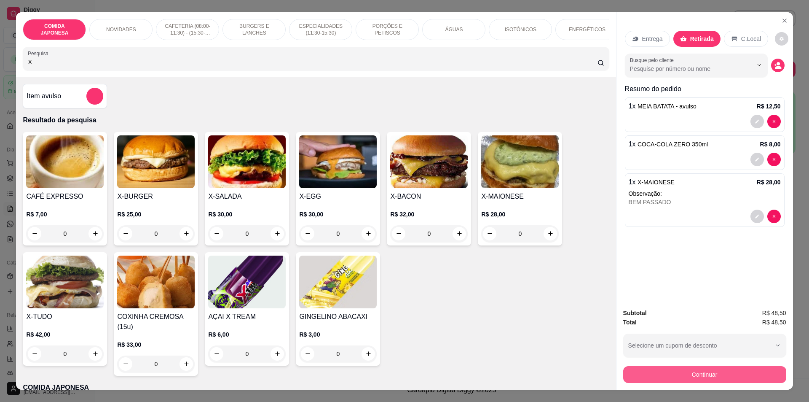
click at [751, 378] on button "Continuar" at bounding box center [704, 374] width 163 height 17
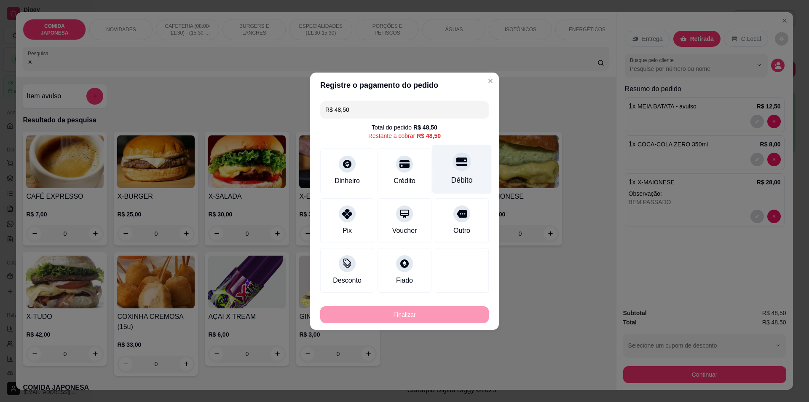
click at [451, 176] on div "Débito" at bounding box center [461, 179] width 21 height 11
type input "R$ 0,00"
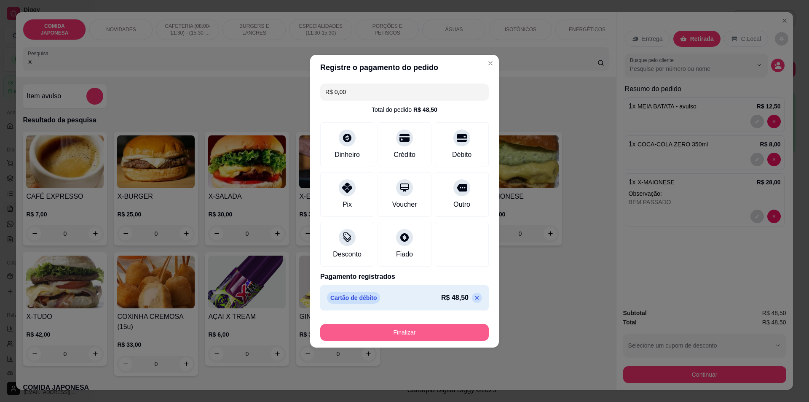
click at [468, 327] on button "Finalizar" at bounding box center [404, 332] width 169 height 17
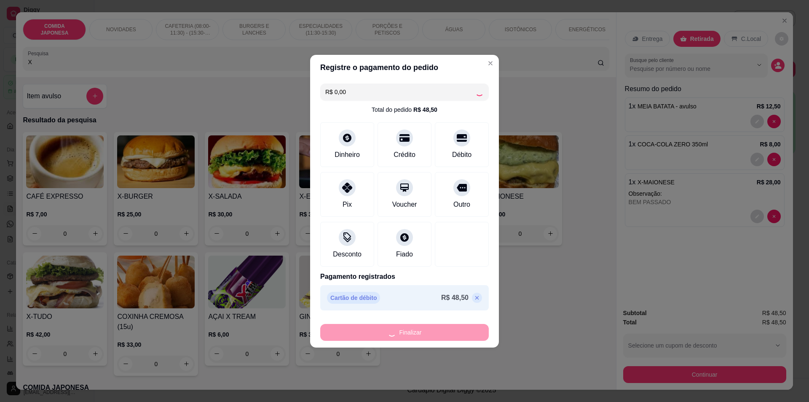
type input "0"
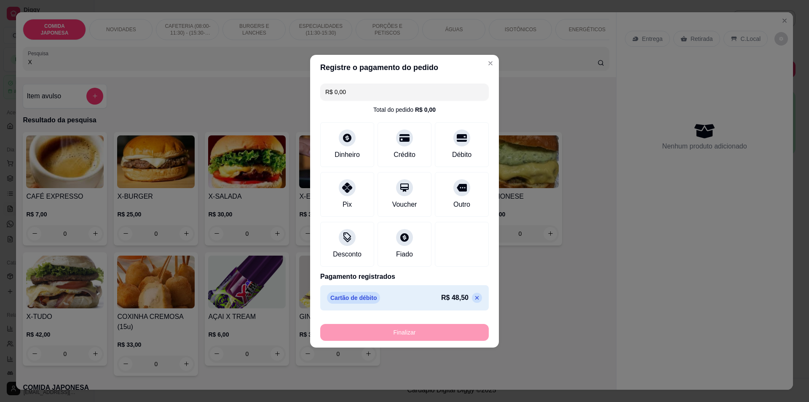
type input "-R$ 48,50"
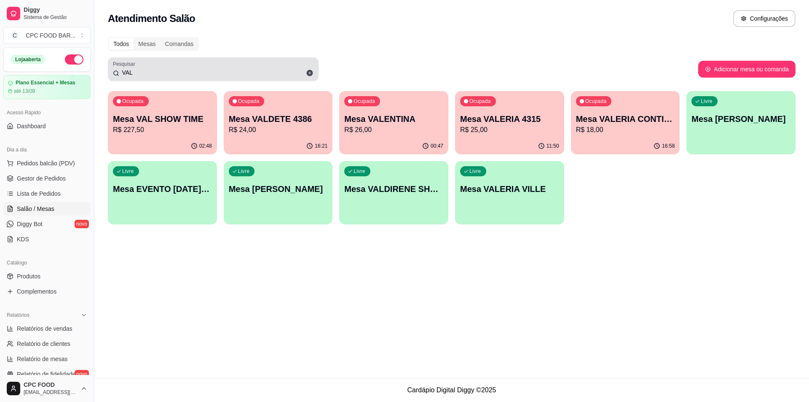
drag, startPoint x: 157, startPoint y: 68, endPoint x: 106, endPoint y: 77, distance: 51.8
click at [106, 77] on div "Todos Mesas Comandas Pesquisar VAL Adicionar mesa ou comanda Ocupada Mesa VAL S…" at bounding box center [451, 133] width 715 height 202
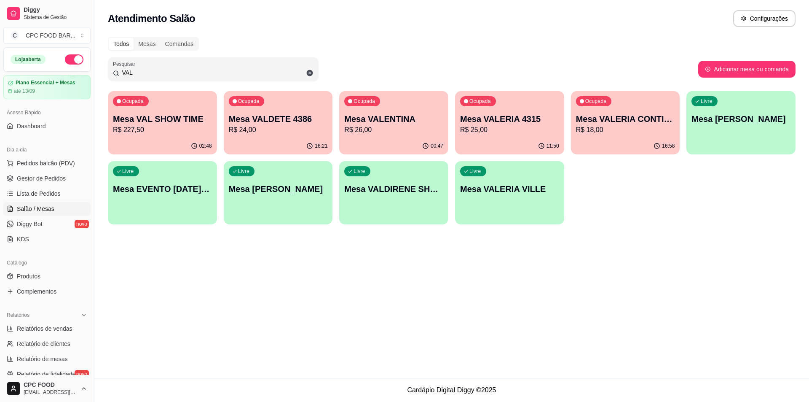
drag, startPoint x: 138, startPoint y: 73, endPoint x: 116, endPoint y: 64, distance: 23.2
click at [116, 64] on div "Pesquisar VAL" at bounding box center [213, 69] width 211 height 24
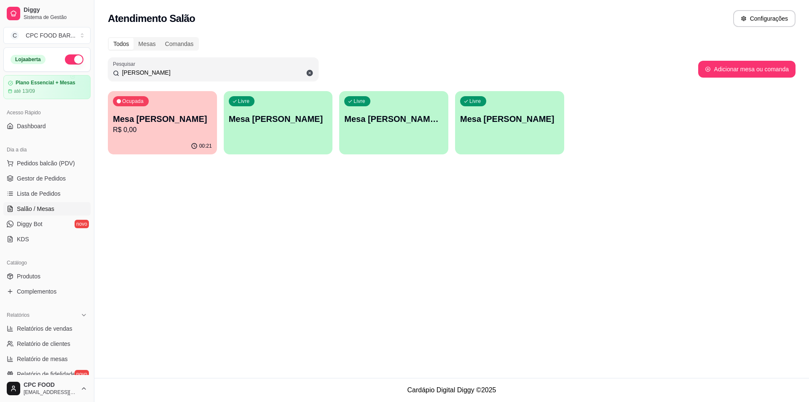
type input "MICHELE"
click at [179, 135] on div "Ocupada Mesa MICHELE PRINCESAS R$ 0,00" at bounding box center [163, 115] width 106 height 46
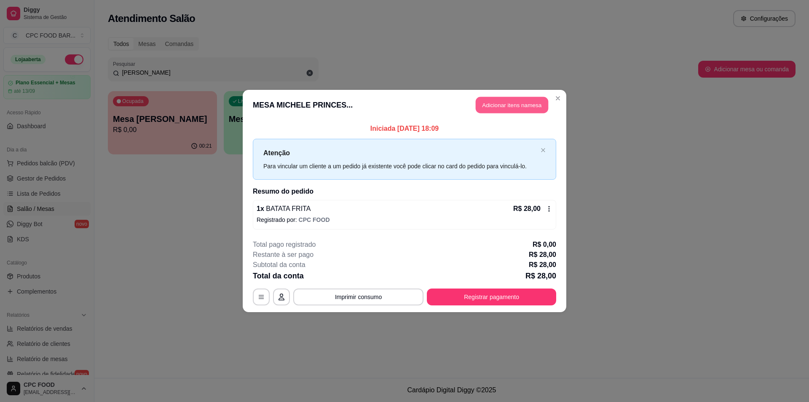
click at [509, 109] on button "Adicionar itens na mesa" at bounding box center [512, 105] width 72 height 16
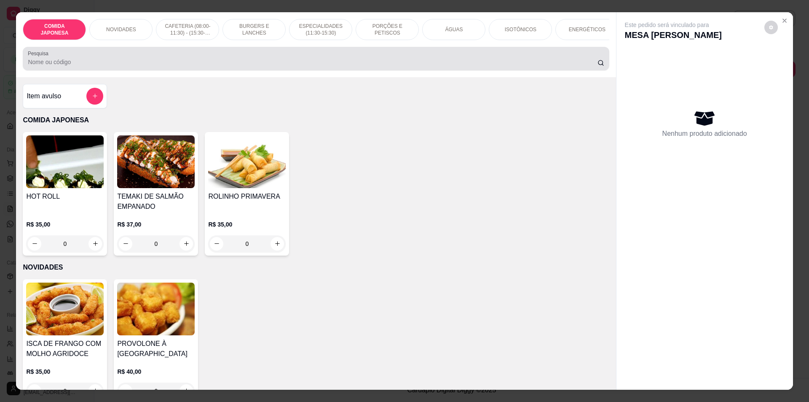
click at [367, 66] on input "Pesquisa" at bounding box center [312, 62] width 569 height 8
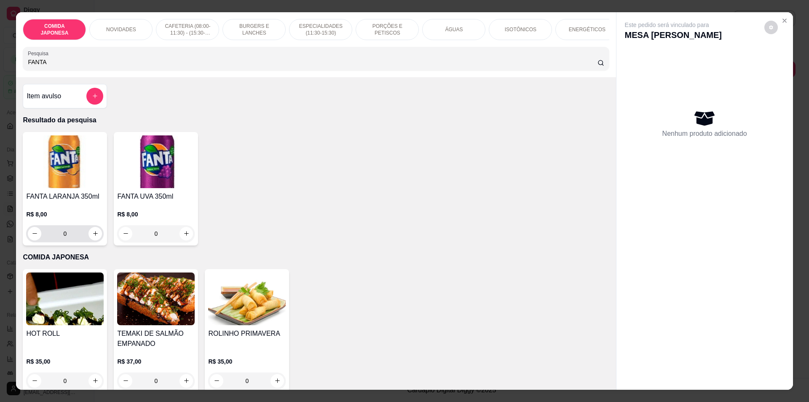
type input "FANTA"
click at [92, 236] on icon "increase-product-quantity" at bounding box center [95, 233] width 6 height 6
type input "1"
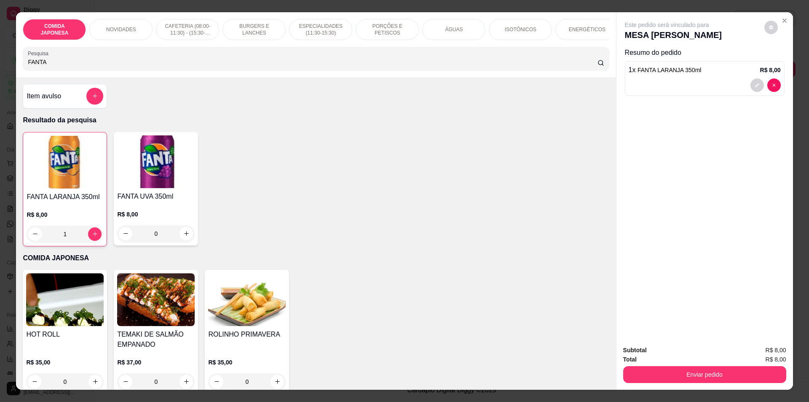
drag, startPoint x: 62, startPoint y: 66, endPoint x: 19, endPoint y: 66, distance: 43.0
click at [23, 67] on div "Pesquisa FANTA" at bounding box center [316, 59] width 586 height 24
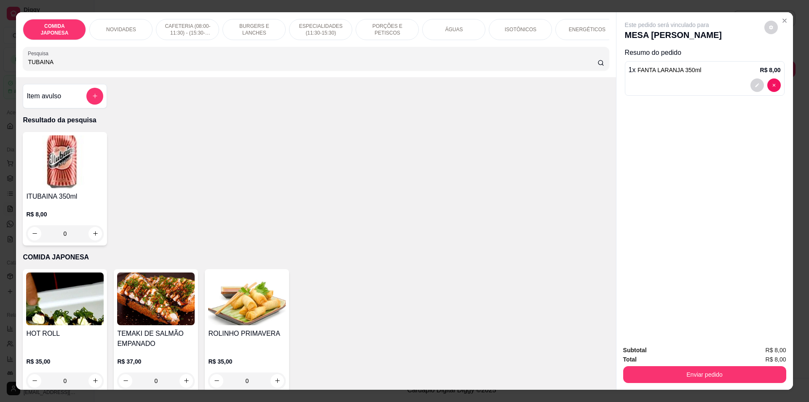
type input "TUBAINA"
click at [93, 236] on icon "increase-product-quantity" at bounding box center [95, 233] width 6 height 6
type input "1"
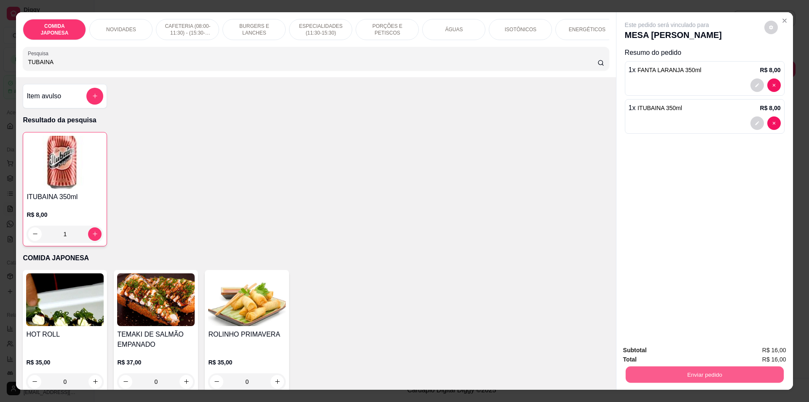
click at [703, 375] on button "Enviar pedido" at bounding box center [704, 374] width 158 height 16
click at [684, 350] on button "Não registrar e enviar pedido" at bounding box center [677, 354] width 88 height 16
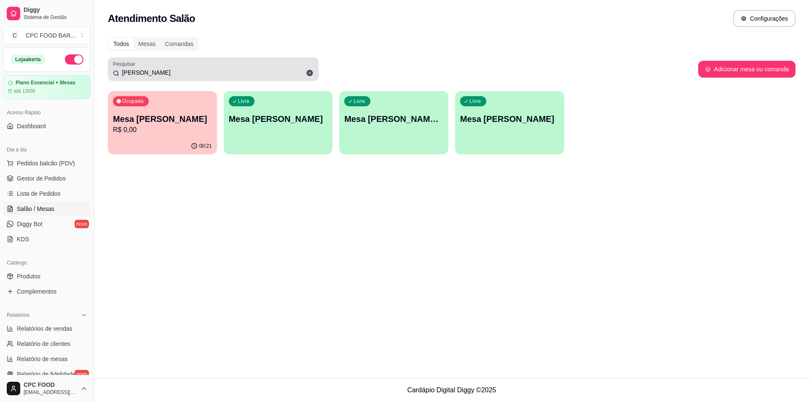
click at [253, 80] on div "Pesquisar MICHELE" at bounding box center [213, 69] width 211 height 24
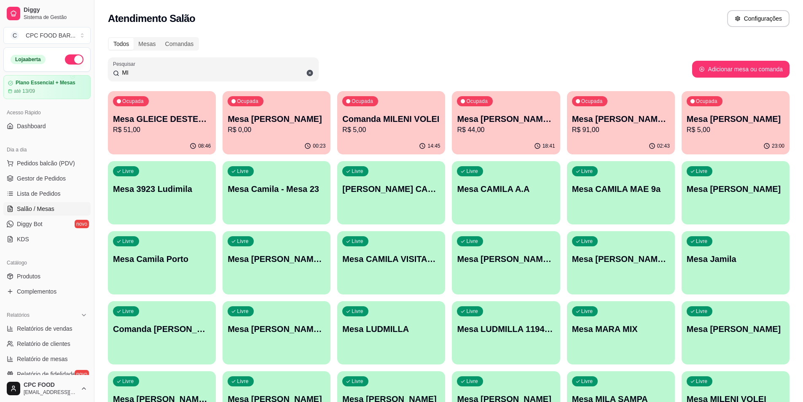
type input "M"
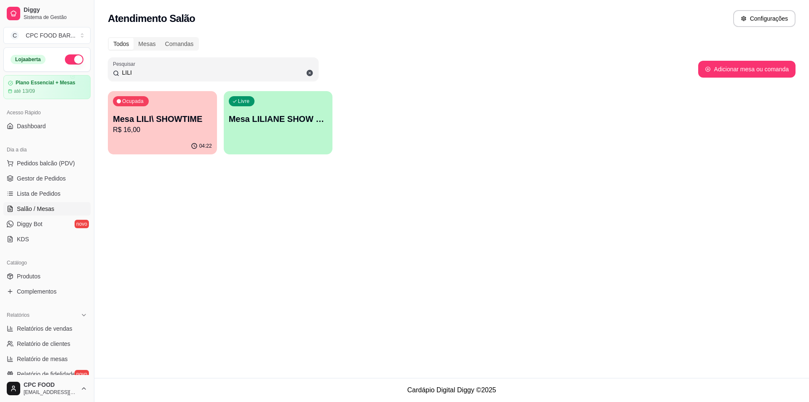
type input "LILI"
click at [134, 144] on div "04:22" at bounding box center [162, 146] width 109 height 16
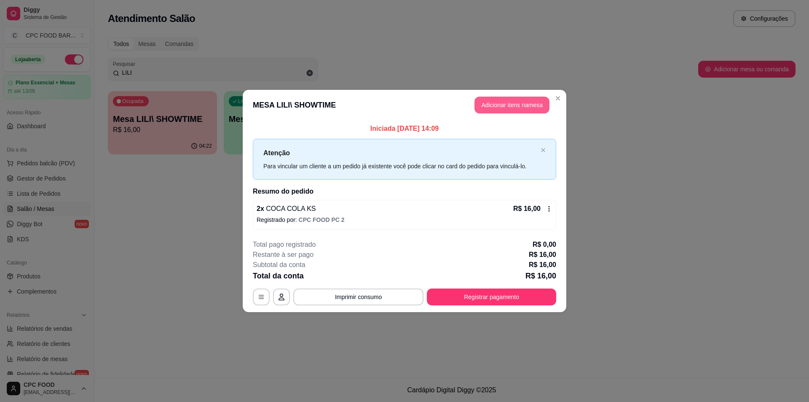
click at [485, 112] on button "Adicionar itens na mesa" at bounding box center [512, 105] width 75 height 17
click at [352, 63] on div at bounding box center [316, 58] width 576 height 17
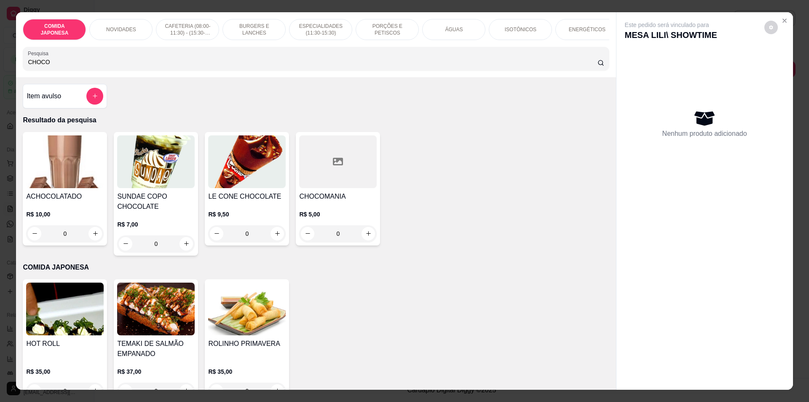
type input "CHOCO"
click at [79, 102] on div "Item avulso" at bounding box center [65, 96] width 77 height 17
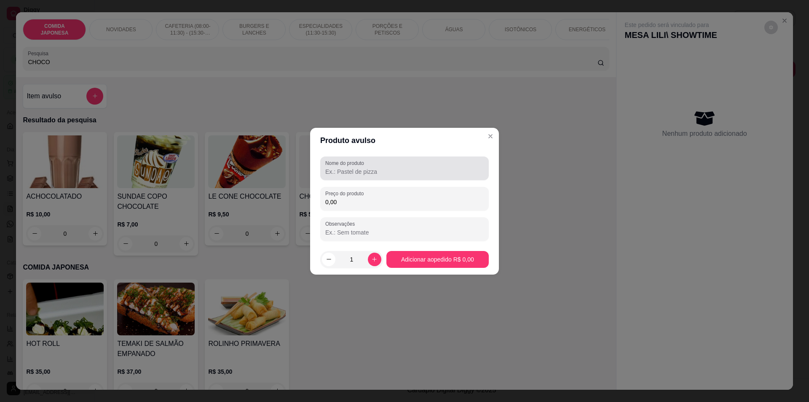
click at [428, 177] on div "Nome do produto" at bounding box center [404, 168] width 169 height 24
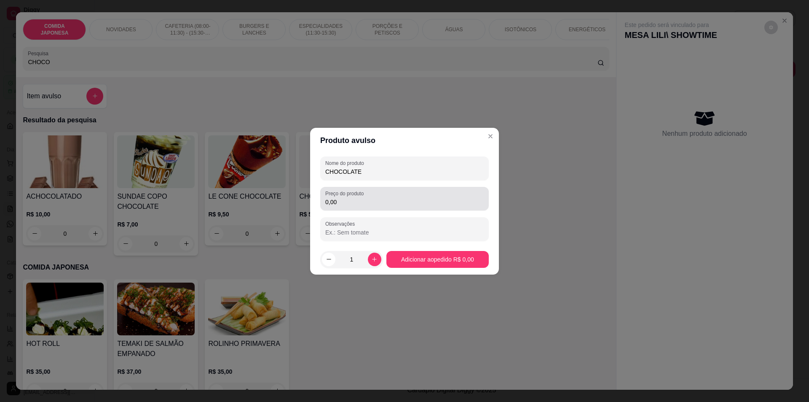
type input "CHOCOLATE"
click at [430, 198] on input "0,00" at bounding box center [404, 202] width 158 height 8
type input "5,00"
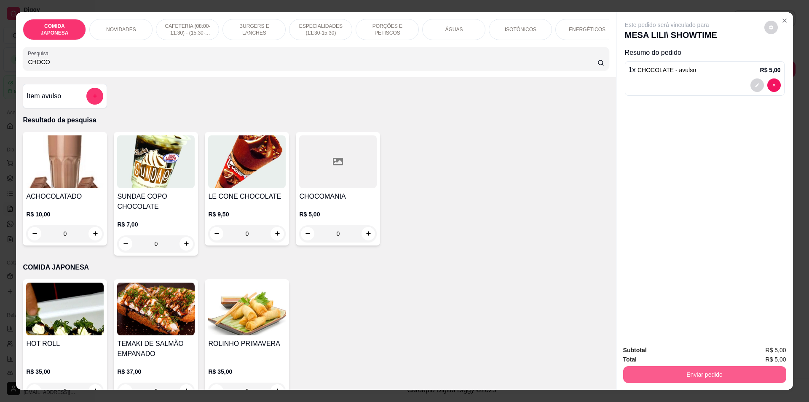
click at [748, 371] on button "Enviar pedido" at bounding box center [704, 374] width 163 height 17
click at [687, 352] on button "Não registrar e enviar pedido" at bounding box center [677, 354] width 88 height 16
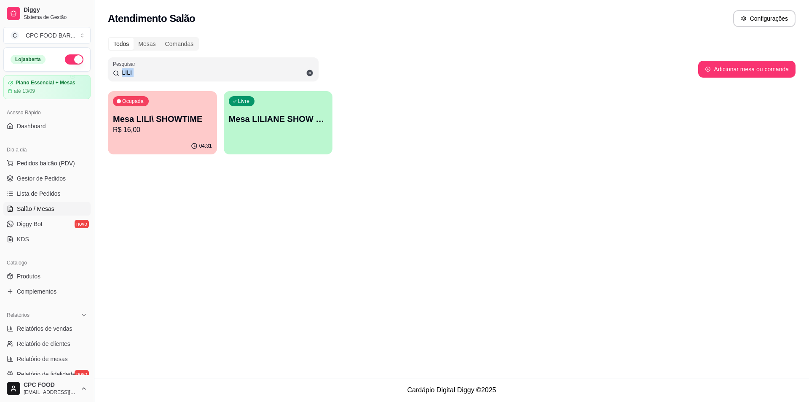
drag, startPoint x: 145, startPoint y: 78, endPoint x: 114, endPoint y: 83, distance: 31.2
click at [114, 83] on div "Todos Mesas Comandas Pesquisar LILI Adicionar mesa ou comanda Ocupada Mesa LILI…" at bounding box center [451, 98] width 715 height 132
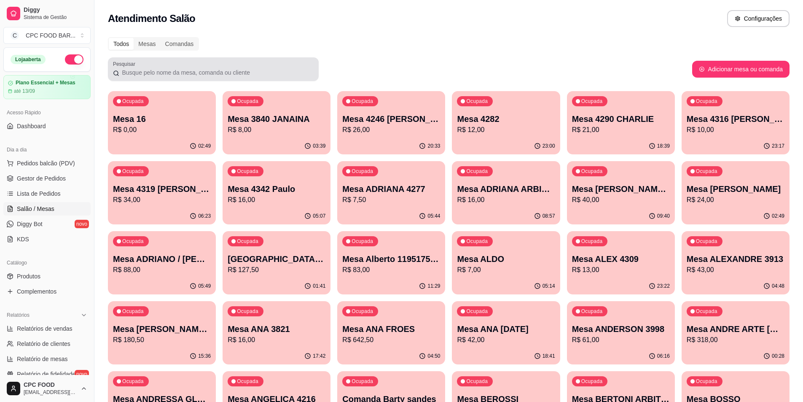
click at [169, 64] on div at bounding box center [213, 69] width 201 height 17
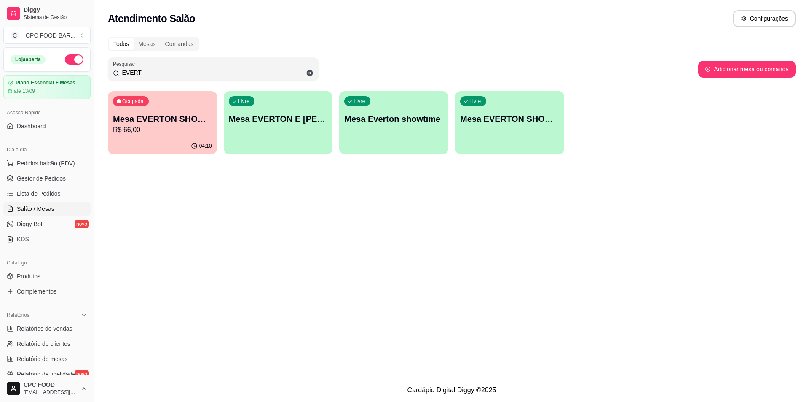
type input "EVERT"
click at [164, 126] on p "R$ 66,00" at bounding box center [163, 130] width 96 height 10
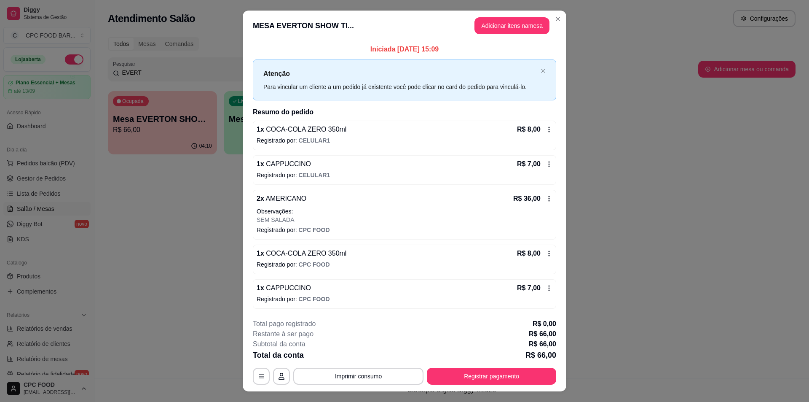
click at [505, 12] on header "MESA EVERTON SHOW TI... Adicionar itens na mesa" at bounding box center [405, 26] width 324 height 30
click at [507, 28] on button "Adicionar itens na mesa" at bounding box center [512, 25] width 75 height 17
click at [346, 60] on div at bounding box center [316, 58] width 576 height 17
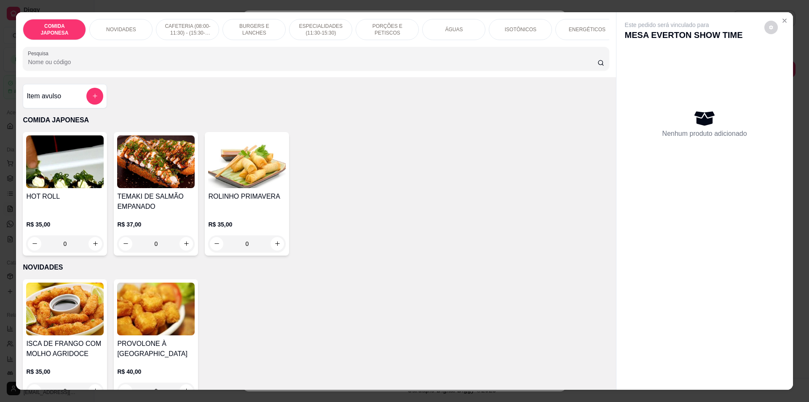
click at [343, 56] on div "Pesquisa" at bounding box center [316, 59] width 586 height 24
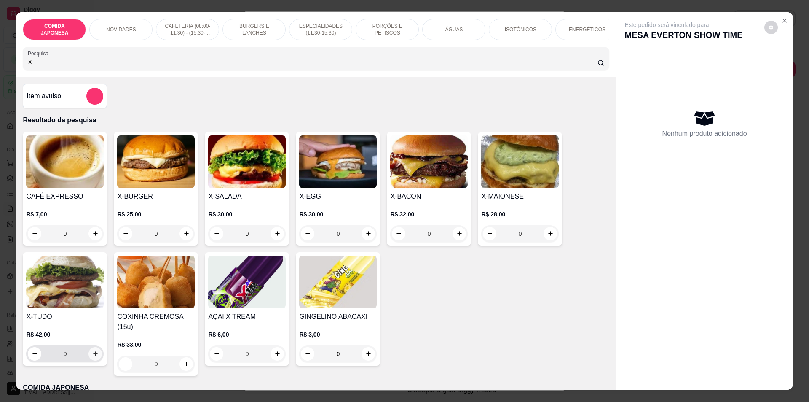
type input "X"
click at [92, 357] on icon "increase-product-quantity" at bounding box center [95, 353] width 6 height 6
type input "1"
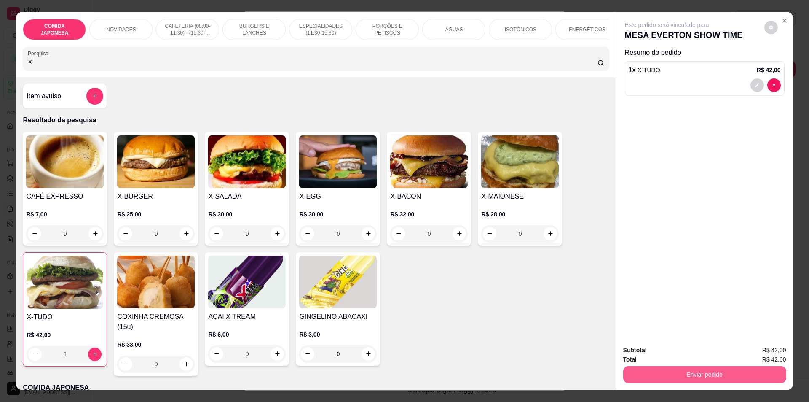
click at [637, 370] on button "Enviar pedido" at bounding box center [704, 374] width 163 height 17
click at [657, 354] on button "Não registrar e enviar pedido" at bounding box center [676, 354] width 85 height 16
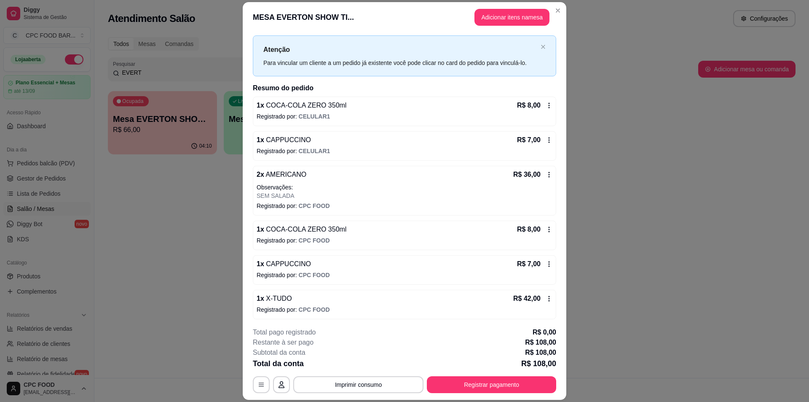
scroll to position [18, 0]
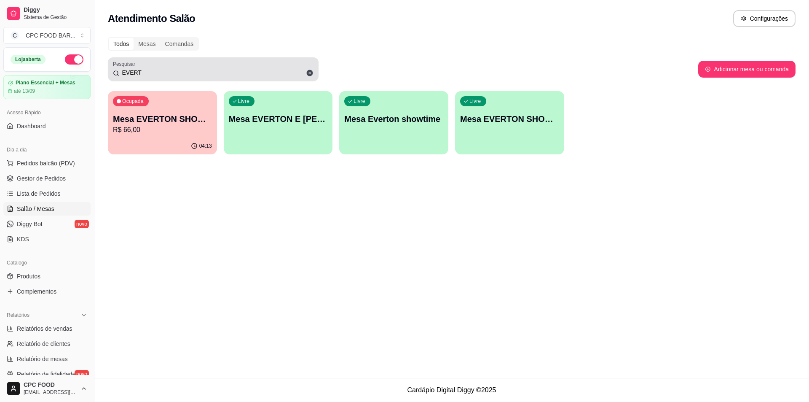
drag, startPoint x: 192, startPoint y: 63, endPoint x: 129, endPoint y: 63, distance: 63.6
click at [120, 63] on div "Pesquisar EVERT" at bounding box center [213, 69] width 211 height 24
drag, startPoint x: 148, startPoint y: 77, endPoint x: 121, endPoint y: 70, distance: 28.4
click at [116, 70] on div "EVERT" at bounding box center [213, 69] width 201 height 17
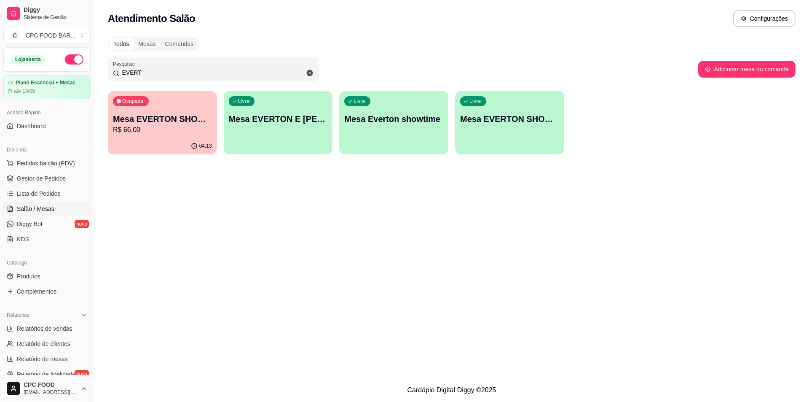
drag, startPoint x: 140, startPoint y: 71, endPoint x: 118, endPoint y: 72, distance: 21.9
click at [118, 72] on div "EVERT" at bounding box center [213, 69] width 201 height 17
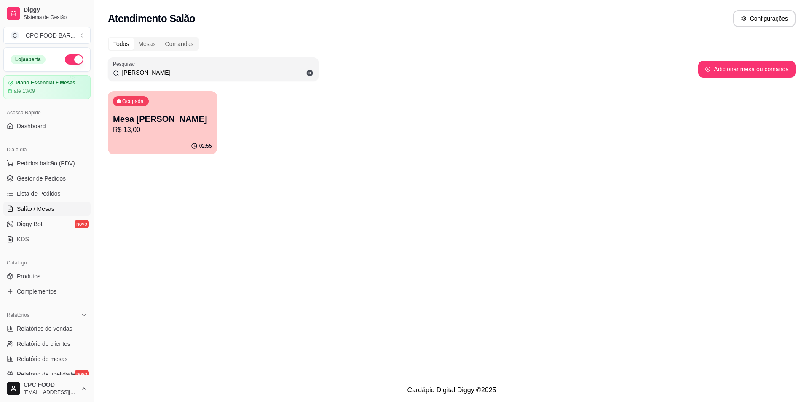
type input "DANIELE"
click at [193, 105] on div "Ocupada Mesa DANIELE ATENA R$ 13,00" at bounding box center [162, 114] width 109 height 47
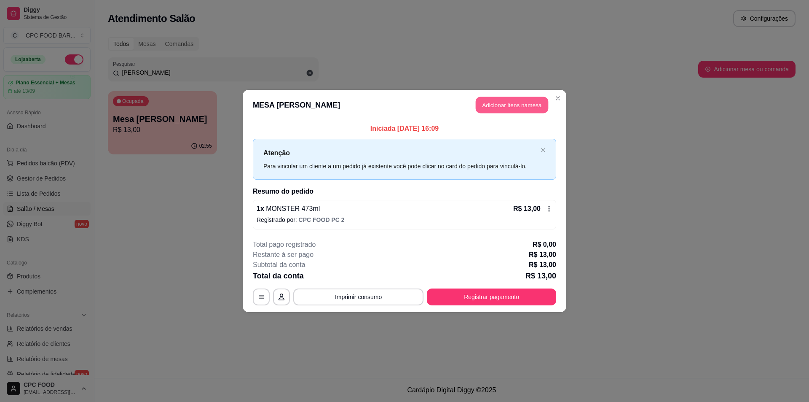
click at [516, 110] on button "Adicionar itens na mesa" at bounding box center [512, 105] width 72 height 16
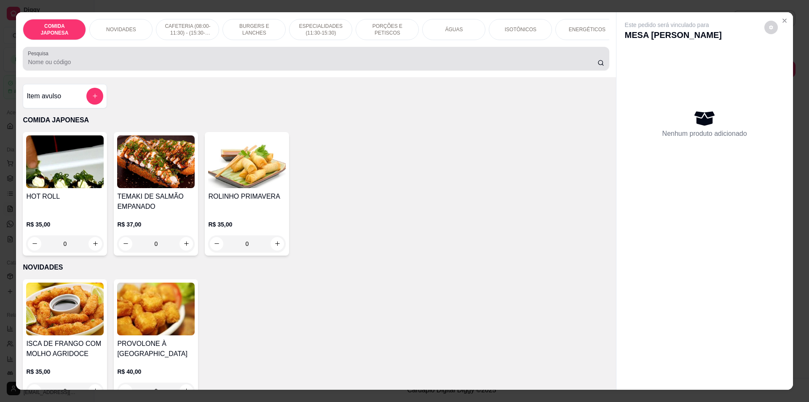
click at [381, 62] on div at bounding box center [316, 58] width 576 height 17
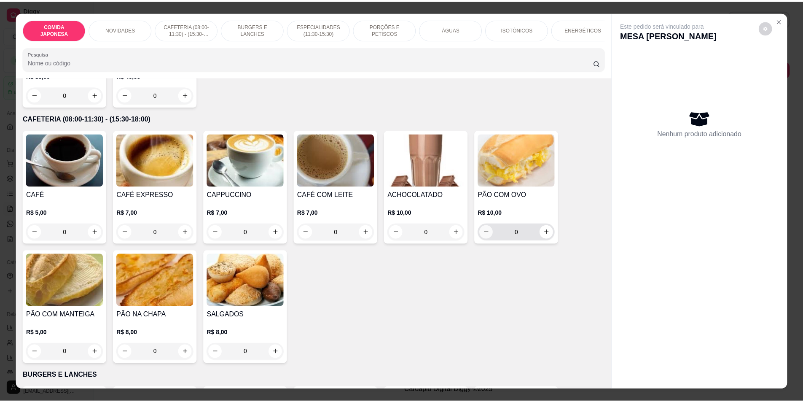
scroll to position [295, 0]
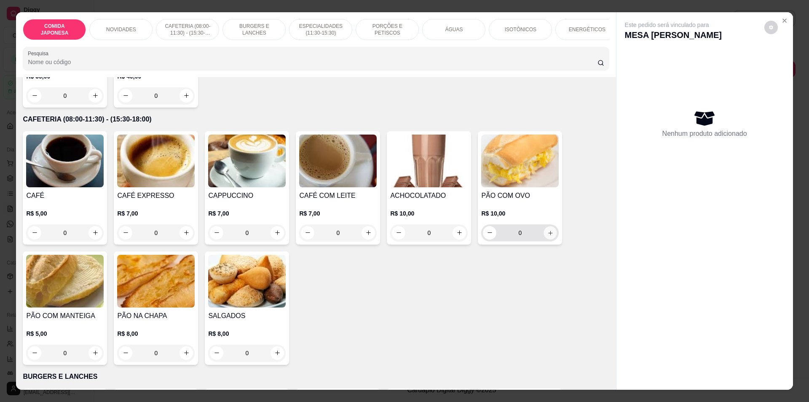
click at [548, 235] on icon "increase-product-quantity" at bounding box center [550, 233] width 4 height 4
type input "1"
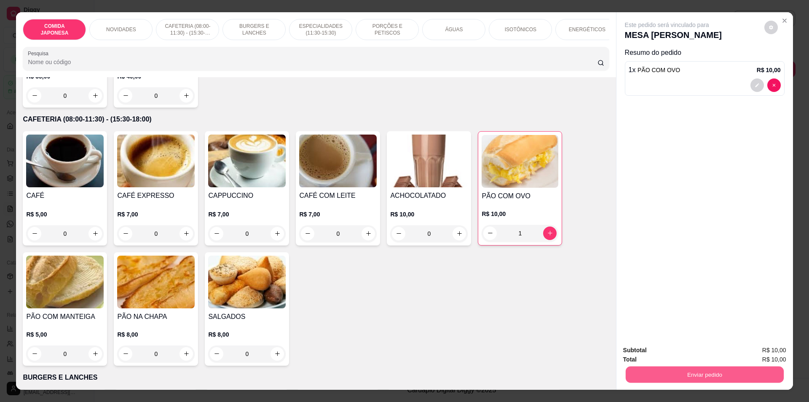
click at [710, 372] on button "Enviar pedido" at bounding box center [704, 374] width 158 height 16
click at [696, 354] on button "Não registrar e enviar pedido" at bounding box center [677, 354] width 88 height 16
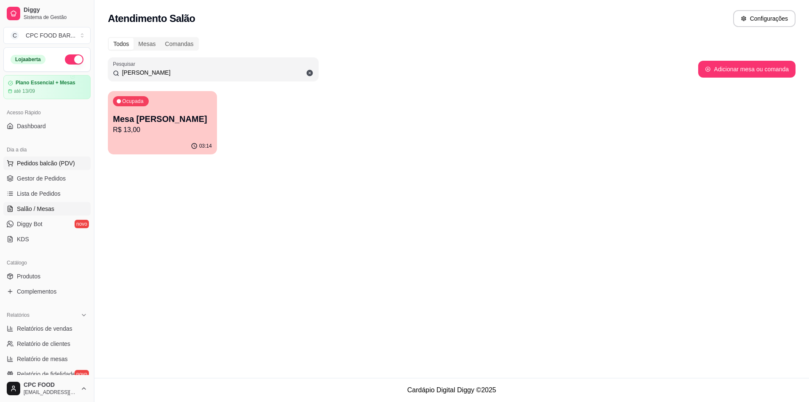
click at [38, 159] on span "Pedidos balcão (PDV)" at bounding box center [46, 163] width 58 height 8
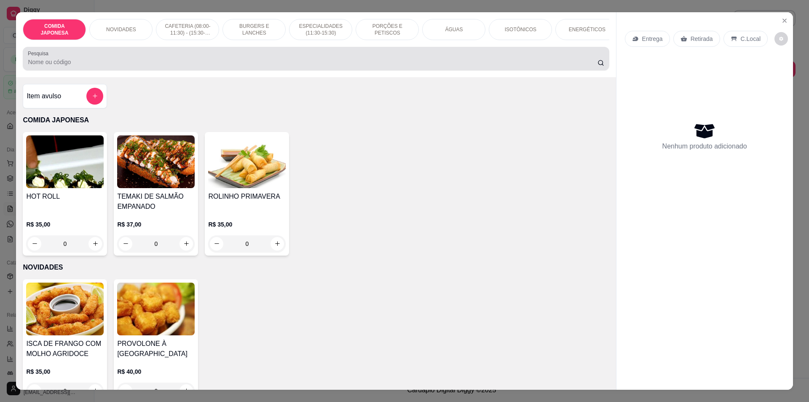
click at [347, 59] on div at bounding box center [316, 58] width 576 height 17
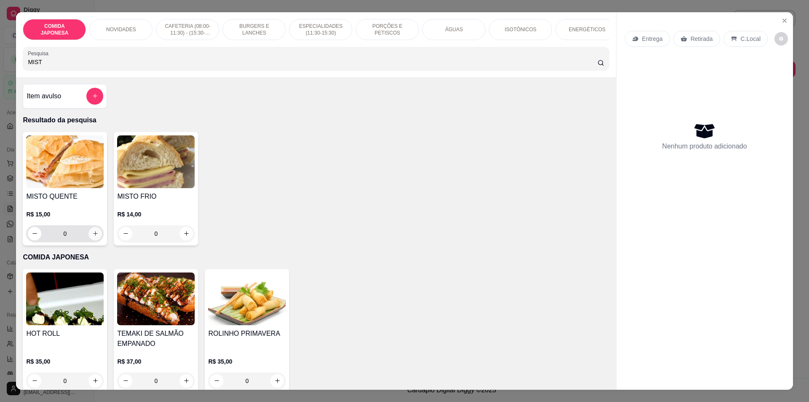
type input "MIST"
click at [95, 236] on icon "increase-product-quantity" at bounding box center [95, 233] width 6 height 6
type input "1"
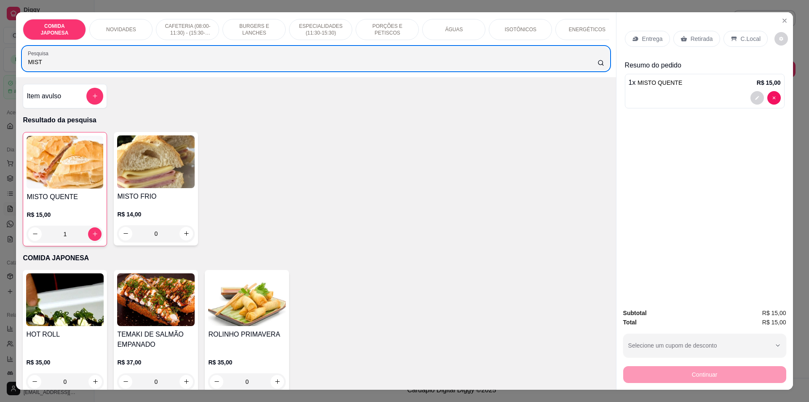
drag, startPoint x: 137, startPoint y: 58, endPoint x: 9, endPoint y: 71, distance: 128.7
click at [12, 72] on div "COMIDA JAPONESA NOVIDADES CAFETERIA (08:00-11:30) - (15:30-18:00) BURGERS E LAN…" at bounding box center [404, 201] width 809 height 402
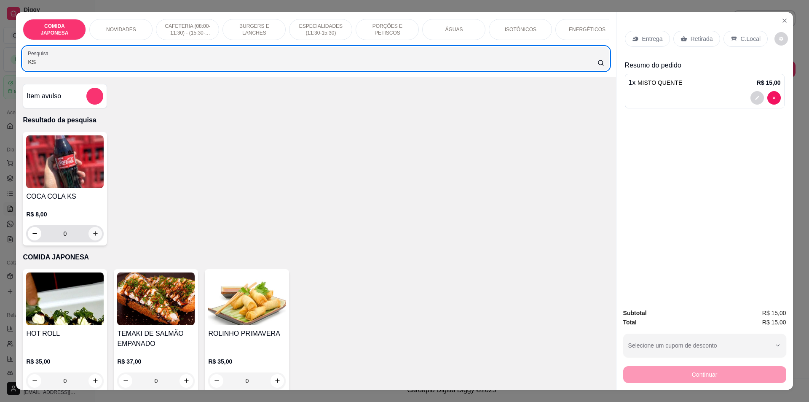
type input "KS"
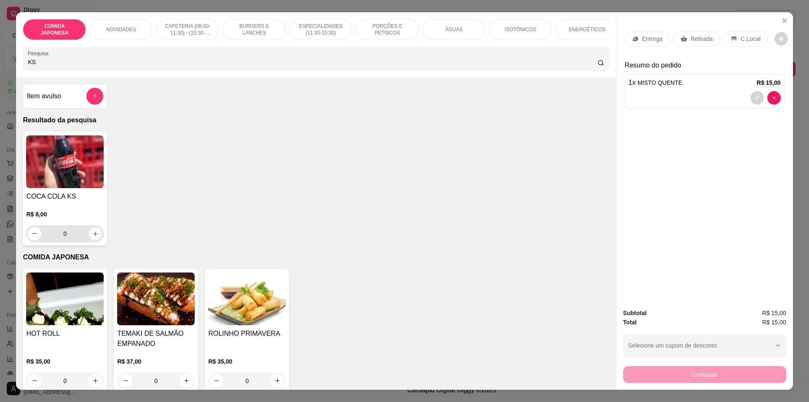
click at [89, 239] on button "increase-product-quantity" at bounding box center [95, 233] width 13 height 13
type input "1"
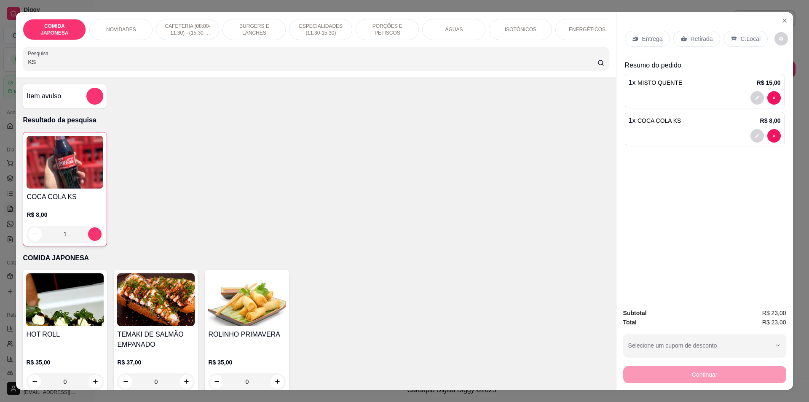
click at [691, 41] on p "Retirada" at bounding box center [702, 39] width 22 height 8
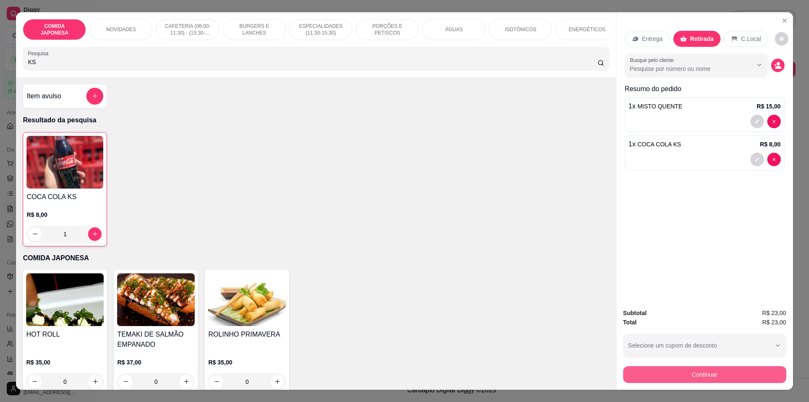
click at [645, 380] on button "Continuar" at bounding box center [704, 374] width 163 height 17
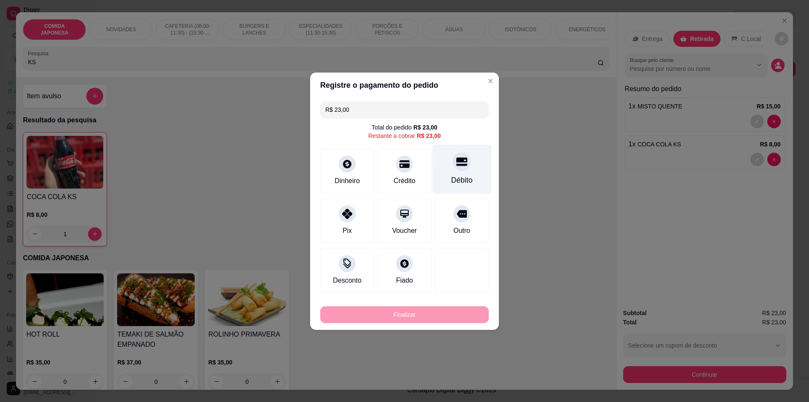
click at [456, 172] on div "Débito" at bounding box center [461, 168] width 59 height 49
type input "R$ 0,00"
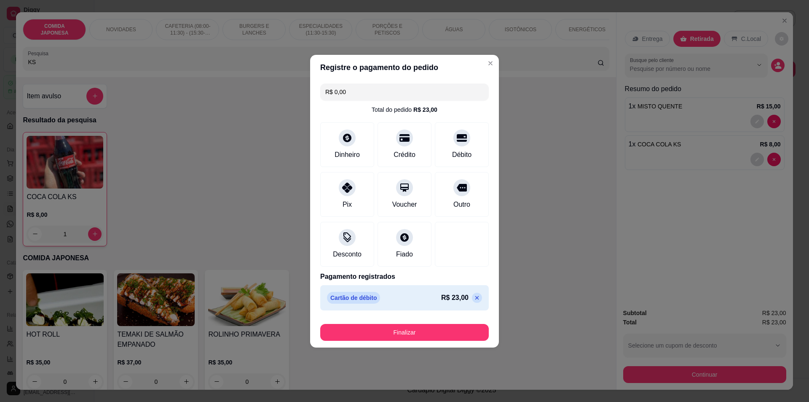
click at [438, 340] on footer "Finalizar" at bounding box center [404, 331] width 189 height 34
click at [428, 333] on button "Finalizar" at bounding box center [404, 332] width 169 height 17
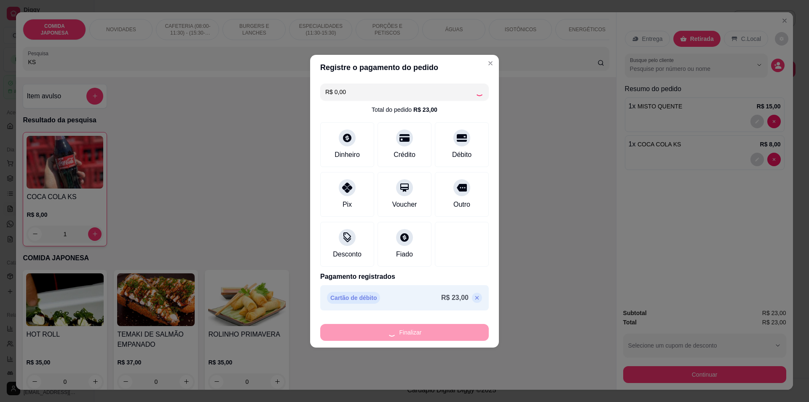
type input "0"
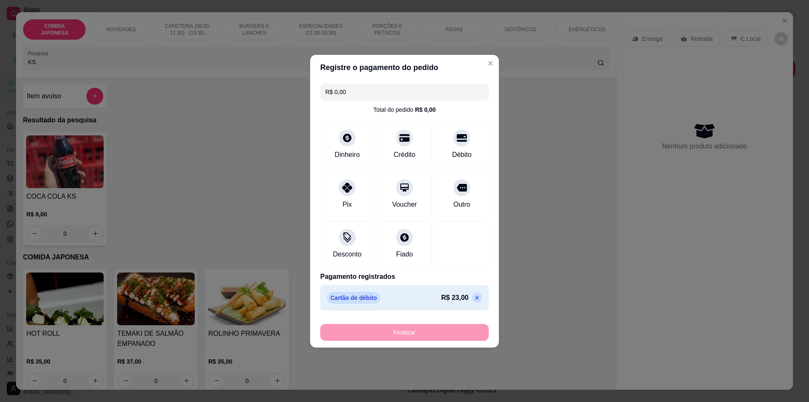
type input "-R$ 23,00"
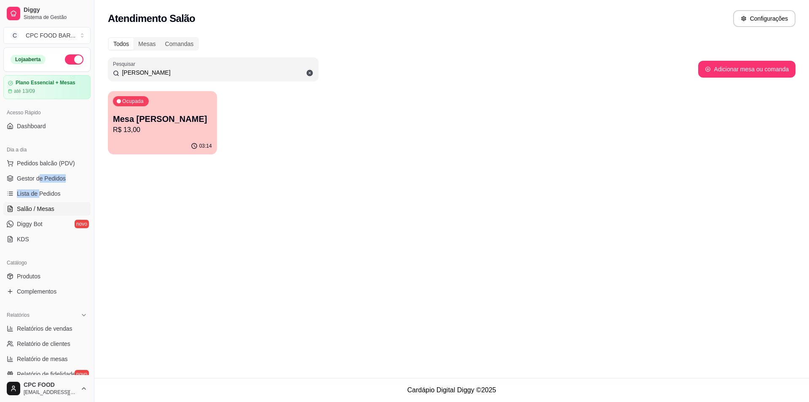
click at [40, 185] on ul "Pedidos balcão (PDV) Gestor de Pedidos Lista de Pedidos Salão / Mesas Diggy Bot…" at bounding box center [46, 200] width 87 height 89
click at [42, 200] on ul "Pedidos balcão (PDV) Gestor de Pedidos Lista de Pedidos Salão / Mesas Diggy Bot…" at bounding box center [46, 200] width 87 height 89
click at [42, 192] on span "Lista de Pedidos" at bounding box center [39, 193] width 44 height 8
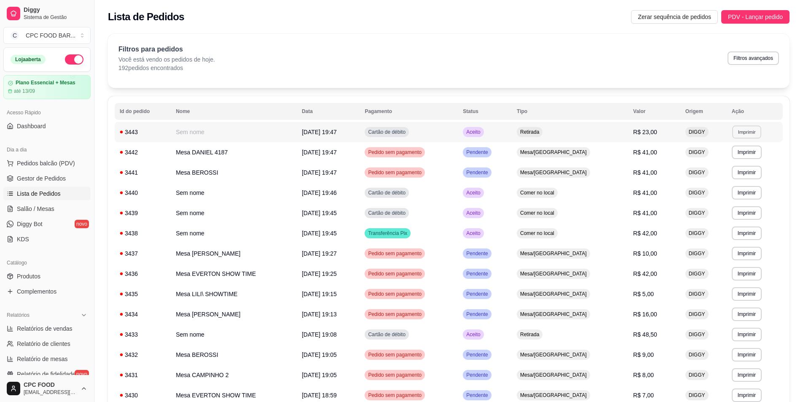
click at [738, 134] on button "Imprimir" at bounding box center [746, 131] width 29 height 13
click at [712, 162] on button "IMPRESSORA" at bounding box center [729, 161] width 59 height 13
